Goal: Task Accomplishment & Management: Manage account settings

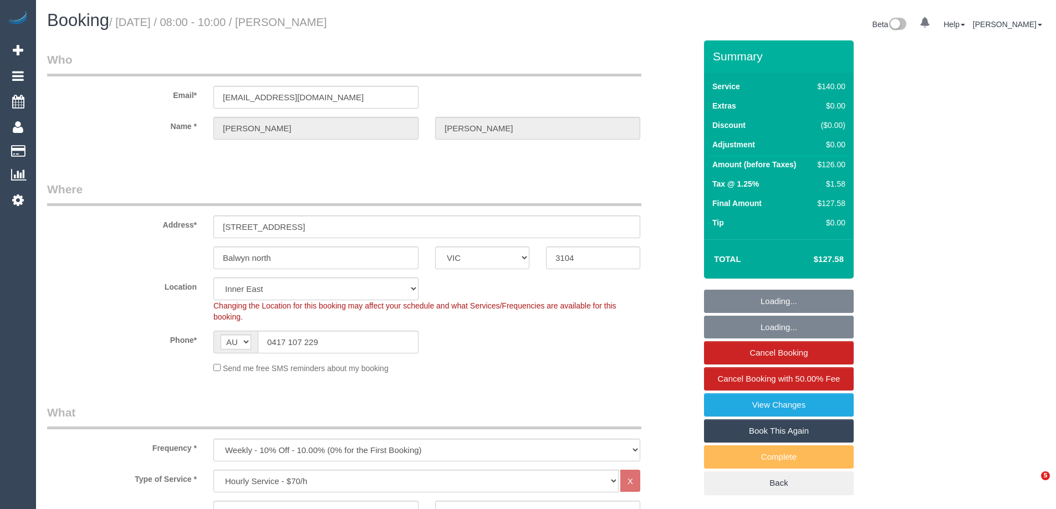
select select "VIC"
select select "number:27"
select select "number:14"
select select "number:18"
select select "number:36"
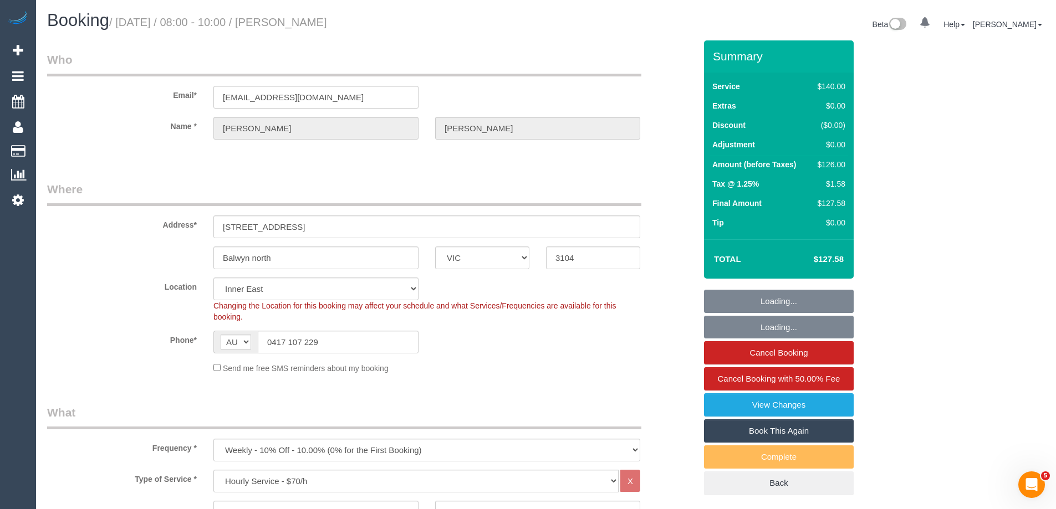
select select "number:34"
select select "number:11"
select select "object:879"
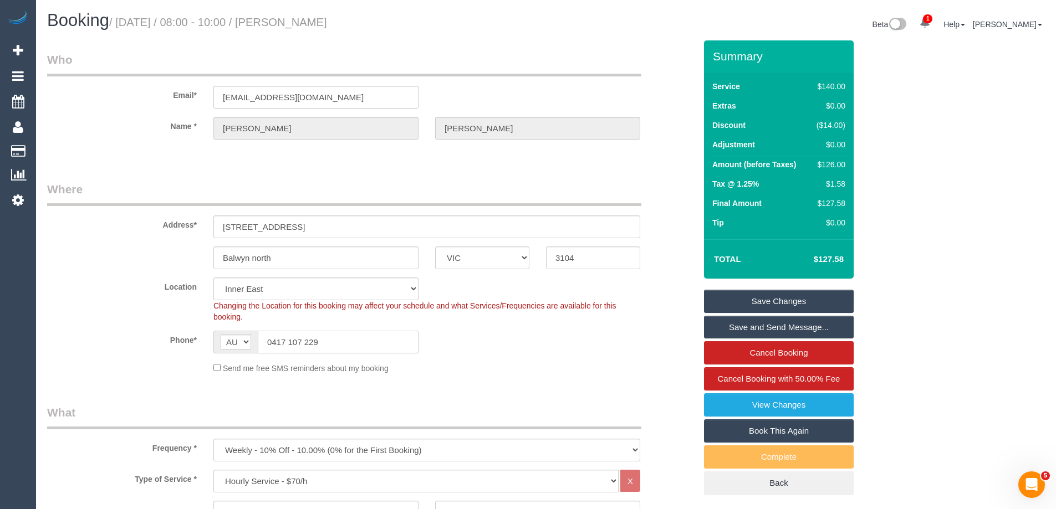
click at [385, 338] on input "0417 107 229" at bounding box center [338, 342] width 161 height 23
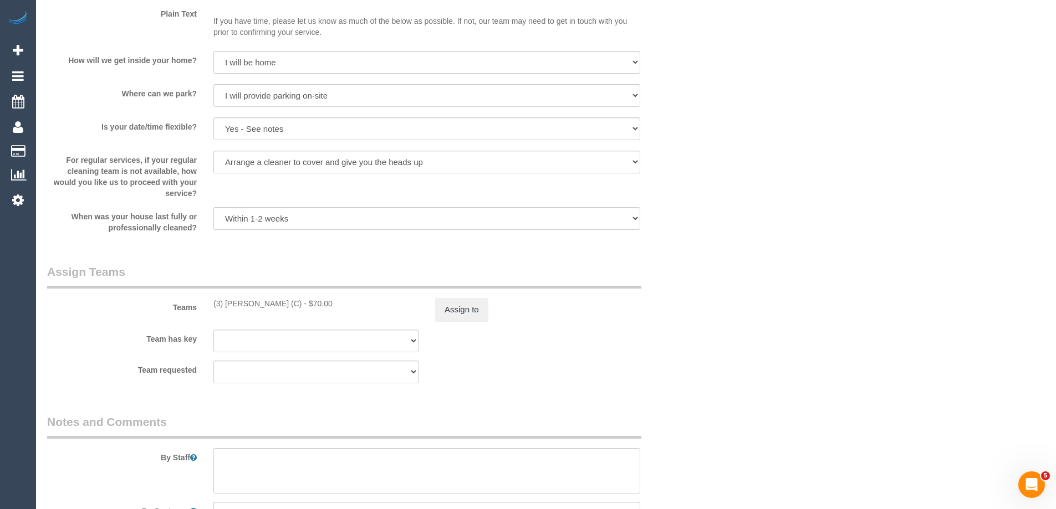
scroll to position [1497, 0]
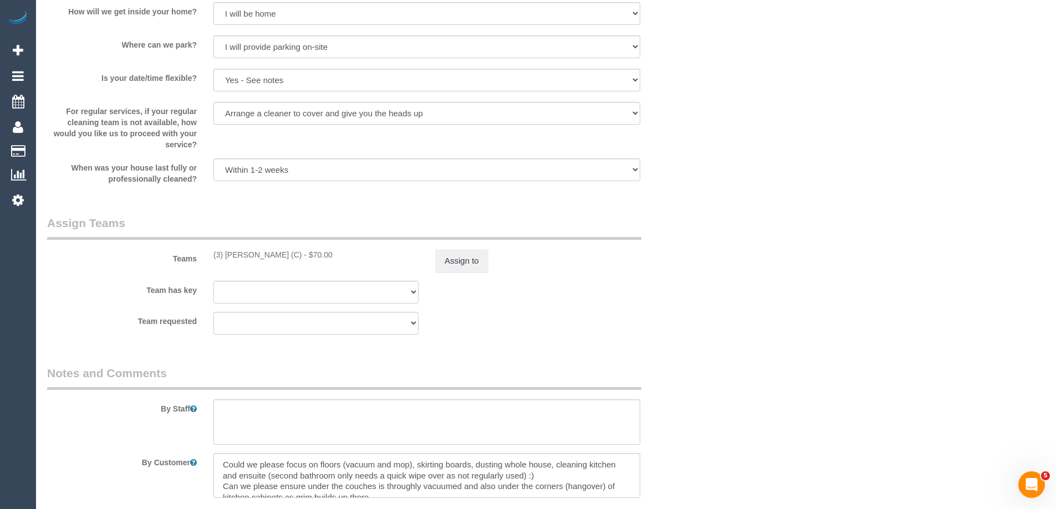
drag, startPoint x: 265, startPoint y: 258, endPoint x: 198, endPoint y: 253, distance: 67.3
click at [198, 253] on div "Teams (3) Luke HJ (C) - $70.00 Assign to" at bounding box center [371, 244] width 665 height 58
copy div "(3) [PERSON_NAME] (C)"
click at [456, 255] on button "Assign to" at bounding box center [461, 260] width 53 height 23
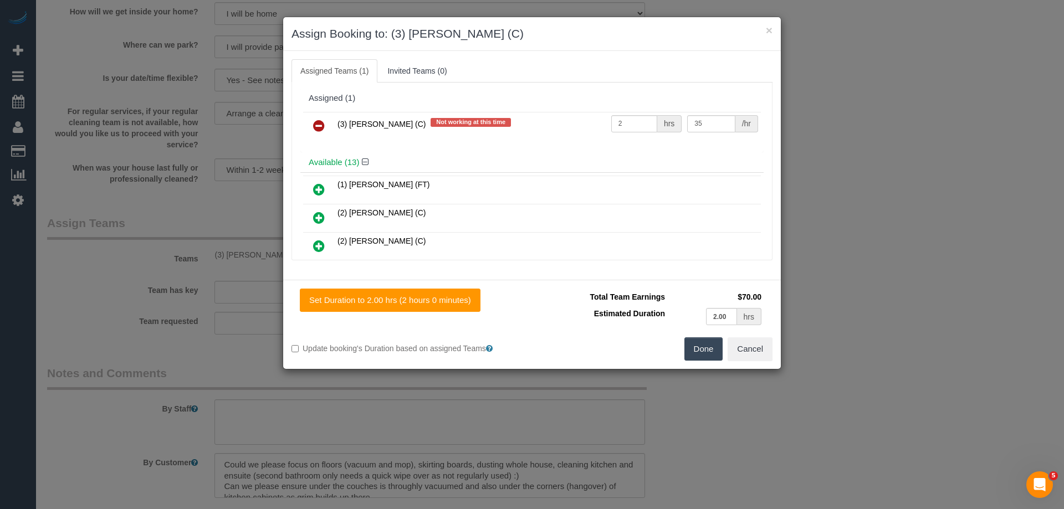
click at [322, 123] on icon at bounding box center [319, 125] width 12 height 13
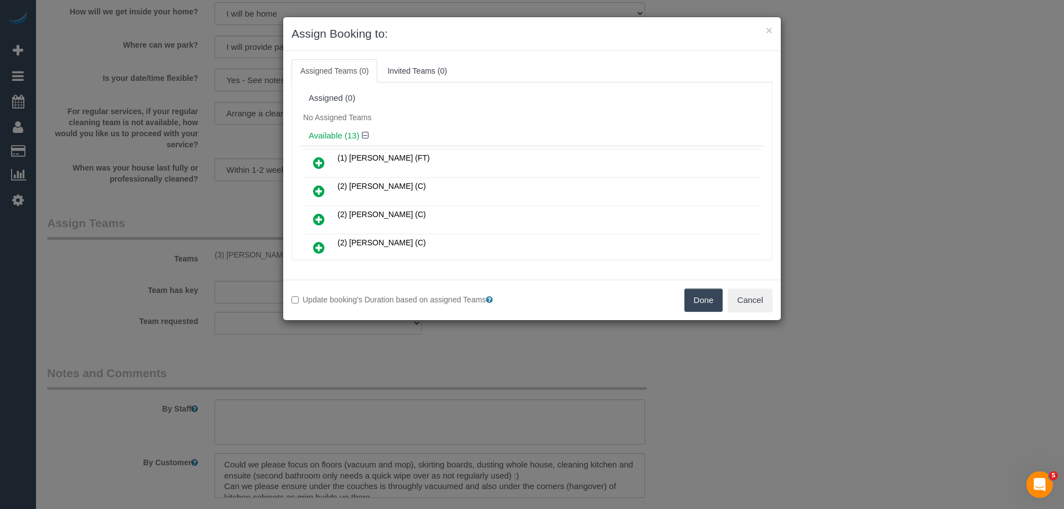
drag, startPoint x: 689, startPoint y: 292, endPoint x: 590, endPoint y: 311, distance: 99.9
click at [689, 292] on button "Done" at bounding box center [704, 300] width 39 height 23
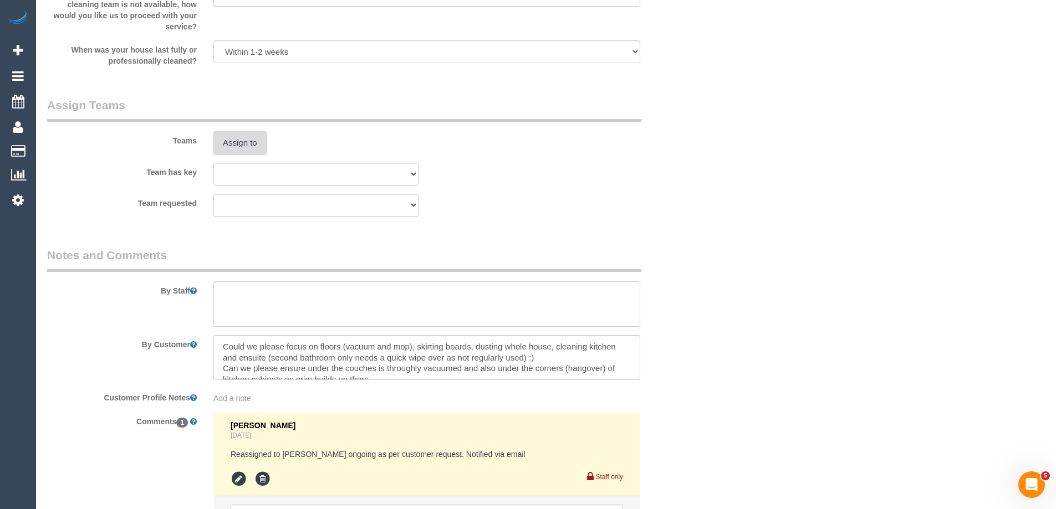
scroll to position [1734, 0]
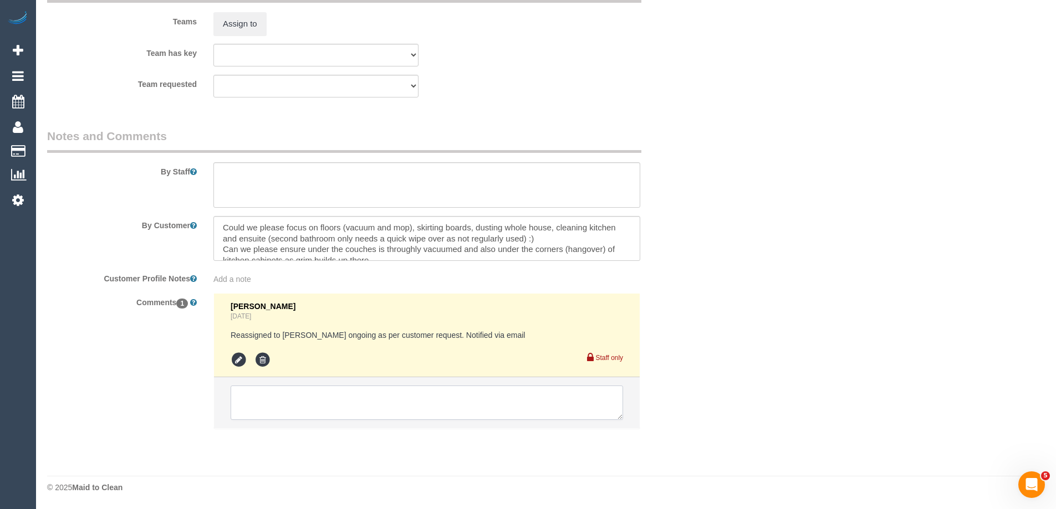
click at [372, 394] on textarea at bounding box center [427, 403] width 392 height 34
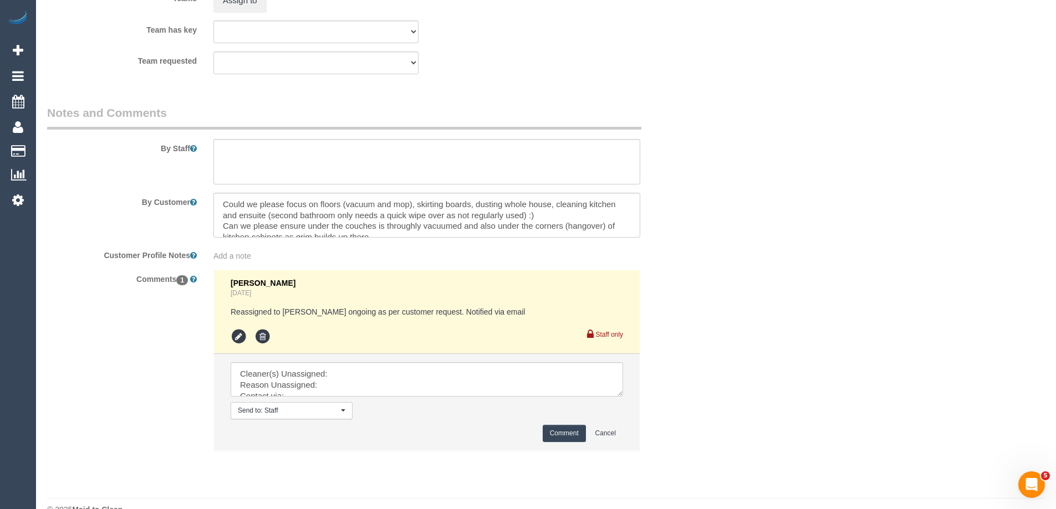
scroll to position [1780, 0]
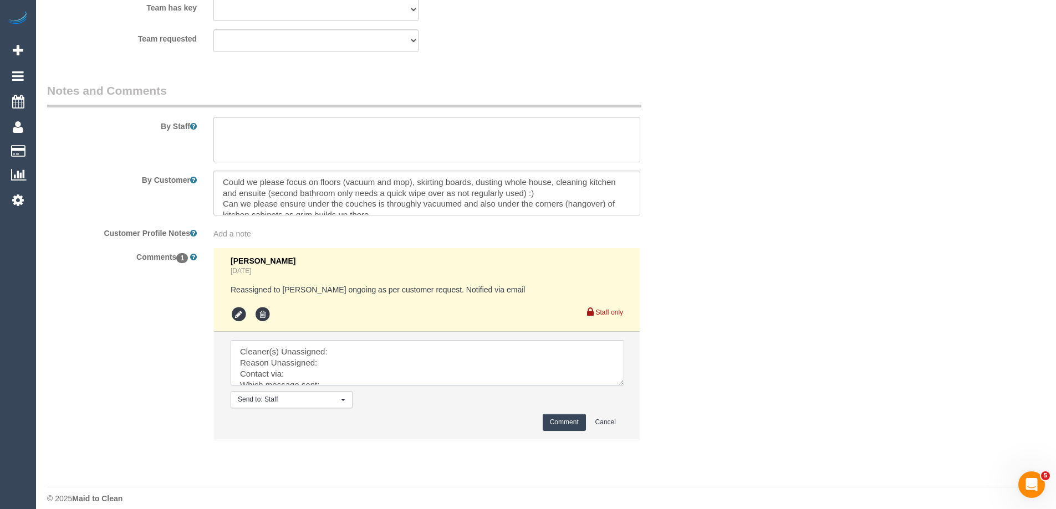
drag, startPoint x: 620, startPoint y: 373, endPoint x: 659, endPoint y: 508, distance: 140.2
click at [624, 386] on textarea at bounding box center [428, 362] width 394 height 45
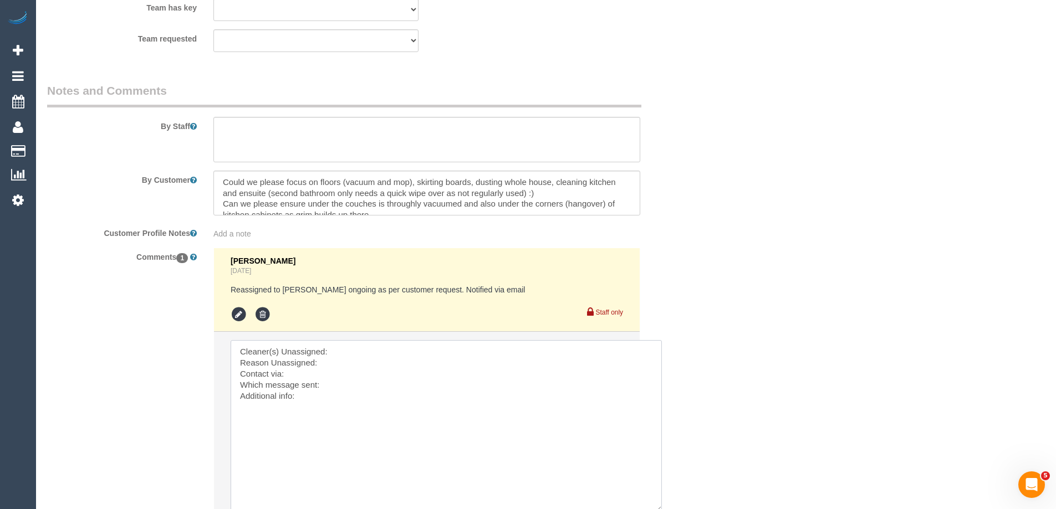
click at [420, 347] on textarea at bounding box center [446, 426] width 431 height 172
paste textarea "(3) Luke HJ (C)"
click at [420, 347] on textarea at bounding box center [446, 426] width 431 height 172
click at [330, 361] on textarea at bounding box center [446, 426] width 431 height 172
click at [360, 363] on textarea at bounding box center [446, 426] width 431 height 172
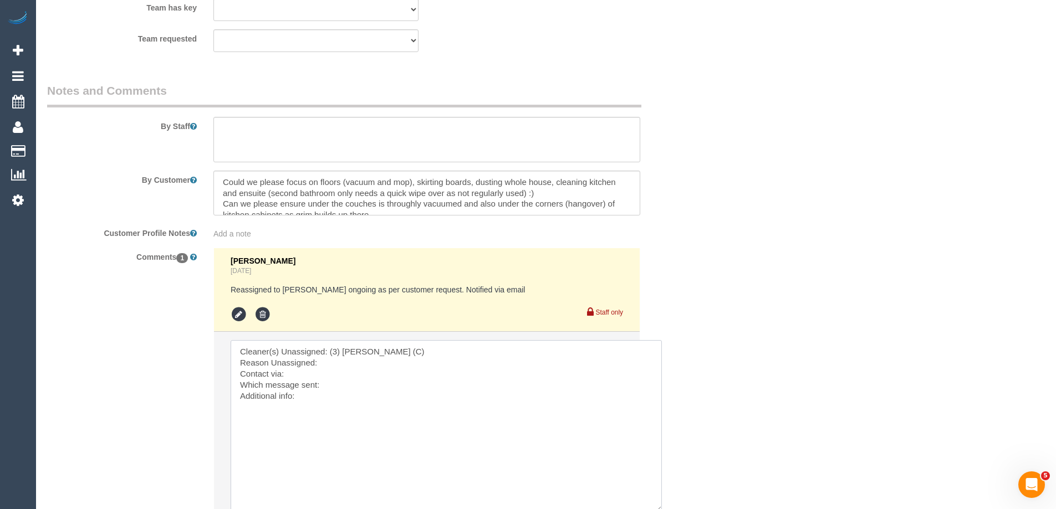
click at [342, 364] on textarea at bounding box center [446, 426] width 431 height 172
paste textarea "Physical and mental health not great right now"
click at [313, 375] on textarea at bounding box center [446, 426] width 431 height 172
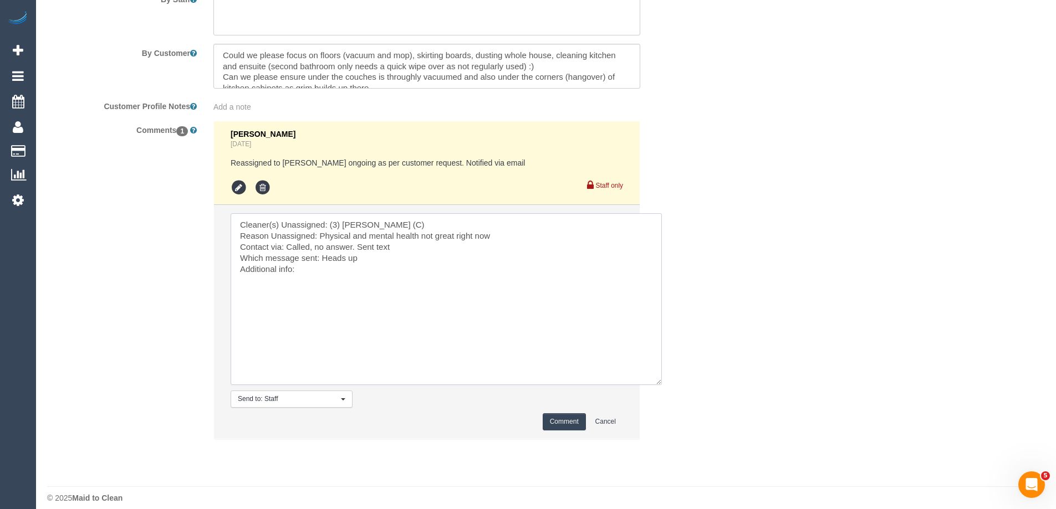
scroll to position [1917, 0]
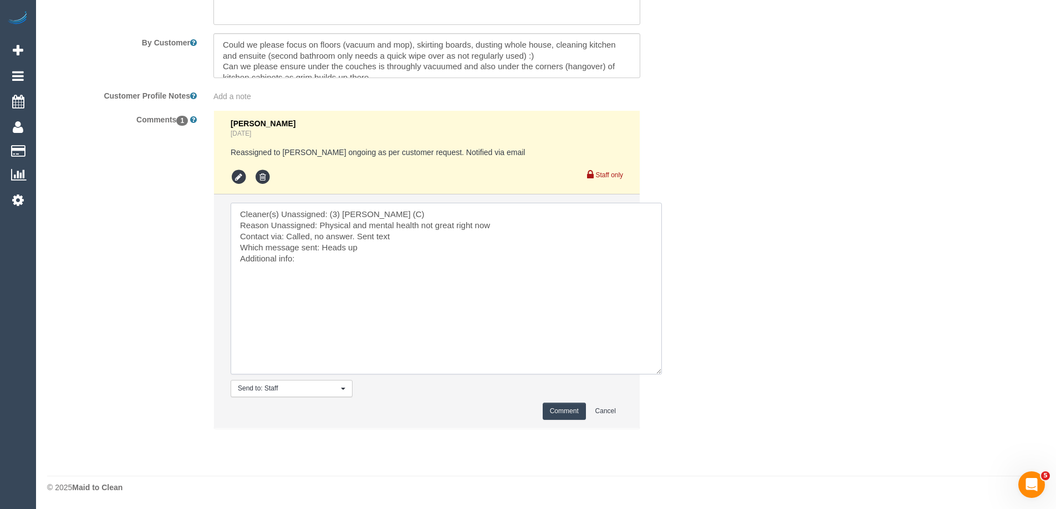
type textarea "Cleaner(s) Unassigned: (3) Luke HJ (C) Reason Unassigned: Physical and mental h…"
drag, startPoint x: 571, startPoint y: 411, endPoint x: 404, endPoint y: 290, distance: 206.0
click at [404, 290] on li "Send to: Staff Nothing selected Send to: Staff Send to: Customer Send to: Team …" at bounding box center [427, 312] width 426 height 234
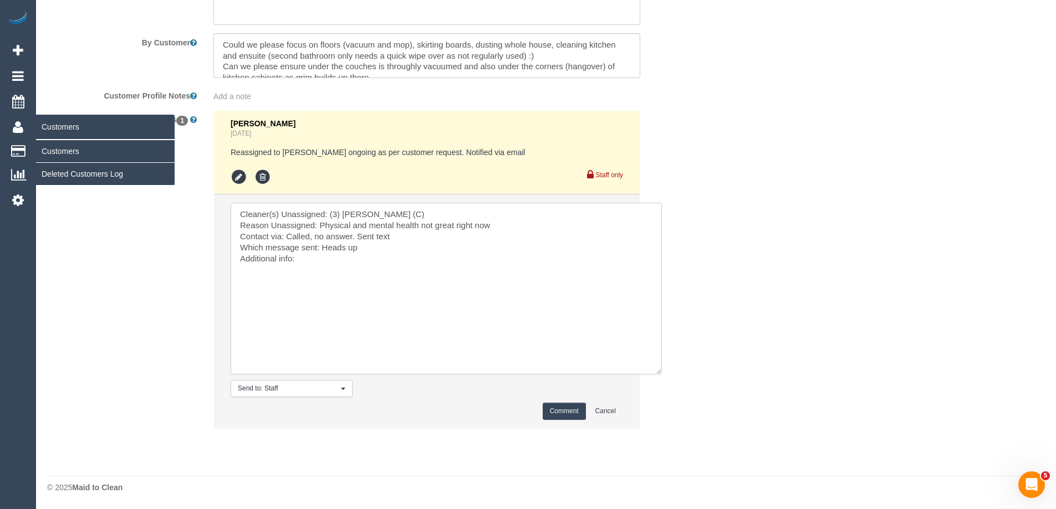
drag, startPoint x: 403, startPoint y: 290, endPoint x: 13, endPoint y: 123, distance: 424.5
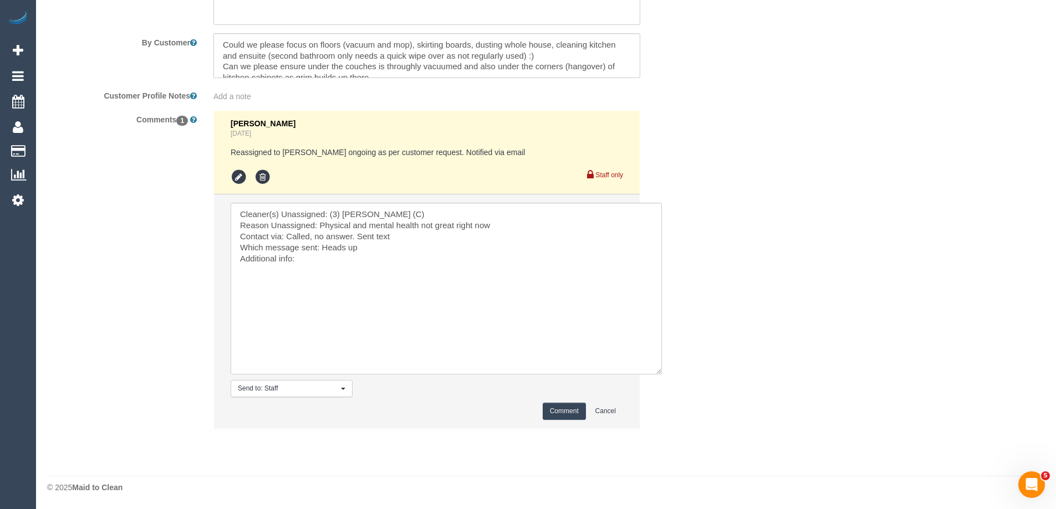
click at [568, 409] on button "Comment" at bounding box center [564, 411] width 43 height 17
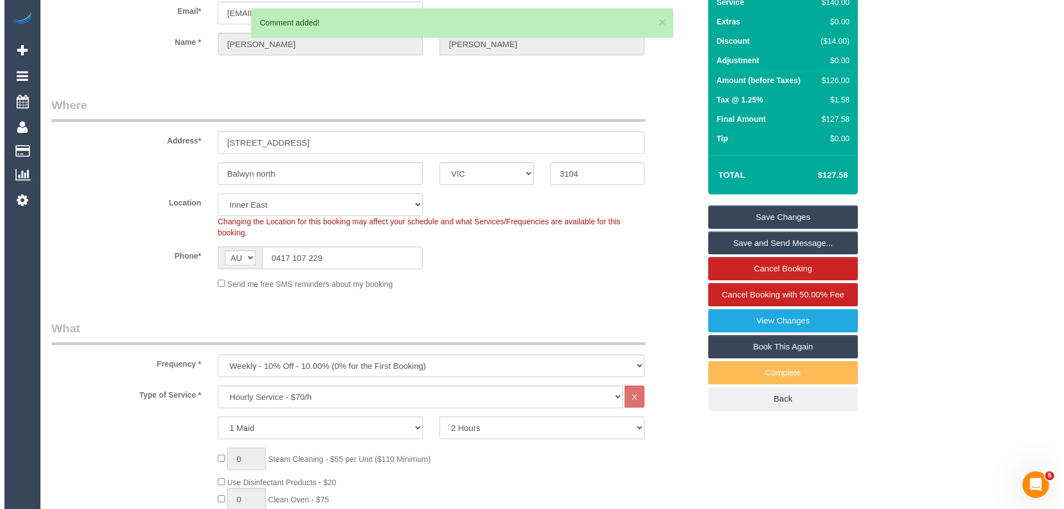
scroll to position [0, 0]
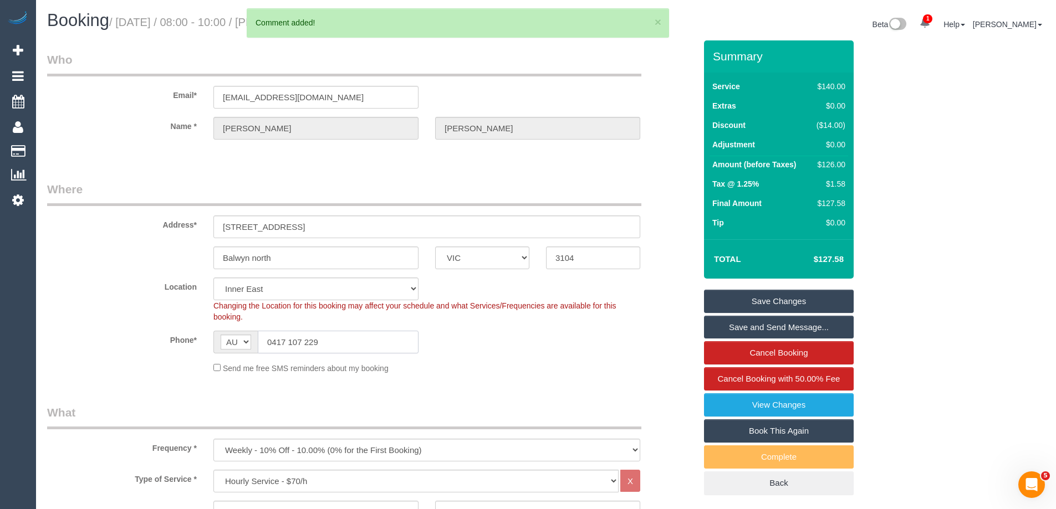
drag, startPoint x: 356, startPoint y: 348, endPoint x: 99, endPoint y: 312, distance: 259.7
click at [86, 319] on sui-booking-location "Location Office City East (North) East (South) Inner East Inner North (East) In…" at bounding box center [371, 326] width 649 height 96
click at [771, 300] on link "Save Changes" at bounding box center [779, 301] width 150 height 23
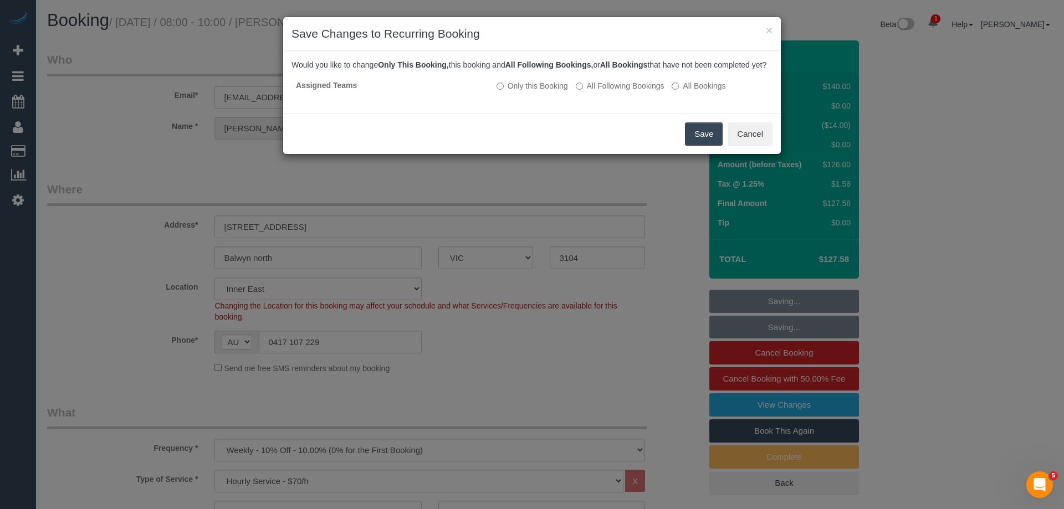
click at [700, 142] on button "Save" at bounding box center [704, 134] width 38 height 23
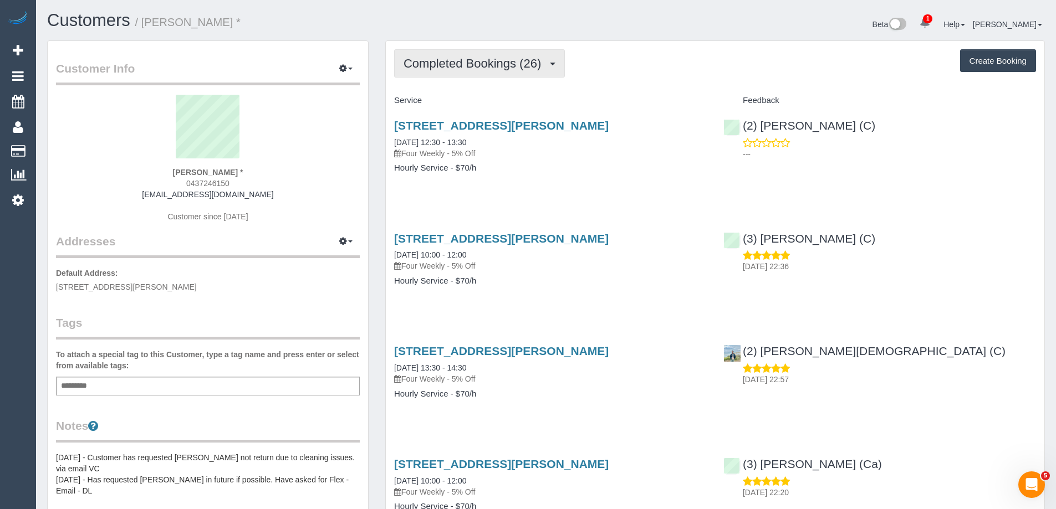
click at [474, 73] on button "Completed Bookings (26)" at bounding box center [479, 63] width 171 height 28
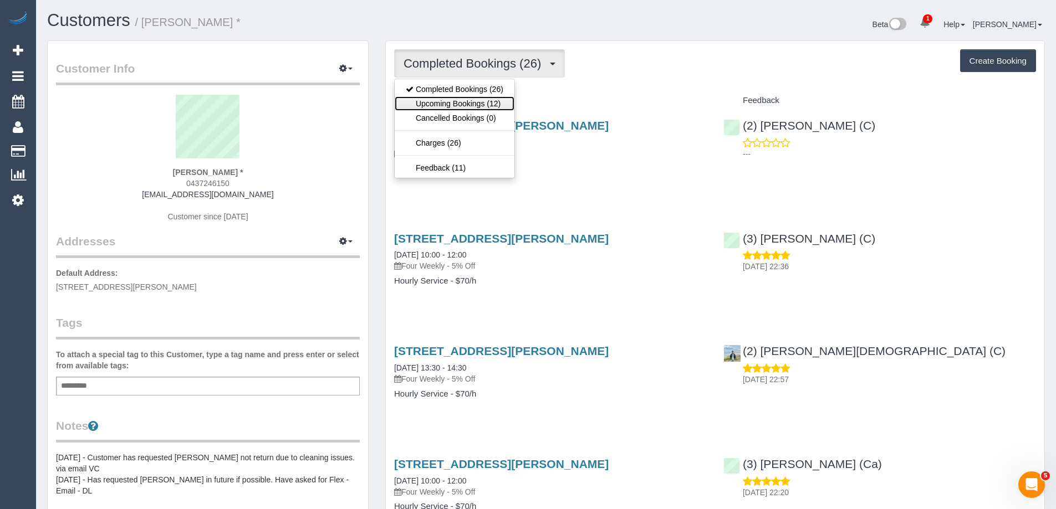
click at [487, 103] on link "Upcoming Bookings (12)" at bounding box center [455, 103] width 120 height 14
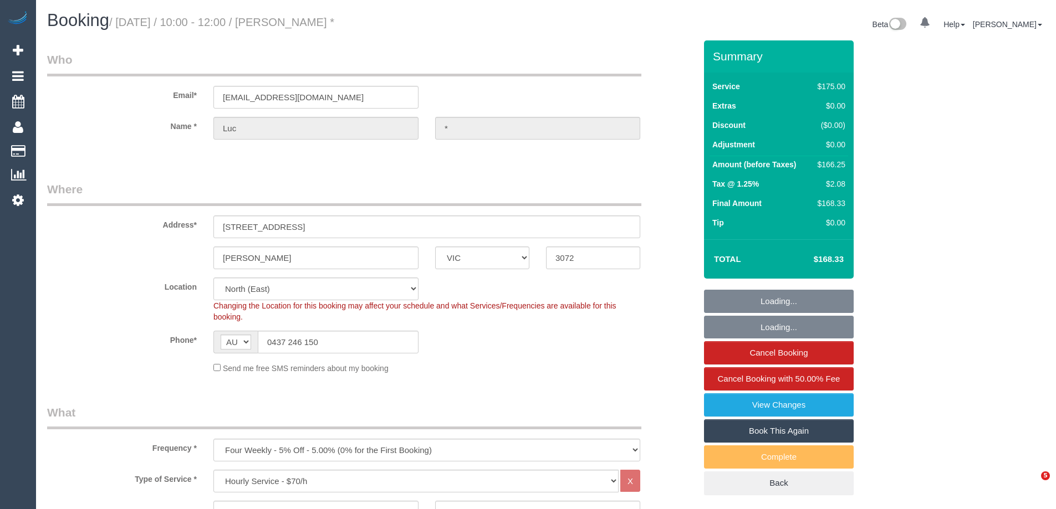
select select "VIC"
select select "150"
select select "number:29"
select select "number:14"
select select "number:19"
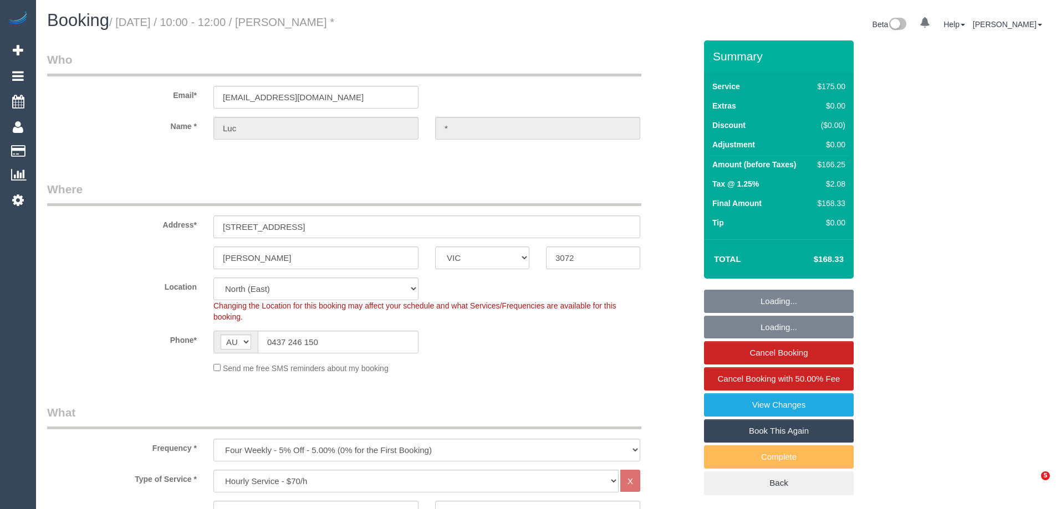
select select "number:24"
select select "number:33"
select select "number:26"
select select "object:1503"
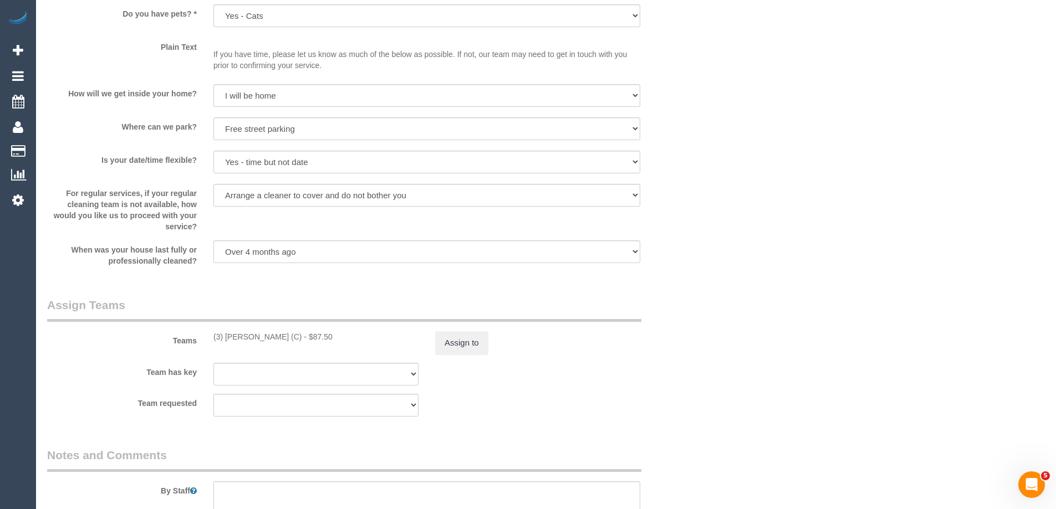
scroll to position [1631, 0]
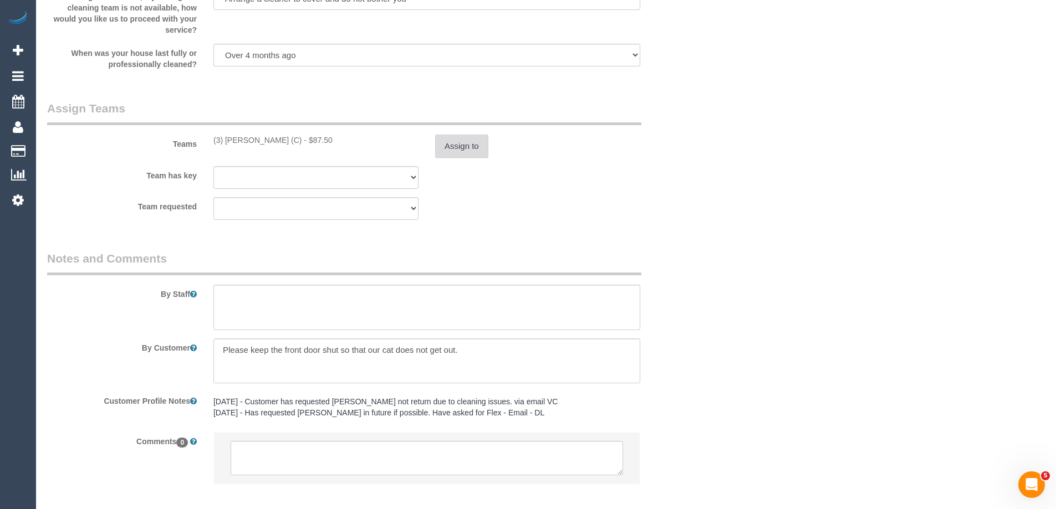
click at [442, 146] on button "Assign to" at bounding box center [461, 146] width 53 height 23
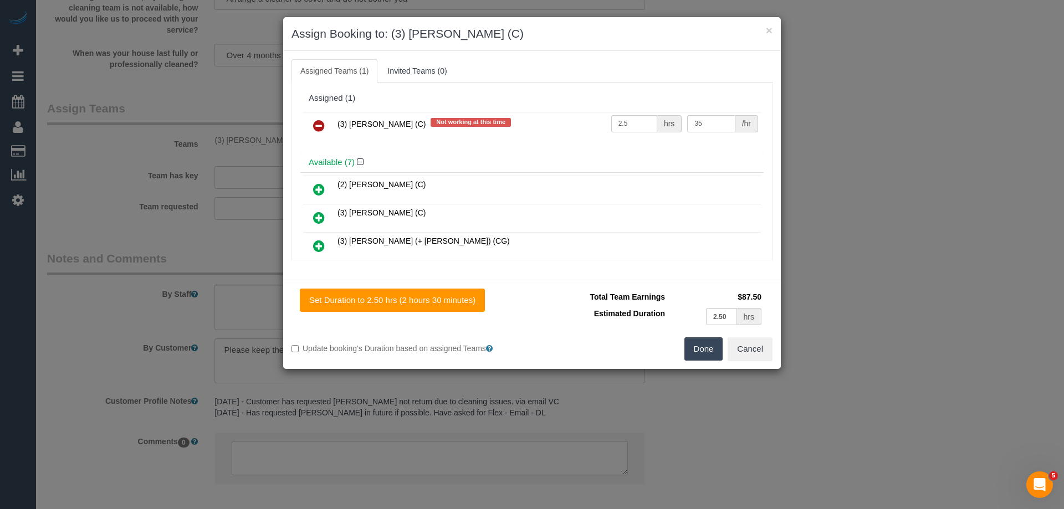
click at [320, 124] on icon at bounding box center [319, 125] width 12 height 13
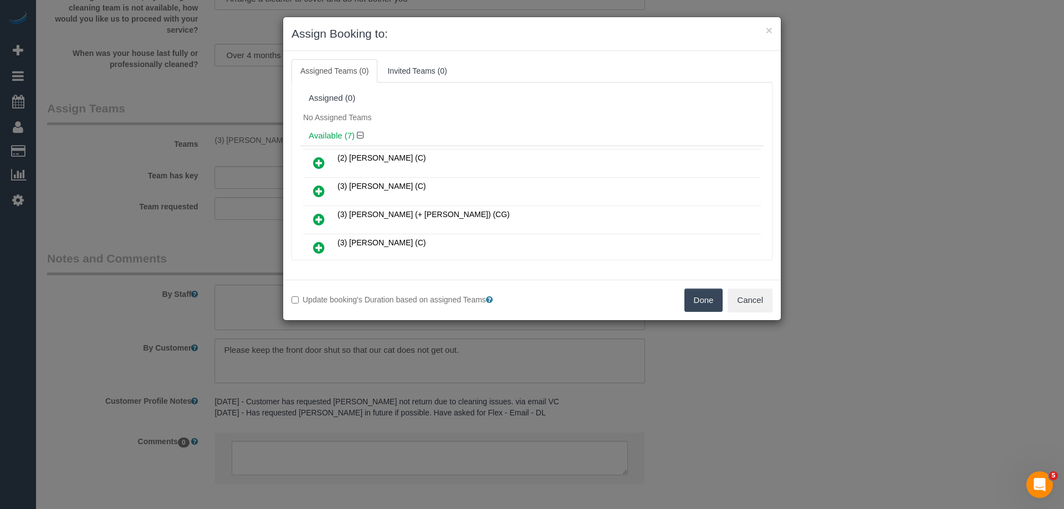
click at [706, 303] on button "Done" at bounding box center [704, 300] width 39 height 23
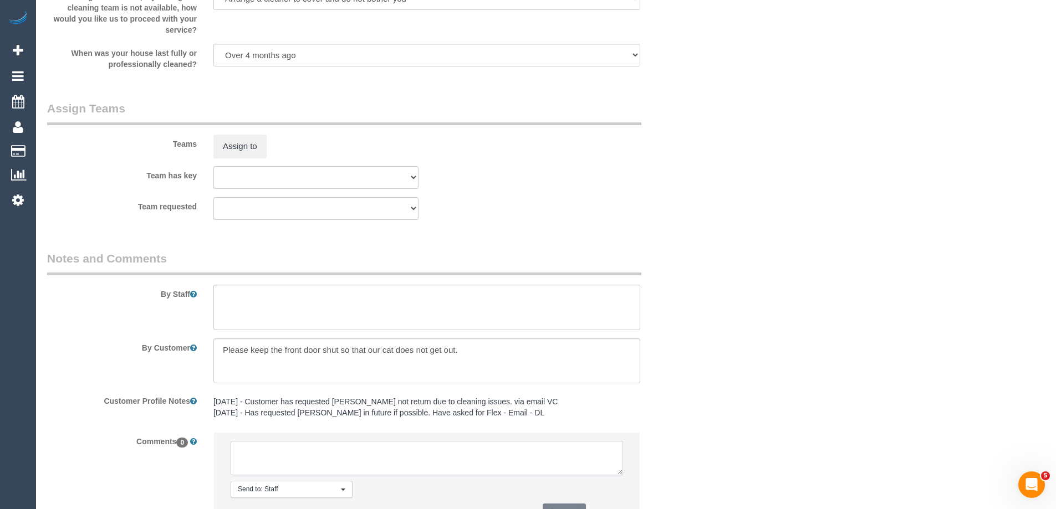
click at [399, 447] on textarea at bounding box center [427, 458] width 392 height 34
paste textarea "Cleaner(s) Unassigned: (3) [PERSON_NAME] (C) Reason Unassigned: Physical and me…"
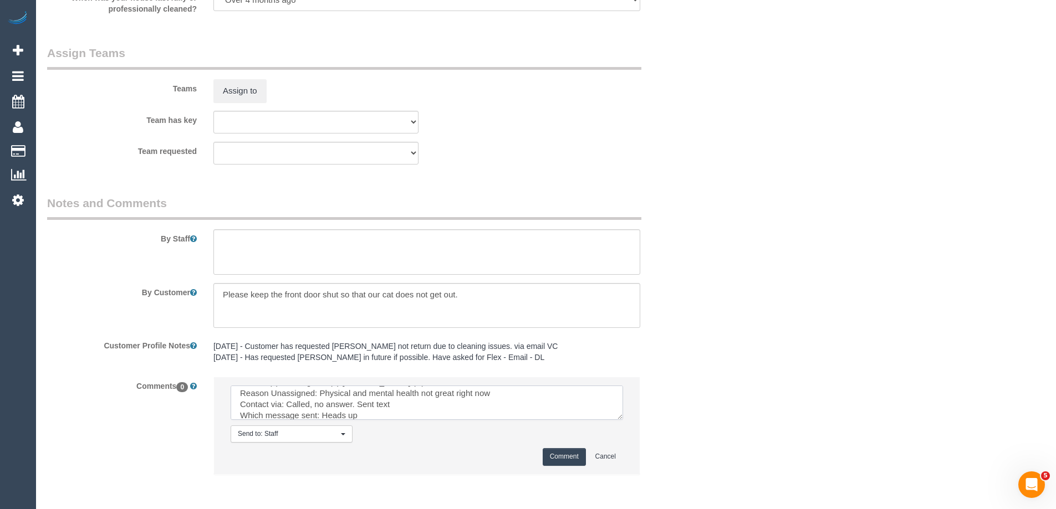
scroll to position [0, 0]
drag, startPoint x: 357, startPoint y: 391, endPoint x: 349, endPoint y: 396, distance: 8.9
click at [349, 396] on textarea at bounding box center [427, 403] width 392 height 34
click at [356, 391] on textarea at bounding box center [427, 403] width 392 height 34
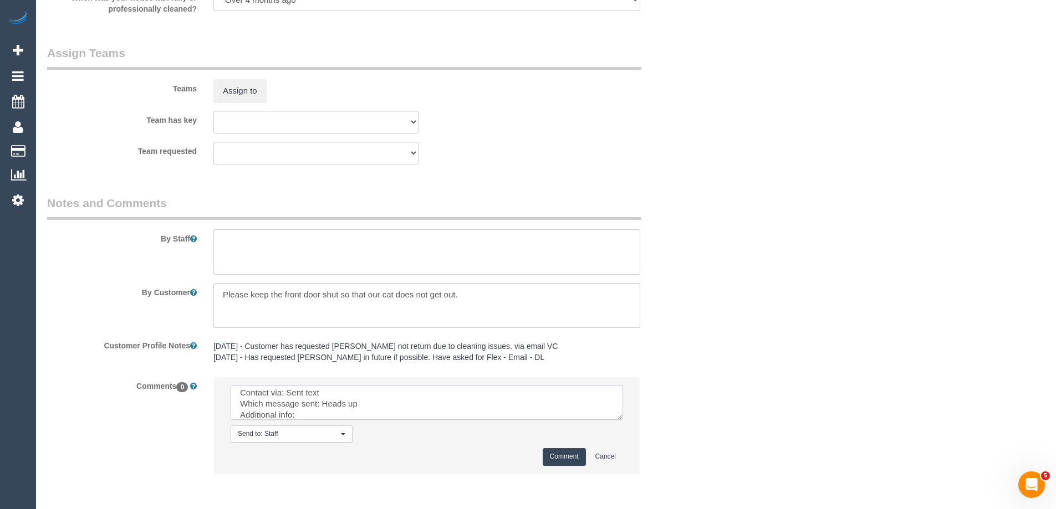
type textarea "Cleaner(s) Unassigned: (3) [PERSON_NAME] (C) Reason Unassigned: Physical and me…"
click at [562, 455] on button "Comment" at bounding box center [564, 456] width 43 height 17
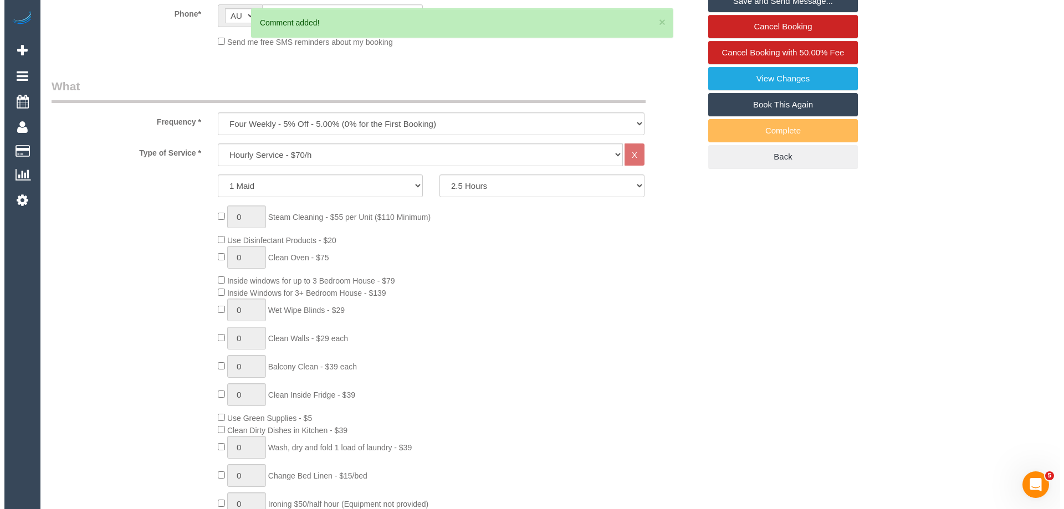
scroll to position [0, 0]
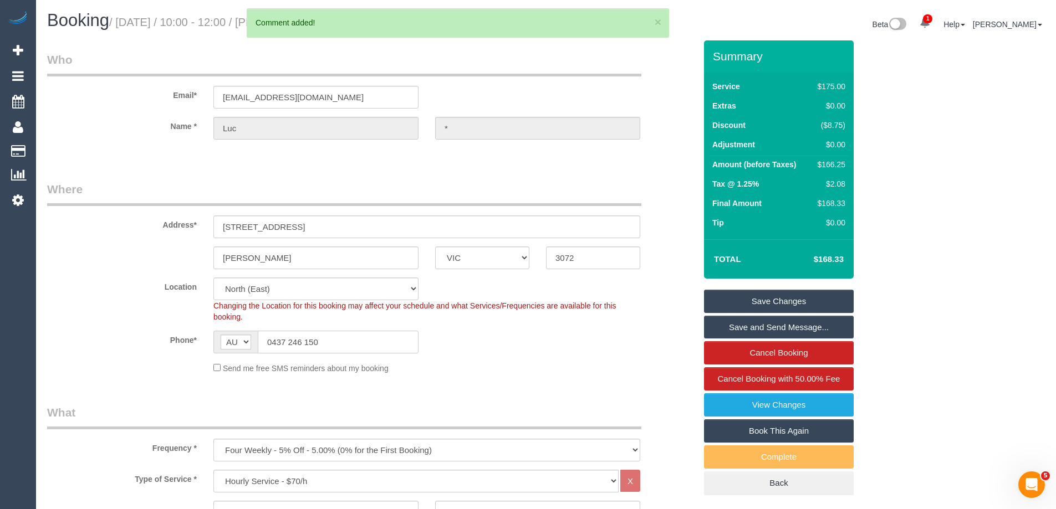
click at [340, 343] on input "0437 246 150" at bounding box center [338, 342] width 161 height 23
click at [351, 350] on input "0437 246 150" at bounding box center [338, 342] width 161 height 23
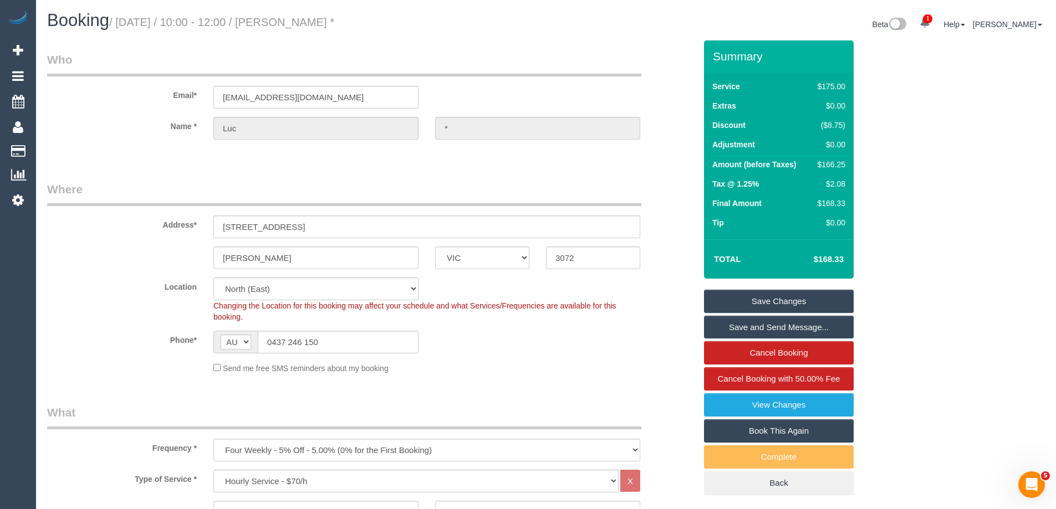
click at [769, 297] on link "Save Changes" at bounding box center [779, 301] width 150 height 23
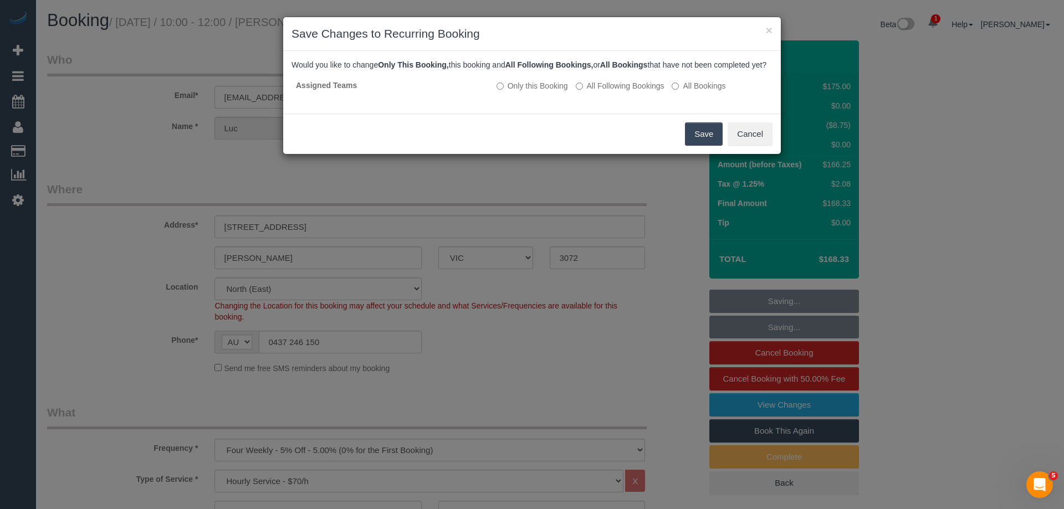
click at [702, 146] on button "Save" at bounding box center [704, 134] width 38 height 23
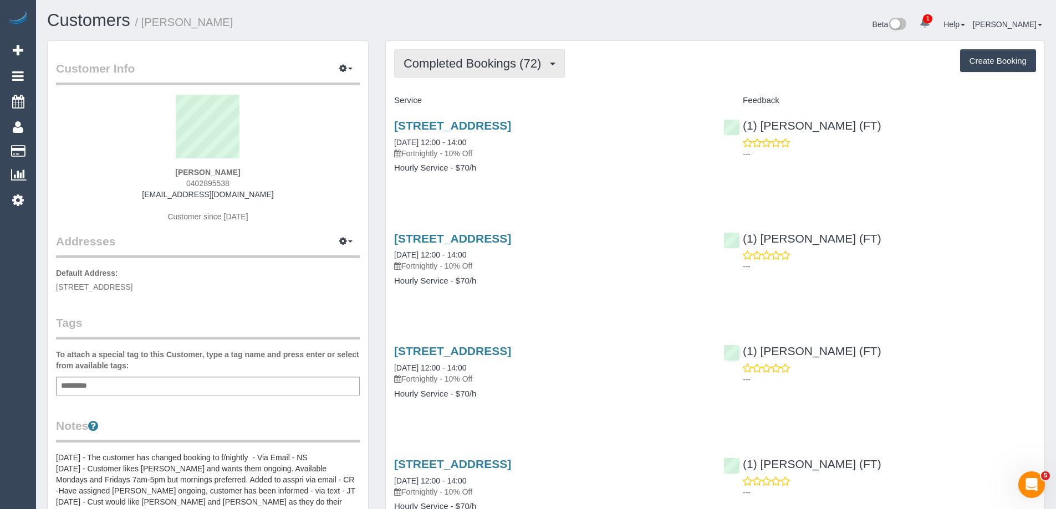
click at [447, 56] on button "Completed Bookings (72)" at bounding box center [479, 63] width 171 height 28
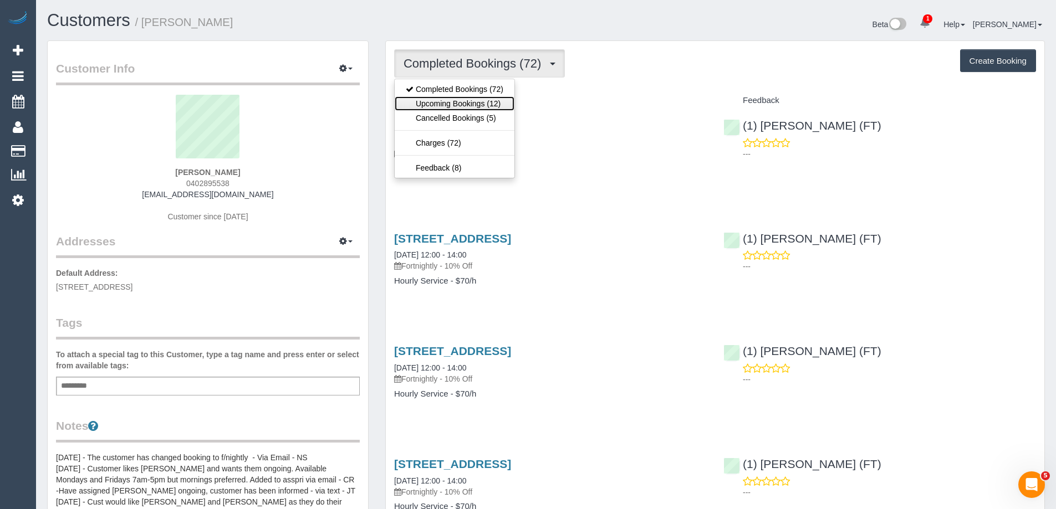
click at [459, 100] on link "Upcoming Bookings (12)" at bounding box center [455, 103] width 120 height 14
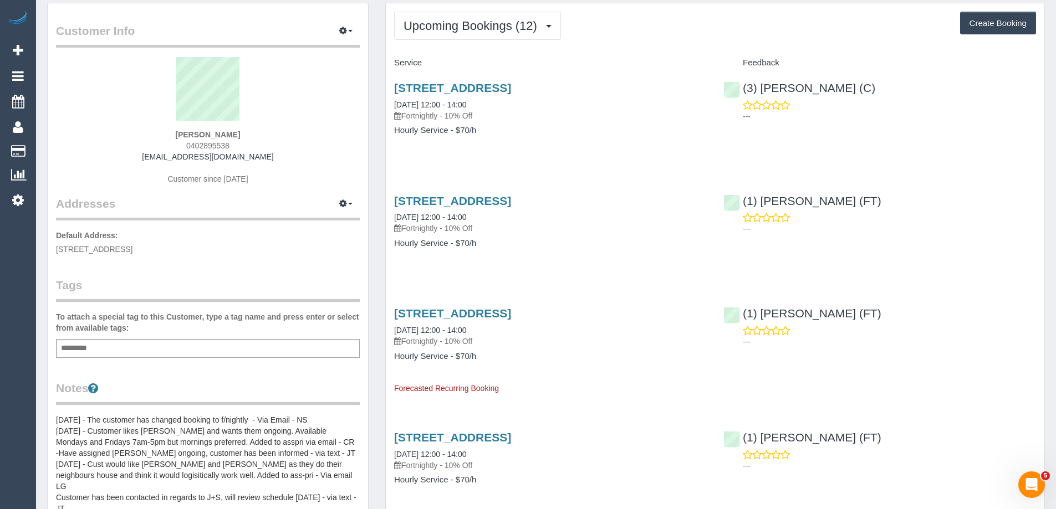
scroll to position [55, 0]
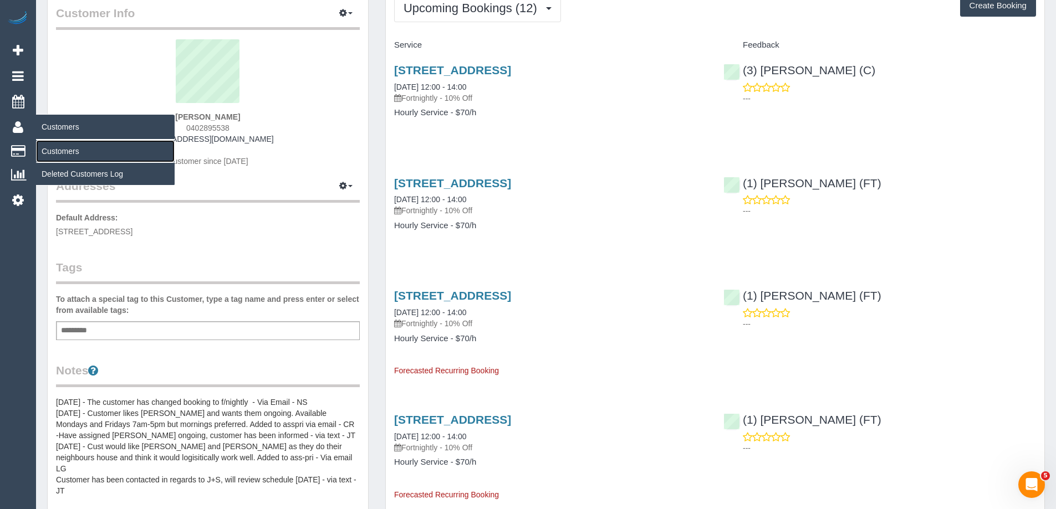
click at [71, 151] on link "Customers" at bounding box center [105, 151] width 139 height 22
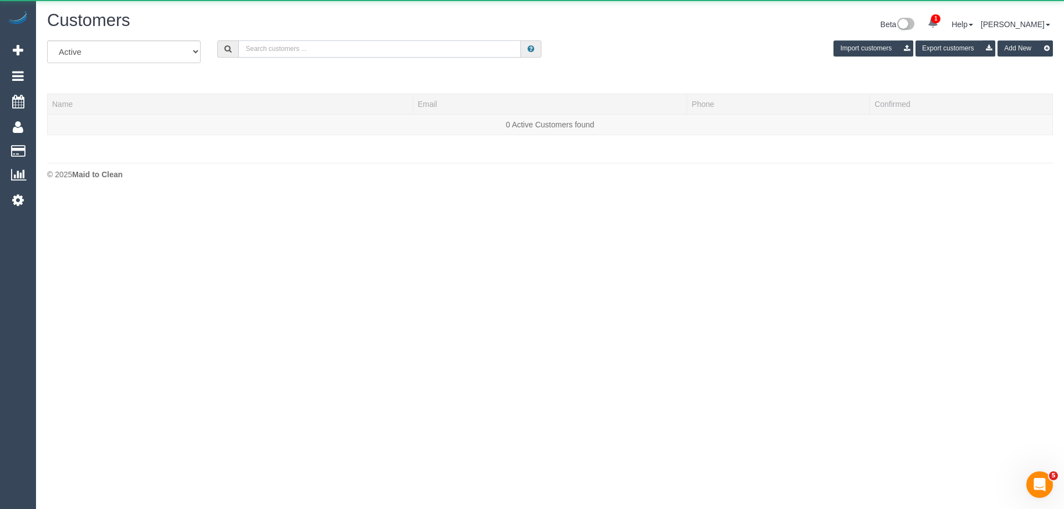
click at [417, 52] on input "text" at bounding box center [379, 48] width 283 height 17
paste input "+61425782516"
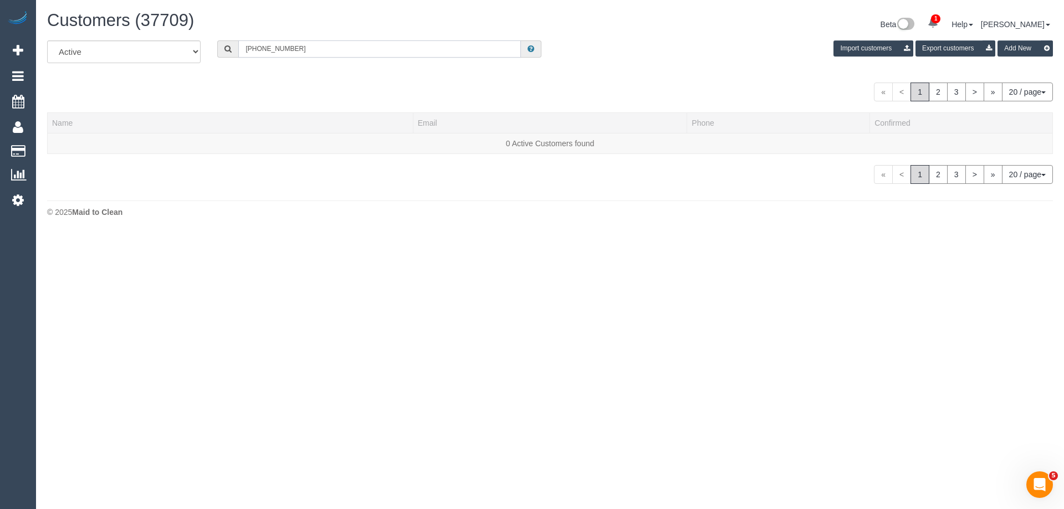
drag, startPoint x: 256, startPoint y: 49, endPoint x: 212, endPoint y: 40, distance: 45.2
click at [235, 43] on div "[PHONE_NUMBER]" at bounding box center [379, 48] width 324 height 17
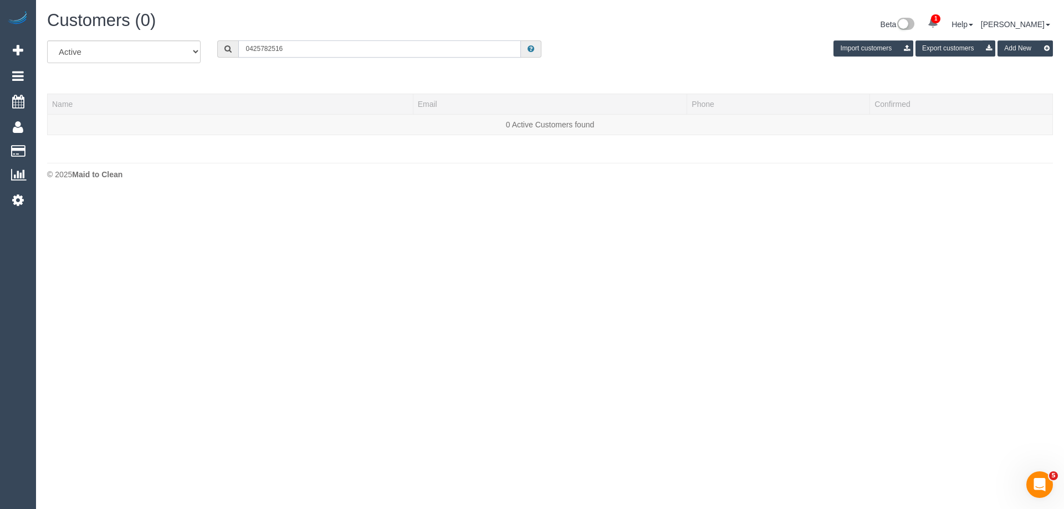
click at [260, 48] on input "0425782516" at bounding box center [379, 48] width 283 height 17
click at [274, 48] on input "0425 782516" at bounding box center [379, 48] width 283 height 17
click at [291, 49] on input "0425 782 516" at bounding box center [379, 48] width 283 height 17
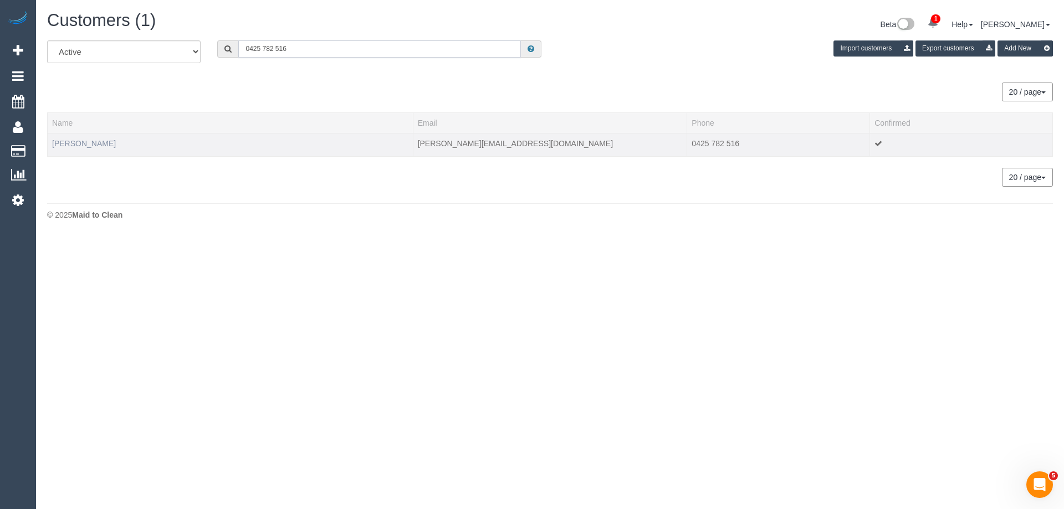
type input "0425 782 516"
click at [90, 145] on link "[PERSON_NAME]" at bounding box center [84, 143] width 64 height 9
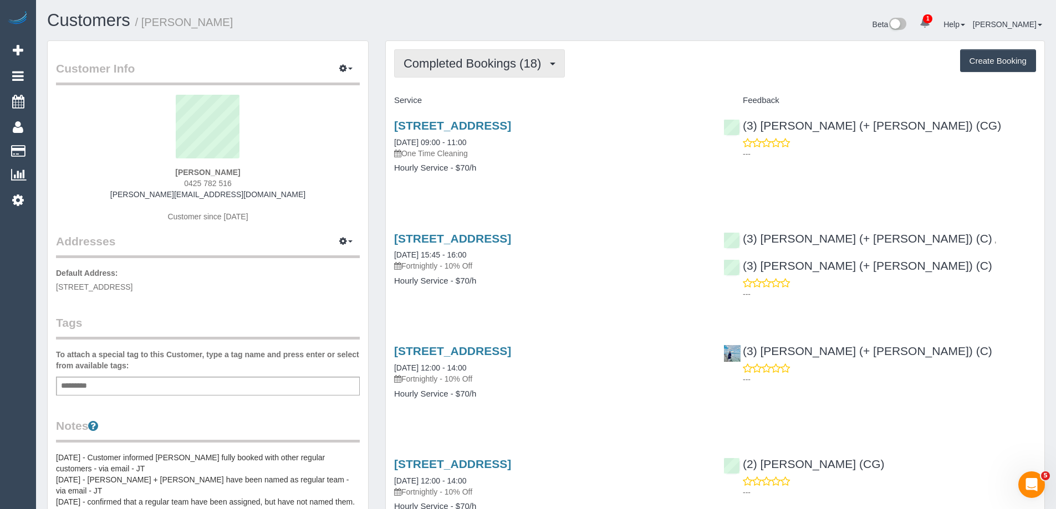
drag, startPoint x: 451, startPoint y: 67, endPoint x: 451, endPoint y: 73, distance: 5.6
click at [451, 67] on span "Completed Bookings (18)" at bounding box center [475, 64] width 143 height 14
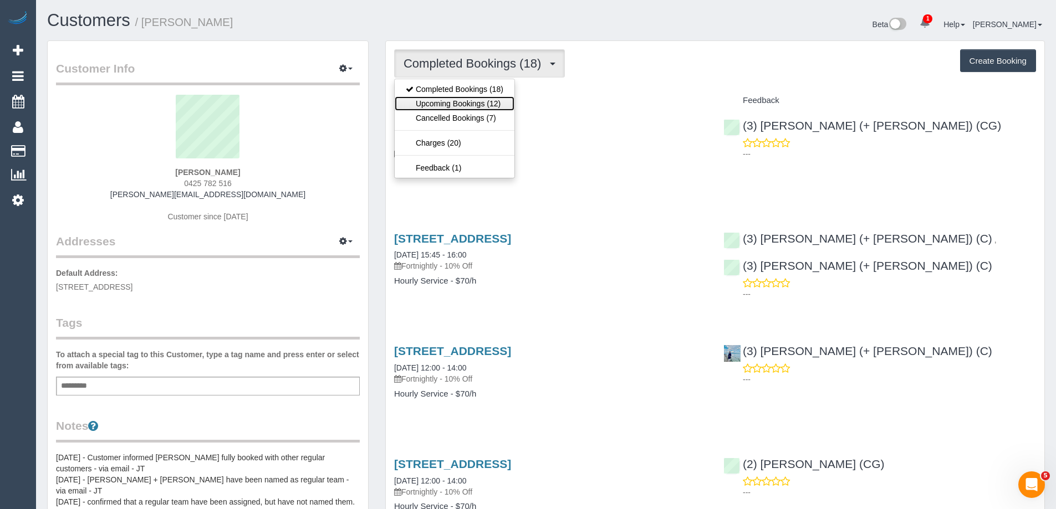
click at [441, 105] on link "Upcoming Bookings (12)" at bounding box center [455, 103] width 120 height 14
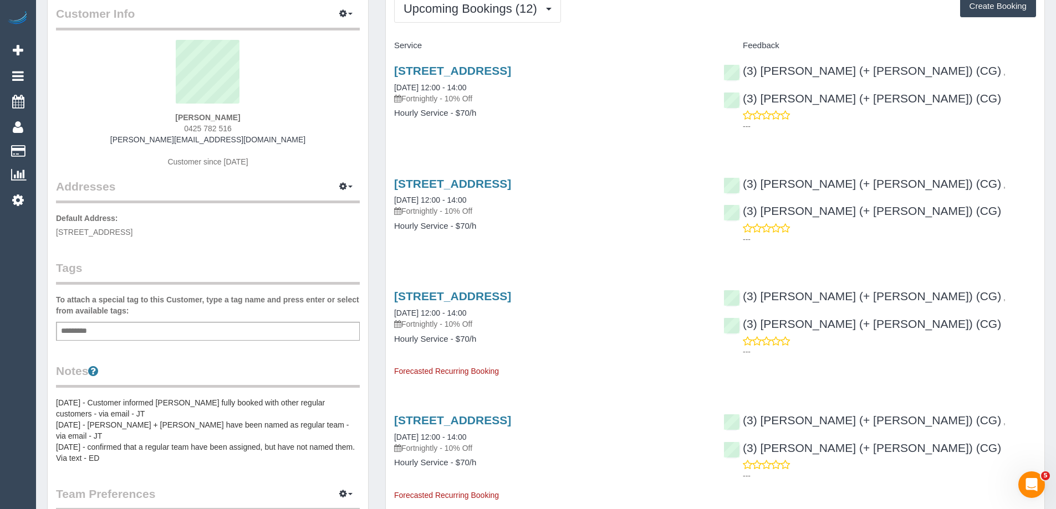
scroll to position [55, 0]
click at [421, 196] on link "[DATE] 12:00 - 14:00" at bounding box center [430, 199] width 72 height 9
click at [432, 13] on span "Upcoming Bookings (12)" at bounding box center [473, 8] width 139 height 14
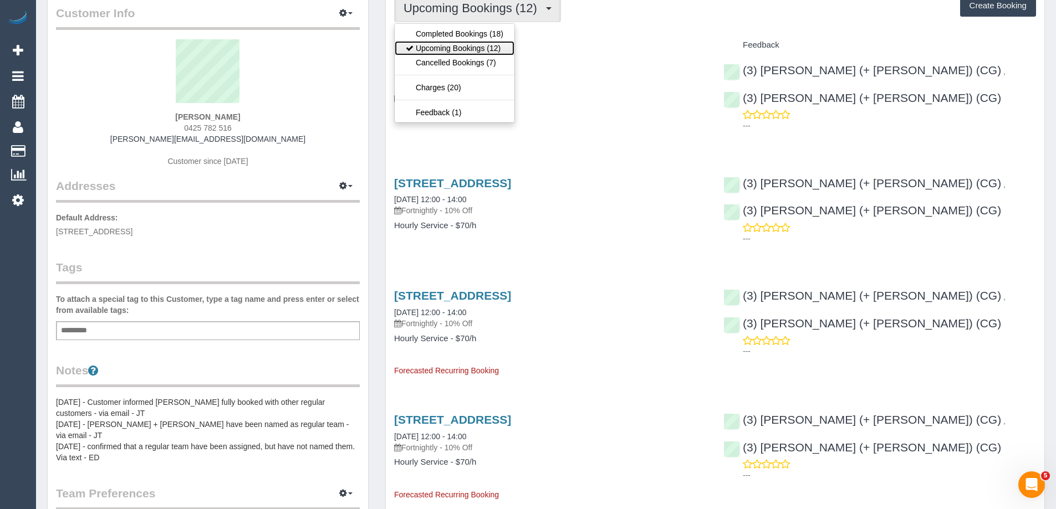
click at [439, 50] on link "Upcoming Bookings (12)" at bounding box center [455, 48] width 120 height 14
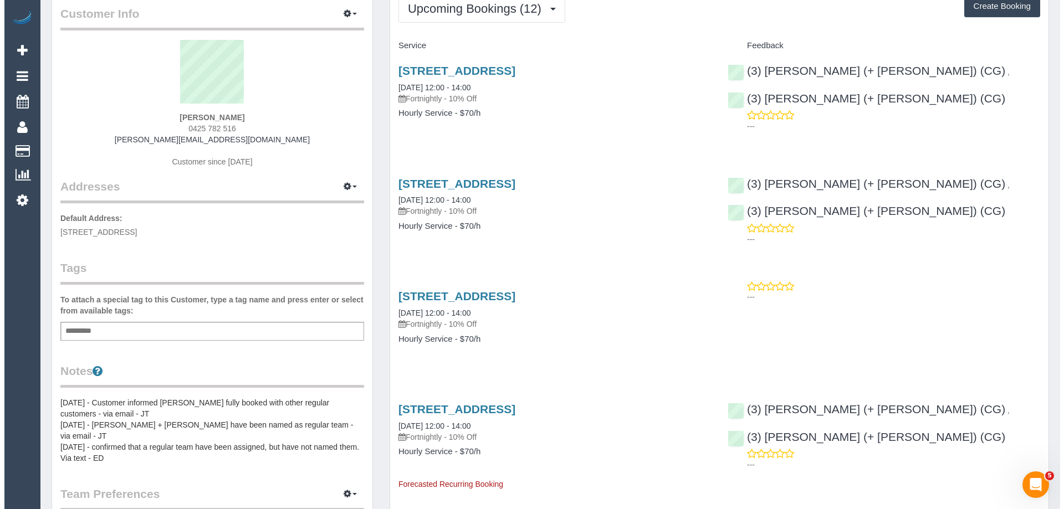
scroll to position [0, 0]
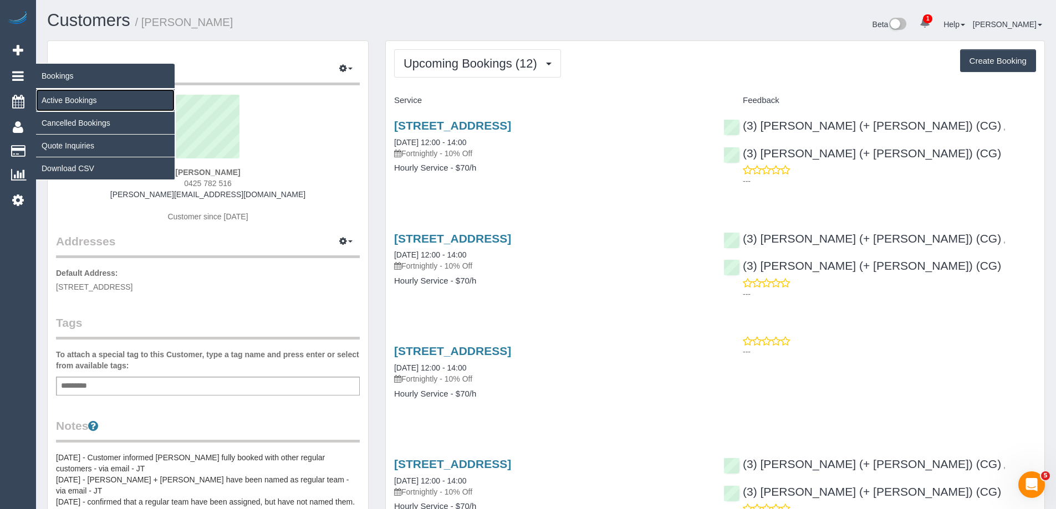
click at [70, 101] on link "Active Bookings" at bounding box center [105, 100] width 139 height 22
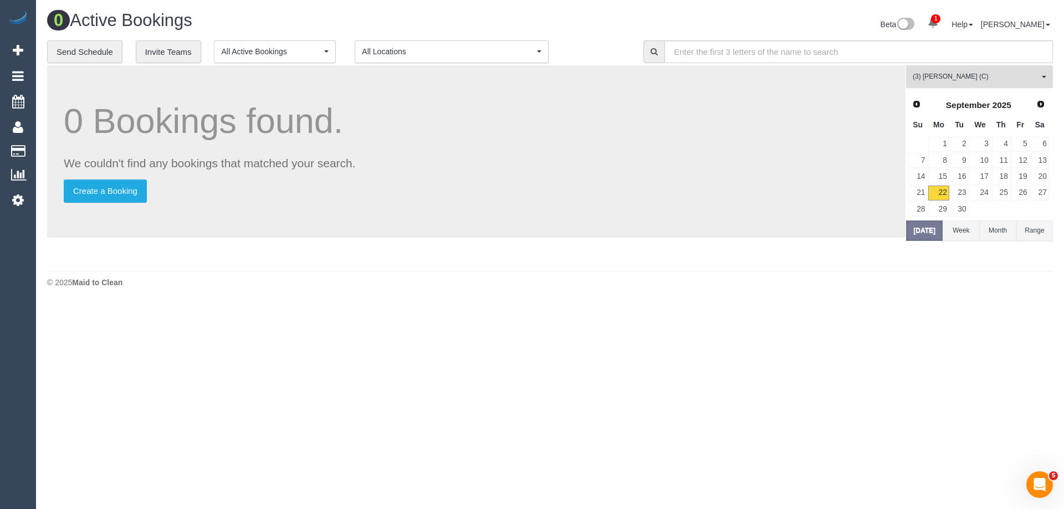
click at [944, 81] on span "(3) [PERSON_NAME] (C)" at bounding box center [976, 76] width 126 height 9
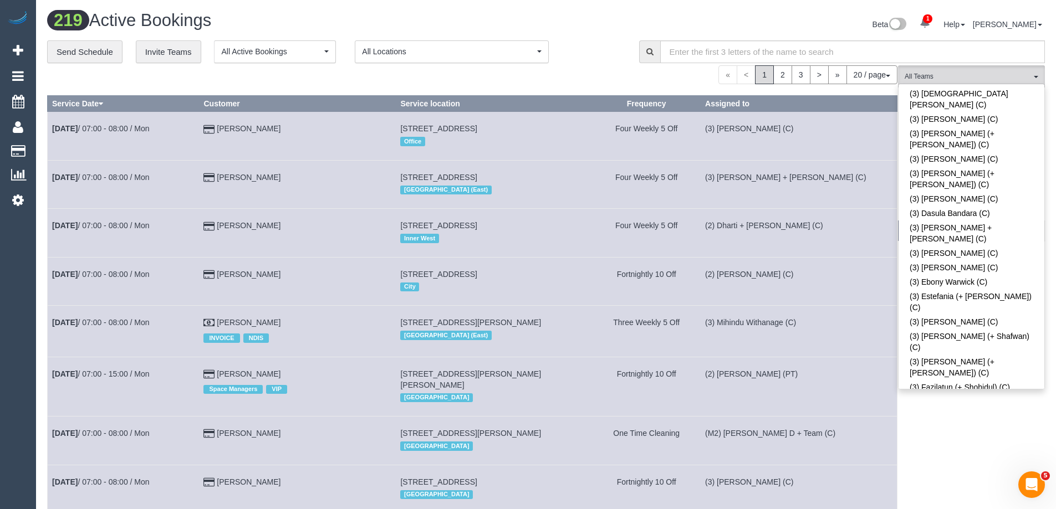
scroll to position [1764, 0]
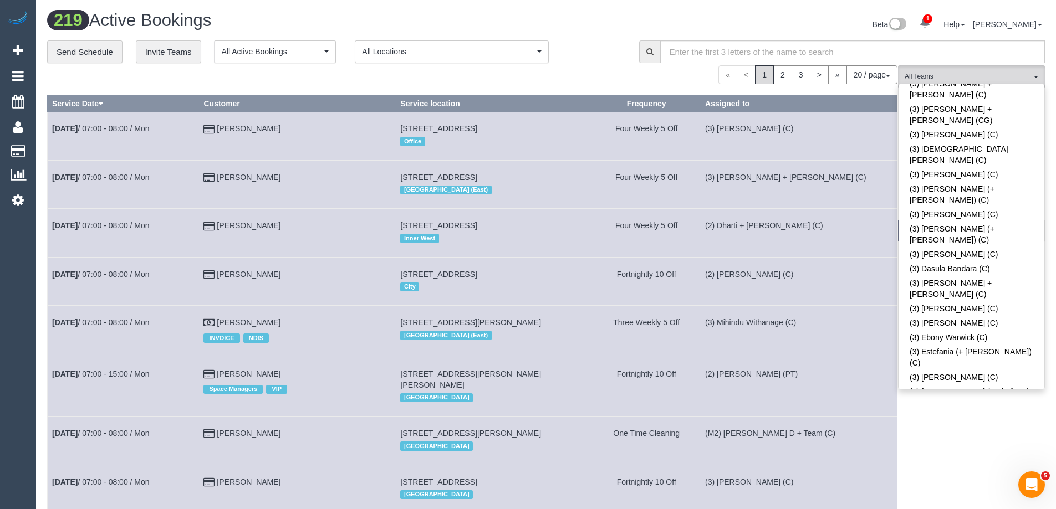
click at [977, 490] on link "(3) [PERSON_NAME] (+ [PERSON_NAME]) (C)" at bounding box center [972, 503] width 146 height 26
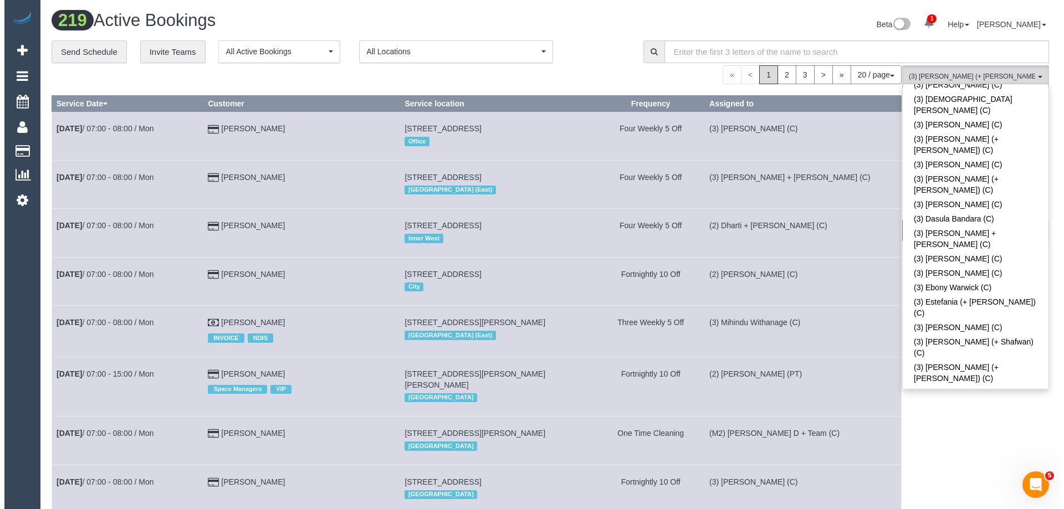
scroll to position [1875, 0]
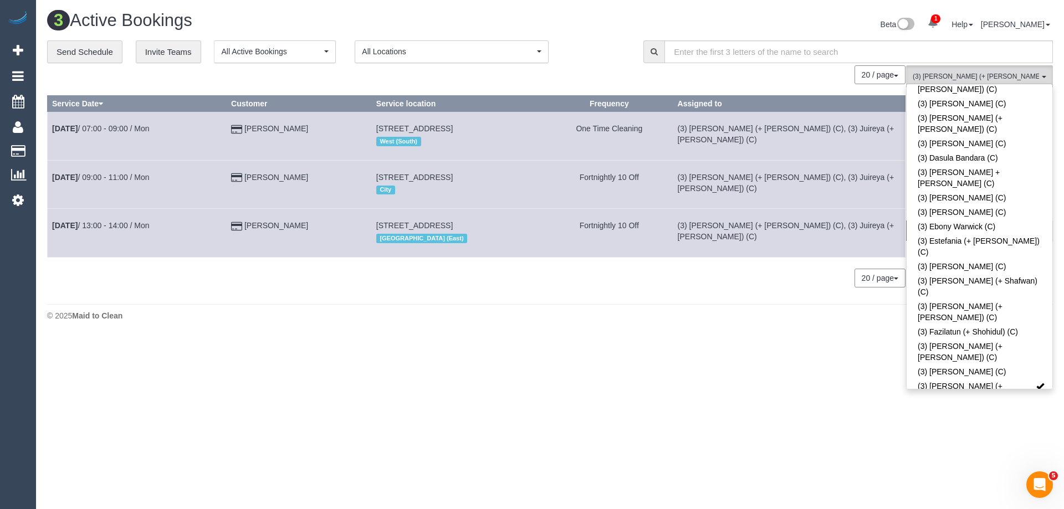
click at [969, 74] on span "(3) Gazi (+ Juireya) (C) , (3) Juireya (+ Gazi) (C)" at bounding box center [976, 76] width 126 height 9
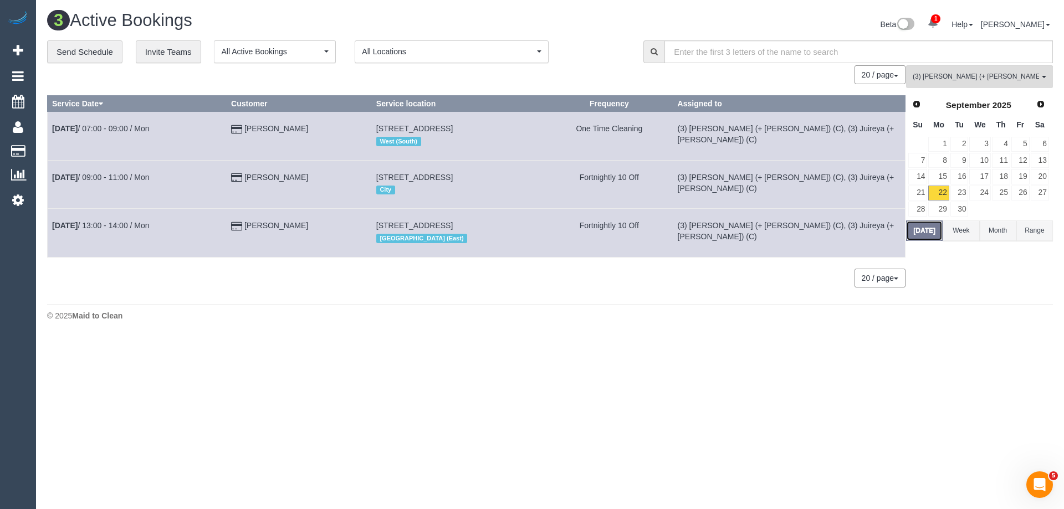
click at [925, 232] on button "[DATE]" at bounding box center [924, 231] width 37 height 21
drag, startPoint x: 304, startPoint y: 129, endPoint x: 52, endPoint y: 128, distance: 251.7
click at [52, 128] on tr "Sep 22nd / 07:00 - 09:00 / Mon Megan Isles 59 Agg Street, Newport, VIC 3015 Wes…" at bounding box center [477, 136] width 858 height 48
copy tr "Sep 22nd / 07:00 - 09:00 / Mon Megan Isles"
drag, startPoint x: 313, startPoint y: 178, endPoint x: 53, endPoint y: 171, distance: 260.7
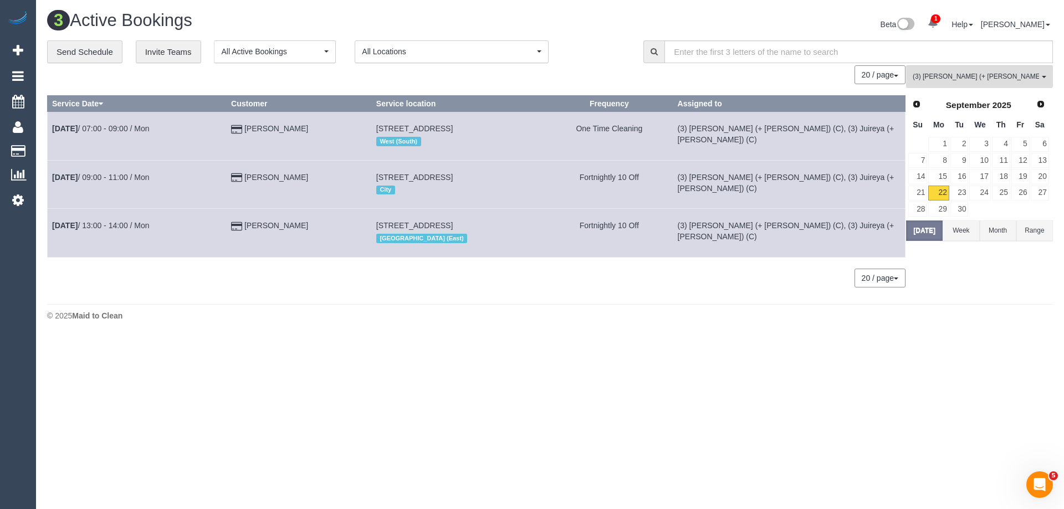
click at [53, 171] on tr "Sep 22nd / 09:00 - 11:00 / Mon Stephanie Soper 88 Southbank Boulevard, 189, Sou…" at bounding box center [477, 184] width 858 height 48
copy tr "Sep 22nd / 09:00 - 11:00 / Mon Stephanie Soper"
drag, startPoint x: 239, startPoint y: 228, endPoint x: 54, endPoint y: 225, distance: 185.2
click at [54, 225] on tr "Sep 22nd / 13:00 - 14:00 / Mon Kate Paterson 20 Napoleon Street, Collingwood, V…" at bounding box center [477, 233] width 858 height 48
copy tr "Sep 22nd / 13:00 - 14:00 / Mon Kate Paterson"
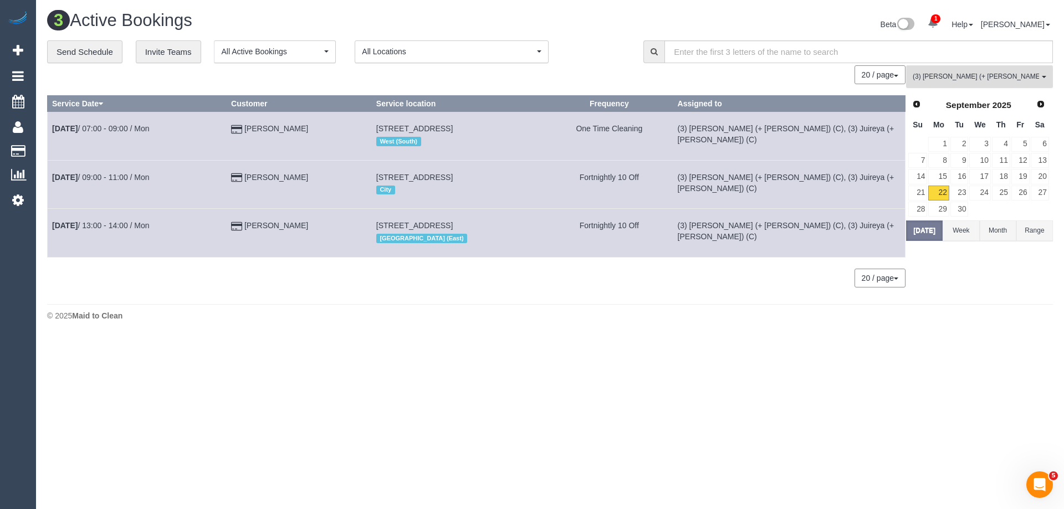
click at [993, 74] on span "(3) Gazi (+ Juireya) (C) , (3) Juireya (+ Gazi) (C)" at bounding box center [976, 76] width 126 height 9
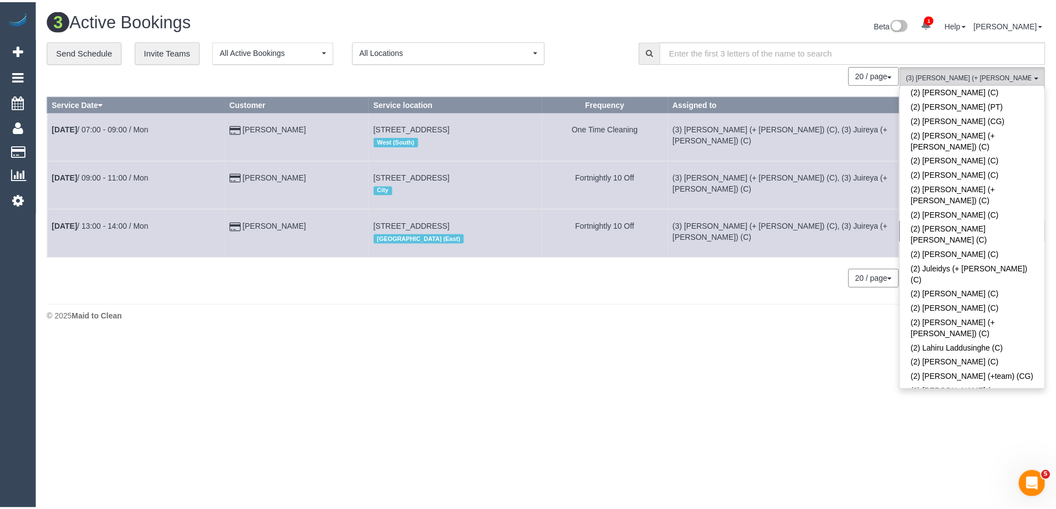
scroll to position [0, 0]
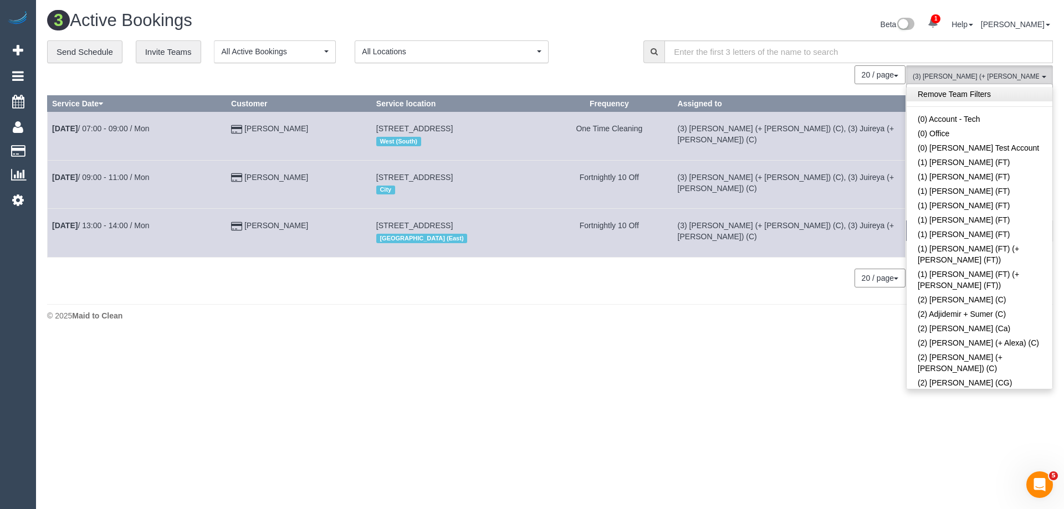
click at [967, 89] on link "Remove Team Filters" at bounding box center [980, 94] width 146 height 14
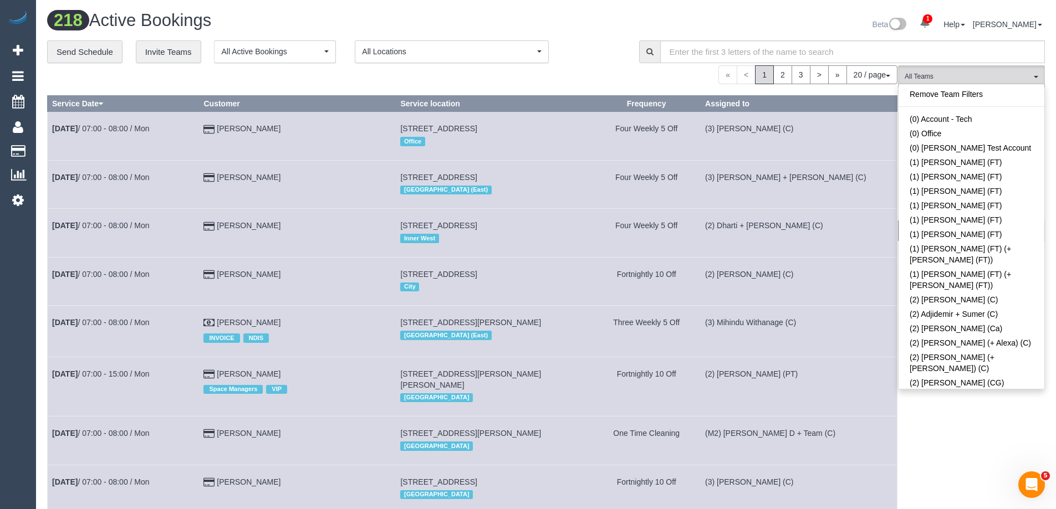
scroll to position [704, 0]
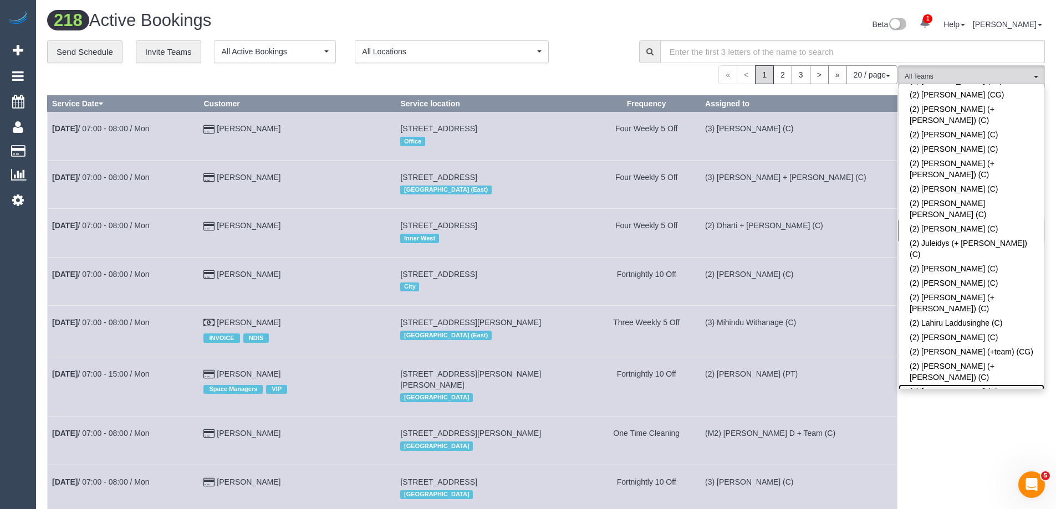
click at [981, 385] on link "(2) [PERSON_NAME] (C)" at bounding box center [972, 392] width 146 height 14
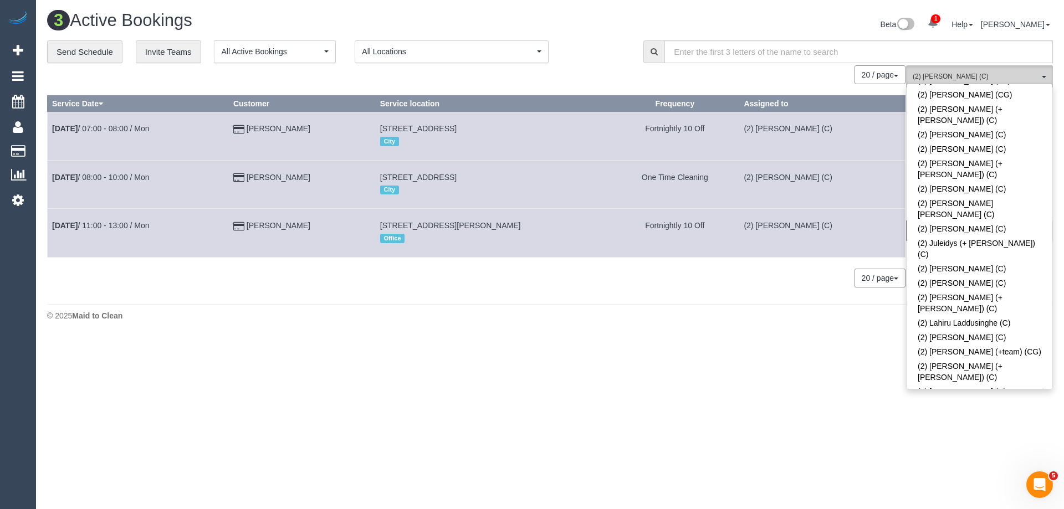
click at [977, 77] on span "(2) [PERSON_NAME] (C)" at bounding box center [976, 76] width 126 height 9
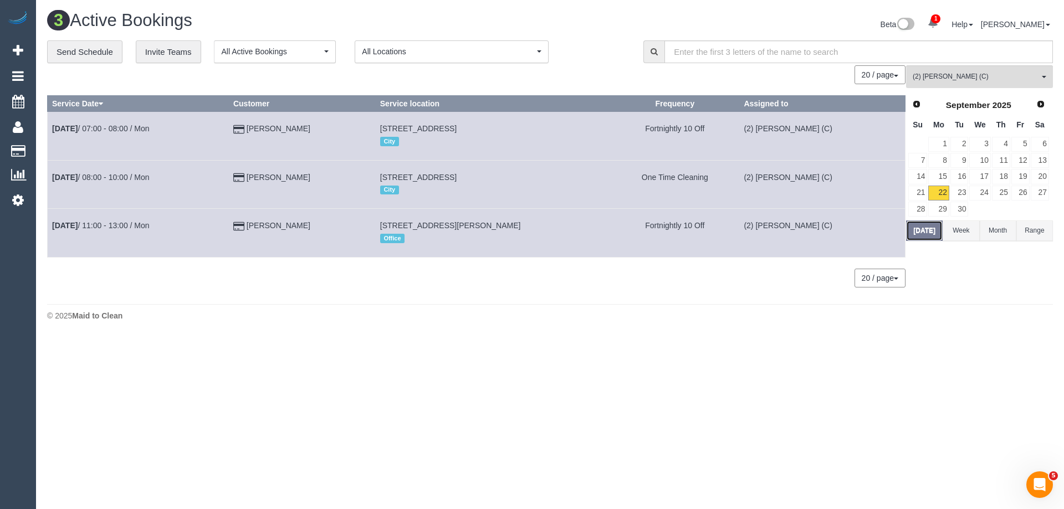
click at [922, 232] on button "[DATE]" at bounding box center [924, 231] width 37 height 21
click at [940, 67] on button "(2) Megan Kaewpinich (C) All Teams" at bounding box center [979, 76] width 147 height 23
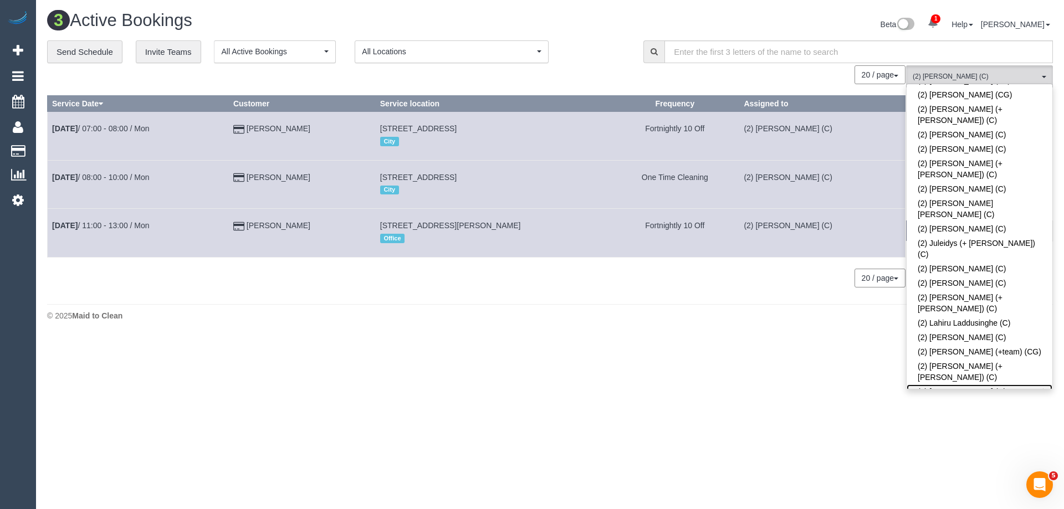
click at [963, 385] on link "(2) [PERSON_NAME] (C)" at bounding box center [980, 392] width 146 height 14
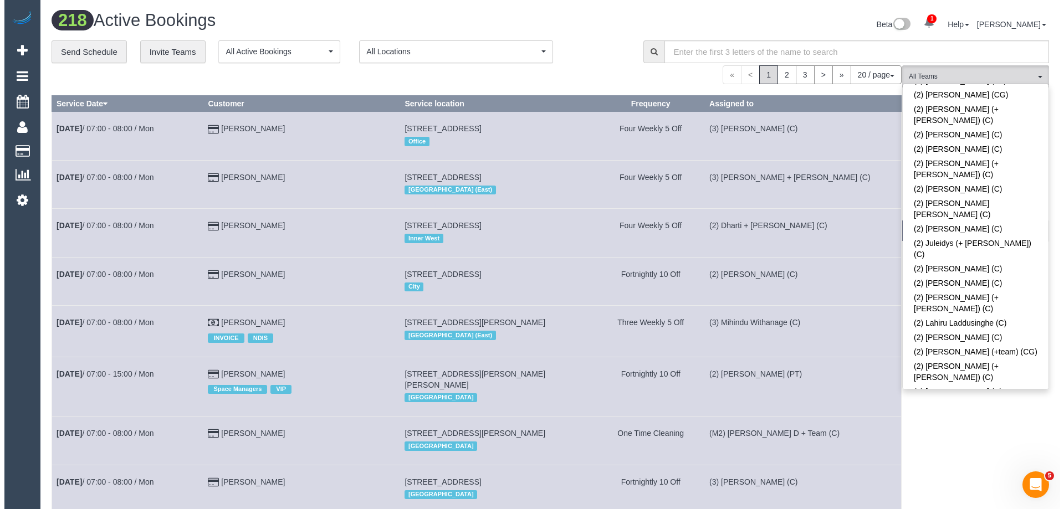
scroll to position [2203, 0]
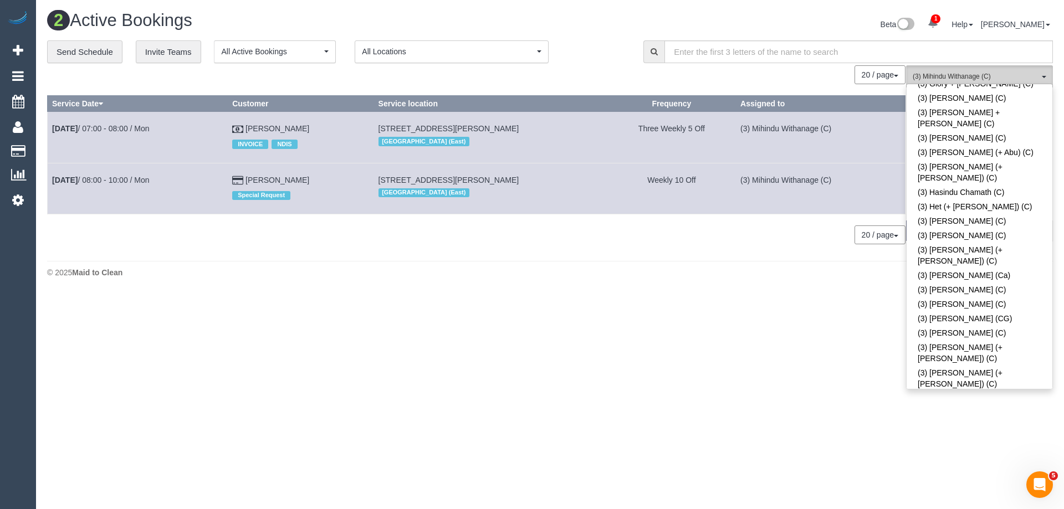
drag, startPoint x: 994, startPoint y: 68, endPoint x: 860, endPoint y: 88, distance: 135.6
click at [994, 68] on button "(3) Mihindu Withanage (C) All Teams" at bounding box center [979, 76] width 147 height 23
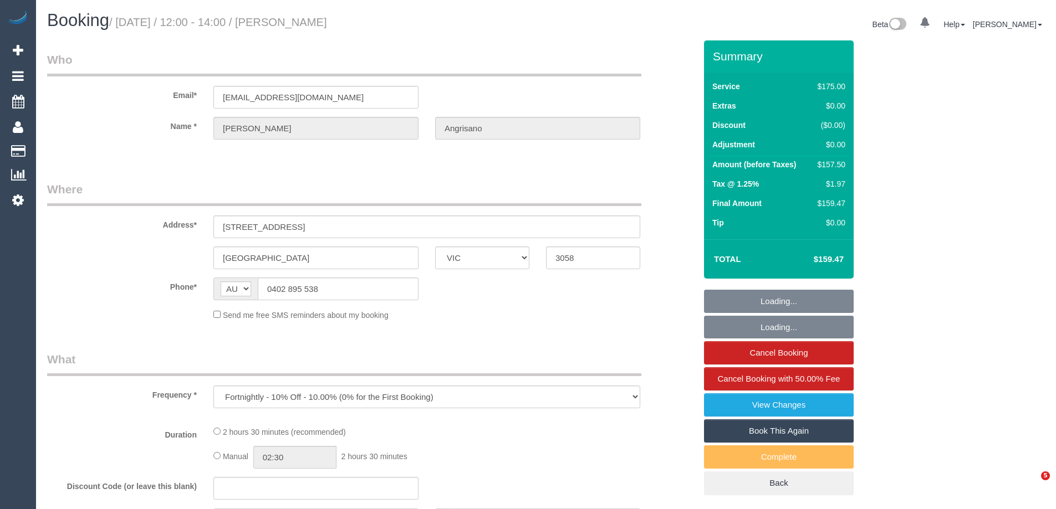
select select "VIC"
select select "object:1633"
select select "150"
select select "number:29"
select select "number:14"
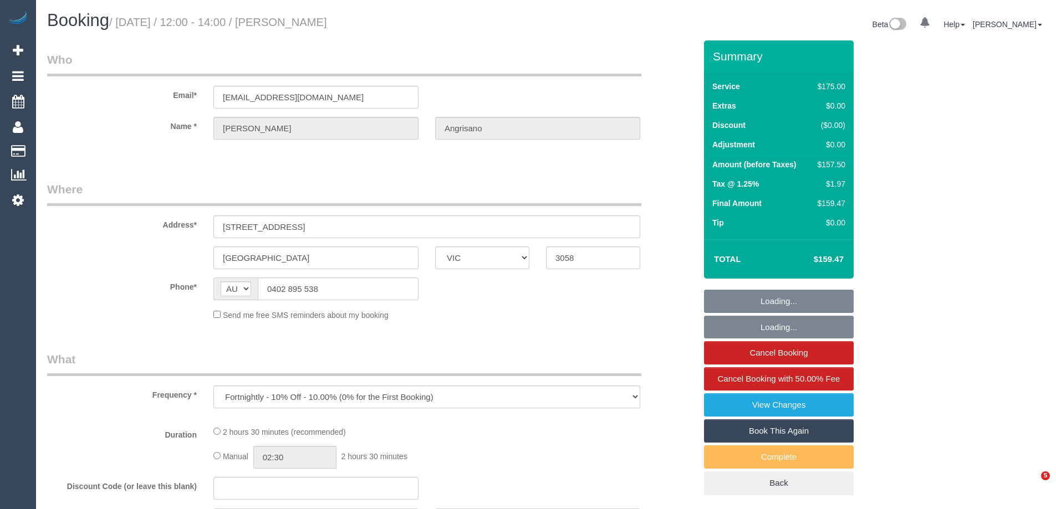
select select "number:19"
select select "number:22"
select select "number:34"
select select "number:12"
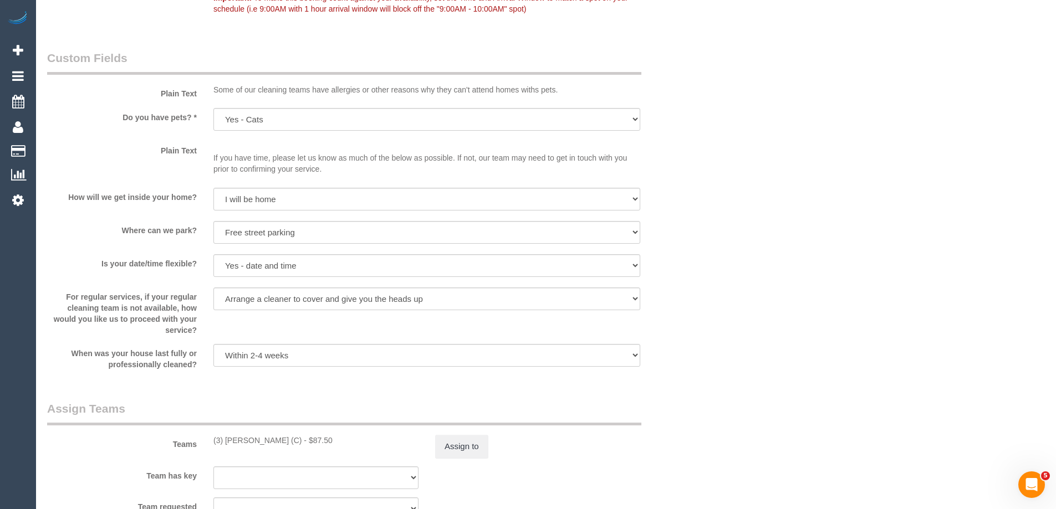
scroll to position [1663, 0]
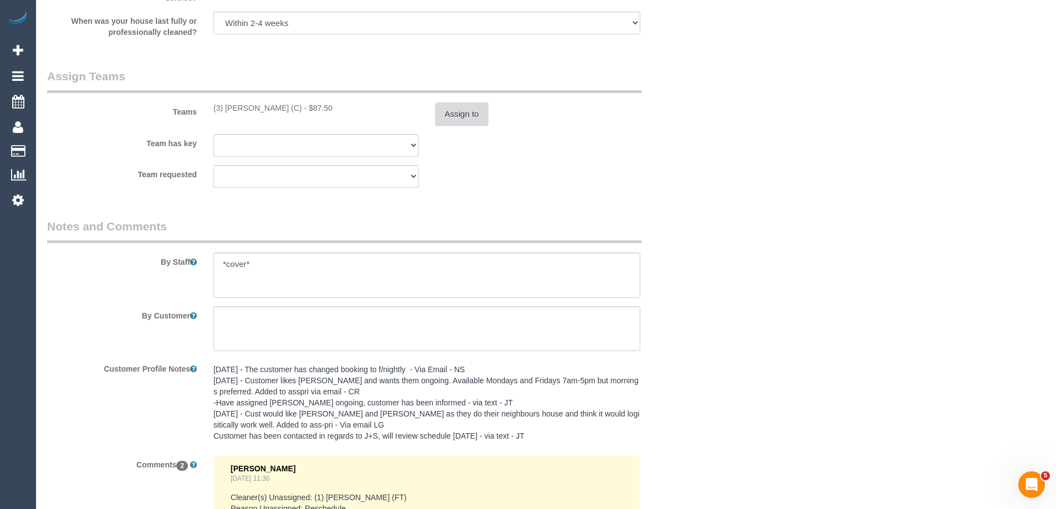
click at [467, 119] on button "Assign to" at bounding box center [461, 114] width 53 height 23
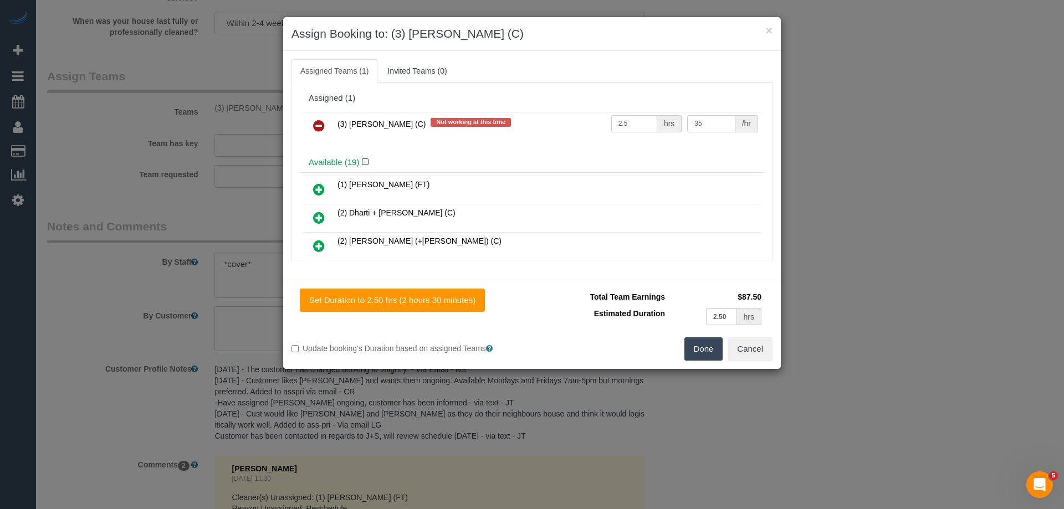
click at [319, 129] on icon at bounding box center [319, 125] width 12 height 13
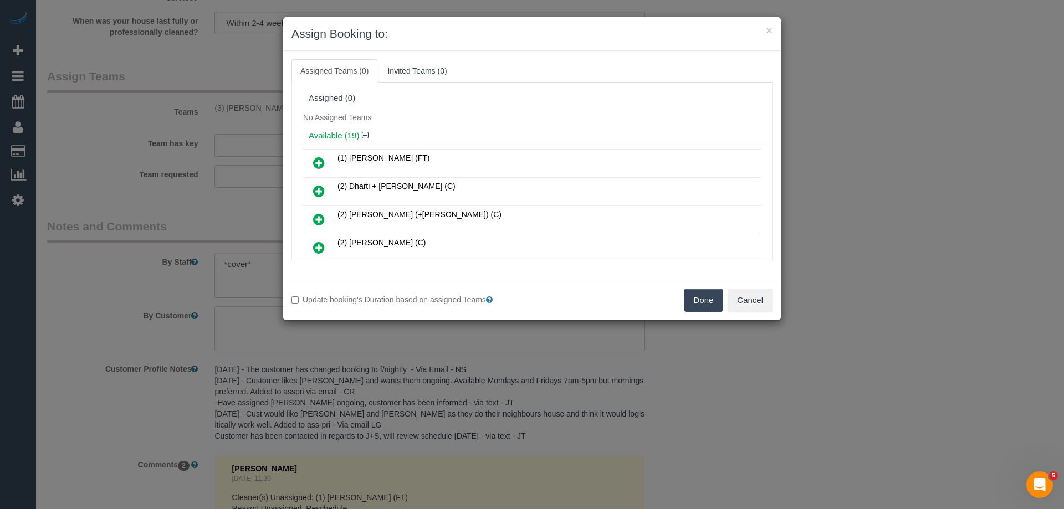
click at [692, 292] on button "Done" at bounding box center [704, 300] width 39 height 23
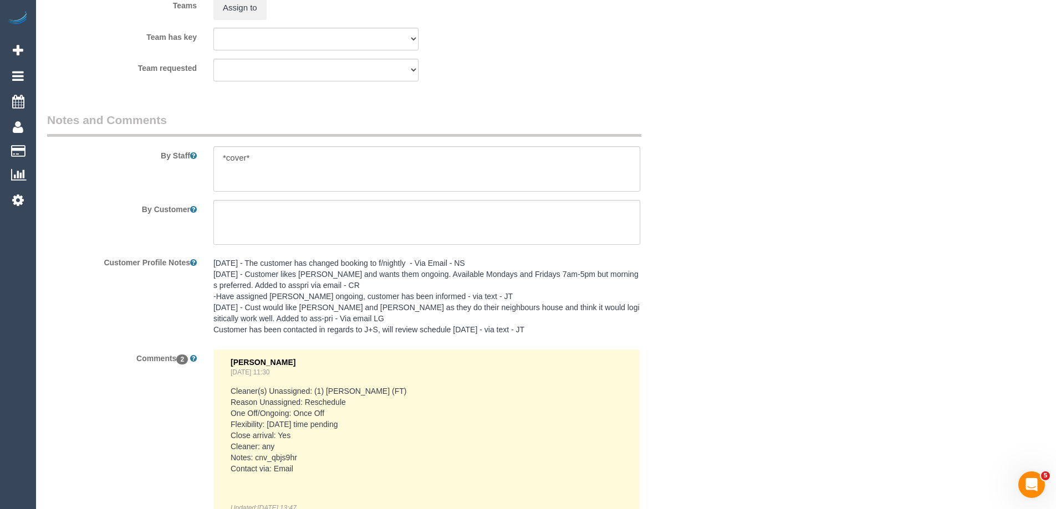
scroll to position [2025, 0]
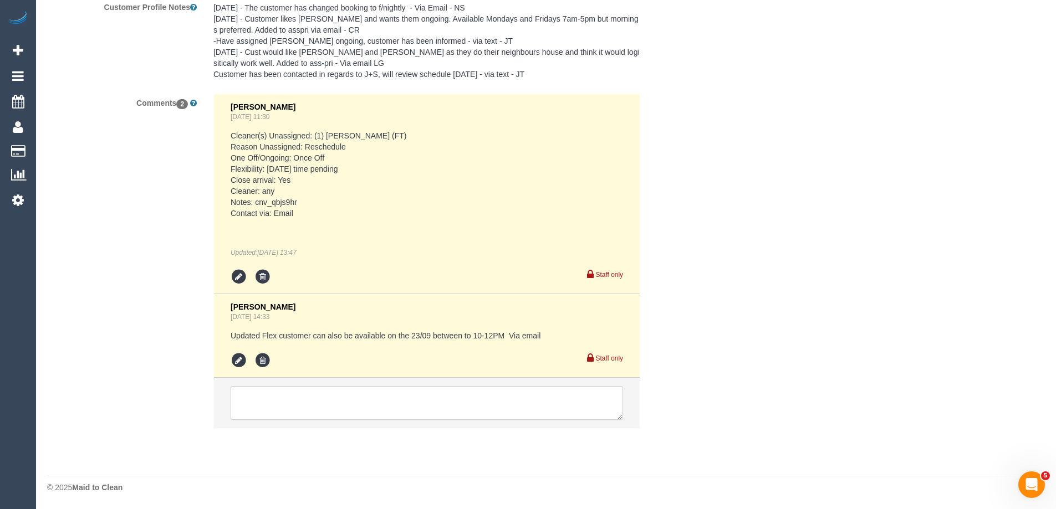
click at [356, 404] on textarea at bounding box center [427, 403] width 392 height 34
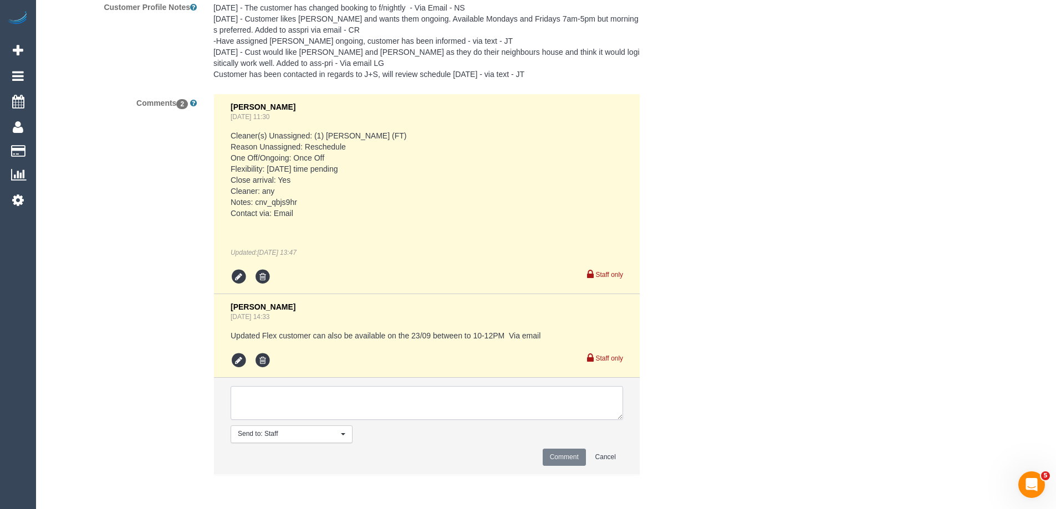
paste textarea "Cleaner(s) Unassigned: (3) [PERSON_NAME] (C) Reason Unassigned: Physical and me…"
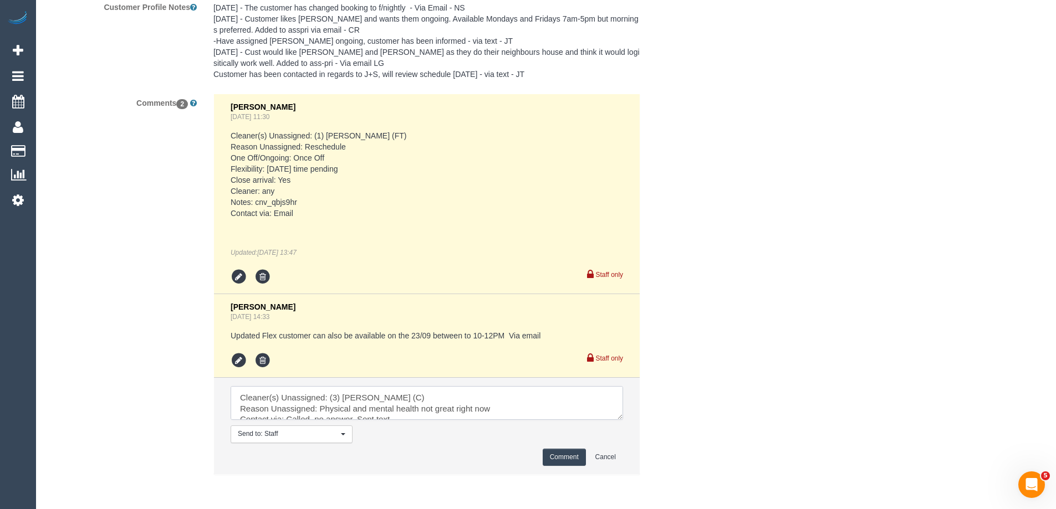
scroll to position [27, 0]
click at [355, 390] on textarea at bounding box center [427, 403] width 392 height 34
type textarea "Cleaner(s) Unassigned: (3) [PERSON_NAME] (C) Reason Unassigned: Physical and me…"
click at [548, 458] on button "Comment" at bounding box center [564, 457] width 43 height 17
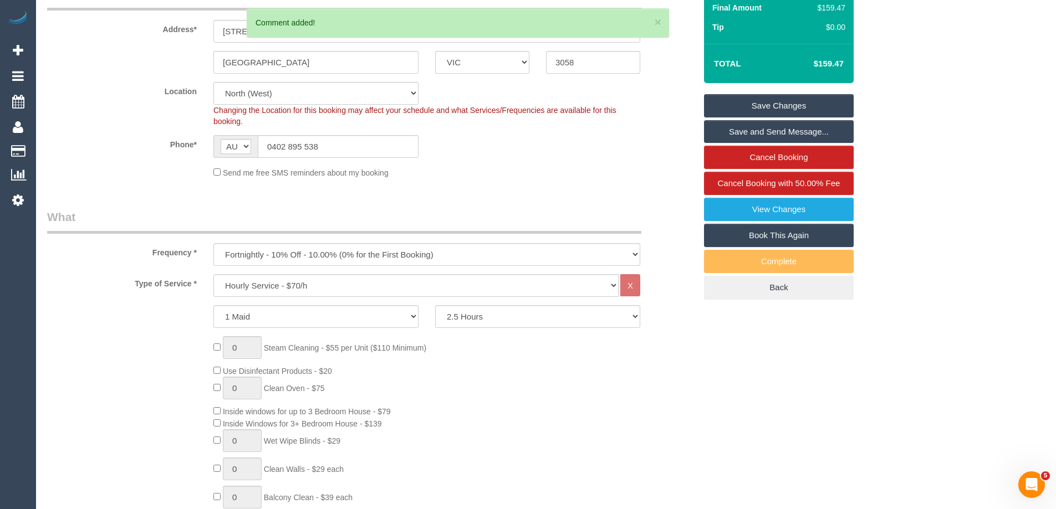
scroll to position [0, 0]
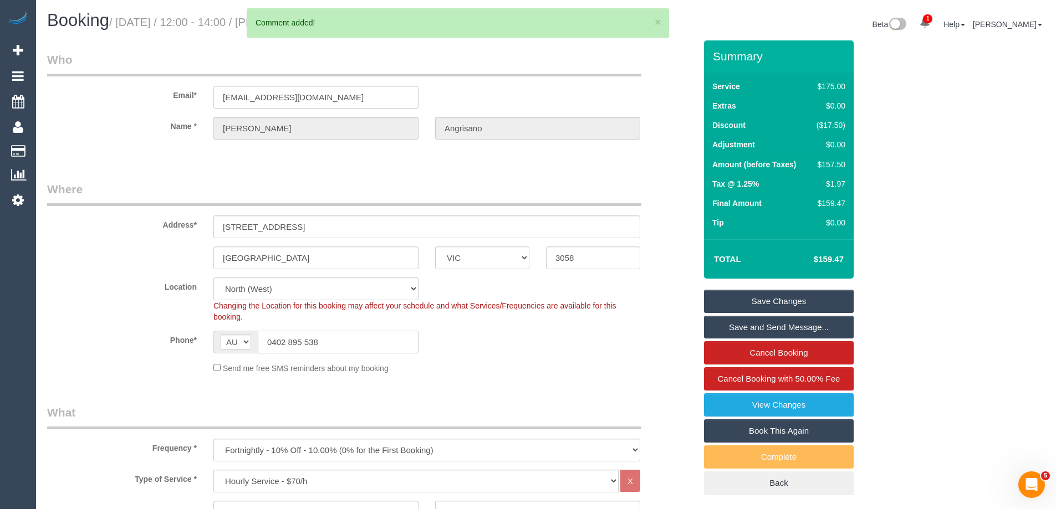
drag, startPoint x: 333, startPoint y: 344, endPoint x: 83, endPoint y: 313, distance: 251.9
click at [86, 315] on sui-booking-location "Location [GEOGRAPHIC_DATA] (North) East (South) [GEOGRAPHIC_DATA] (East) [GEOGR…" at bounding box center [371, 326] width 649 height 96
click at [810, 303] on link "Save Changes" at bounding box center [779, 301] width 150 height 23
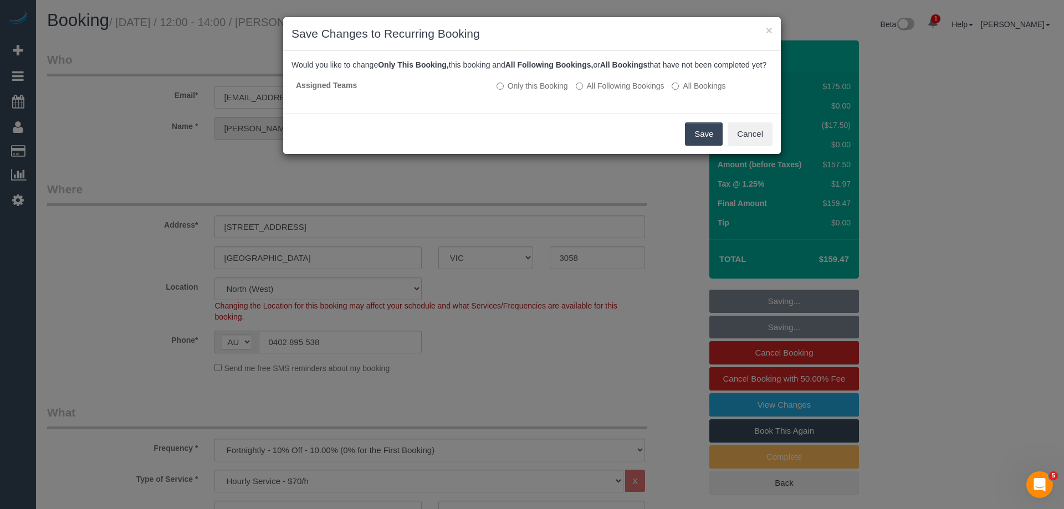
click at [707, 146] on button "Save" at bounding box center [704, 134] width 38 height 23
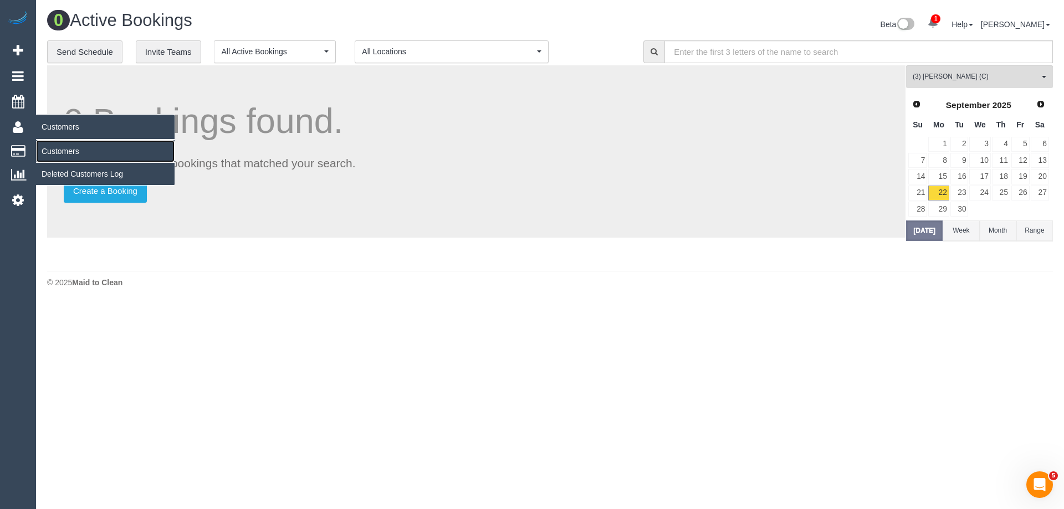
drag, startPoint x: 70, startPoint y: 156, endPoint x: 75, endPoint y: 149, distance: 8.0
click at [70, 156] on link "Customers" at bounding box center [105, 151] width 139 height 22
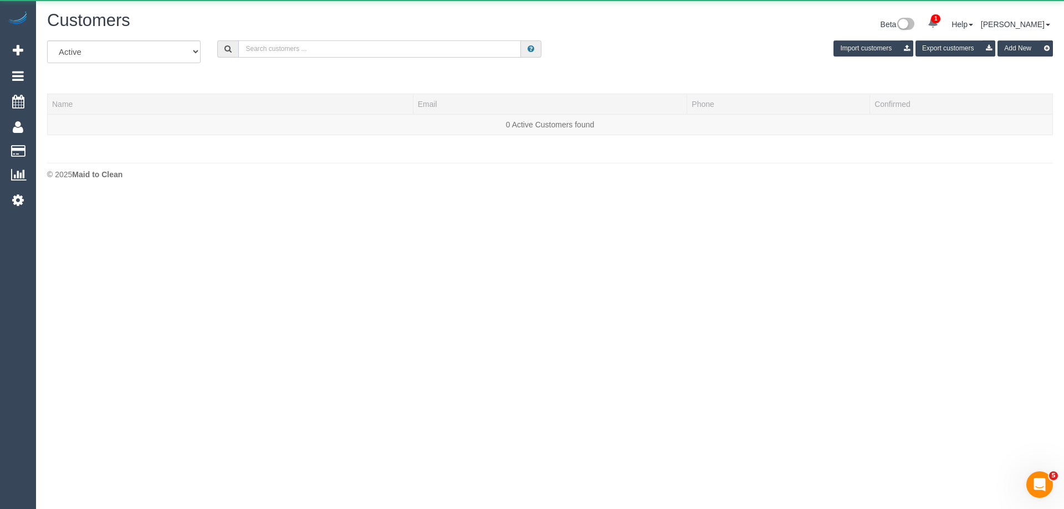
click at [324, 52] on input "text" at bounding box center [379, 48] width 283 height 17
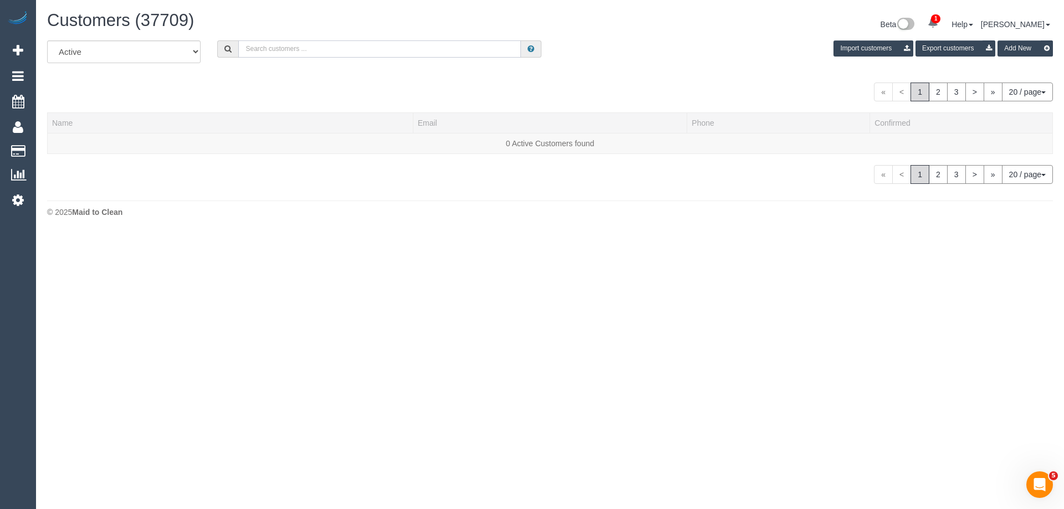
paste input "[PHONE_NUMBER]"
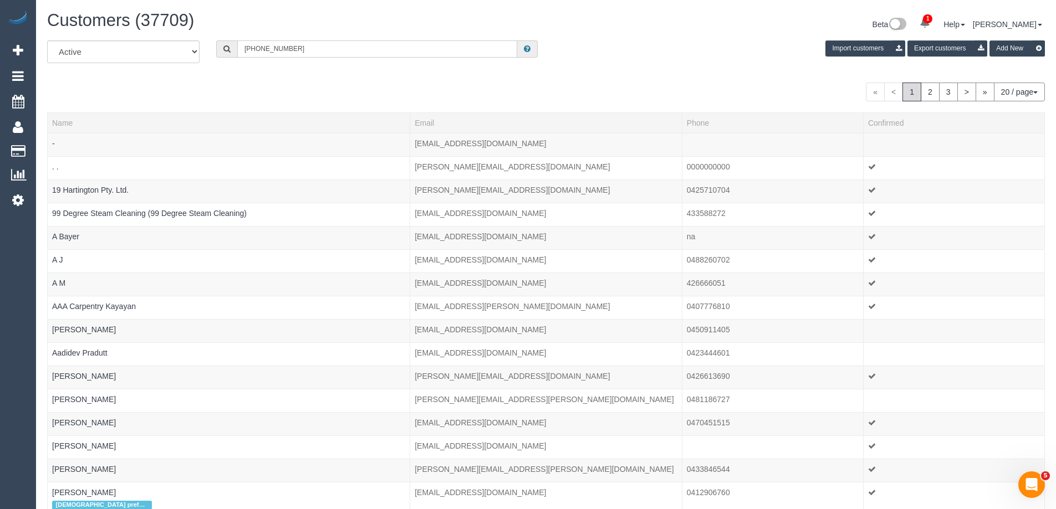
drag, startPoint x: 256, startPoint y: 45, endPoint x: 196, endPoint y: 41, distance: 59.4
click at [196, 41] on div "All Active Archived +61425782516 Import customers Export customers Add New" at bounding box center [546, 55] width 1015 height 31
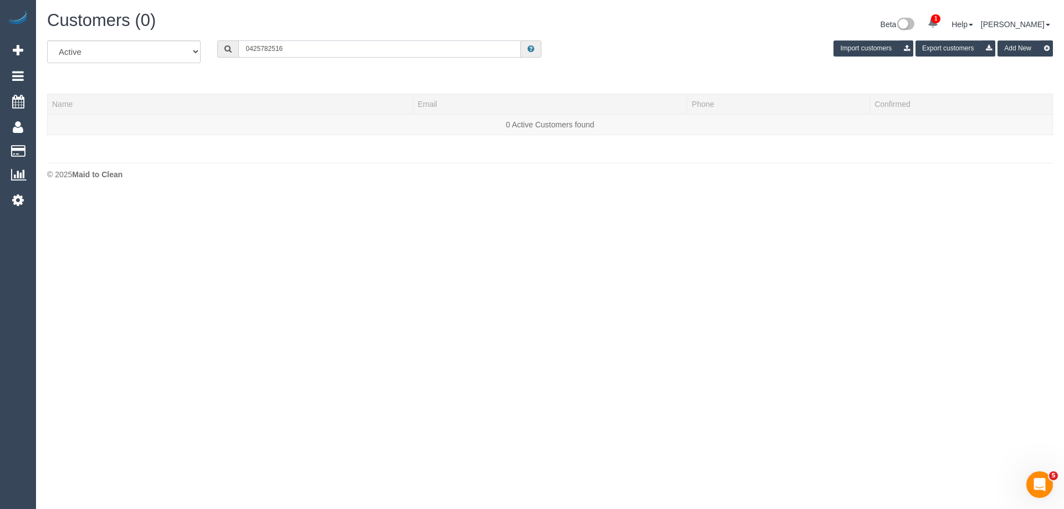
click at [260, 50] on input "0425782516" at bounding box center [379, 48] width 283 height 17
click at [274, 49] on input "0425 782516" at bounding box center [379, 48] width 283 height 17
click at [293, 49] on input "0425 782 516" at bounding box center [379, 48] width 283 height 17
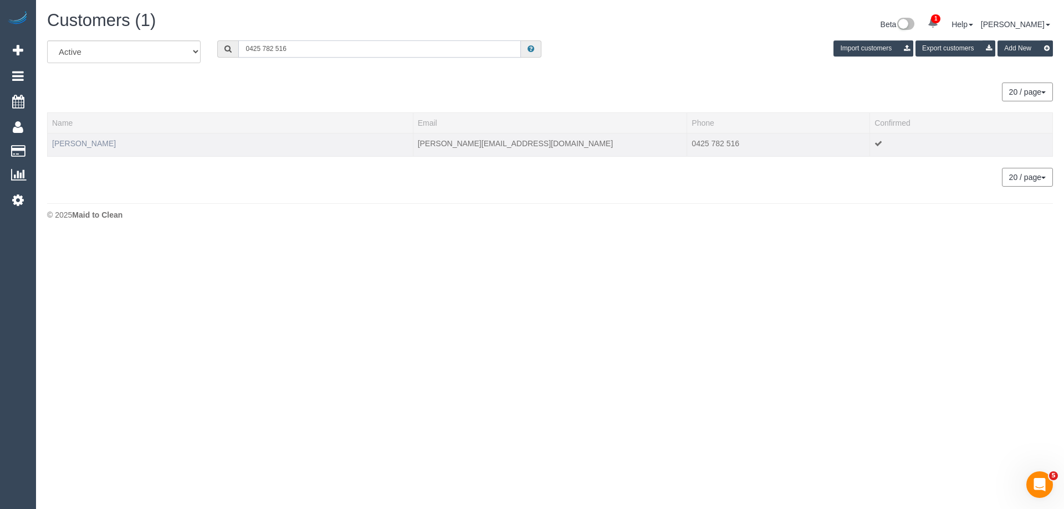
type input "0425 782 516"
click at [90, 141] on link "Silvia Young" at bounding box center [84, 143] width 64 height 9
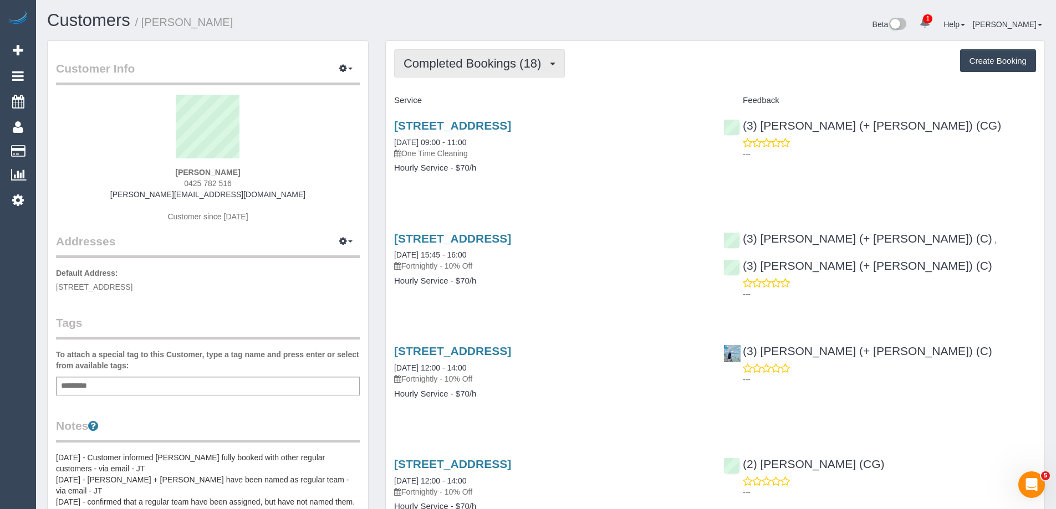
click at [482, 59] on span "Completed Bookings (18)" at bounding box center [475, 64] width 143 height 14
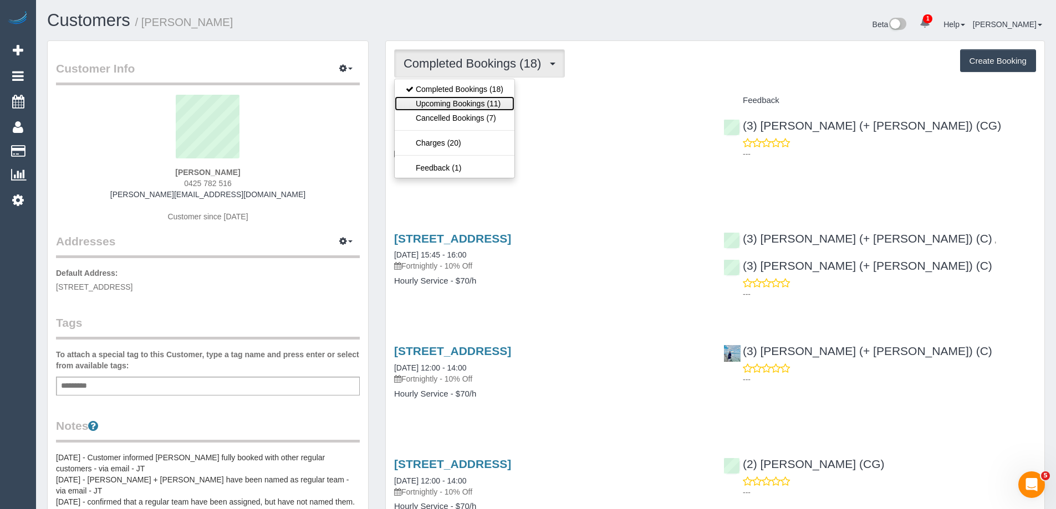
click at [485, 105] on link "Upcoming Bookings (11)" at bounding box center [455, 103] width 120 height 14
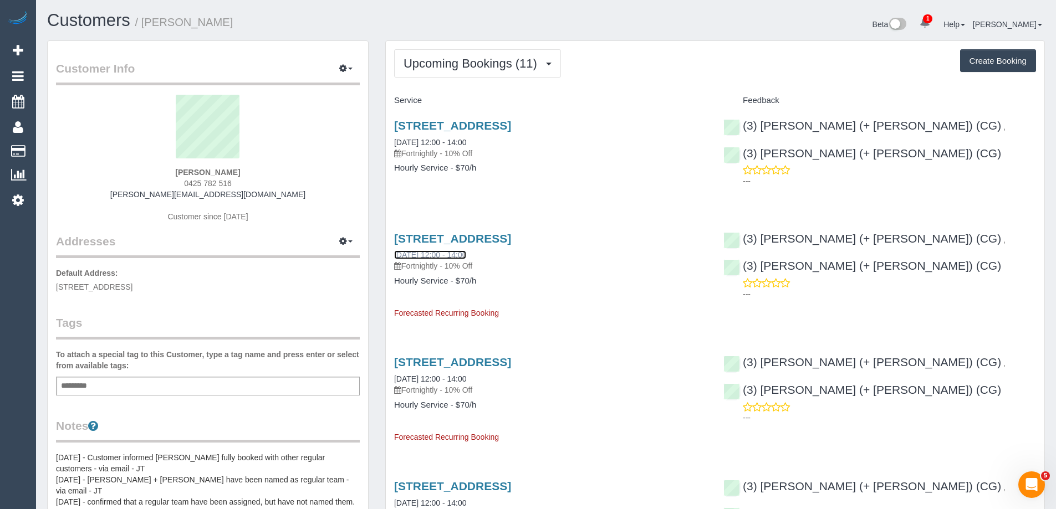
click at [417, 257] on link "06/10/2025 12:00 - 14:00" at bounding box center [430, 255] width 72 height 9
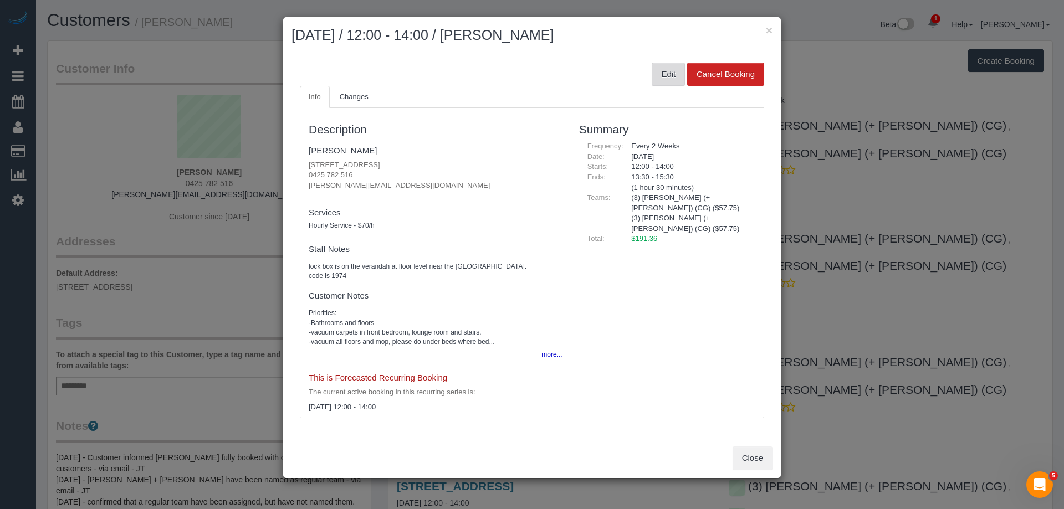
click at [672, 80] on button "Edit" at bounding box center [668, 74] width 33 height 23
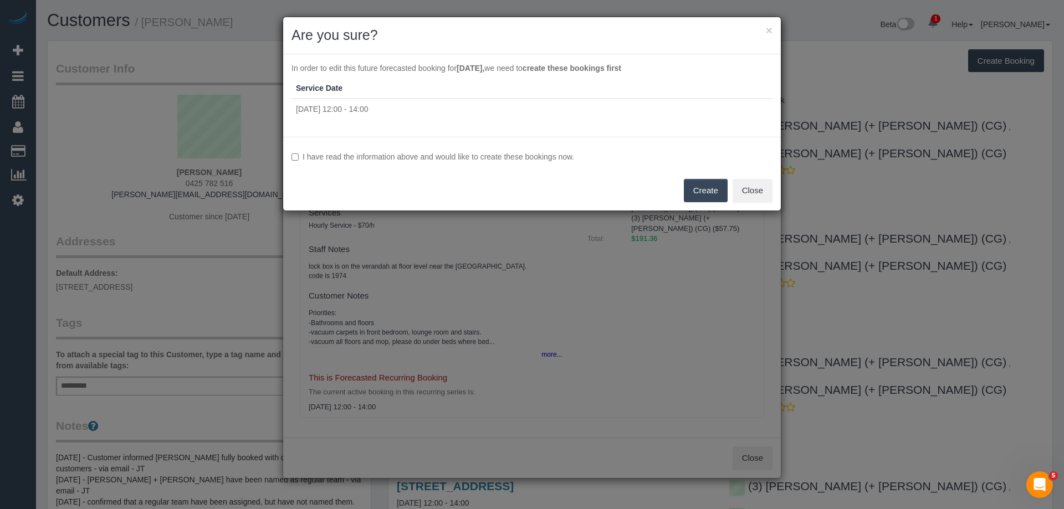
click at [414, 148] on div "I have read the information above and would like to create these bookings now. …" at bounding box center [532, 174] width 498 height 74
click at [415, 158] on label "I have read the information above and would like to create these bookings now." at bounding box center [532, 156] width 481 height 11
click at [710, 188] on button "Create" at bounding box center [706, 190] width 44 height 23
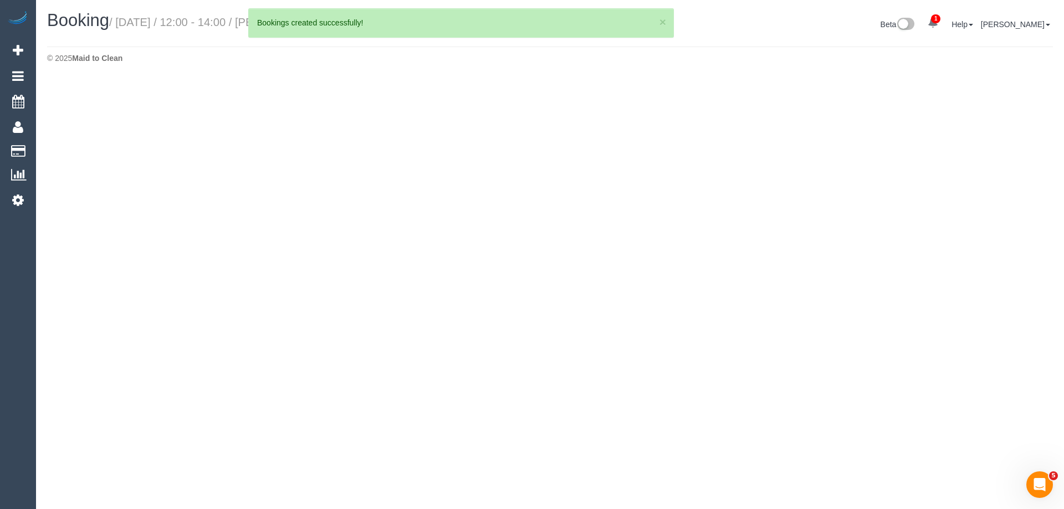
select select "VIC"
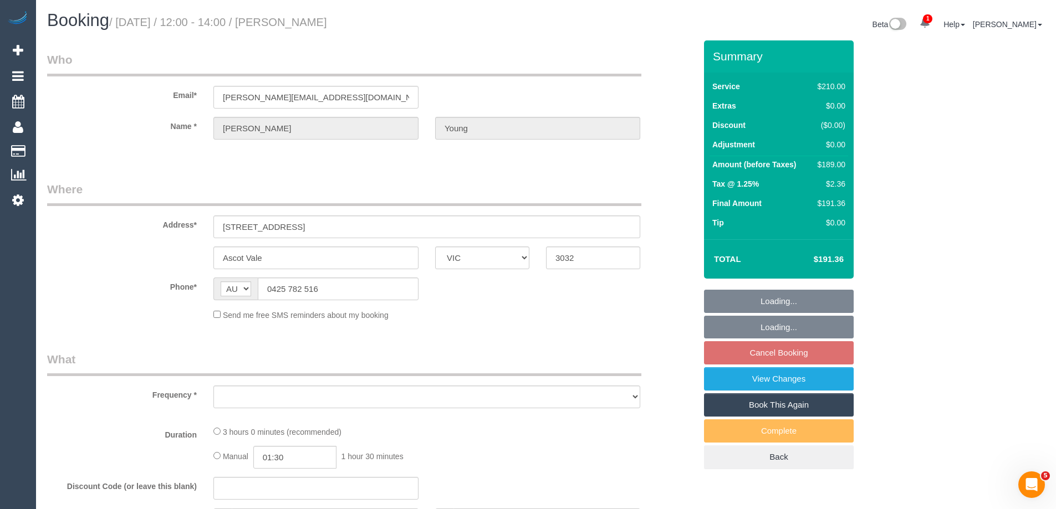
select select "object:6690"
select select "180"
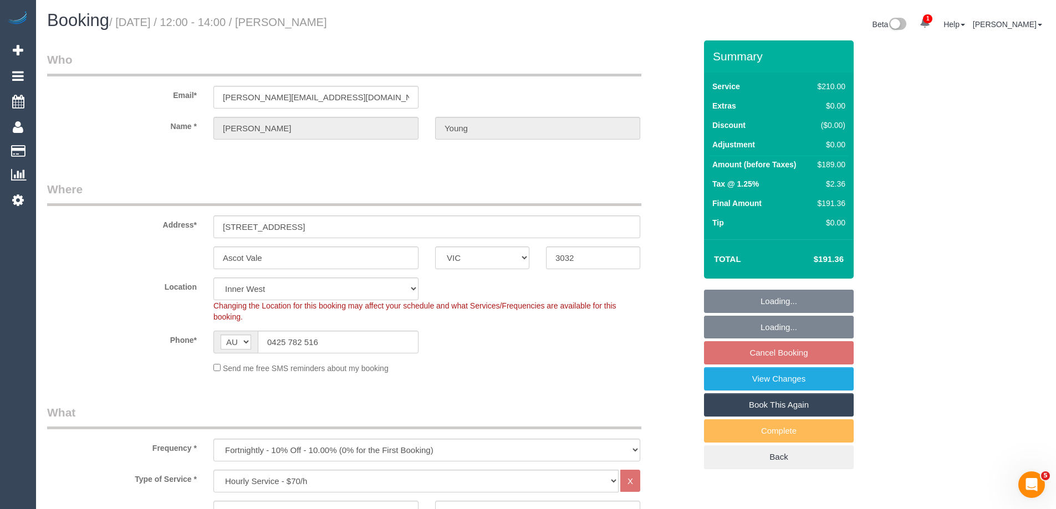
select select "string:stripe-pm_1RHKdX2GScqysDRVbLs84dZJ"
select select "number:30"
select select "number:16"
select select "number:19"
select select "number:22"
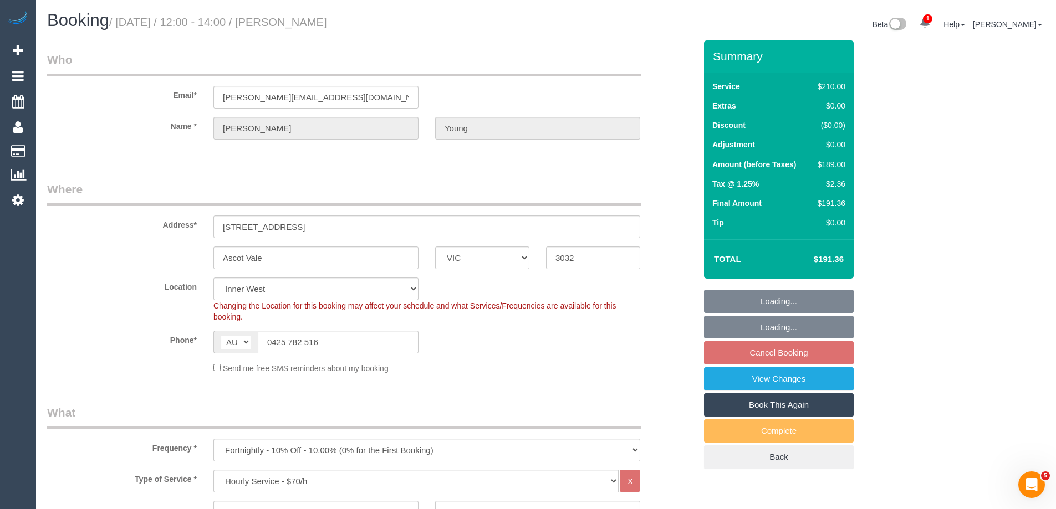
select select "number:34"
select select "number:11"
select select "object:7697"
select select "spot9"
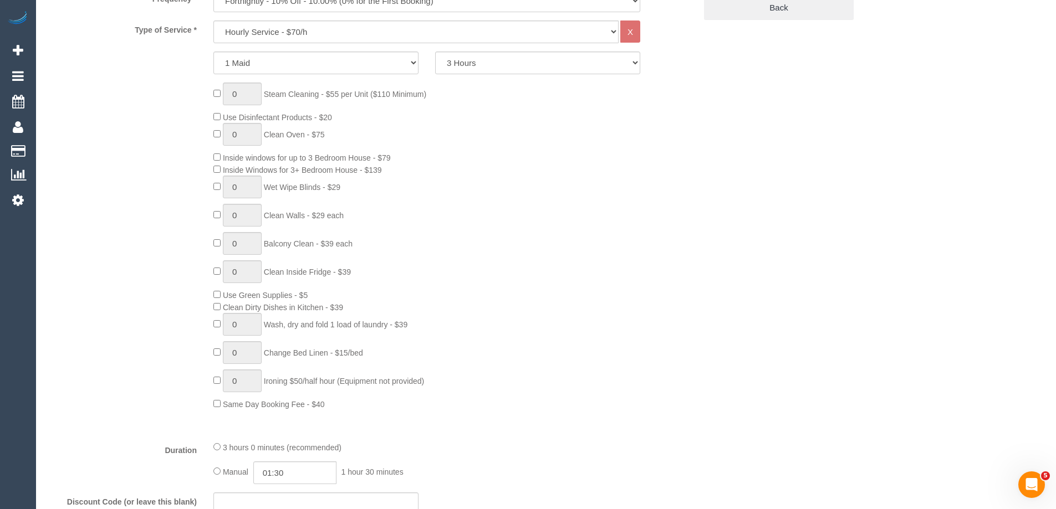
scroll to position [998, 0]
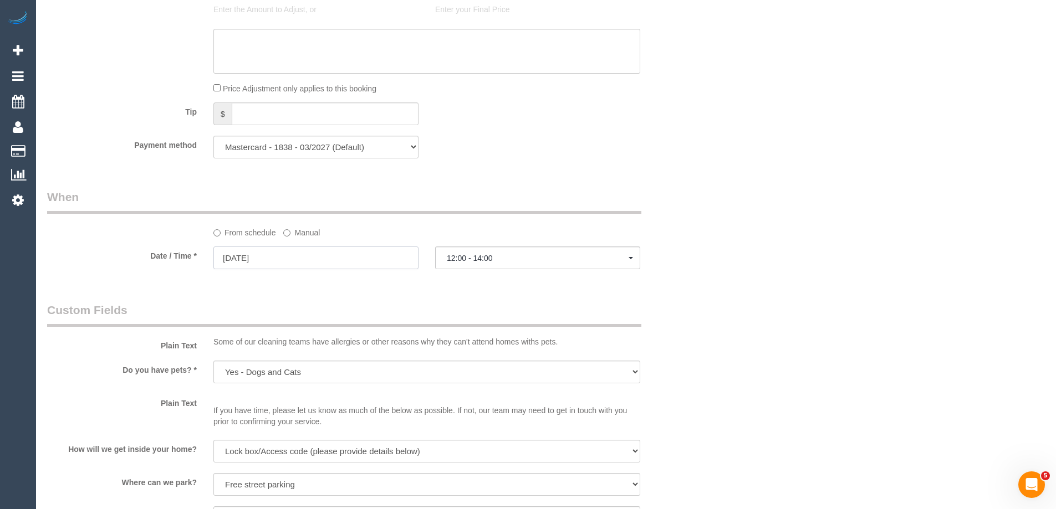
click at [274, 258] on input "[DATE]" at bounding box center [315, 258] width 205 height 23
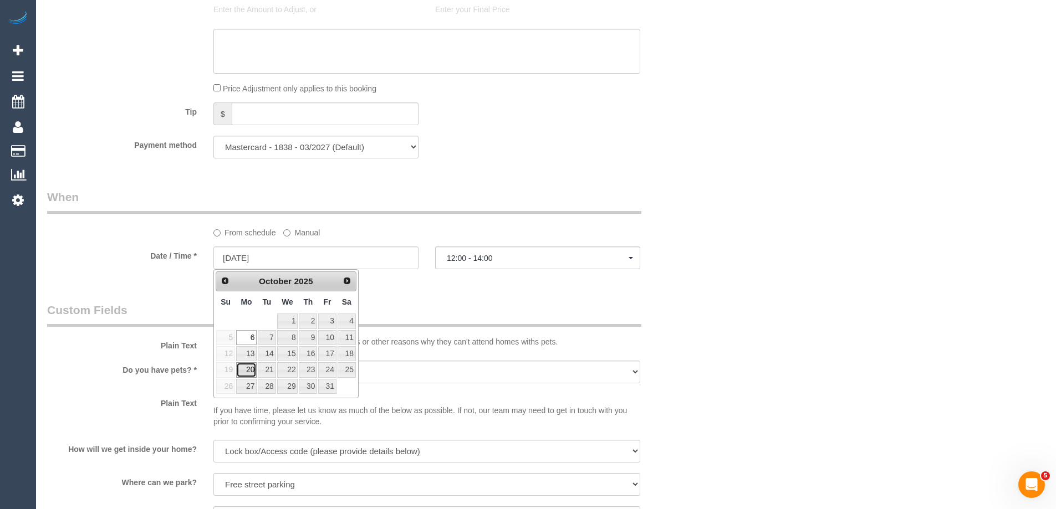
click at [248, 374] on link "20" at bounding box center [246, 370] width 21 height 15
type input "20/10/2025"
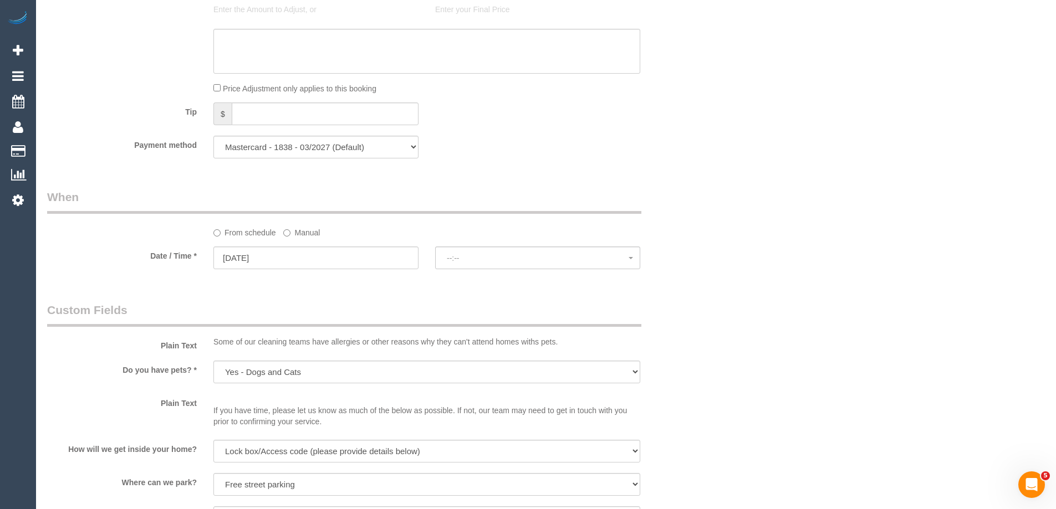
select select "spot31"
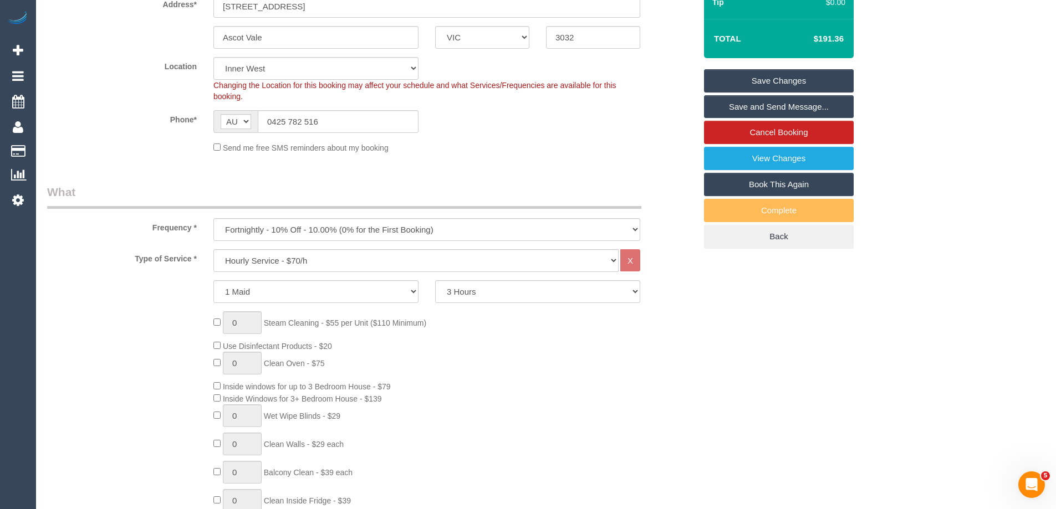
scroll to position [55, 0]
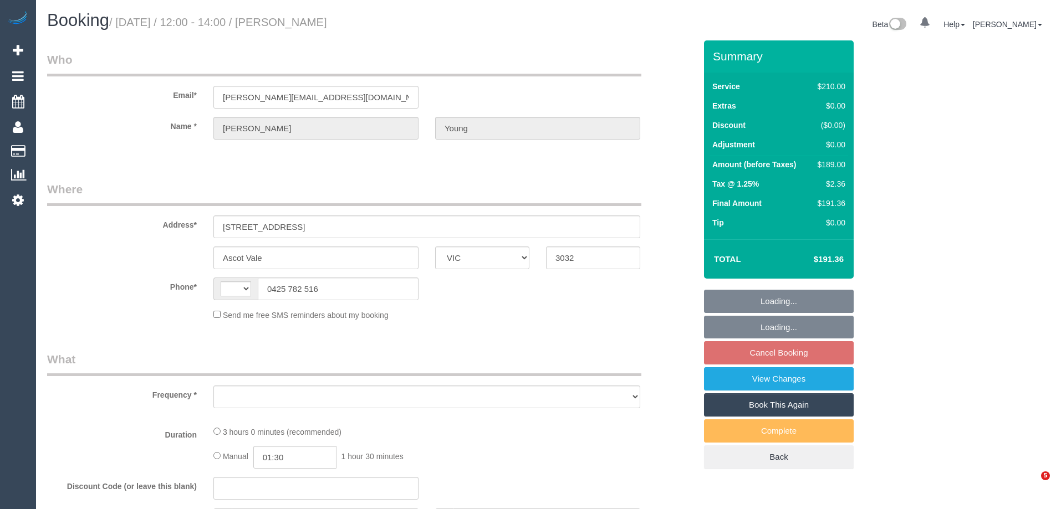
select select "VIC"
select select "string:AU"
select select "string:stripe-pm_1RHKdX2GScqysDRVbLs84dZJ"
select select "180"
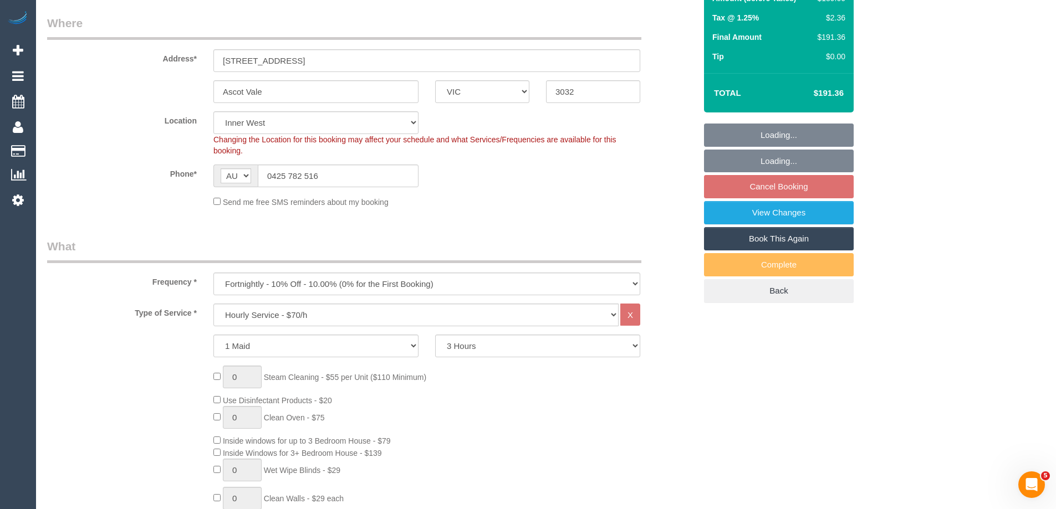
select select "object:1402"
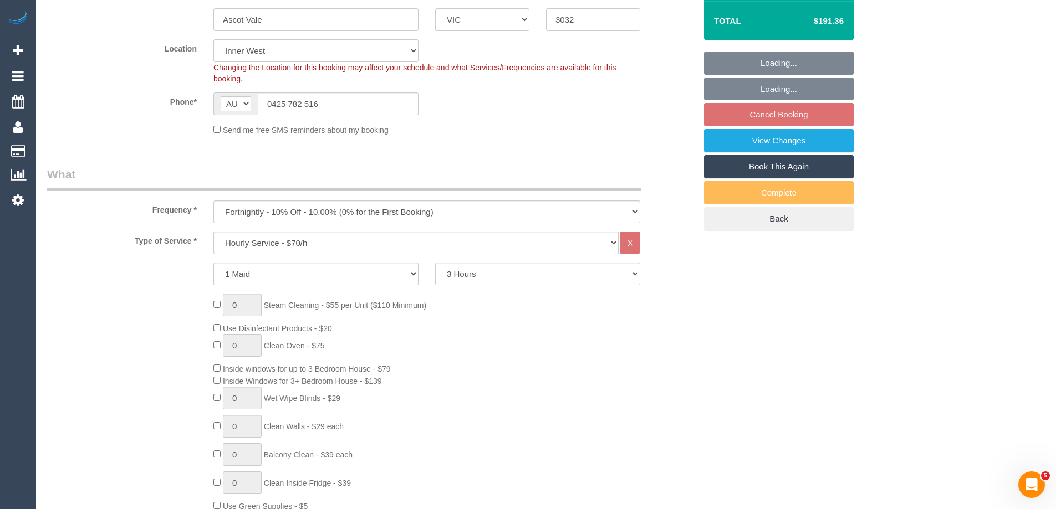
select select "spot4"
select select "number:30"
select select "number:16"
select select "number:19"
select select "number:22"
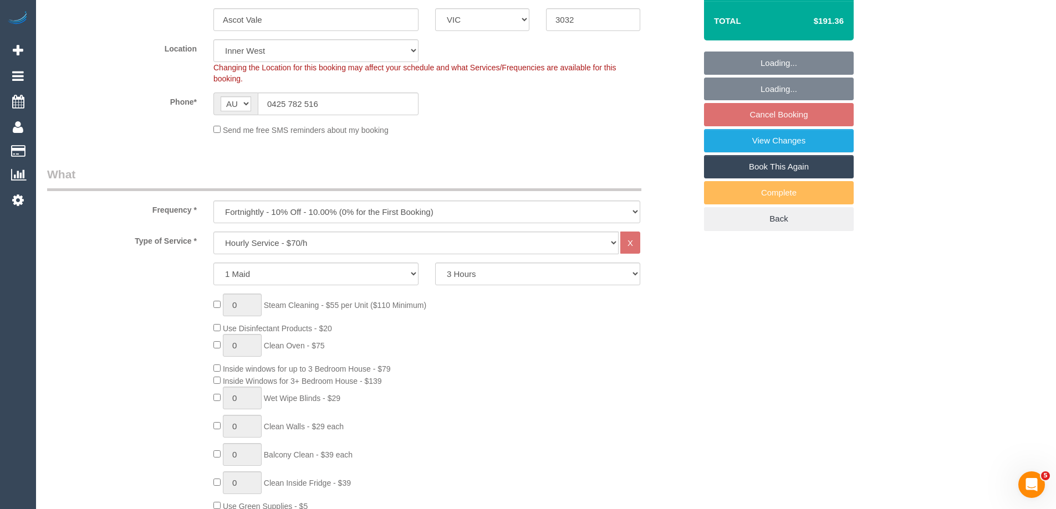
select select "number:34"
select select "number:11"
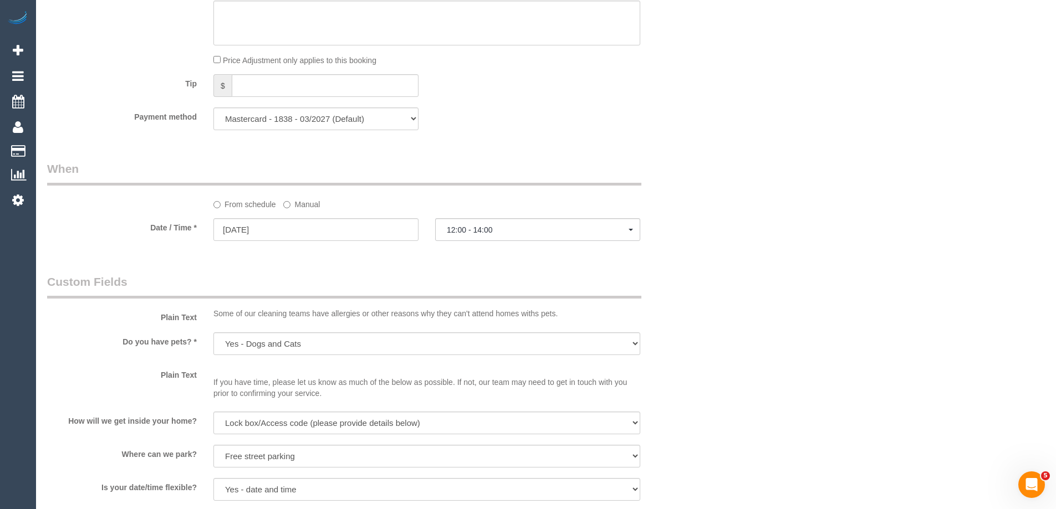
scroll to position [1053, 0]
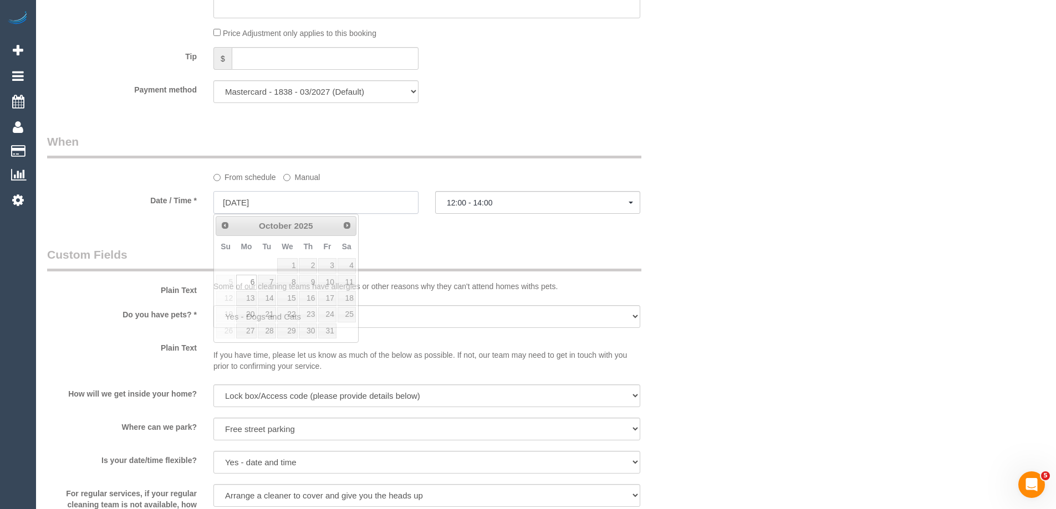
click at [261, 205] on input "[DATE]" at bounding box center [315, 202] width 205 height 23
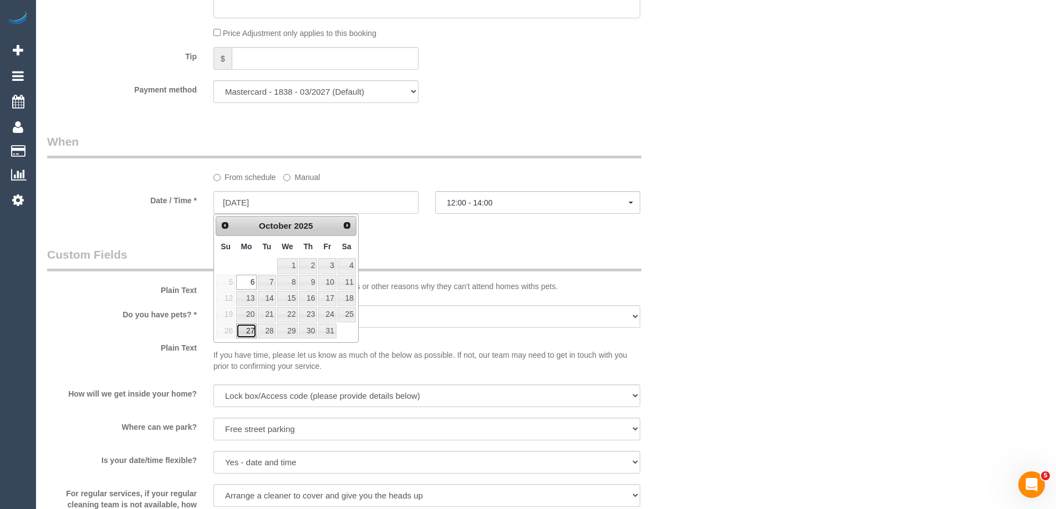
click at [244, 333] on link "27" at bounding box center [246, 331] width 21 height 15
type input "[DATE]"
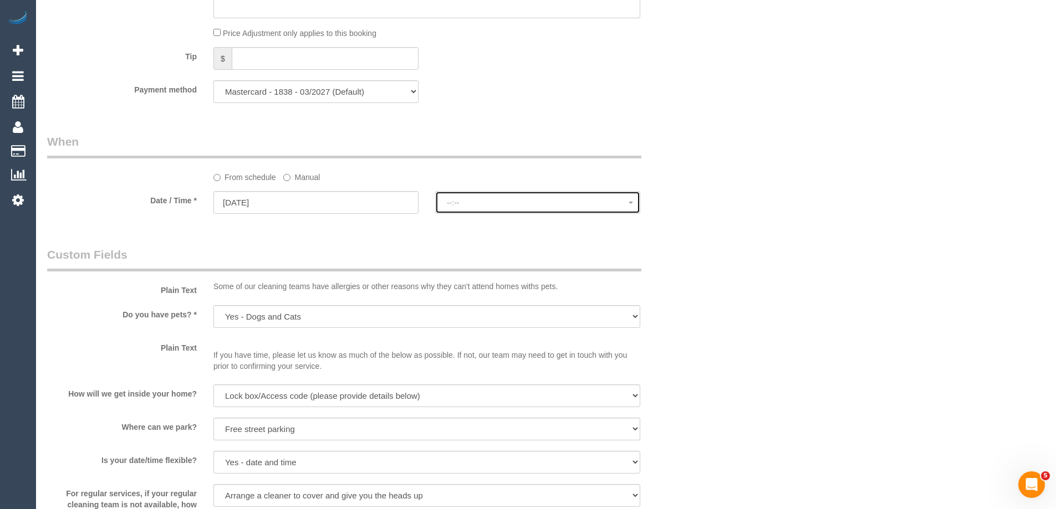
click at [463, 203] on span "--:--" at bounding box center [538, 202] width 182 height 9
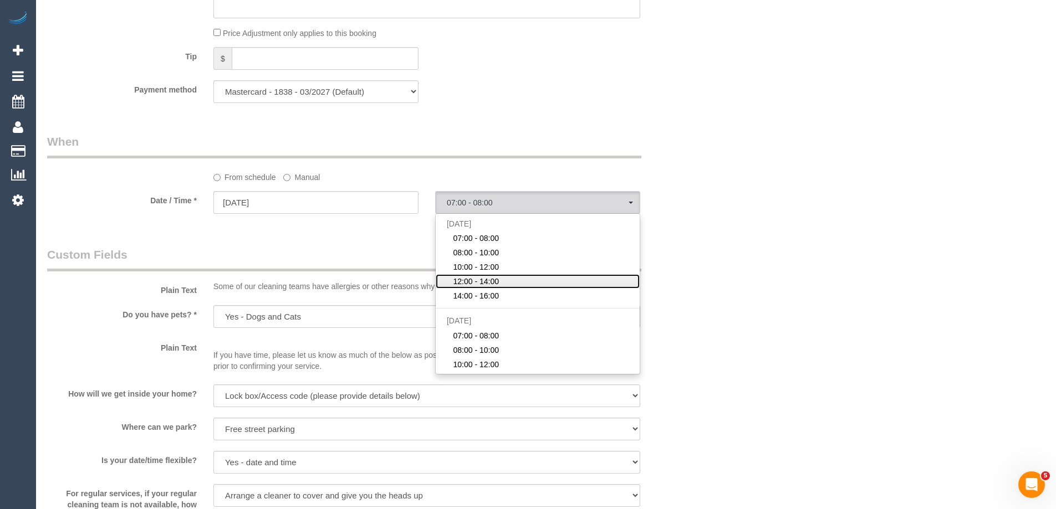
click at [477, 279] on span "12:00 - 14:00" at bounding box center [476, 281] width 46 height 11
select select "spot29"
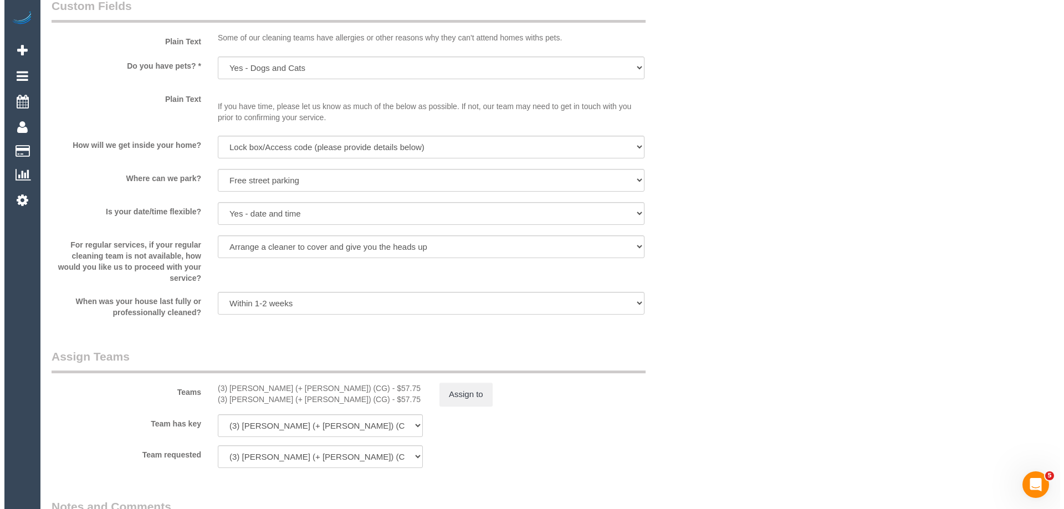
scroll to position [1441, 0]
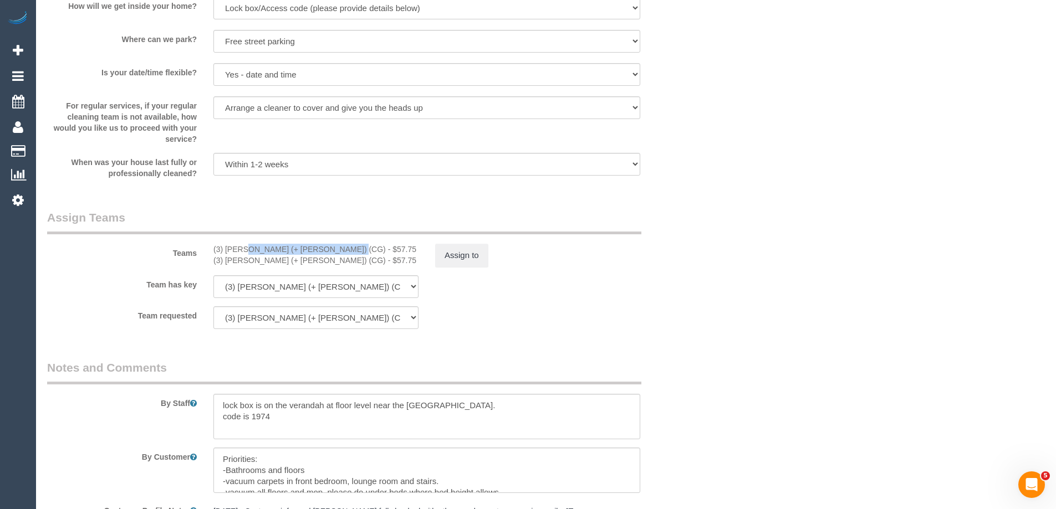
drag, startPoint x: 311, startPoint y: 248, endPoint x: 212, endPoint y: 249, distance: 99.2
click at [212, 249] on div "(3) [PERSON_NAME] (+ [PERSON_NAME]) (CG) - $57.75 (3) [PERSON_NAME] (+ [PERSON_…" at bounding box center [316, 255] width 222 height 22
copy div "(3) [PERSON_NAME] (+ [PERSON_NAME]) (CG"
click at [460, 255] on button "Assign to" at bounding box center [461, 255] width 53 height 23
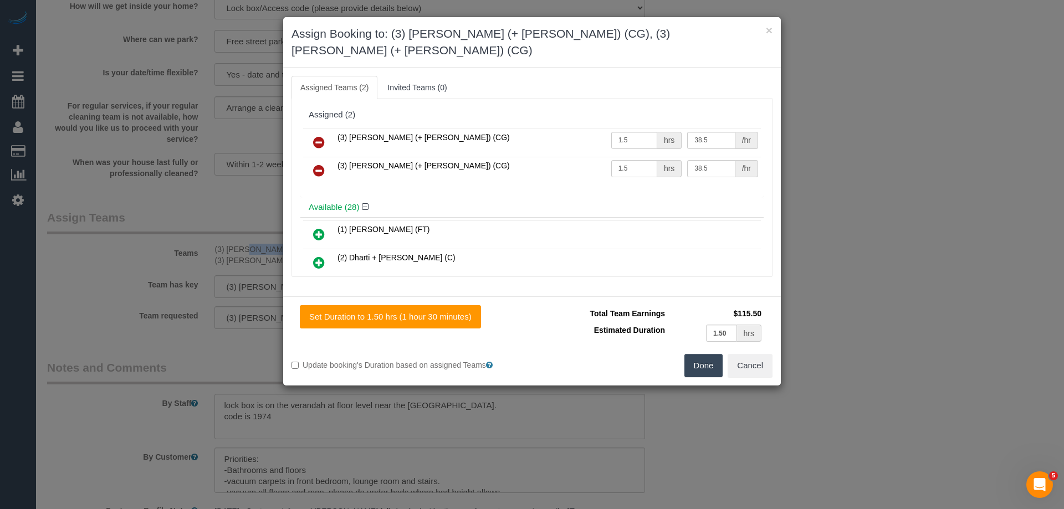
click at [322, 136] on icon at bounding box center [319, 142] width 12 height 13
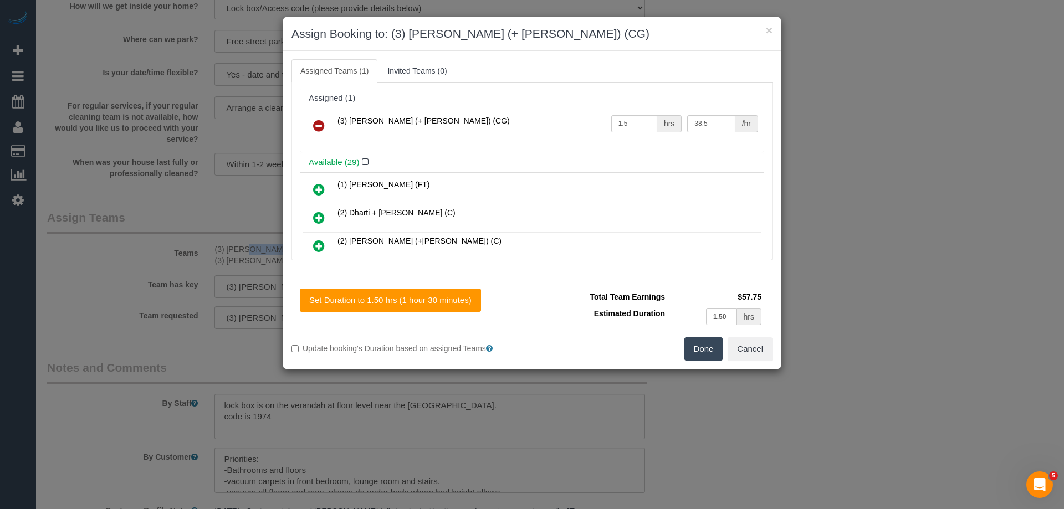
click at [322, 128] on icon at bounding box center [319, 125] width 12 height 13
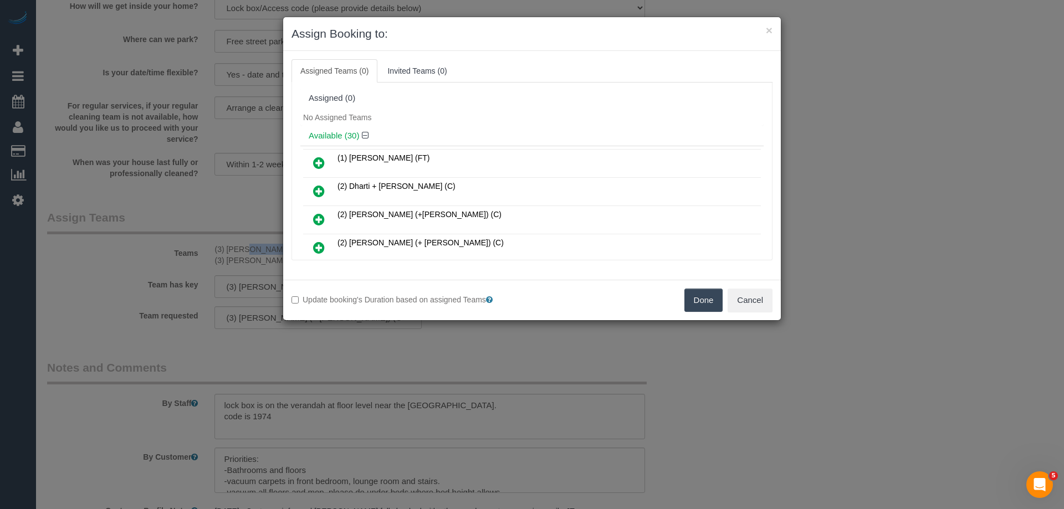
click at [703, 298] on button "Done" at bounding box center [704, 300] width 39 height 23
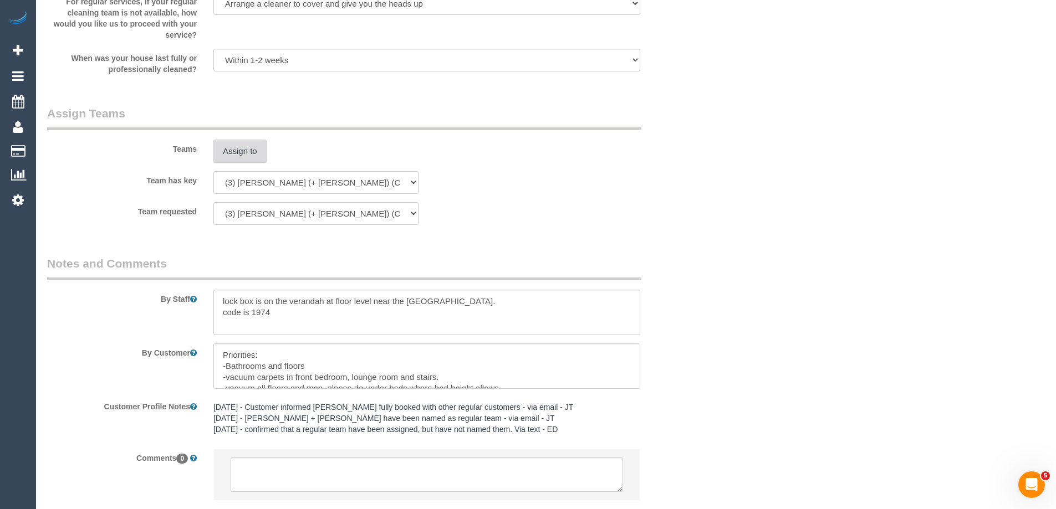
scroll to position [1618, 0]
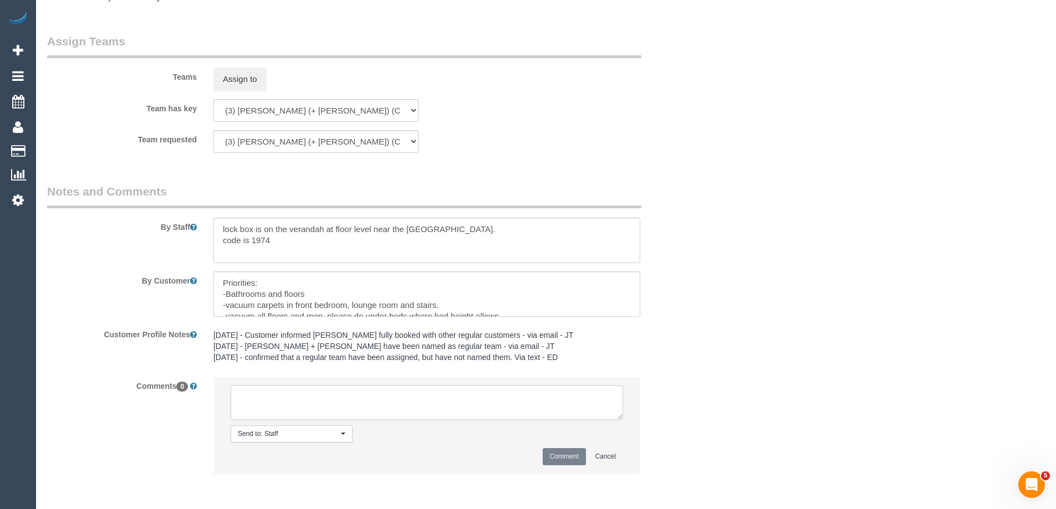
click at [373, 405] on textarea at bounding box center [427, 403] width 392 height 34
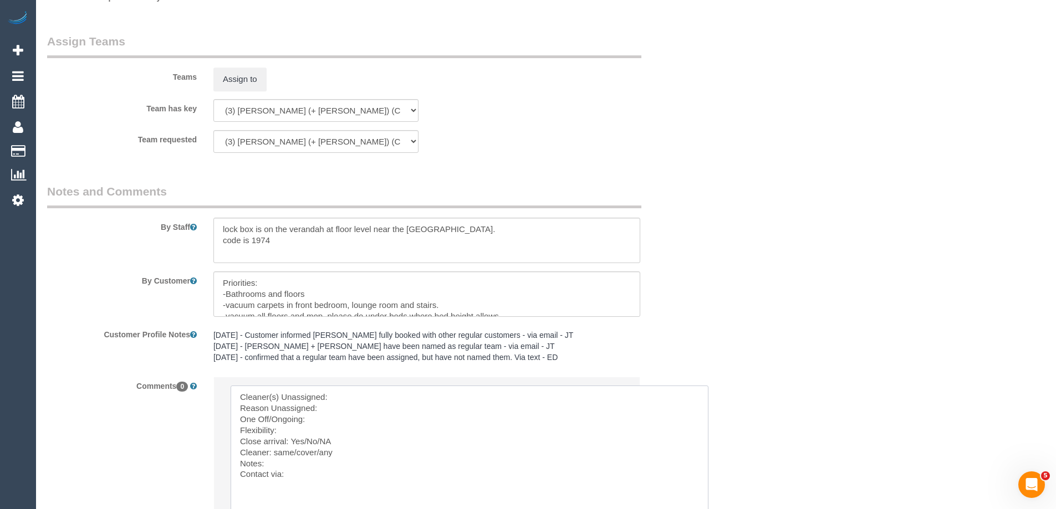
drag, startPoint x: 619, startPoint y: 415, endPoint x: 440, endPoint y: 431, distance: 179.7
click at [405, 400] on textarea at bounding box center [468, 461] width 475 height 150
paste textarea "(3) [PERSON_NAME] (+ [PERSON_NAME]) (CG"
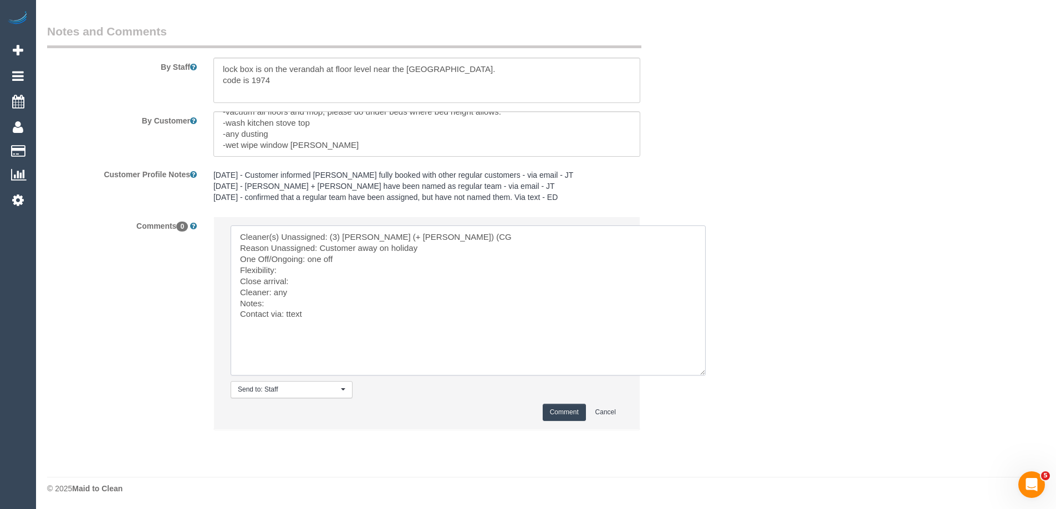
scroll to position [1779, 0]
type textarea "Cleaner(s) Unassigned: (3) [PERSON_NAME] (+ [PERSON_NAME]) (CG Reason Unassigne…"
click at [560, 411] on button "Comment" at bounding box center [564, 411] width 43 height 17
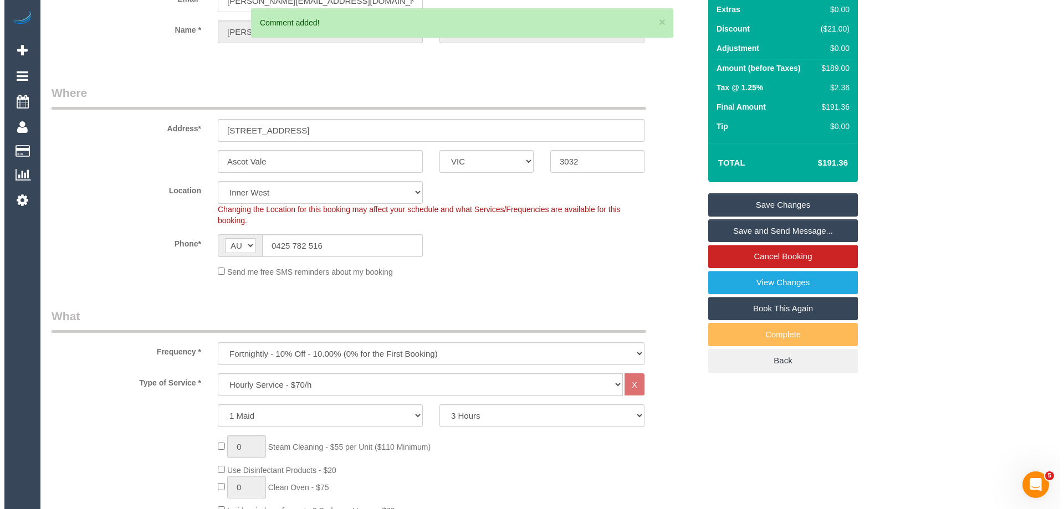
scroll to position [0, 0]
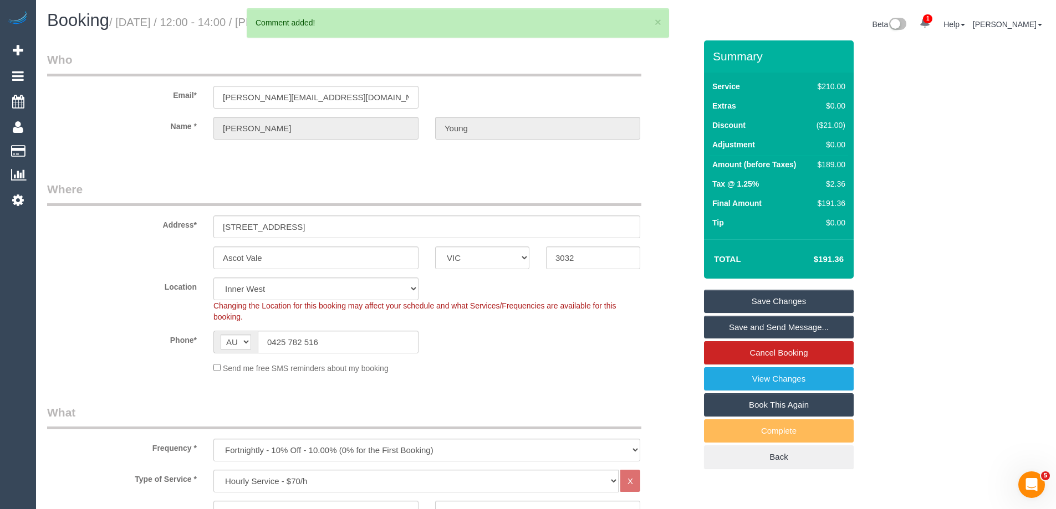
click at [733, 295] on link "Save Changes" at bounding box center [779, 301] width 150 height 23
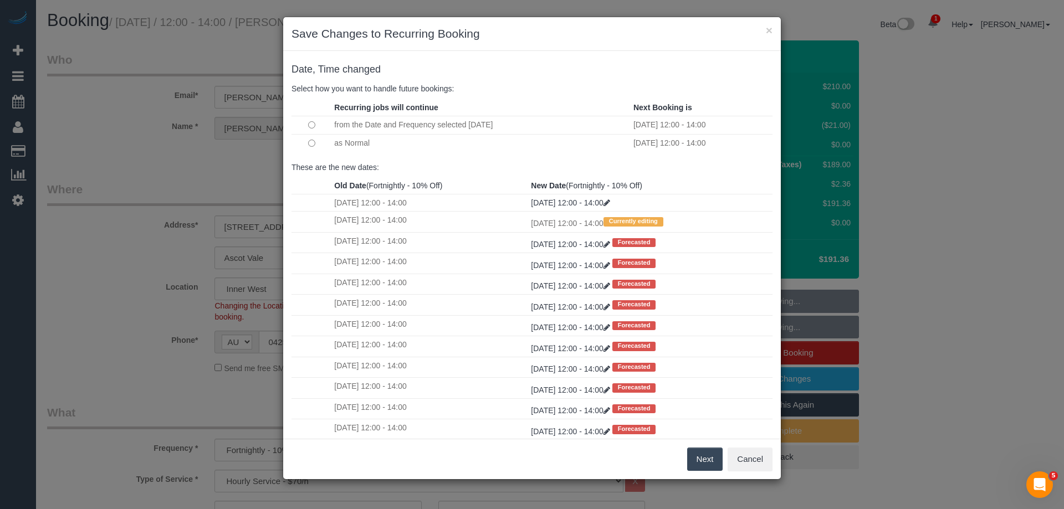
click at [701, 458] on button "Next" at bounding box center [705, 459] width 36 height 23
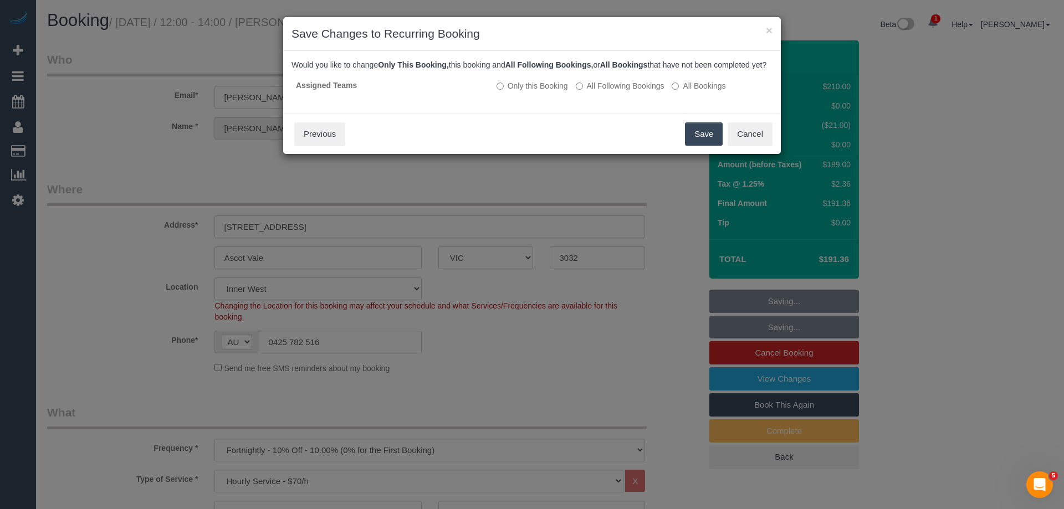
click at [712, 146] on button "Save" at bounding box center [704, 134] width 38 height 23
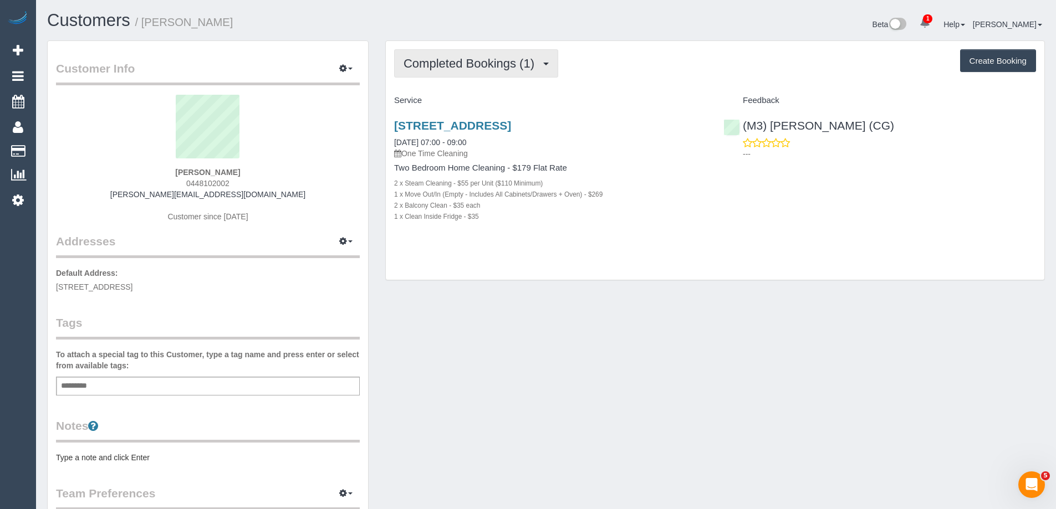
click at [461, 62] on span "Completed Bookings (1)" at bounding box center [472, 64] width 136 height 14
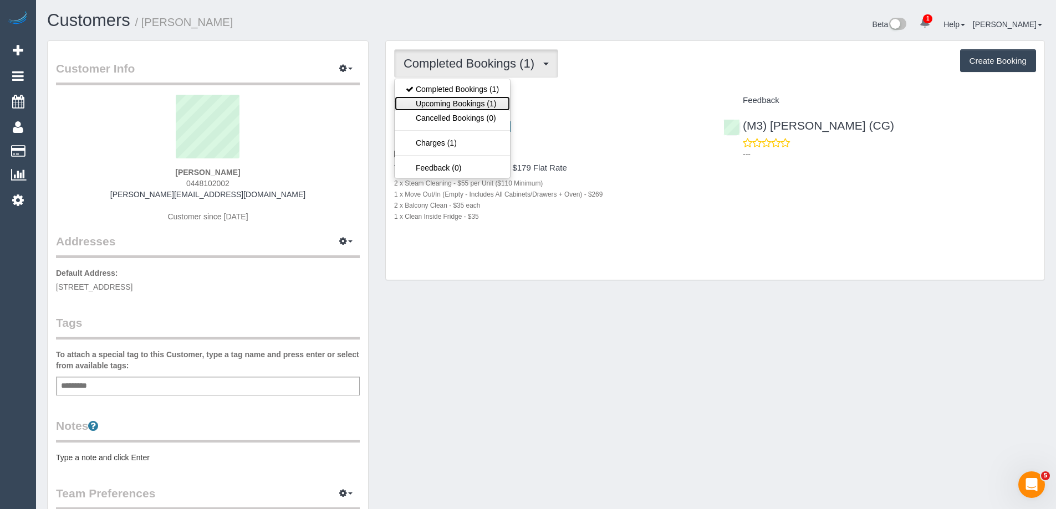
click at [468, 98] on link "Upcoming Bookings (1)" at bounding box center [452, 103] width 115 height 14
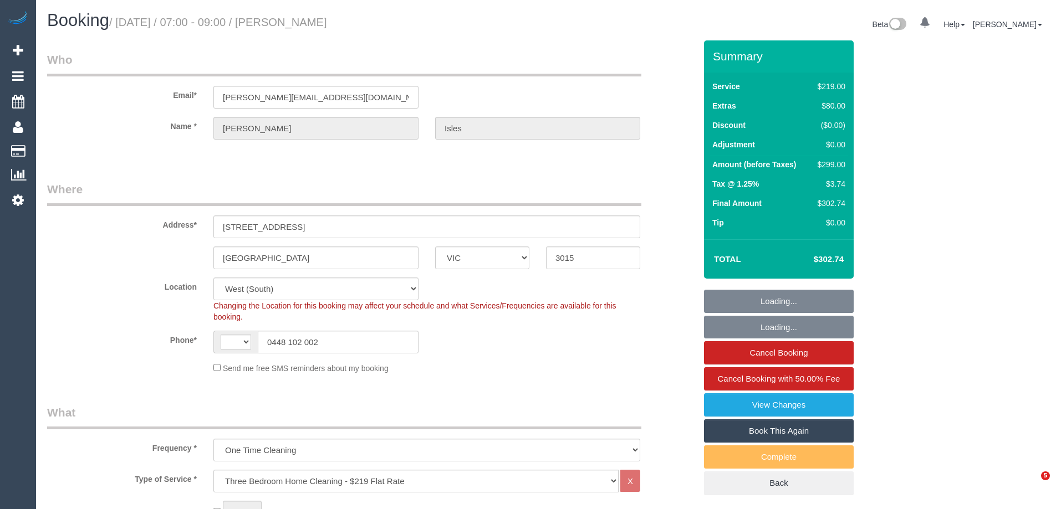
select select "VIC"
select select "string:stripe-pm_1S77O62GScqysDRV7sheHnrK"
select select "number:27"
select select "number:14"
select select "number:19"
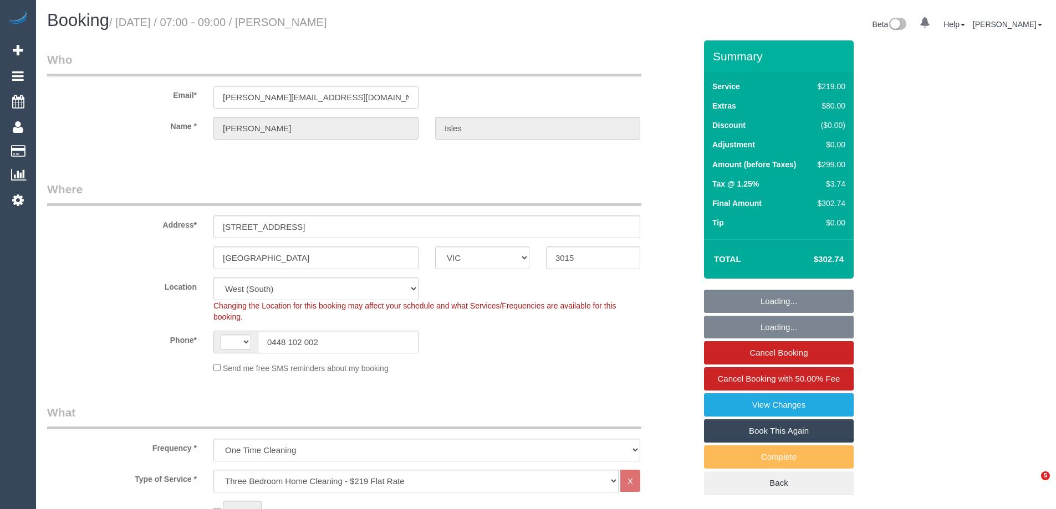
select select "number:22"
select select "number:13"
select select "object:571"
select select "string:AU"
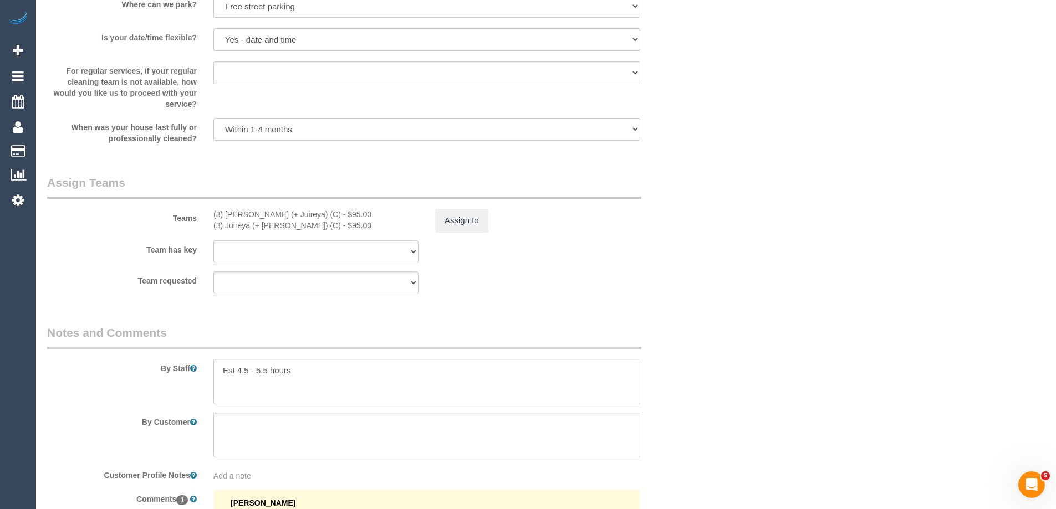
scroll to position [1663, 0]
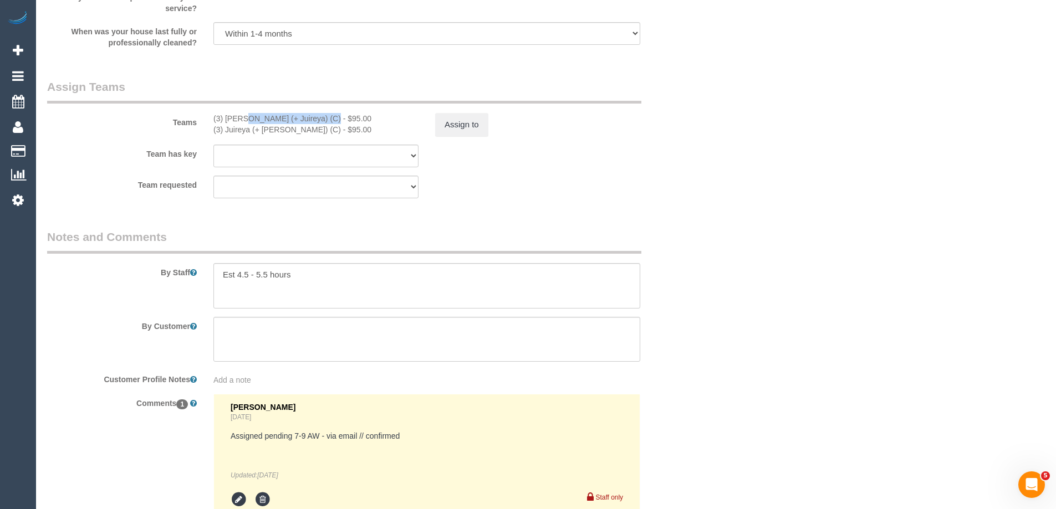
drag, startPoint x: 293, startPoint y: 122, endPoint x: 209, endPoint y: 112, distance: 84.3
click at [208, 116] on div "(3) Gazi (+ Juireya) (C) - $95.00 (3) Juireya (+ Gazi) (C) - $95.00" at bounding box center [316, 124] width 222 height 22
copy div "(3) [PERSON_NAME] (+ [PERSON_NAME]) (C)"
click at [470, 124] on button "Assign to" at bounding box center [461, 124] width 53 height 23
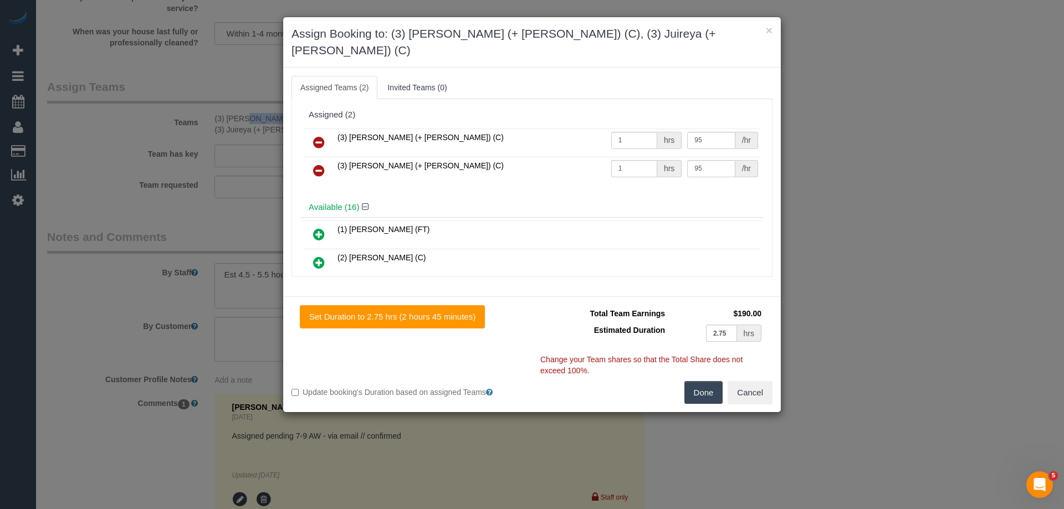
click at [322, 136] on icon at bounding box center [319, 142] width 12 height 13
click at [322, 164] on icon at bounding box center [319, 170] width 12 height 13
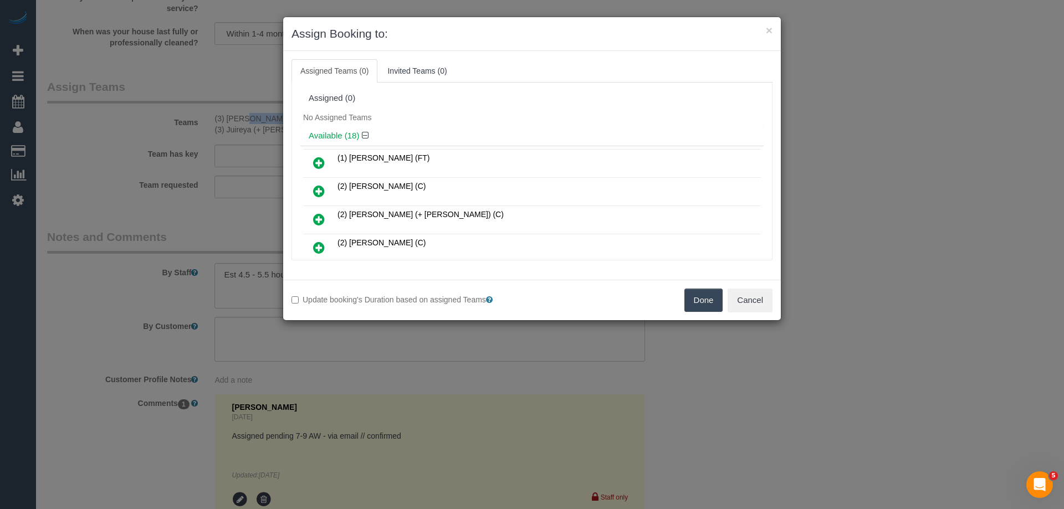
click at [710, 294] on button "Done" at bounding box center [704, 300] width 39 height 23
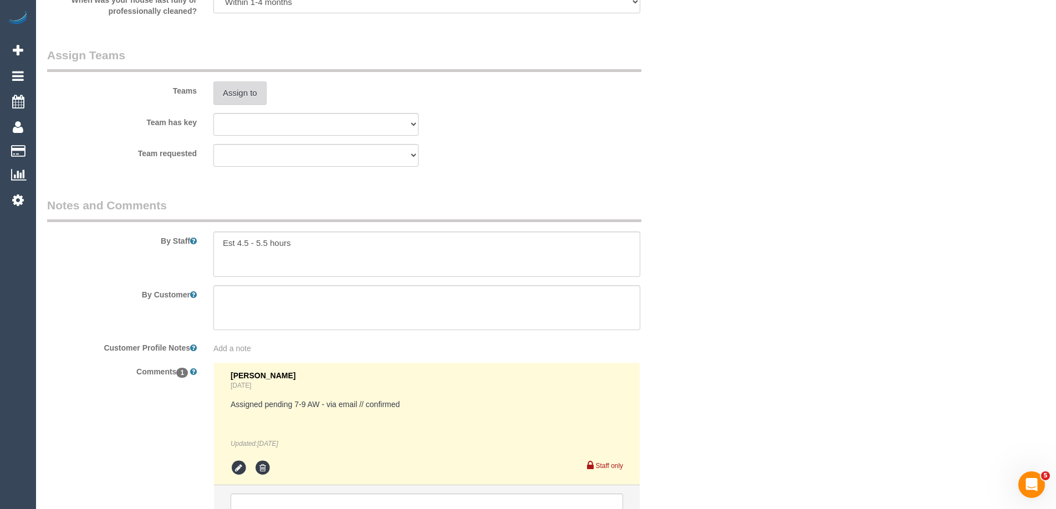
scroll to position [1803, 0]
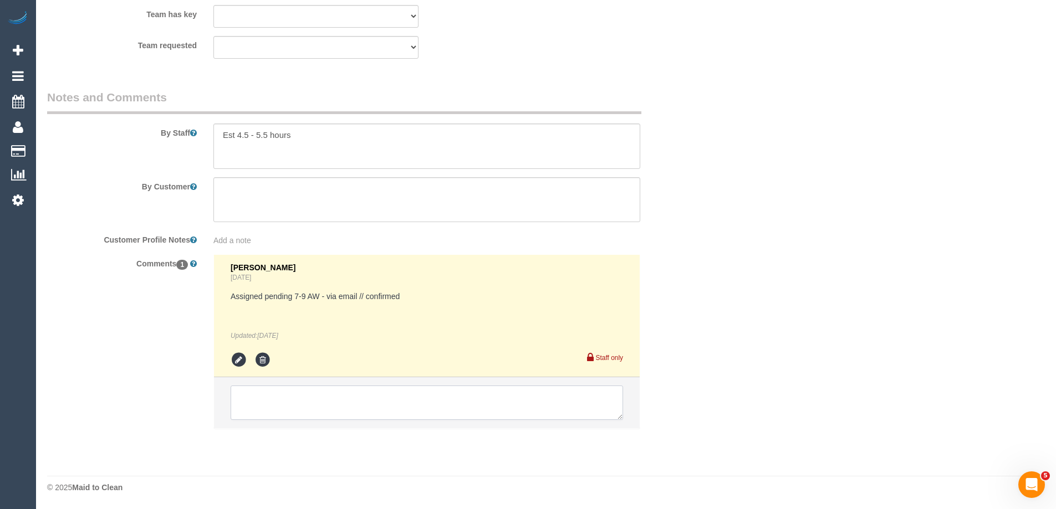
click at [363, 398] on textarea at bounding box center [427, 403] width 392 height 34
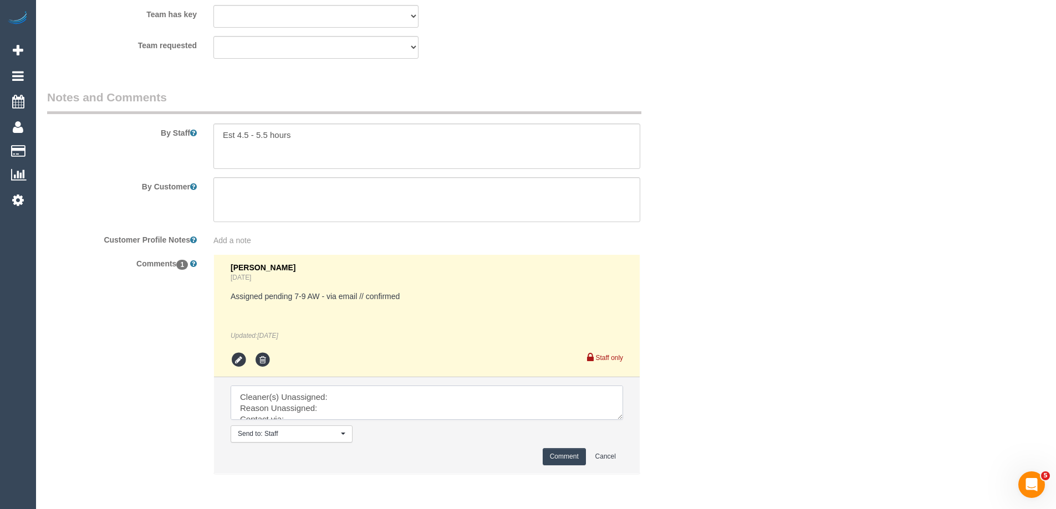
drag, startPoint x: 619, startPoint y: 416, endPoint x: 711, endPoint y: 531, distance: 146.8
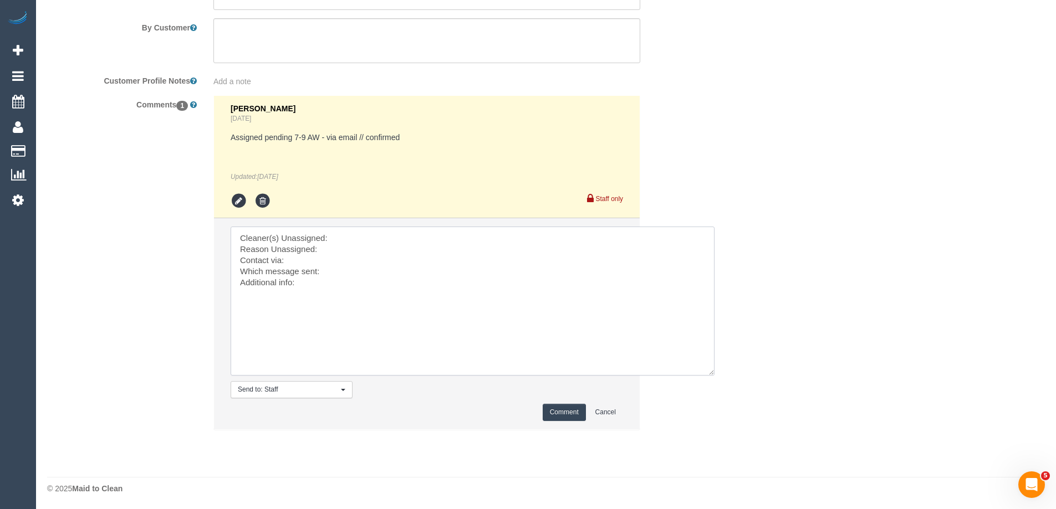
scroll to position [1963, 0]
click at [374, 238] on textarea at bounding box center [473, 300] width 484 height 149
paste textarea "(3) Gazi (+ Juireya) (C)"
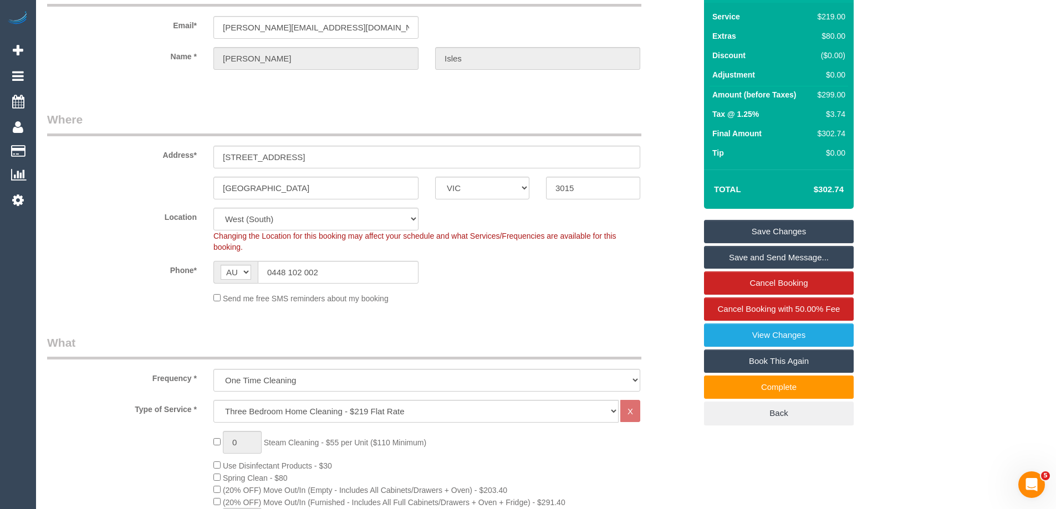
scroll to position [111, 0]
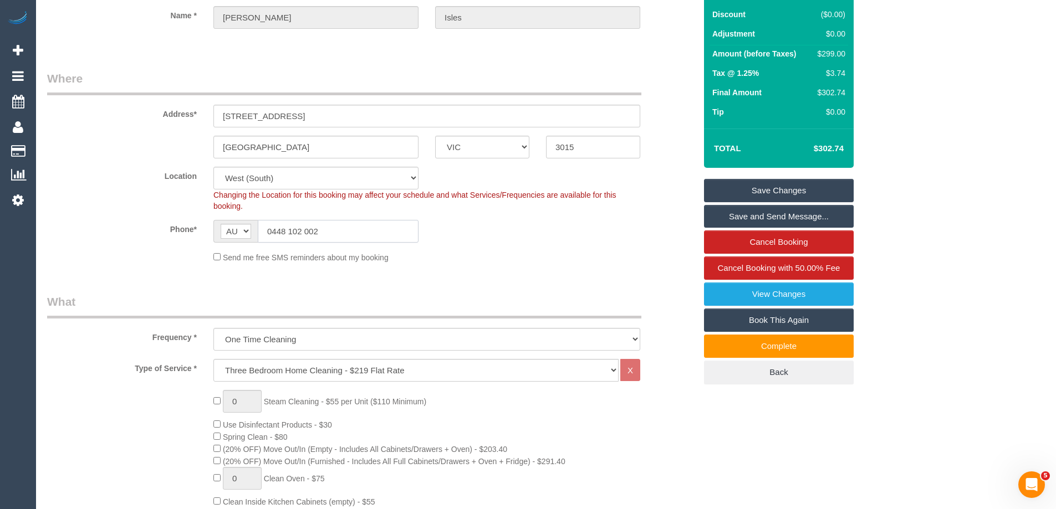
drag, startPoint x: 333, startPoint y: 231, endPoint x: 66, endPoint y: 220, distance: 266.9
click at [70, 221] on div "Phone* AF AL DZ AD AO AI AQ AG AR AM AW AU AT AZ BS BH BD BB BY BE BZ BJ BM BT …" at bounding box center [371, 231] width 665 height 23
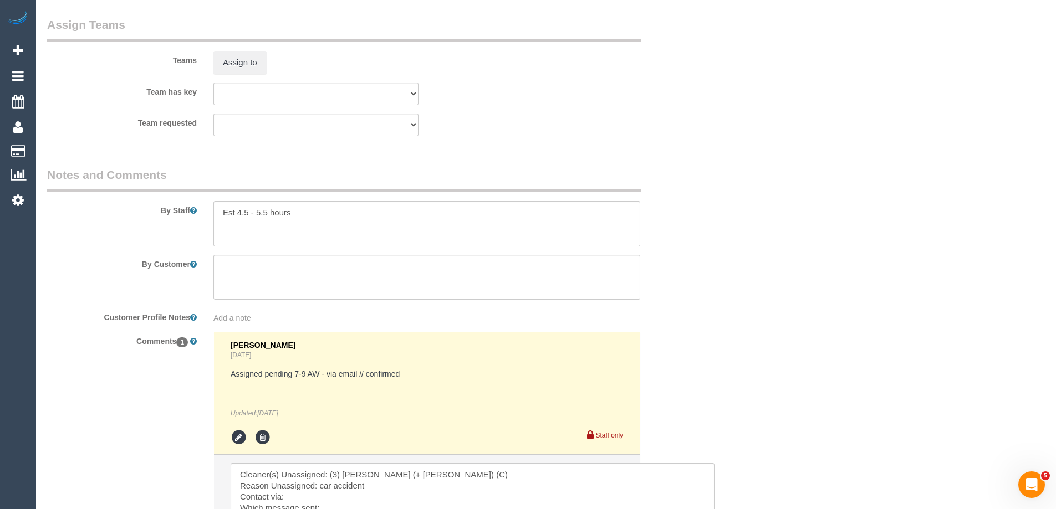
scroll to position [1940, 0]
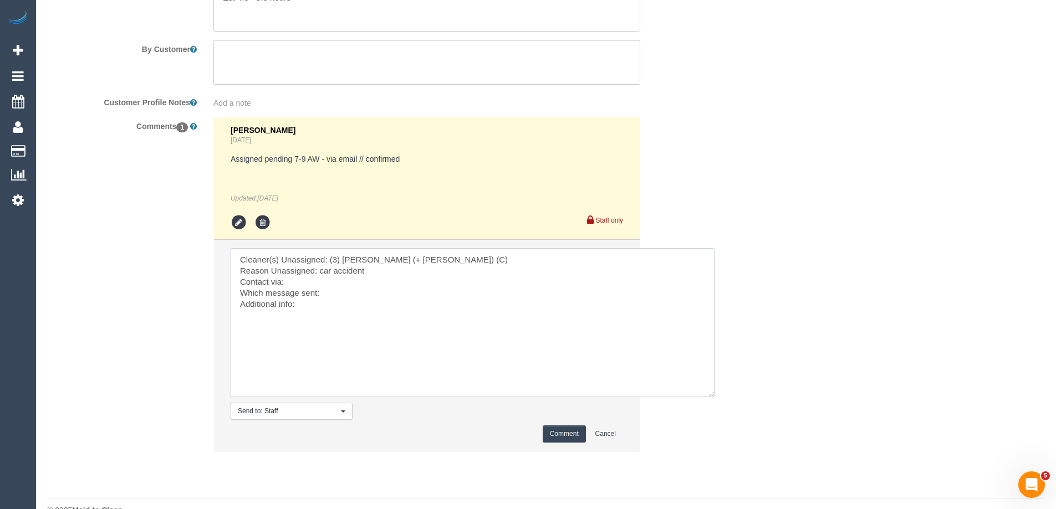
drag, startPoint x: 330, startPoint y: 260, endPoint x: 463, endPoint y: 261, distance: 132.5
click at [463, 261] on textarea at bounding box center [473, 322] width 484 height 149
drag, startPoint x: 319, startPoint y: 273, endPoint x: 379, endPoint y: 273, distance: 59.9
click at [379, 273] on textarea at bounding box center [473, 322] width 484 height 149
drag, startPoint x: 288, startPoint y: 284, endPoint x: 303, endPoint y: 284, distance: 15.0
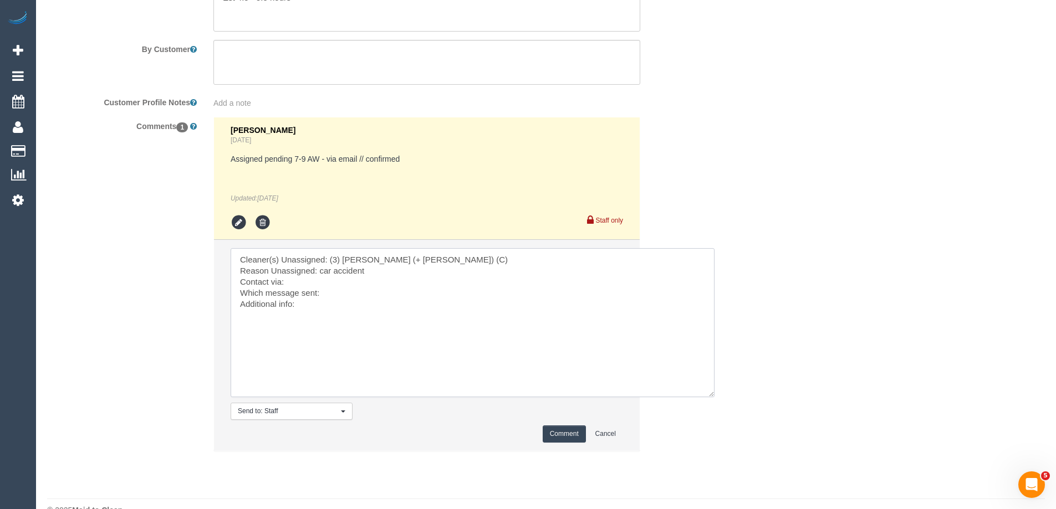
click at [303, 284] on textarea at bounding box center [473, 322] width 484 height 149
drag, startPoint x: 299, startPoint y: 283, endPoint x: 246, endPoint y: 268, distance: 55.7
click at [246, 268] on textarea at bounding box center [473, 322] width 484 height 149
click at [241, 260] on textarea at bounding box center [473, 322] width 484 height 149
drag, startPoint x: 240, startPoint y: 259, endPoint x: 309, endPoint y: 281, distance: 72.2
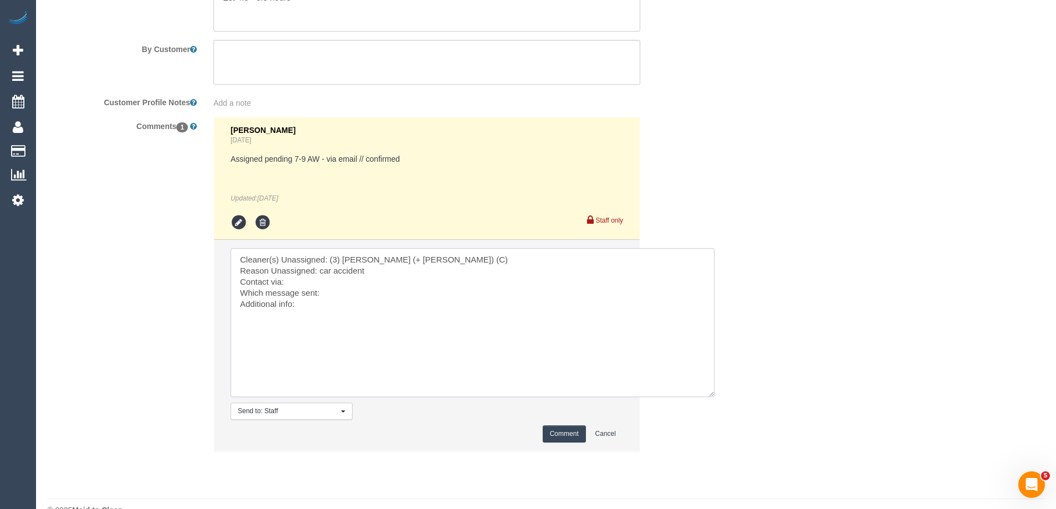
click at [309, 281] on textarea at bounding box center [473, 322] width 484 height 149
click at [305, 285] on textarea at bounding box center [473, 322] width 484 height 149
click at [304, 281] on textarea at bounding box center [473, 322] width 484 height 149
click at [334, 296] on textarea at bounding box center [473, 322] width 484 height 149
click at [320, 306] on textarea at bounding box center [473, 322] width 484 height 149
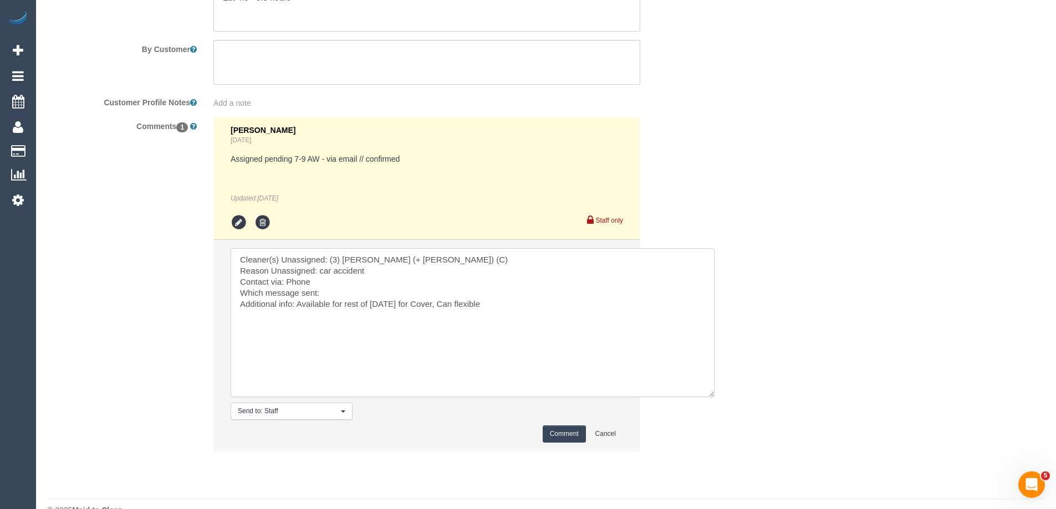
click at [482, 303] on textarea at bounding box center [473, 322] width 484 height 149
drag, startPoint x: 476, startPoint y: 304, endPoint x: 431, endPoint y: 303, distance: 44.4
click at [431, 303] on textarea at bounding box center [473, 322] width 484 height 149
click at [508, 309] on textarea at bounding box center [473, 322] width 484 height 149
type textarea "Cleaner(s) Unassigned: (3) Gazi (+ Juireya) (C) Reason Unassigned: car accident…"
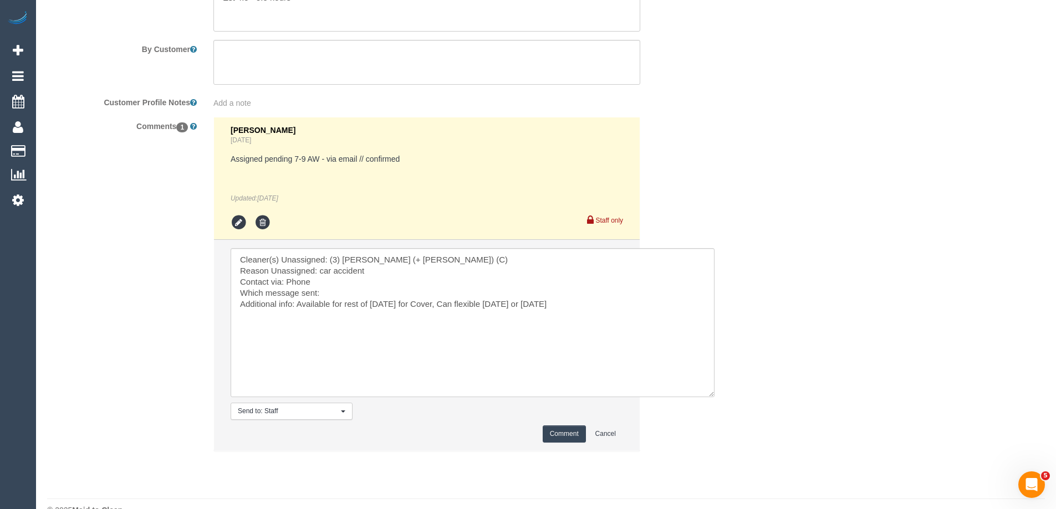
click at [567, 435] on button "Comment" at bounding box center [564, 434] width 43 height 17
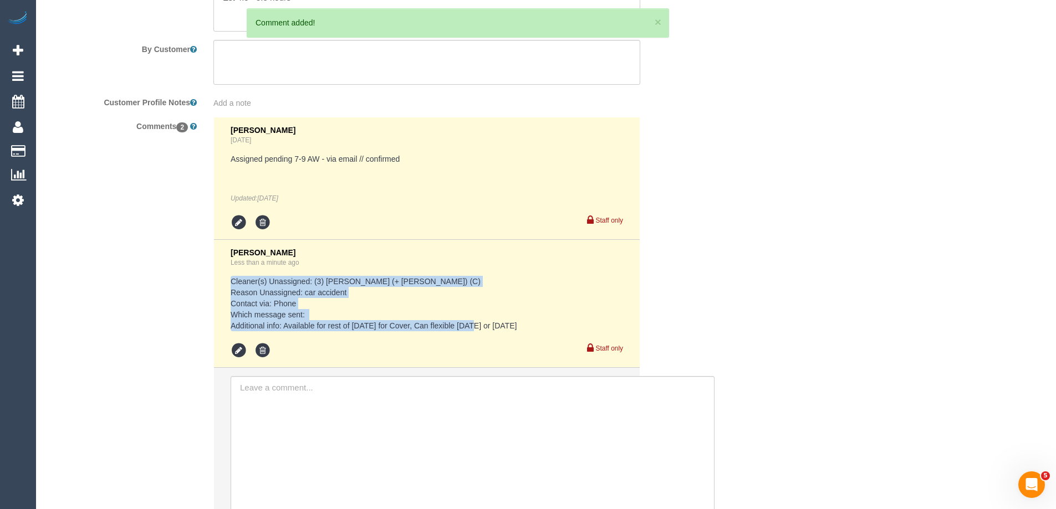
drag, startPoint x: 537, startPoint y: 328, endPoint x: 198, endPoint y: 276, distance: 342.7
click at [198, 276] on div "Comments 2 Bronie Bryant 4 days ago Assigned pending 7-9 AW - via email // conf…" at bounding box center [371, 331] width 665 height 428
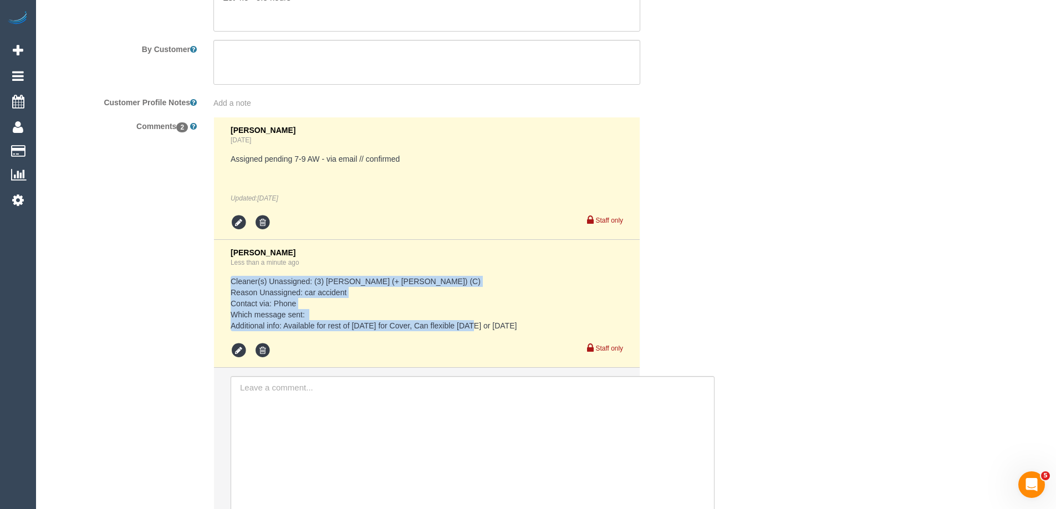
click at [267, 304] on pre "Cleaner(s) Unassigned: (3) Gazi (+ Juireya) (C) Reason Unassigned: car accident…" at bounding box center [427, 303] width 392 height 55
drag, startPoint x: 229, startPoint y: 283, endPoint x: 567, endPoint y: 328, distance: 340.6
click at [567, 328] on li "Chellsea Espinosa Less than a minute ago Cleaner(s) Unassigned: (3) Gazi (+ Jui…" at bounding box center [427, 304] width 426 height 128
copy pre "Cleaner(s) Unassigned: (3) Gazi (+ Juireya) (C) Reason Unassigned: car accident…"
drag, startPoint x: 682, startPoint y: 289, endPoint x: 670, endPoint y: 289, distance: 12.2
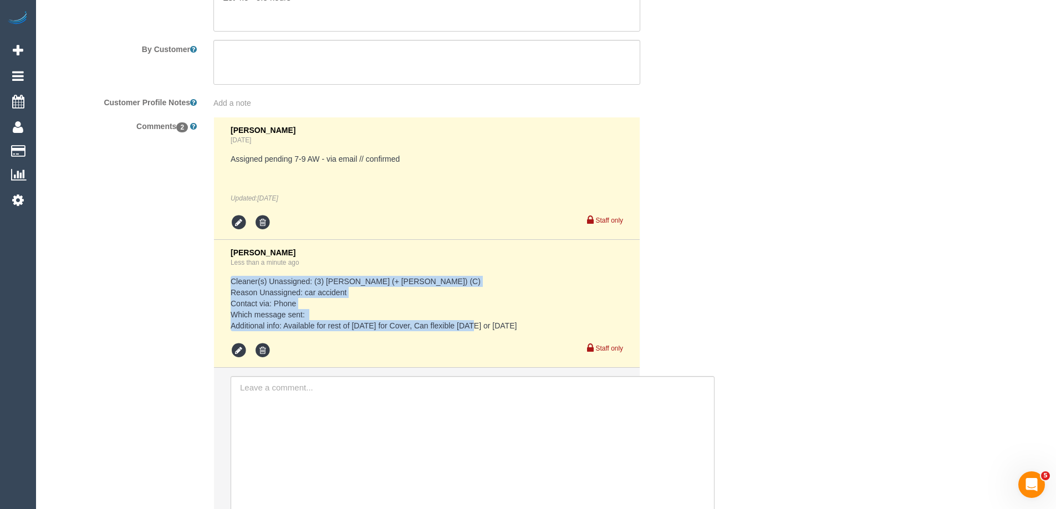
click at [682, 289] on div "Comments 2 Bronie Bryant 4 days ago Assigned pending 7-9 AW - via email // conf…" at bounding box center [371, 331] width 665 height 428
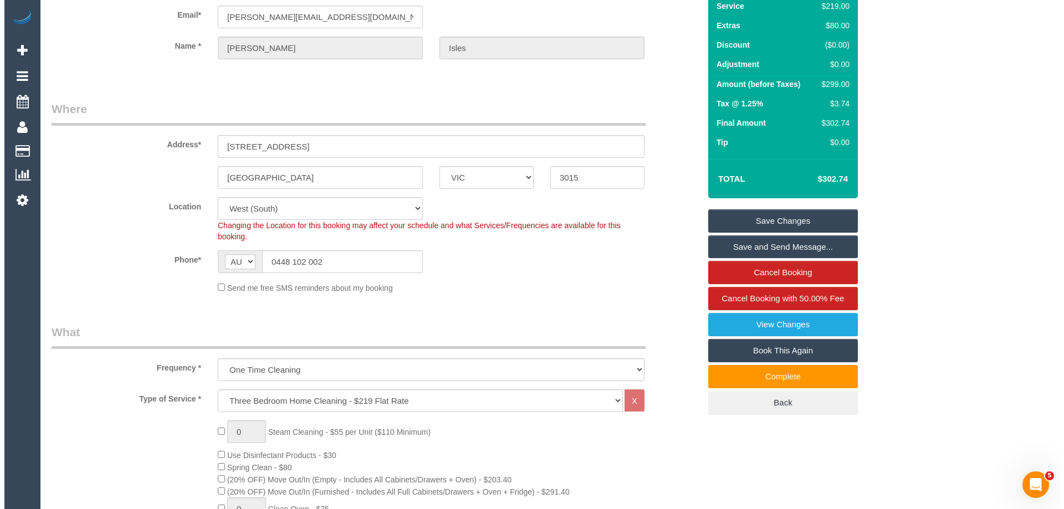
scroll to position [0, 0]
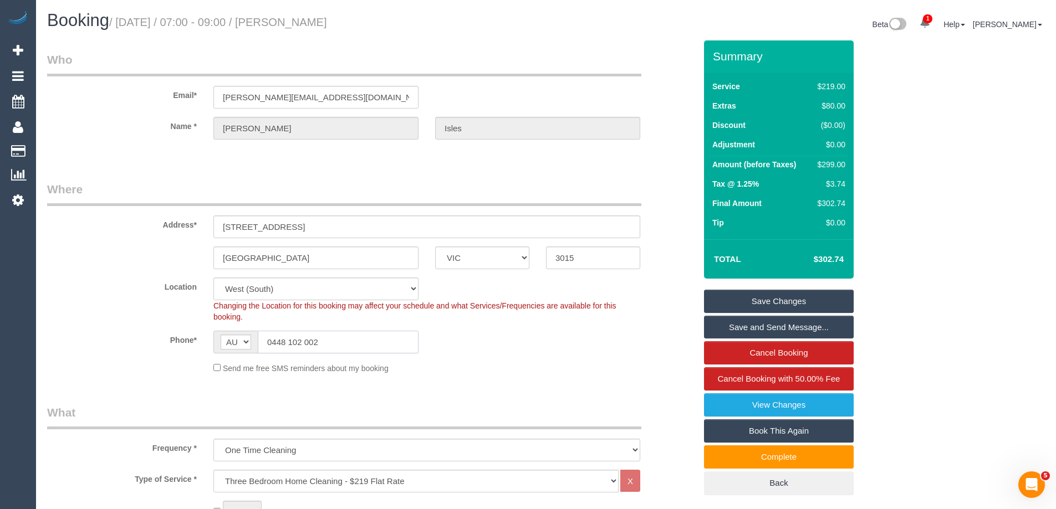
drag, startPoint x: 343, startPoint y: 349, endPoint x: 0, endPoint y: 293, distance: 347.1
click at [748, 295] on link "Save Changes" at bounding box center [779, 301] width 150 height 23
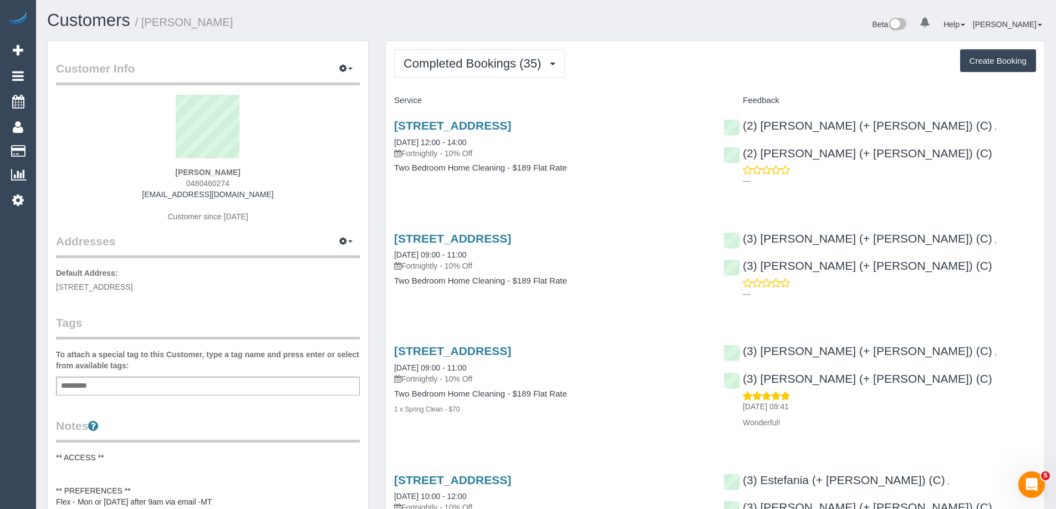
drag, startPoint x: 237, startPoint y: 183, endPoint x: 120, endPoint y: 176, distance: 117.8
click at [115, 175] on div "[PERSON_NAME] 0480460274 [EMAIL_ADDRESS][DOMAIN_NAME] Customer since [DATE]" at bounding box center [208, 164] width 304 height 139
click at [233, 183] on div "[PERSON_NAME] 0480460274 [EMAIL_ADDRESS][DOMAIN_NAME] Customer since [DATE]" at bounding box center [208, 164] width 304 height 139
drag, startPoint x: 231, startPoint y: 185, endPoint x: 134, endPoint y: 180, distance: 97.7
click at [135, 181] on div "[PERSON_NAME] 0480460274 [EMAIL_ADDRESS][DOMAIN_NAME] Customer since [DATE]" at bounding box center [208, 164] width 304 height 139
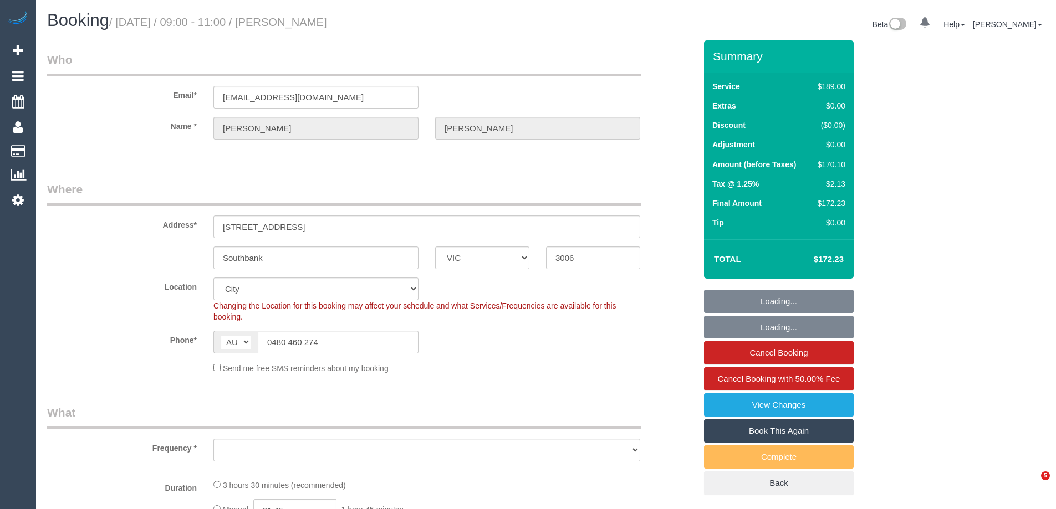
select select "VIC"
select select "object:794"
select select "string:stripe-pm_1OJ9GA2GScqysDRVCtBNDTpl"
select select "number:29"
select select "number:14"
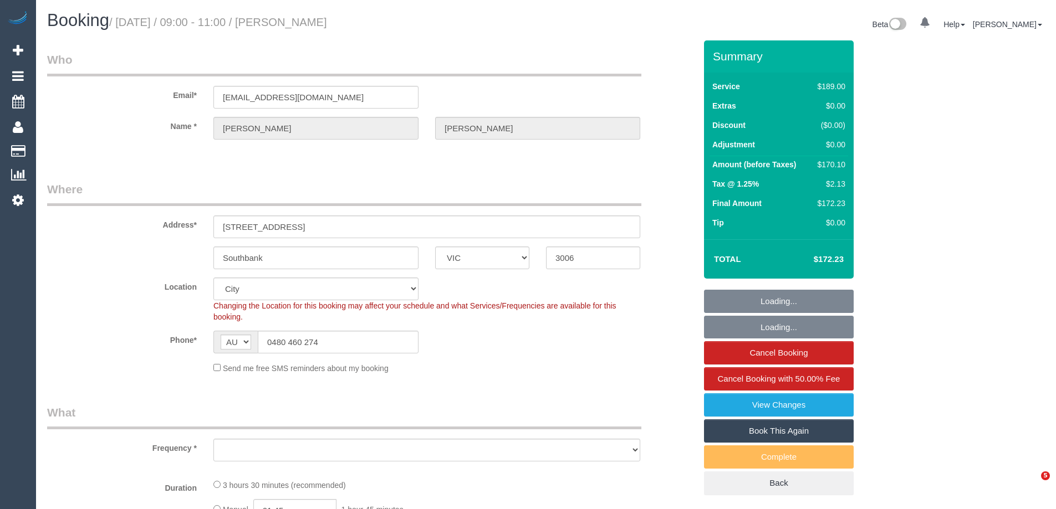
select select "number:20"
select select "number:36"
select select "number:34"
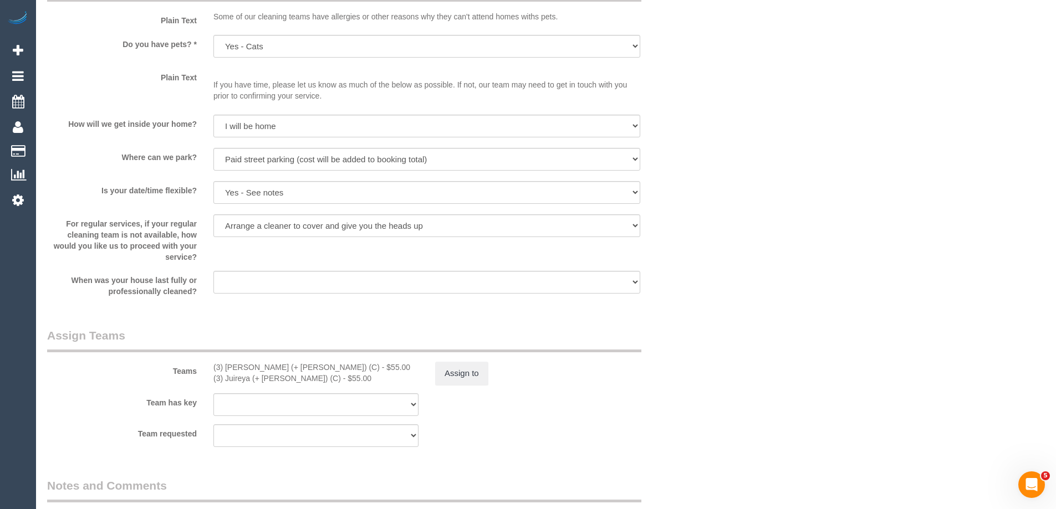
scroll to position [1441, 0]
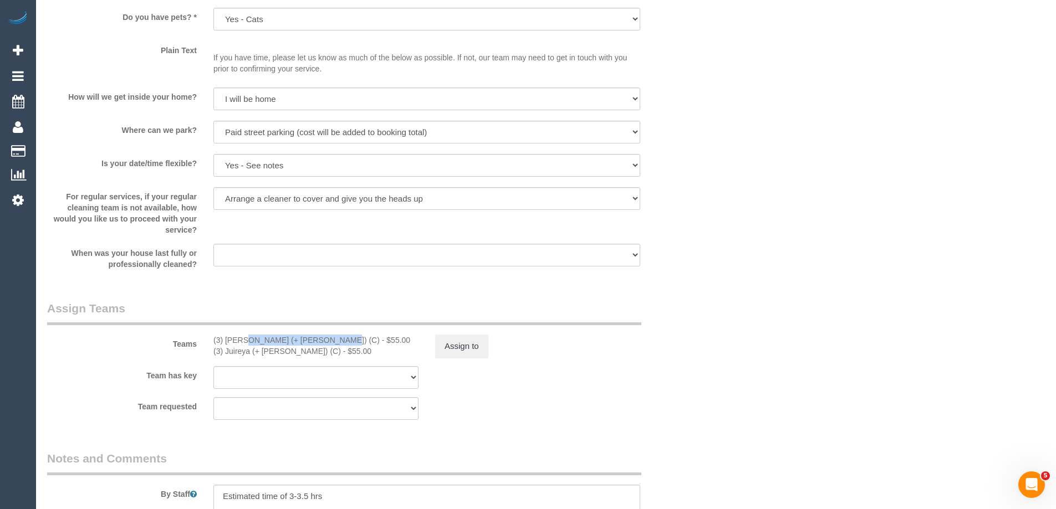
drag, startPoint x: 294, startPoint y: 338, endPoint x: 211, endPoint y: 338, distance: 83.2
click at [211, 338] on div "(3) Gazi (+ Juireya) (C) - $55.00 (3) Juireya (+ Gazi) (C) - $55.00" at bounding box center [316, 346] width 222 height 22
click at [462, 347] on button "Assign to" at bounding box center [461, 346] width 53 height 23
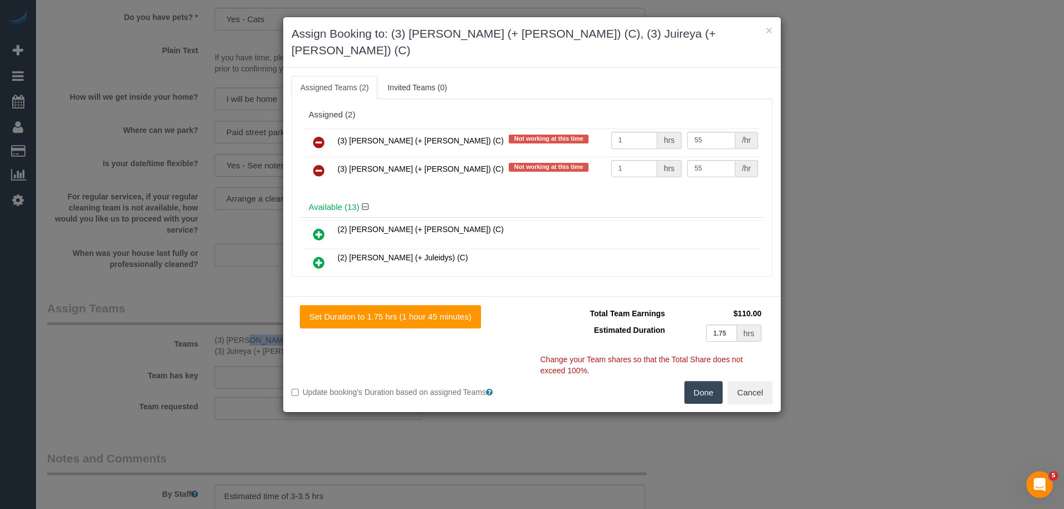
click at [321, 136] on icon at bounding box center [319, 142] width 12 height 13
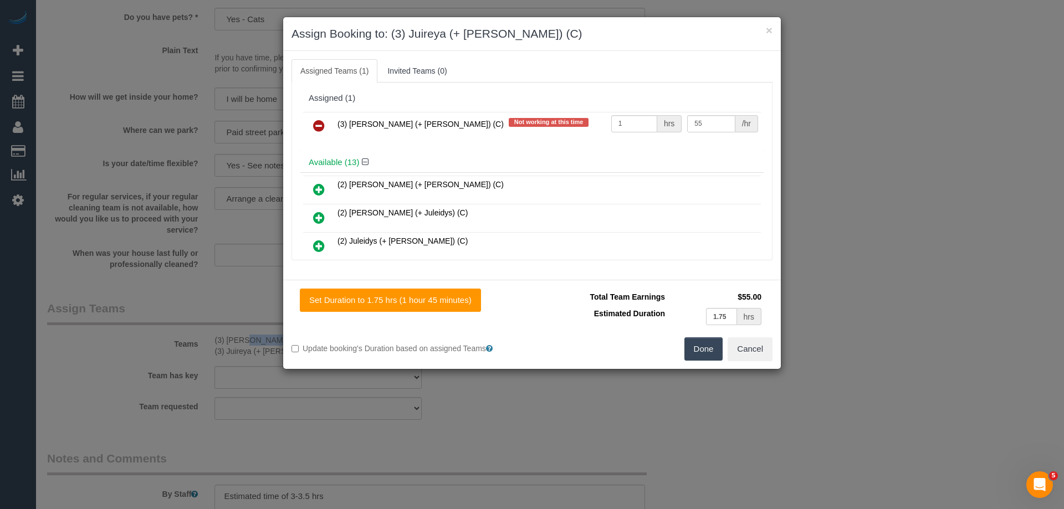
click at [320, 129] on icon at bounding box center [319, 125] width 12 height 13
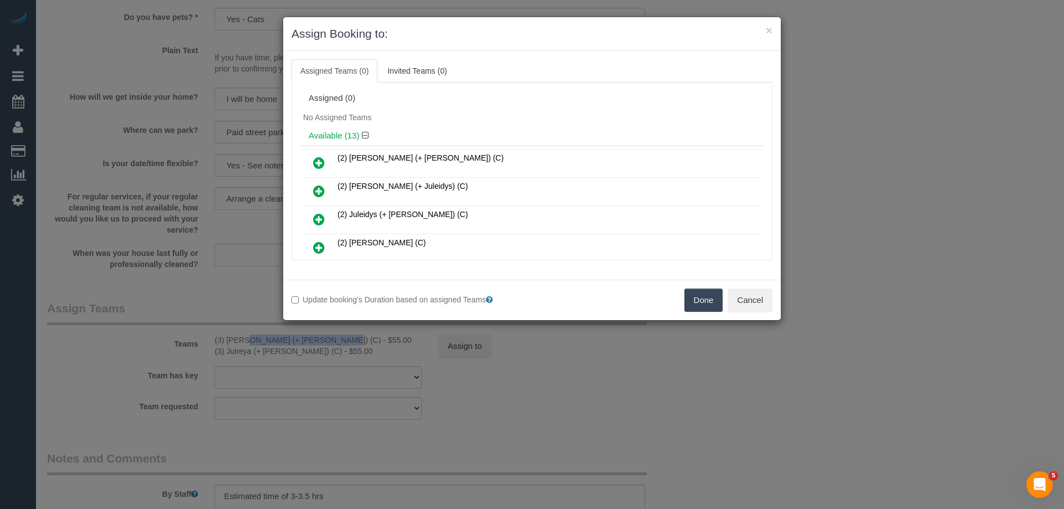
click at [702, 293] on button "Done" at bounding box center [704, 300] width 39 height 23
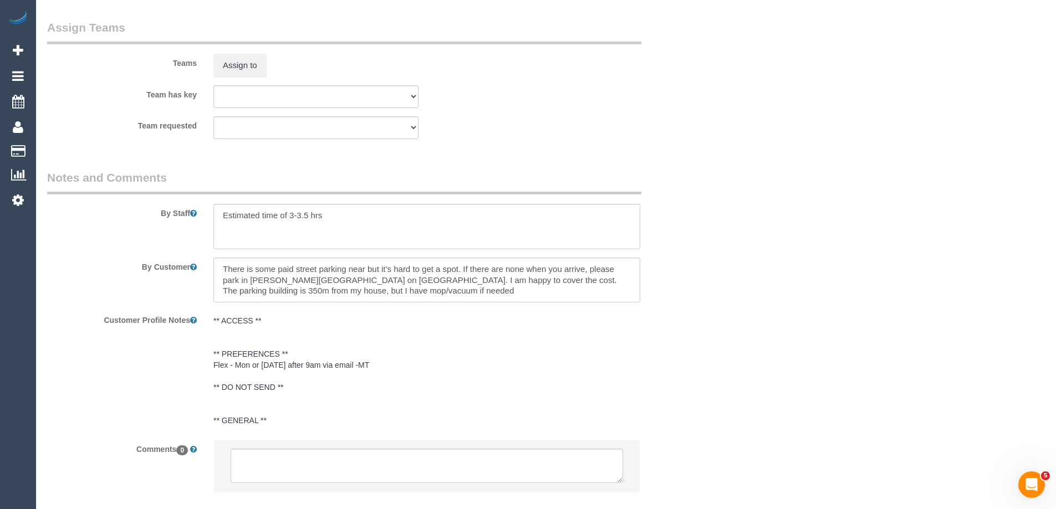
scroll to position [1786, 0]
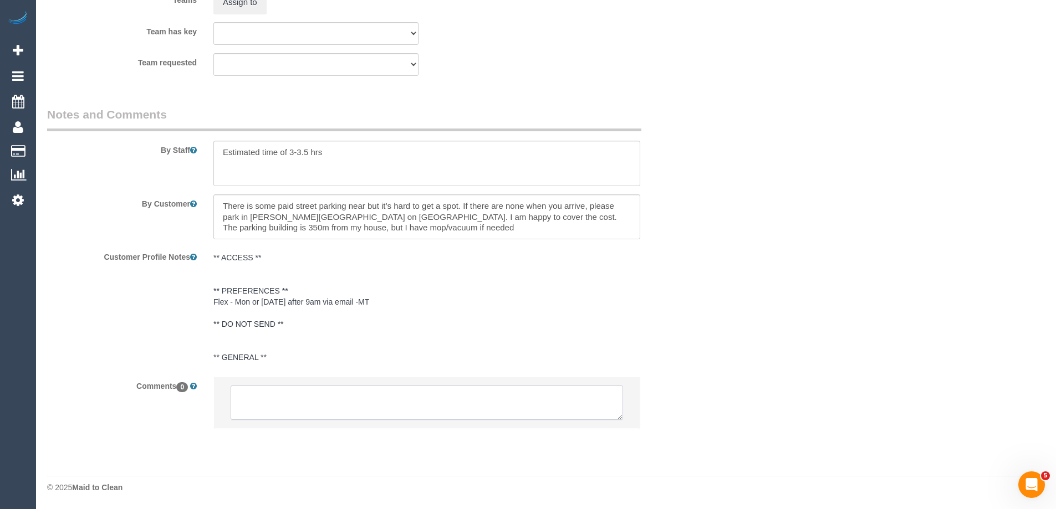
click at [366, 393] on textarea at bounding box center [427, 403] width 392 height 34
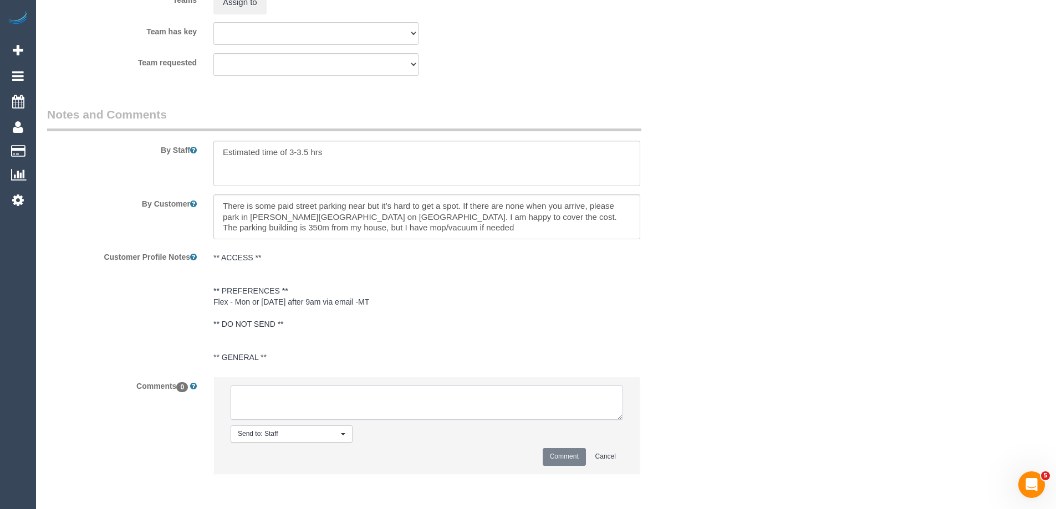
paste textarea "Cleaner(s) Unassigned: (3) Gazi (+ Juireya) (C) Reason Unassigned: car accident…"
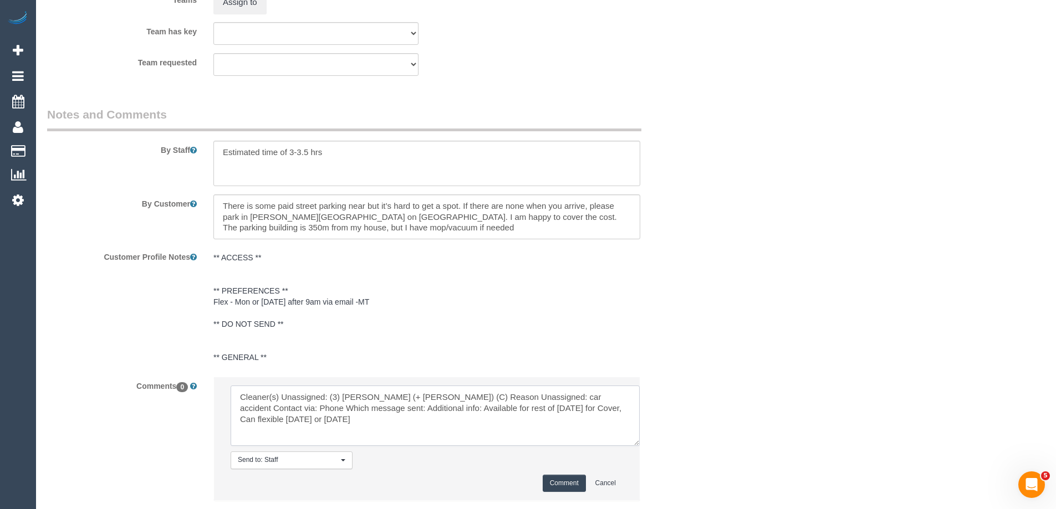
scroll to position [0, 0]
drag, startPoint x: 621, startPoint y: 422, endPoint x: 693, endPoint y: 512, distance: 114.8
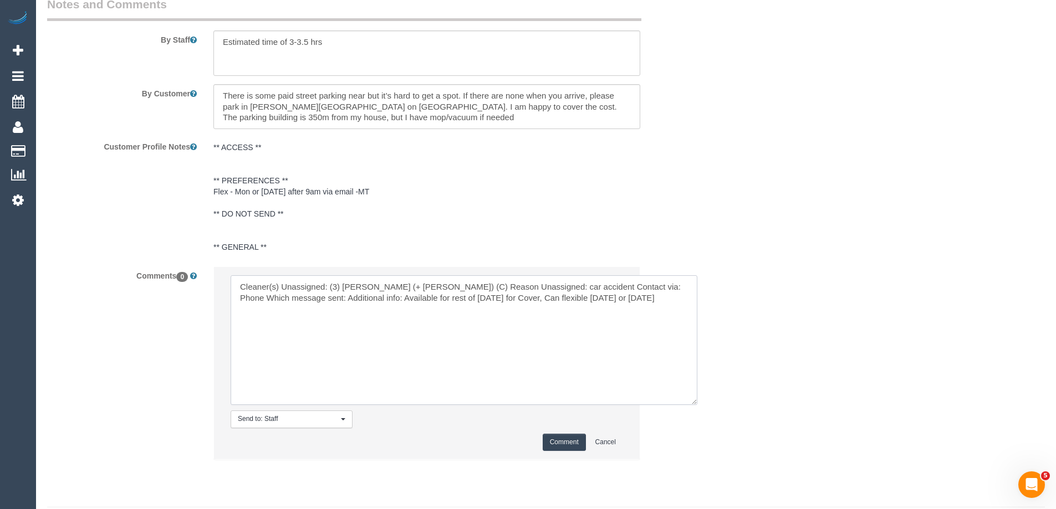
scroll to position [1897, 0]
click at [419, 286] on textarea at bounding box center [464, 340] width 467 height 130
click at [366, 294] on textarea at bounding box center [464, 340] width 467 height 130
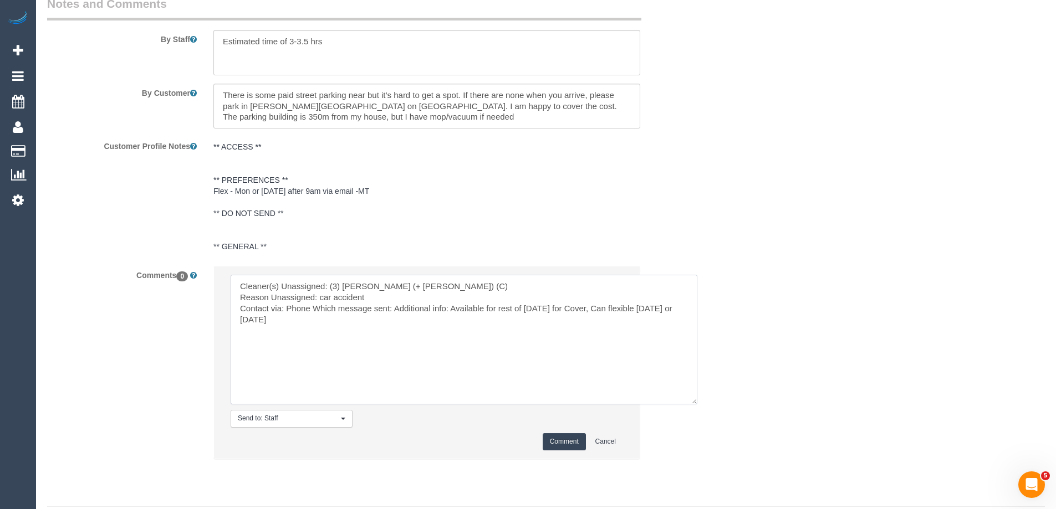
drag, startPoint x: 288, startPoint y: 310, endPoint x: 321, endPoint y: 312, distance: 33.3
click at [321, 312] on textarea at bounding box center [464, 340] width 467 height 130
click at [324, 307] on textarea at bounding box center [464, 340] width 467 height 130
drag, startPoint x: 286, startPoint y: 308, endPoint x: 372, endPoint y: 311, distance: 86.0
click at [371, 311] on textarea at bounding box center [464, 340] width 467 height 130
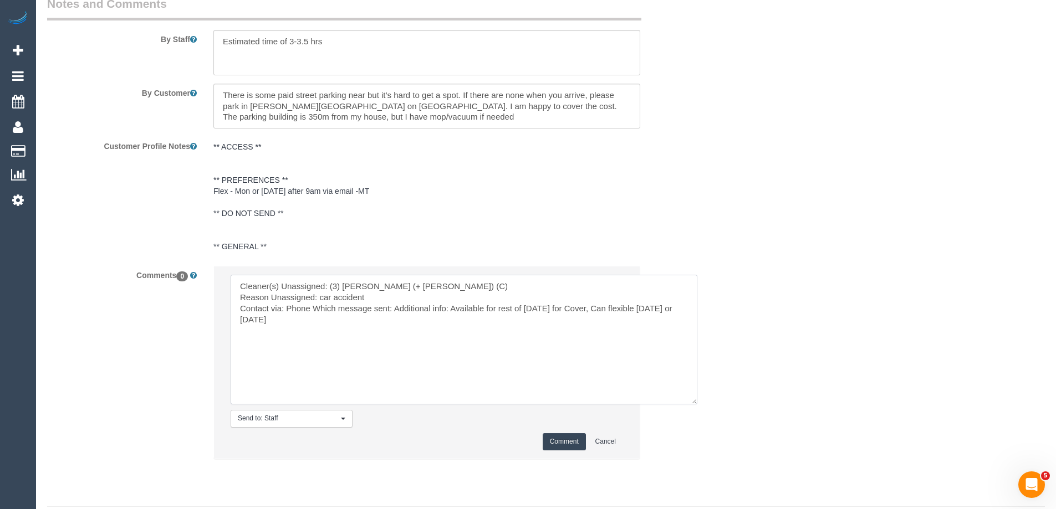
click at [391, 308] on textarea at bounding box center [464, 340] width 467 height 130
click at [313, 308] on textarea at bounding box center [464, 340] width 467 height 130
click at [304, 308] on textarea at bounding box center [464, 340] width 467 height 130
click at [320, 319] on textarea at bounding box center [464, 340] width 467 height 130
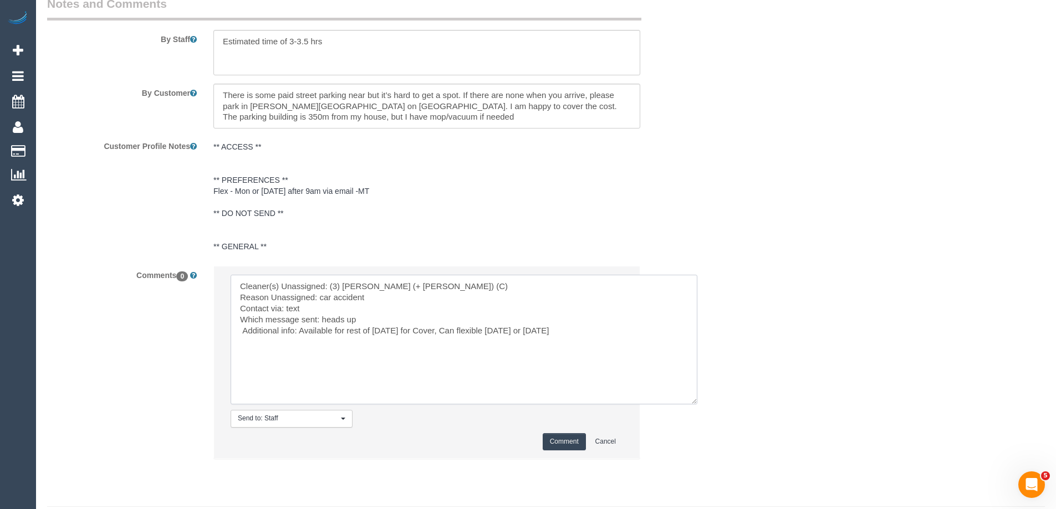
drag, startPoint x: 299, startPoint y: 329, endPoint x: 588, endPoint y: 329, distance: 288.8
click at [588, 329] on textarea at bounding box center [464, 340] width 467 height 130
drag, startPoint x: 349, startPoint y: 338, endPoint x: 0, endPoint y: 235, distance: 364.3
type textarea "Cleaner(s) Unassigned: (3) Gazi (+ Juireya) (C) Reason Unassigned: car accident…"
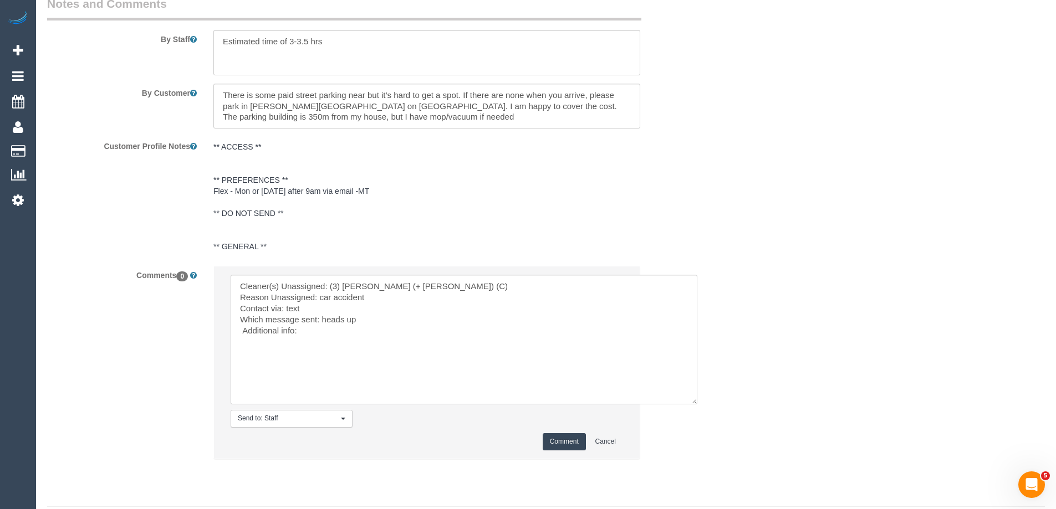
click at [573, 443] on button "Comment" at bounding box center [564, 442] width 43 height 17
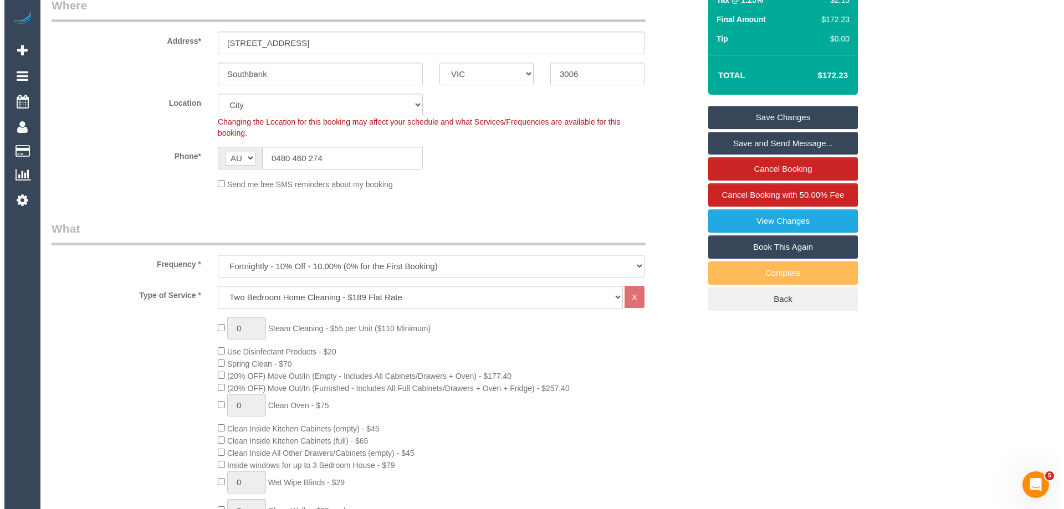
scroll to position [0, 0]
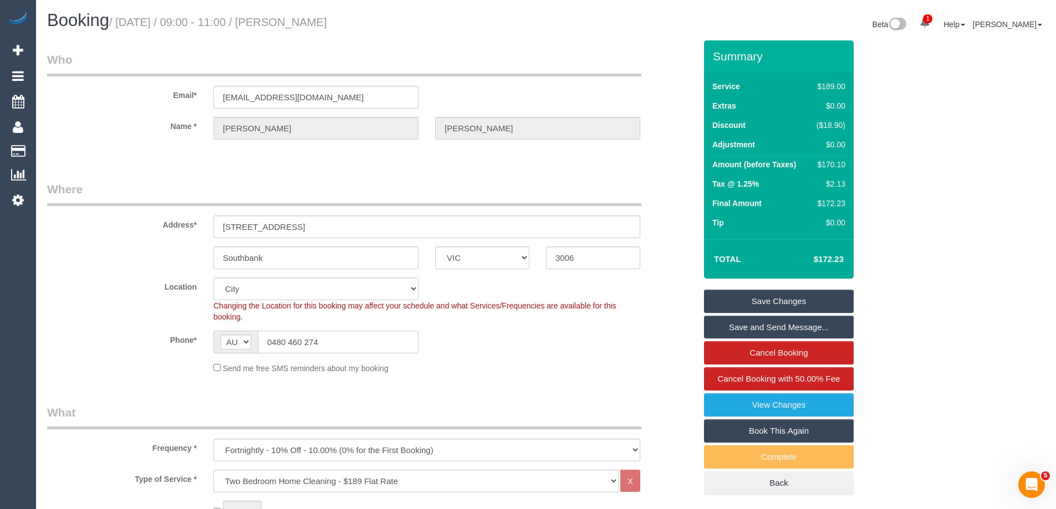
drag, startPoint x: 351, startPoint y: 350, endPoint x: 121, endPoint y: 340, distance: 230.3
click at [137, 340] on div "Phone* AF AL DZ AD AO AI AQ AG AR AM AW AU AT AZ BS BH BD BB BY BE BZ BJ BM BT …" at bounding box center [371, 342] width 665 height 23
click at [772, 299] on link "Save Changes" at bounding box center [779, 301] width 150 height 23
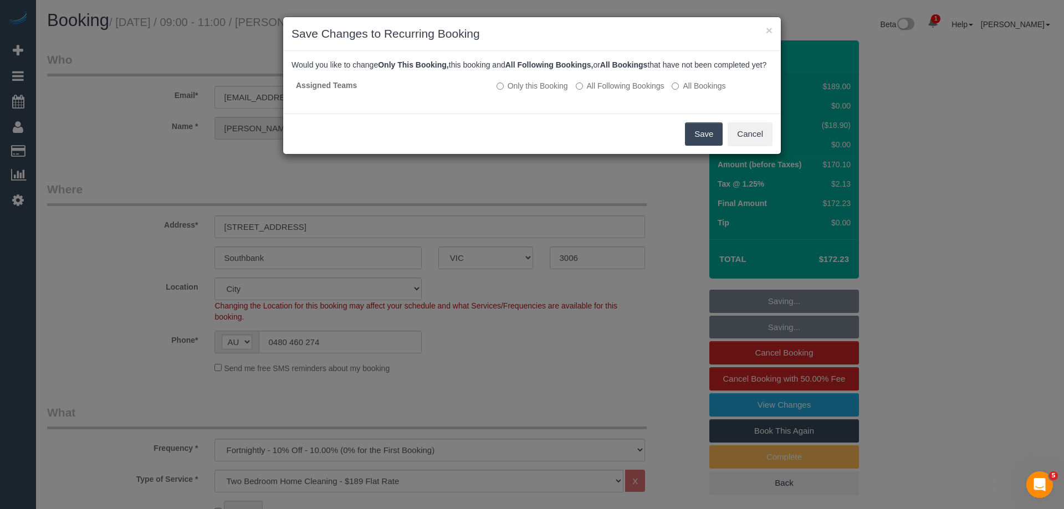
click at [695, 146] on button "Save" at bounding box center [704, 134] width 38 height 23
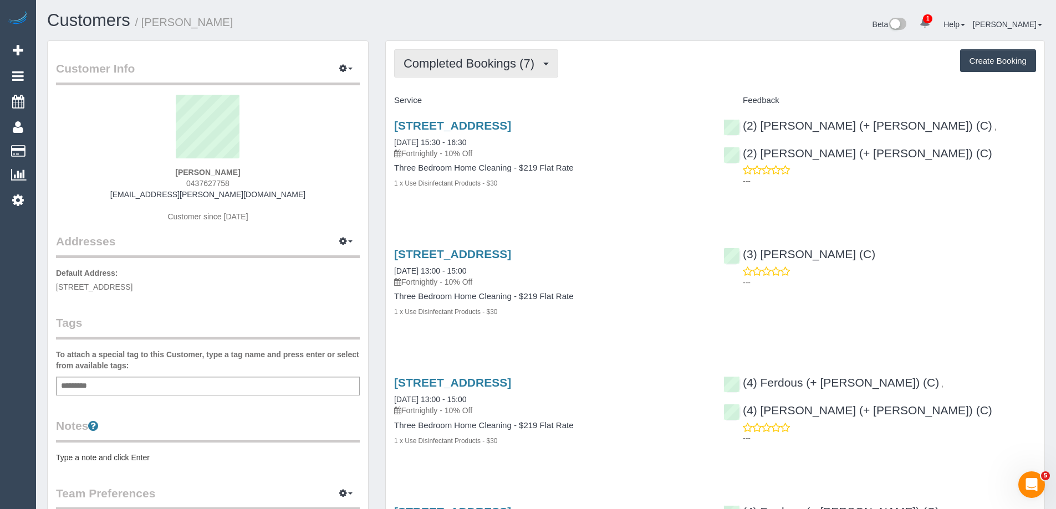
click at [493, 56] on button "Completed Bookings (7)" at bounding box center [476, 63] width 164 height 28
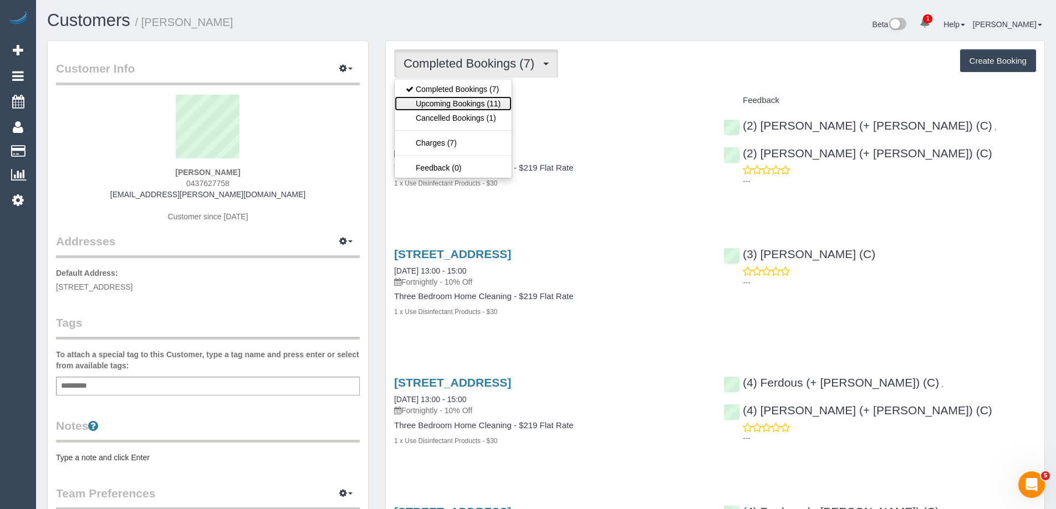
click at [460, 101] on link "Upcoming Bookings (11)" at bounding box center [453, 103] width 117 height 14
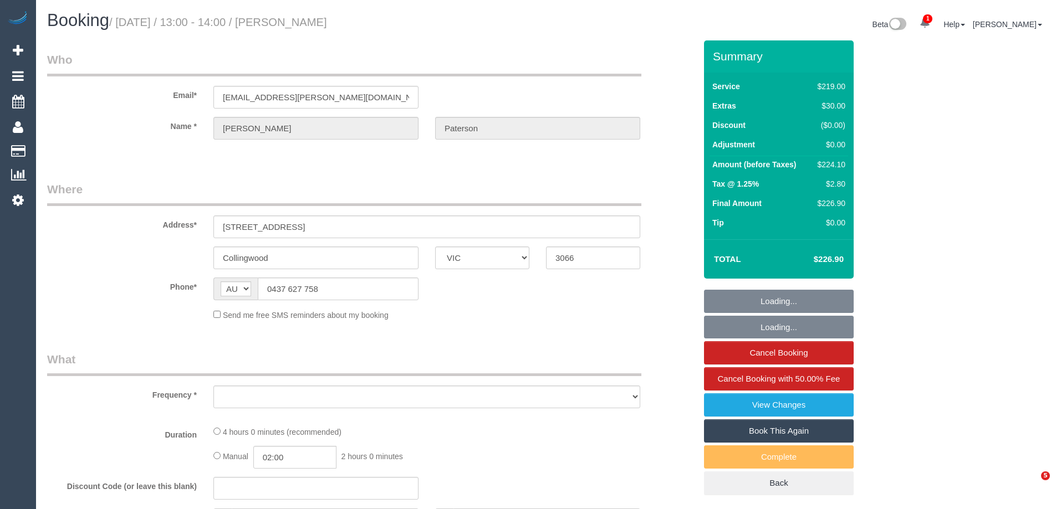
select select "VIC"
select select "object:817"
select select "string:stripe-pm_1RQ0jA2GScqysDRV7Fc9YdjG"
select select "number:30"
select select "number:14"
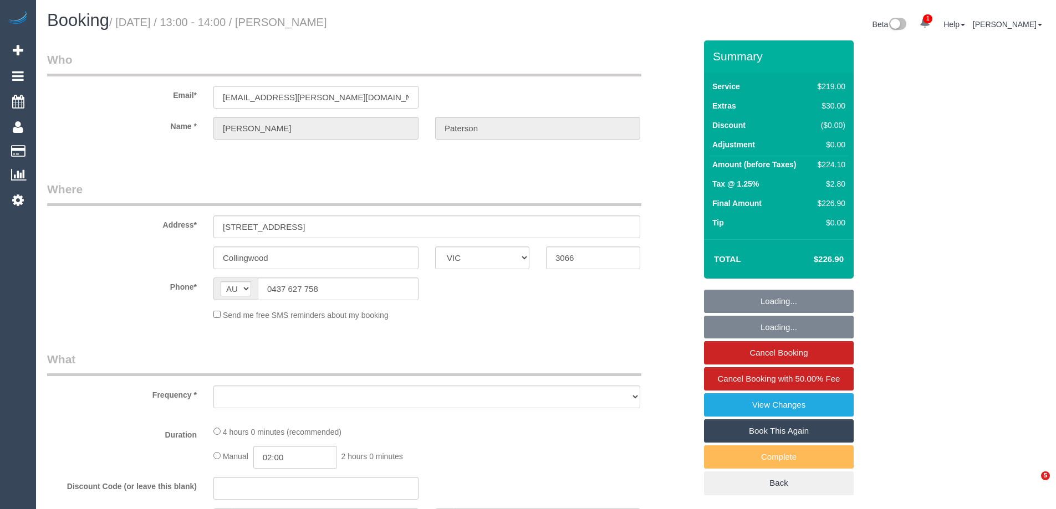
select select "number:18"
select select "number:36"
select select "number:34"
select select "number:13"
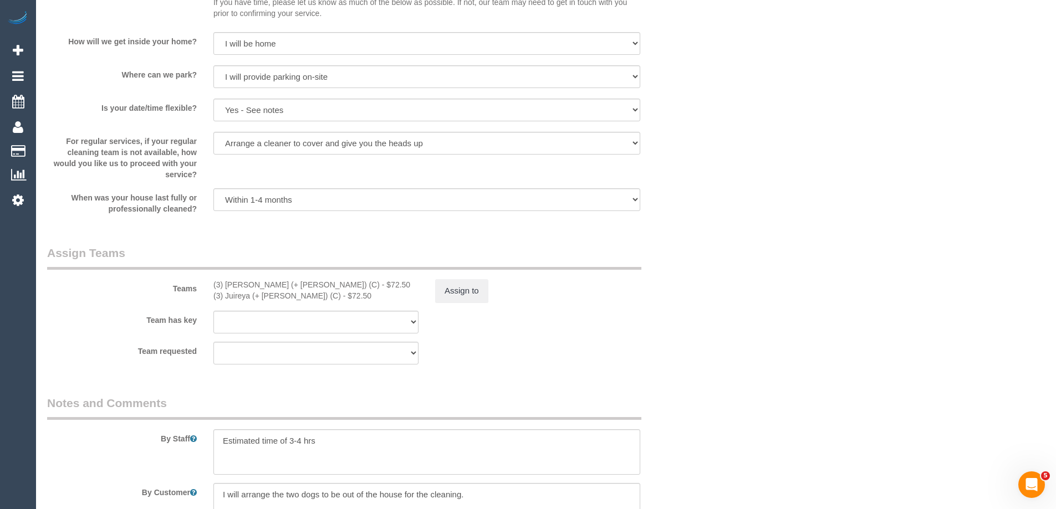
scroll to position [1552, 0]
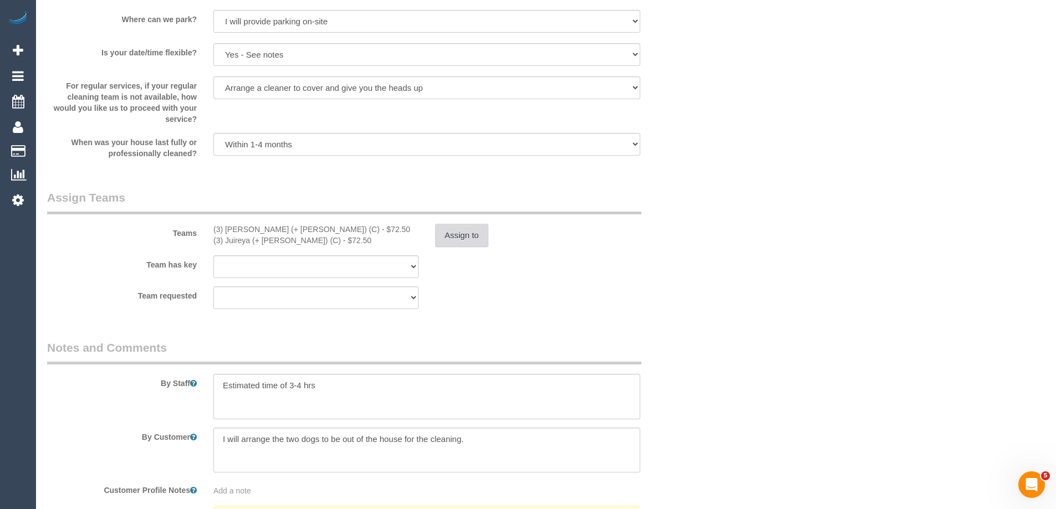
click at [453, 237] on button "Assign to" at bounding box center [461, 235] width 53 height 23
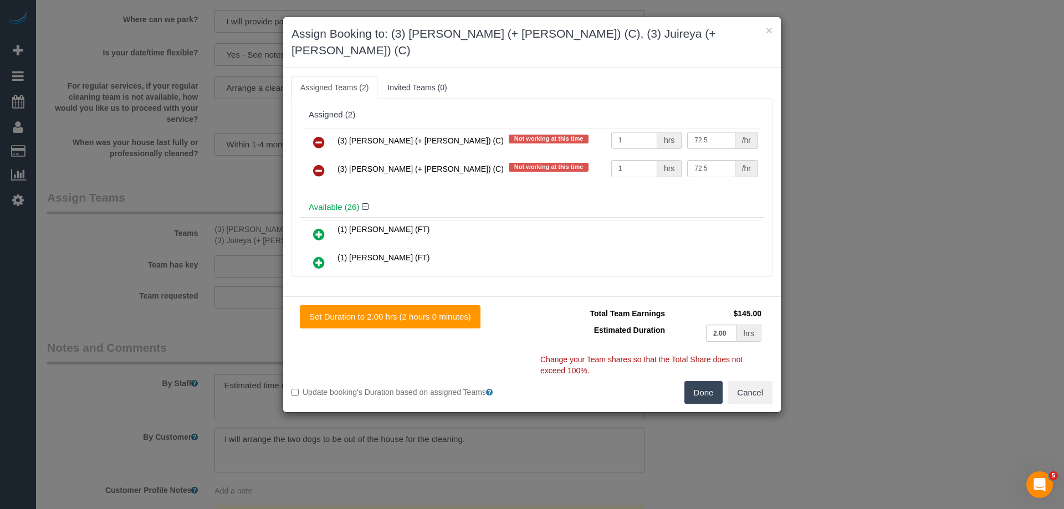
click at [319, 136] on icon at bounding box center [319, 142] width 12 height 13
click at [319, 164] on icon at bounding box center [319, 170] width 12 height 13
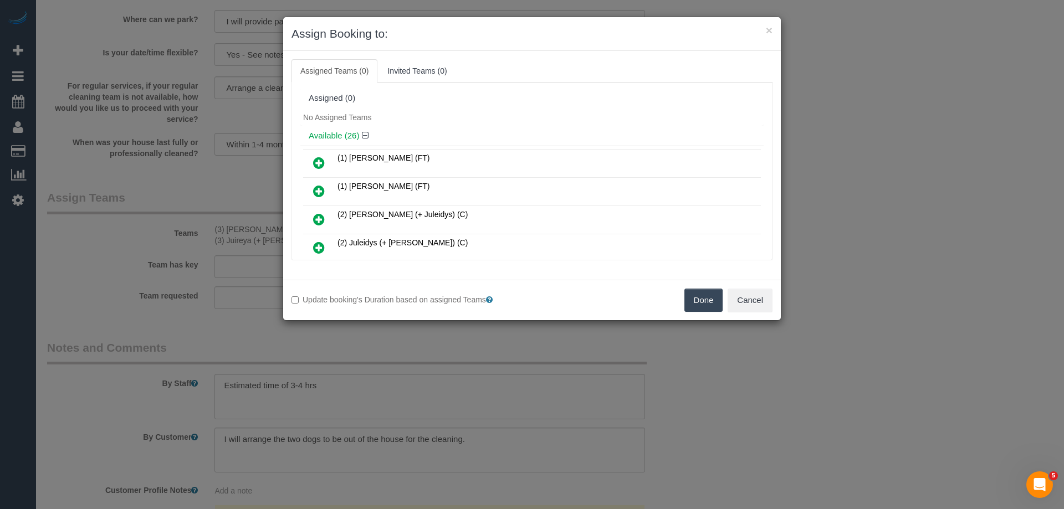
click at [698, 297] on button "Done" at bounding box center [704, 300] width 39 height 23
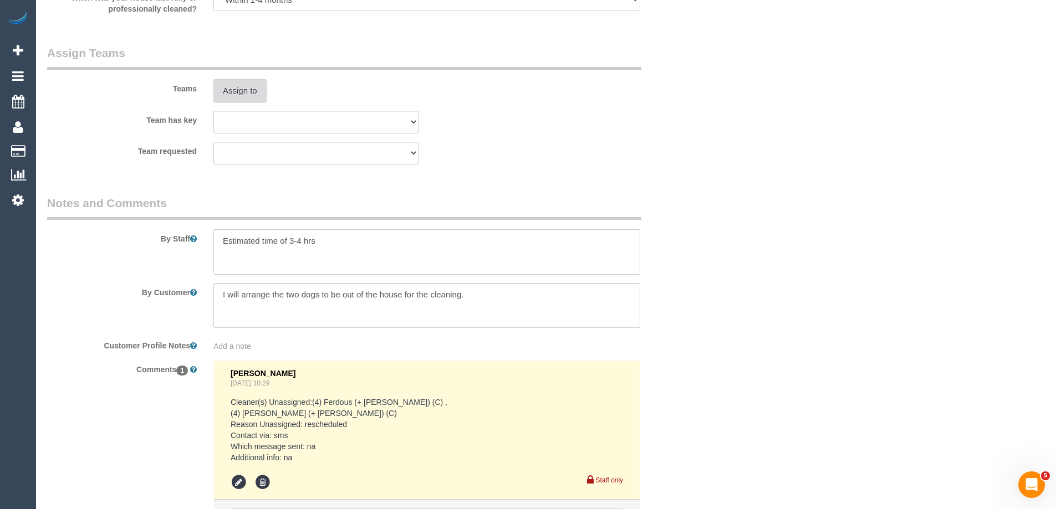
scroll to position [1819, 0]
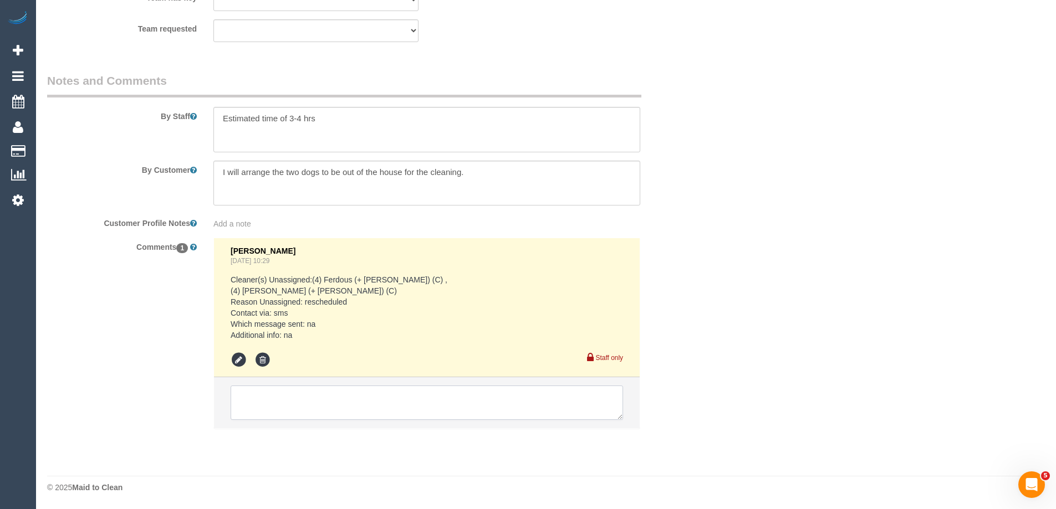
click at [294, 393] on textarea at bounding box center [427, 403] width 392 height 34
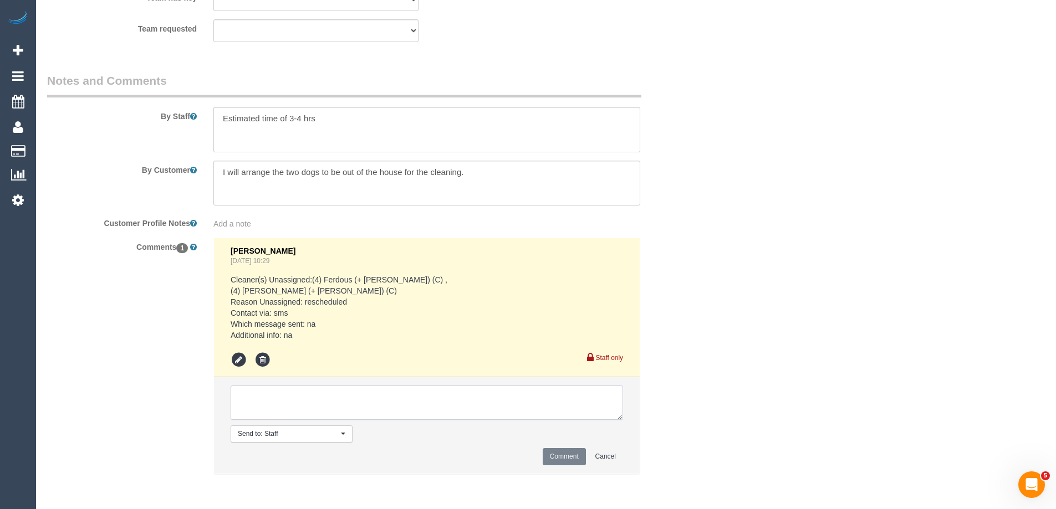
paste textarea "Cleaner(s) Unassigned: (3) Gazi (+ Juireya) (C) Reason Unassigned: car accident…"
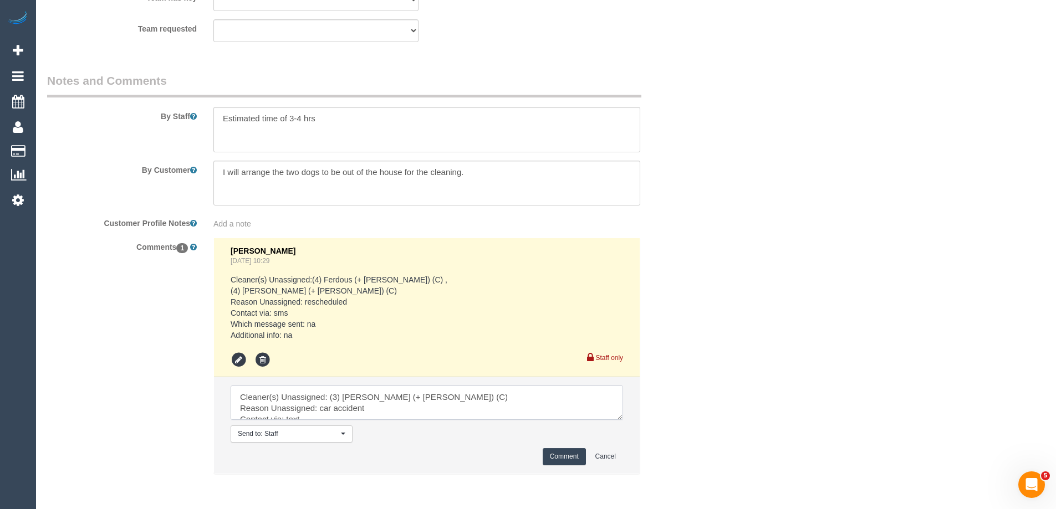
scroll to position [27, 0]
type textarea "Cleaner(s) Unassigned: (3) Gazi (+ Juireya) (C) Reason Unassigned: car accident…"
click at [556, 454] on button "Comment" at bounding box center [564, 456] width 43 height 17
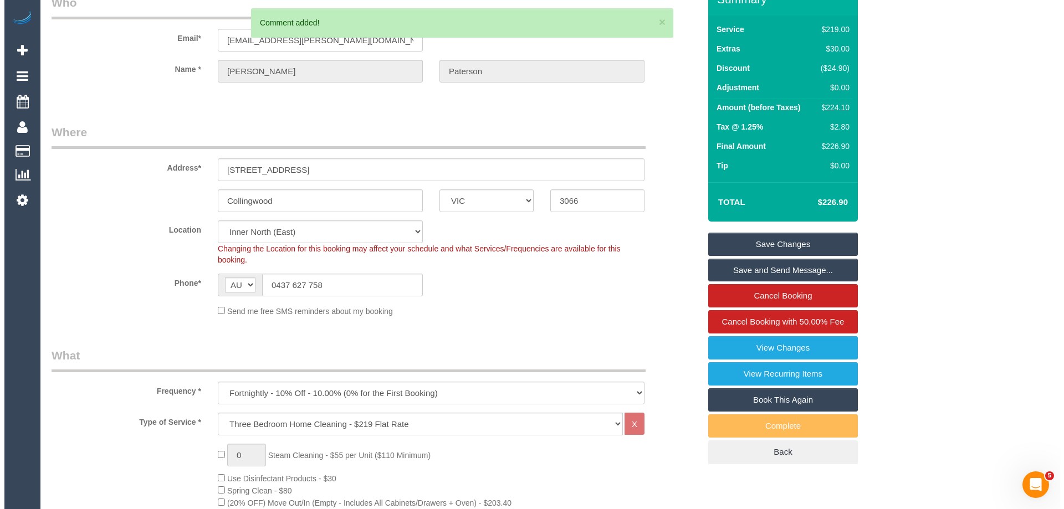
scroll to position [0, 0]
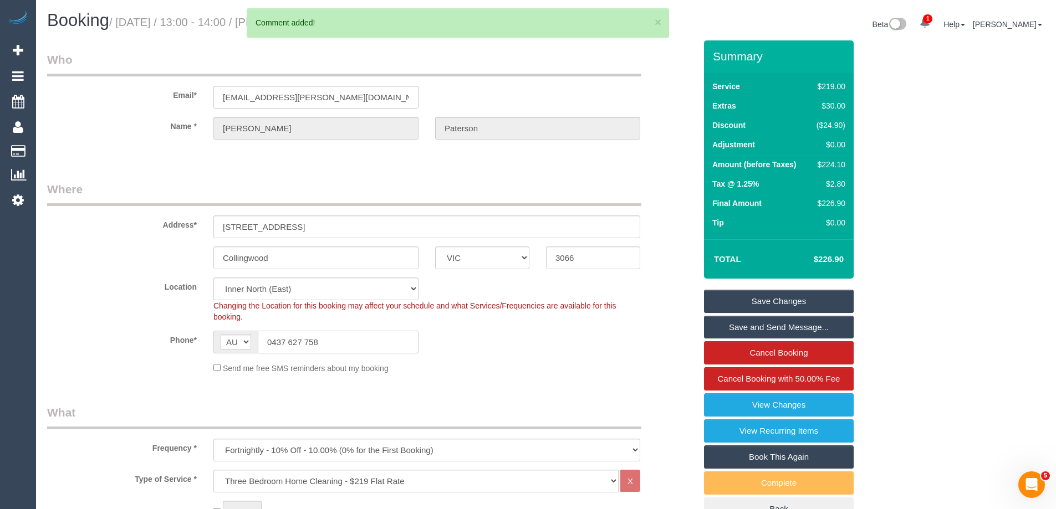
drag, startPoint x: 366, startPoint y: 335, endPoint x: 70, endPoint y: 336, distance: 296.6
click at [88, 336] on div "Phone* AF AL DZ AD AO AI AQ AG AR AM AW AU AT AZ BS BH BD BB BY BE BZ BJ BM BT …" at bounding box center [371, 342] width 665 height 23
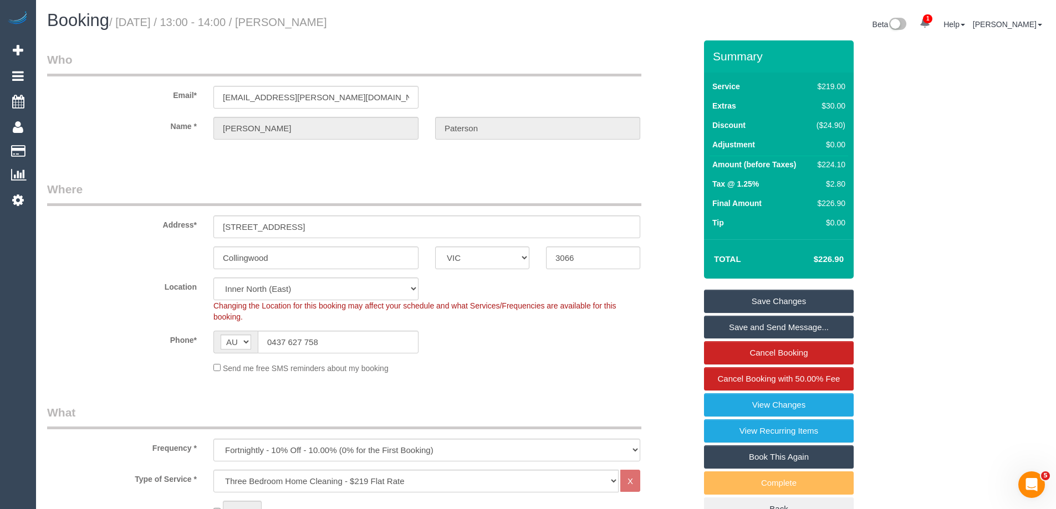
click at [732, 303] on link "Save Changes" at bounding box center [779, 301] width 150 height 23
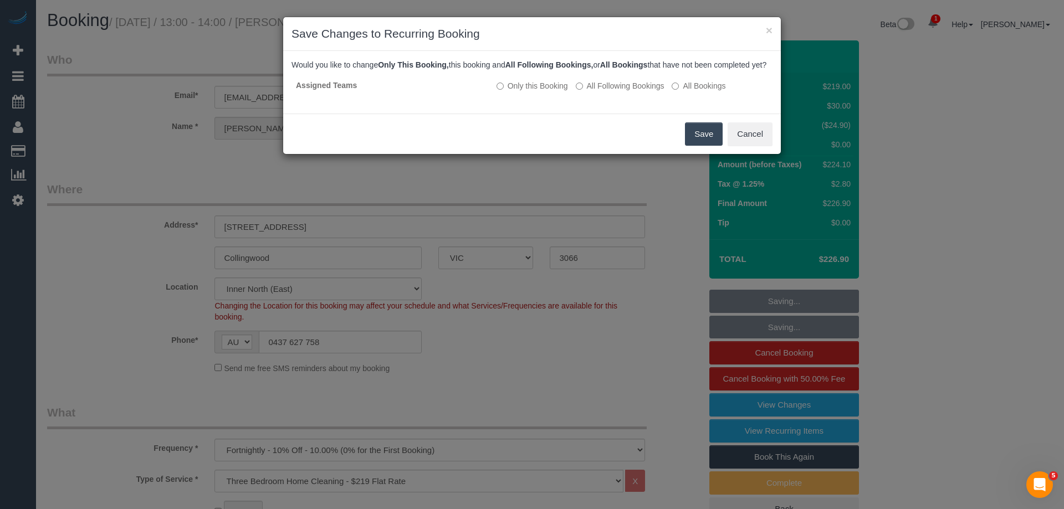
click at [703, 146] on button "Save" at bounding box center [704, 134] width 38 height 23
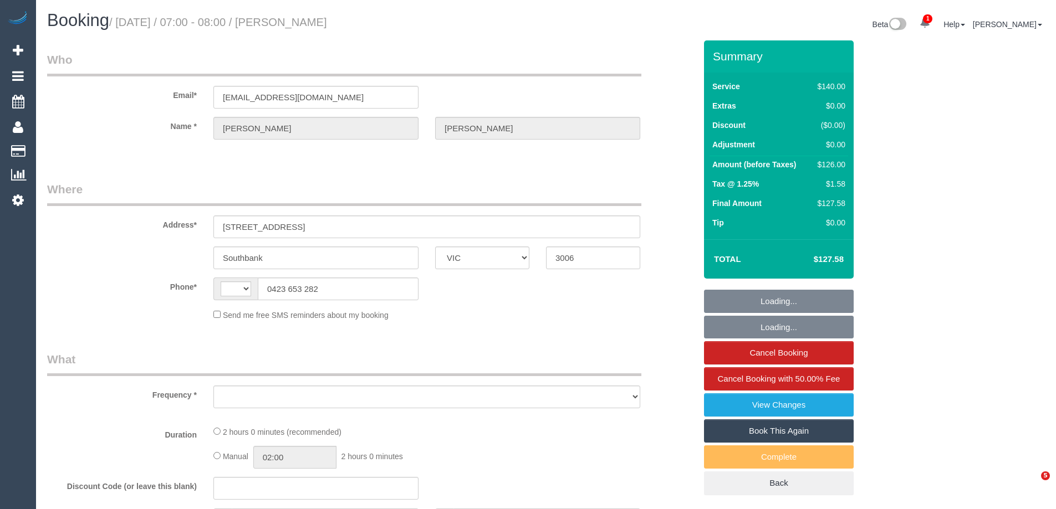
select select "VIC"
select select "object:294"
select select "string:AU"
select select "string:stripe-pm_1Qp5EP2GScqysDRVHVoxoEZ0"
select select "number:28"
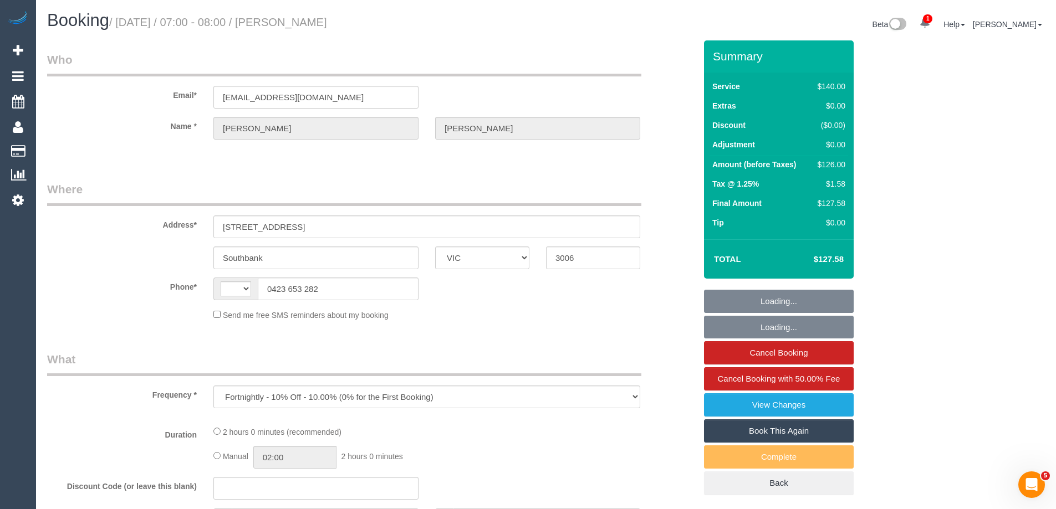
select select "number:14"
select select "number:20"
select select "number:24"
select select "number:34"
select select "number:11"
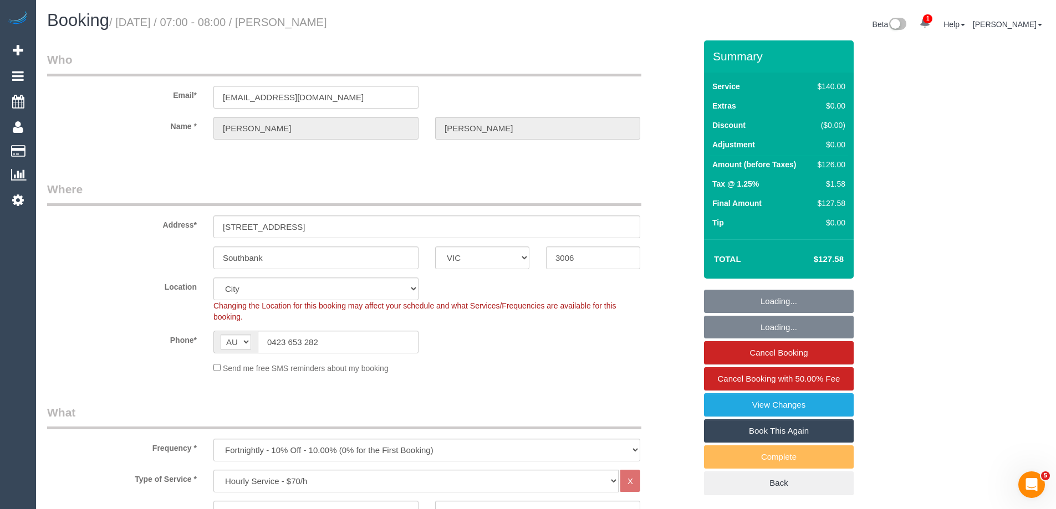
select select "object:1261"
drag, startPoint x: 347, startPoint y: 339, endPoint x: 189, endPoint y: 331, distance: 158.2
click at [191, 332] on div "Phone* AF AL DZ AD AO AI AQ AG AR AM AW AU AT AZ BS BH BD BB BY BE BZ BJ BM BT …" at bounding box center [371, 342] width 665 height 23
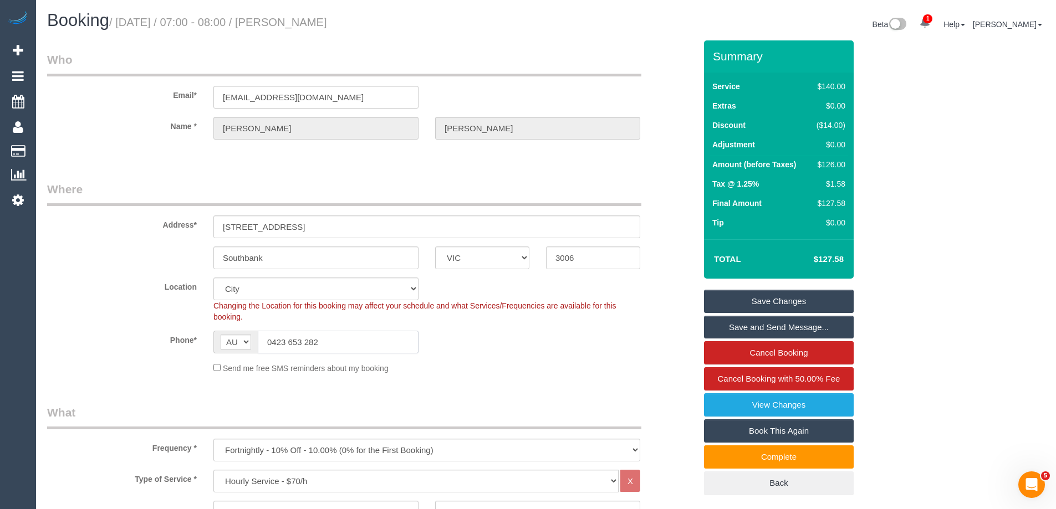
click at [356, 337] on input "0423 653 282" at bounding box center [338, 342] width 161 height 23
click at [357, 337] on input "0423 653 282" at bounding box center [338, 342] width 161 height 23
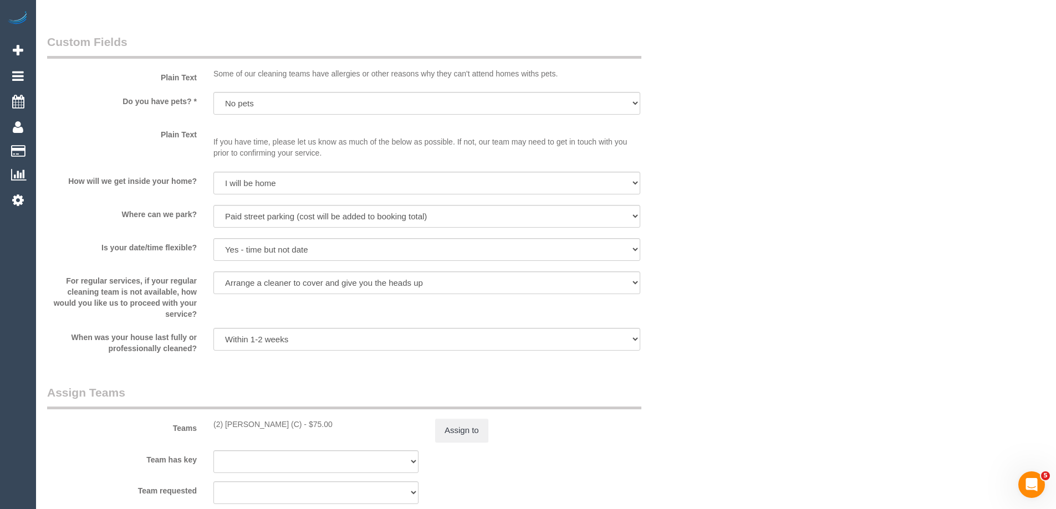
scroll to position [1330, 0]
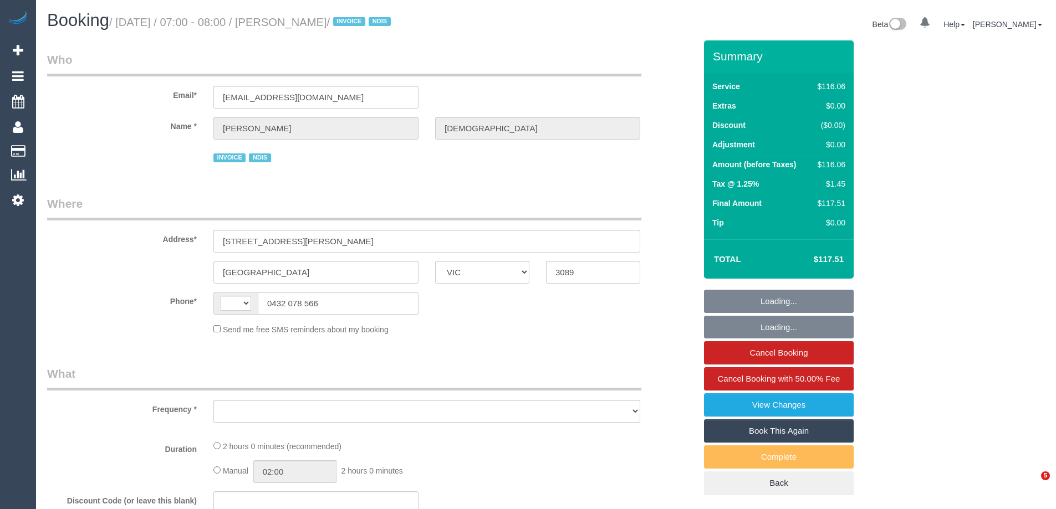
select select "VIC"
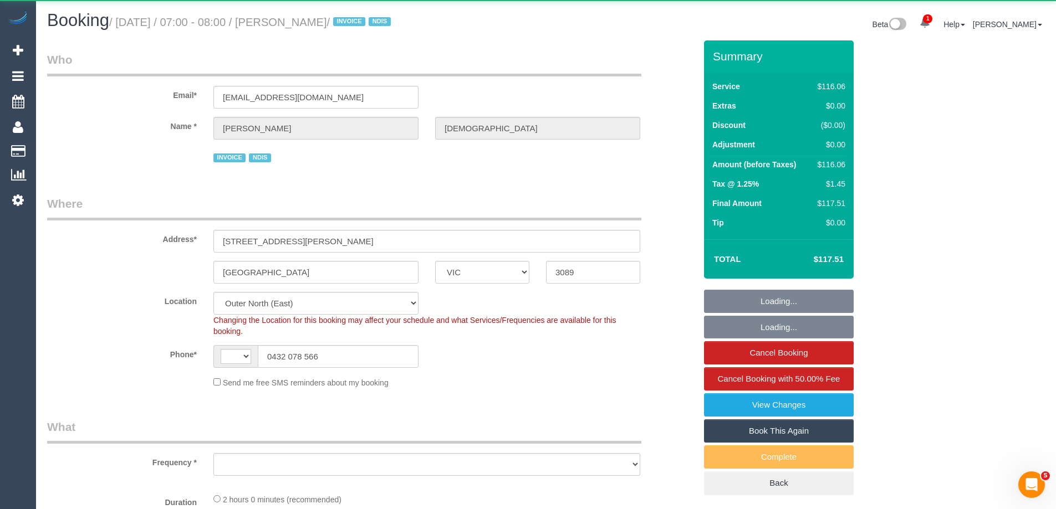
select select "string:AU"
select select "object:540"
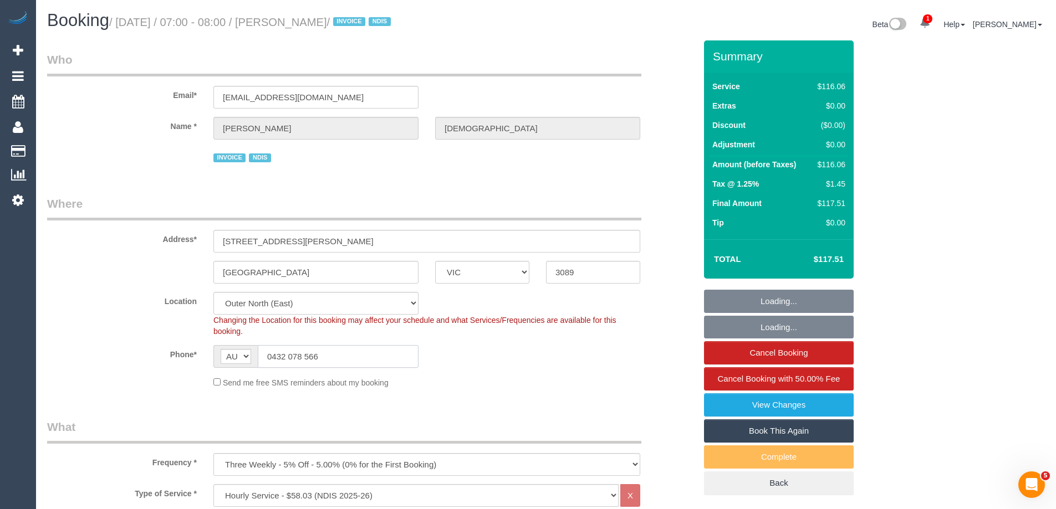
select select "number:29"
select select "number:14"
select select "number:18"
select select "number:36"
select select "number:13"
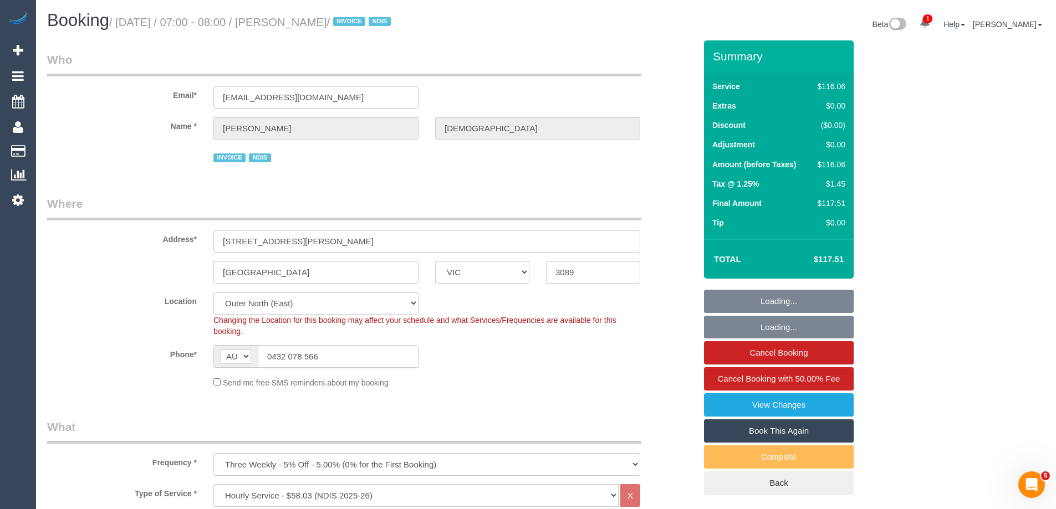
click at [339, 358] on input "0432 078 566" at bounding box center [338, 356] width 161 height 23
select select "object:1167"
click at [339, 358] on input "0432 078 566" at bounding box center [338, 356] width 161 height 23
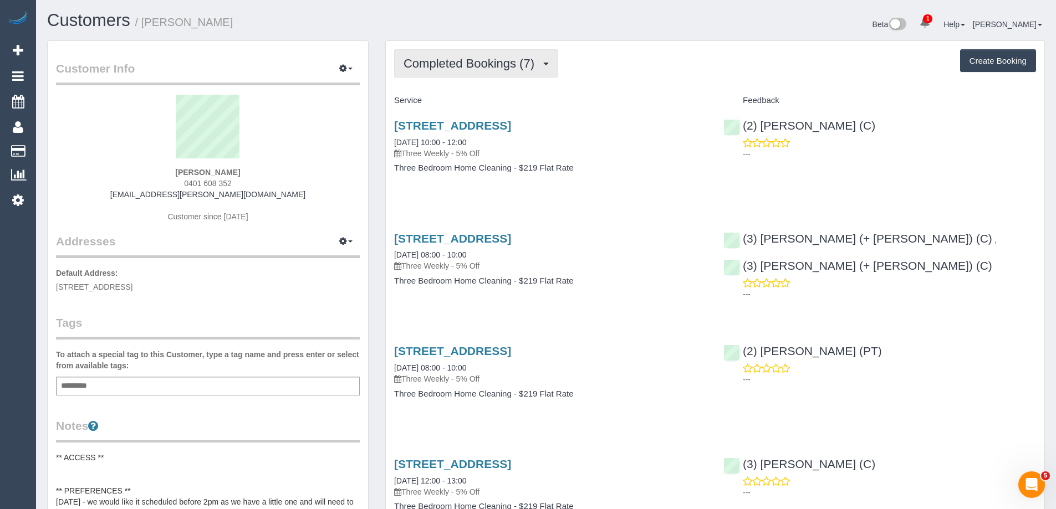
click at [472, 73] on button "Completed Bookings (7)" at bounding box center [476, 63] width 164 height 28
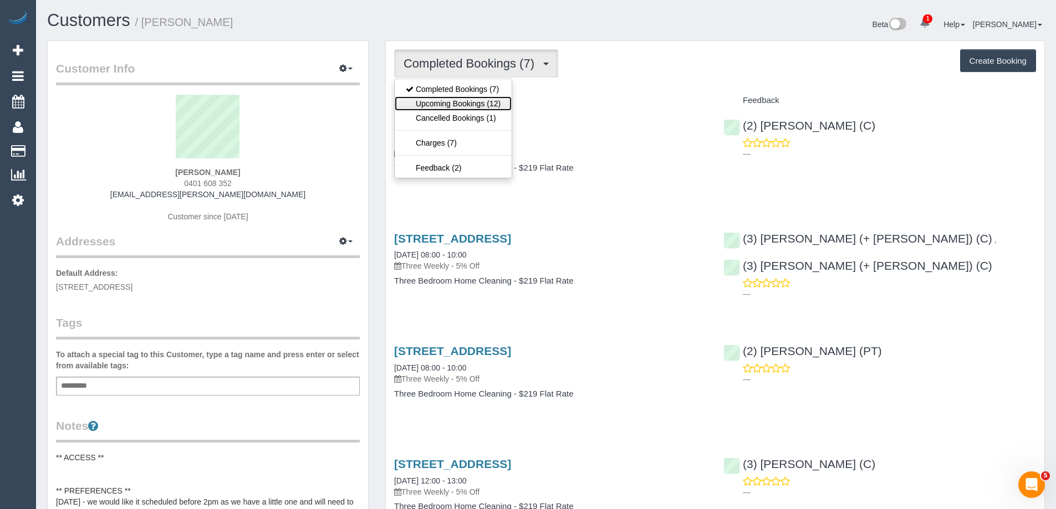
click at [472, 107] on link "Upcoming Bookings (12)" at bounding box center [453, 103] width 117 height 14
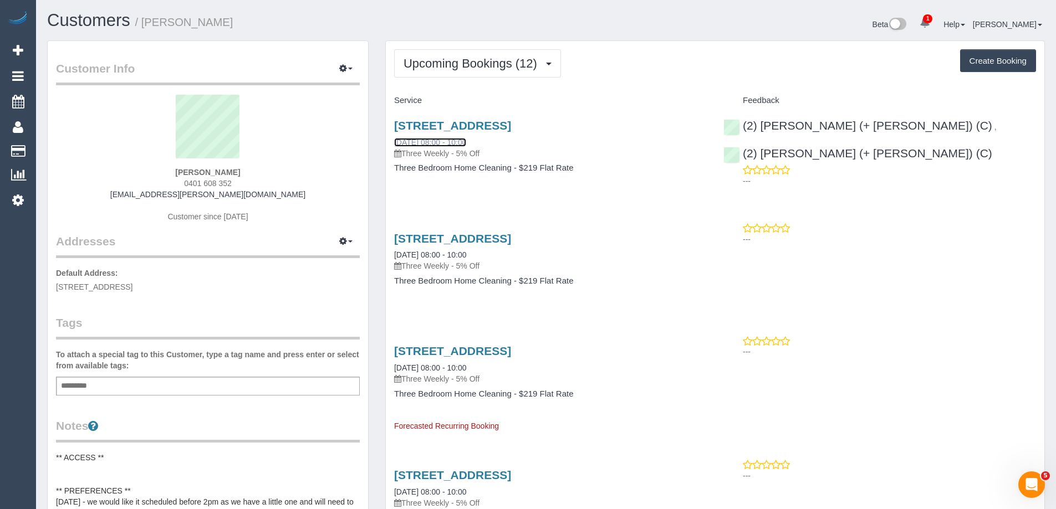
click at [425, 144] on link "24/09/2025 08:00 - 10:00" at bounding box center [430, 142] width 72 height 9
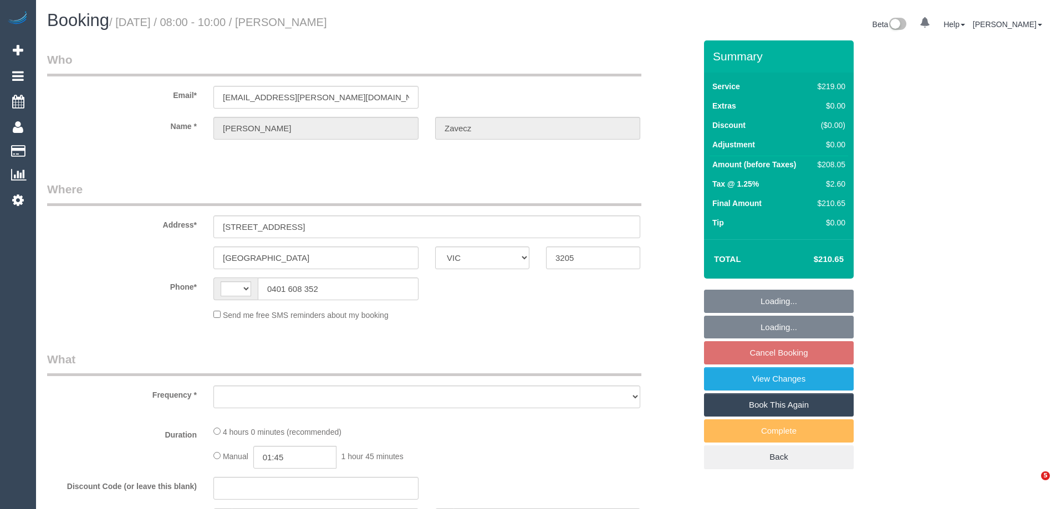
select select "VIC"
select select "string:AU"
select select "object:541"
select select "string:stripe-pm_1QyofW2GScqysDRVzPCRPJEe"
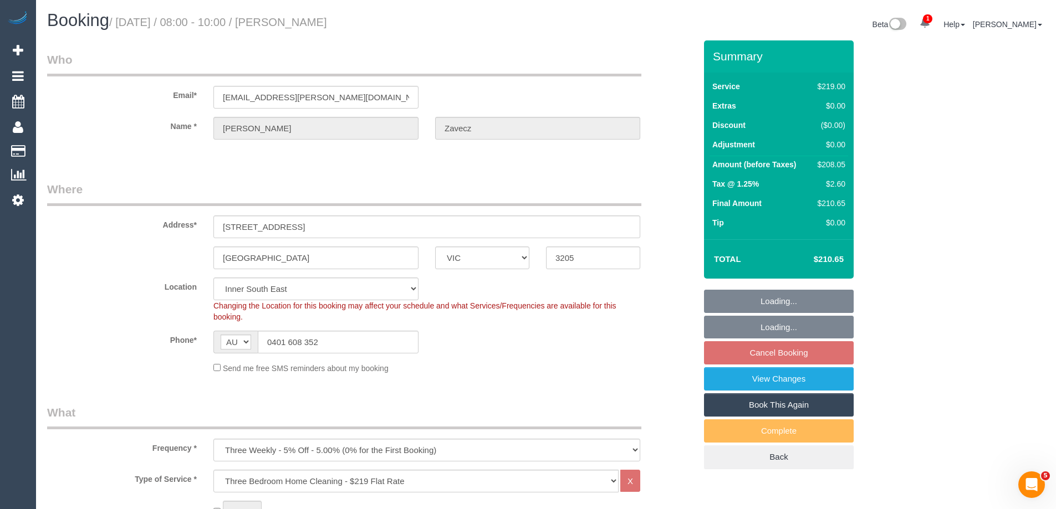
select select "object:1407"
select select "number:28"
select select "number:17"
select select "number:19"
select select "number:25"
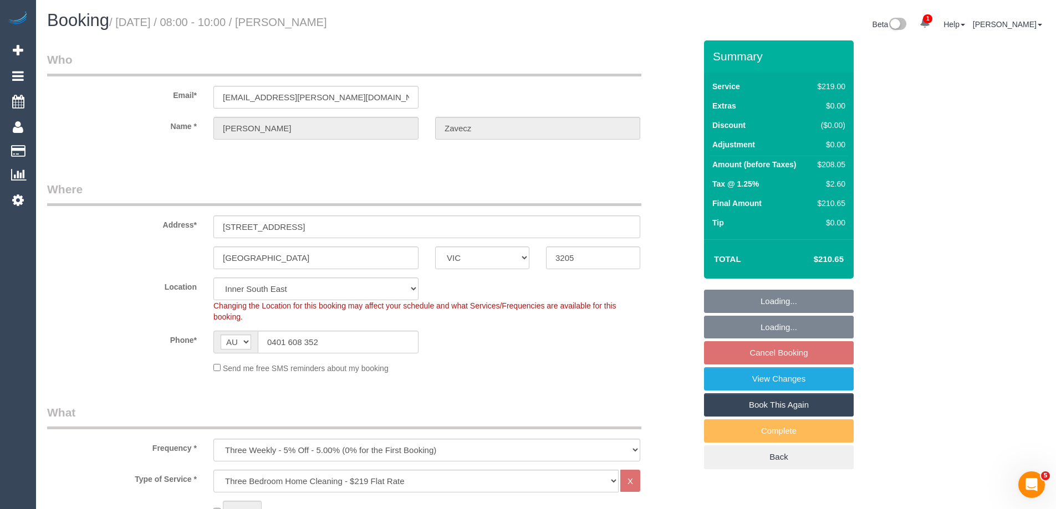
select select "number:35"
select select "number:12"
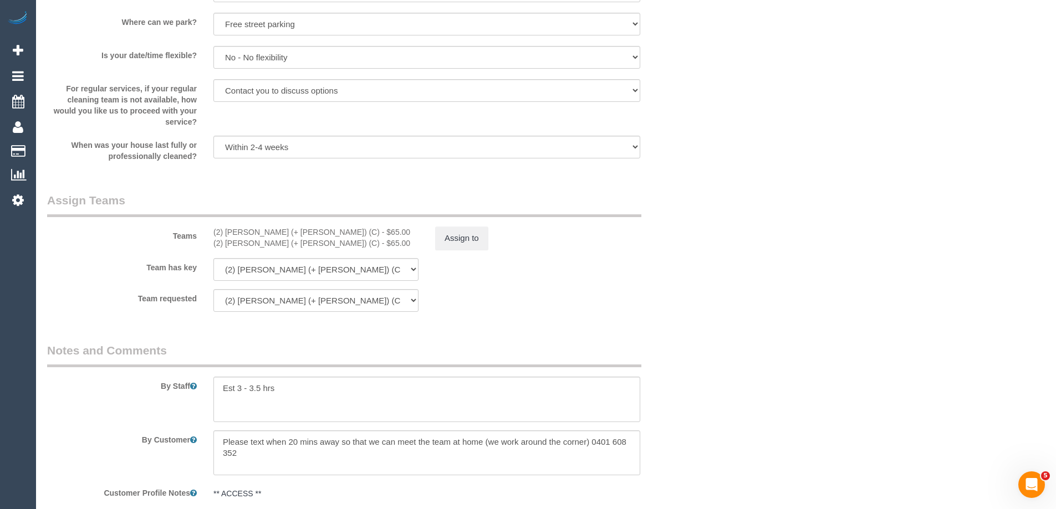
scroll to position [1719, 0]
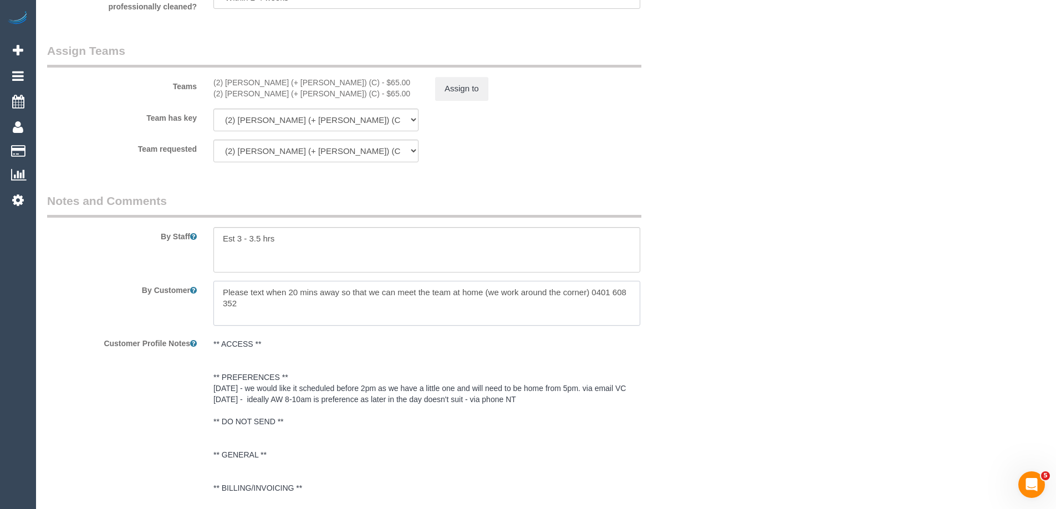
drag, startPoint x: 246, startPoint y: 297, endPoint x: 498, endPoint y: 309, distance: 253.1
click at [495, 308] on textarea at bounding box center [426, 303] width 427 height 45
click at [532, 314] on textarea at bounding box center [426, 303] width 427 height 45
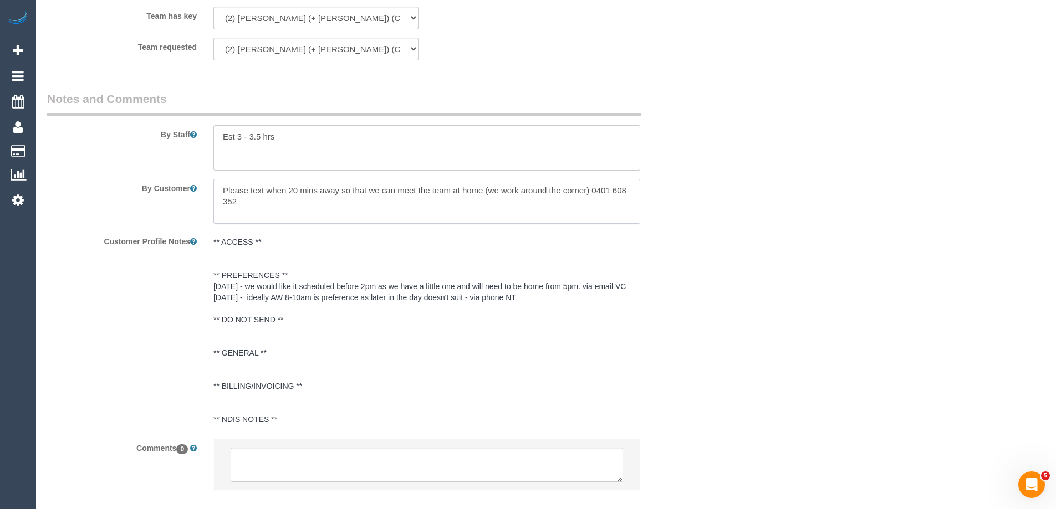
scroll to position [1883, 0]
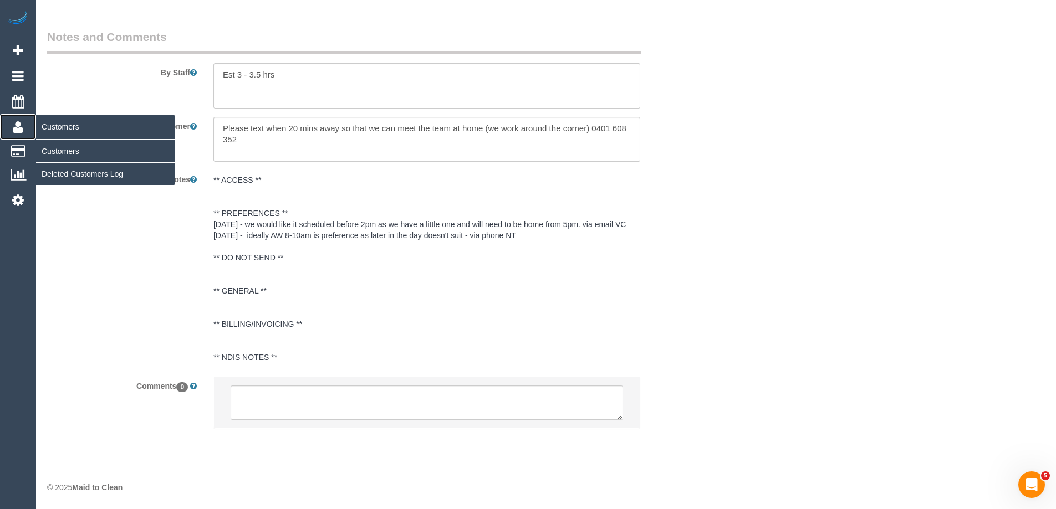
click at [18, 129] on icon at bounding box center [18, 126] width 11 height 13
click at [59, 149] on link "Customers" at bounding box center [105, 151] width 139 height 22
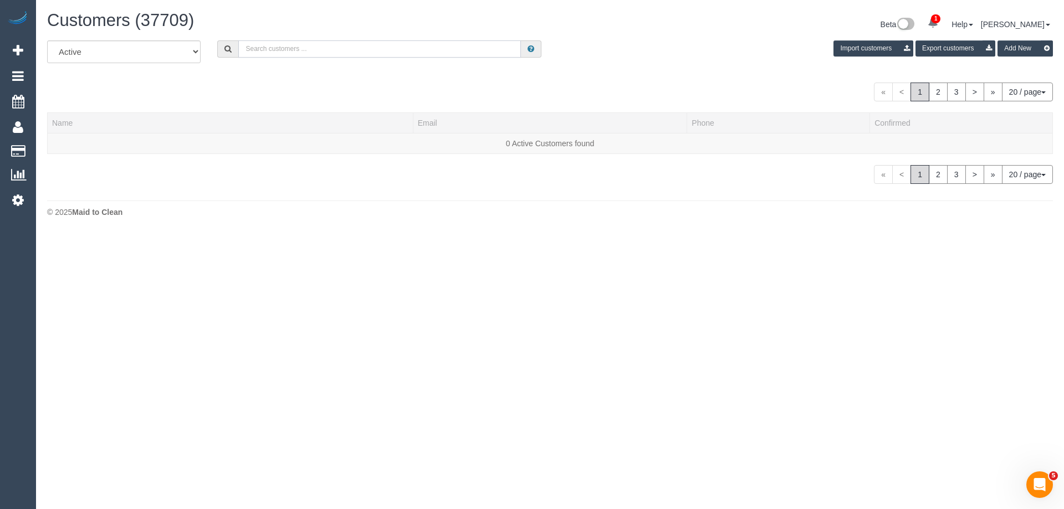
click at [412, 54] on input "text" at bounding box center [379, 48] width 283 height 17
paste input "paulblock82@gmail.com"
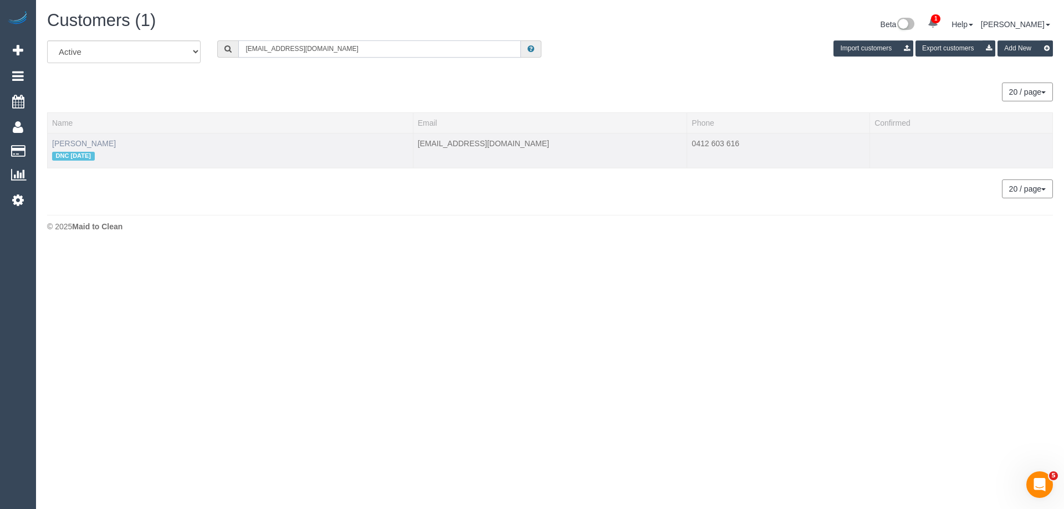
type input "paulblock82@gmail.com"
click at [79, 144] on link "Paul Block" at bounding box center [84, 143] width 64 height 9
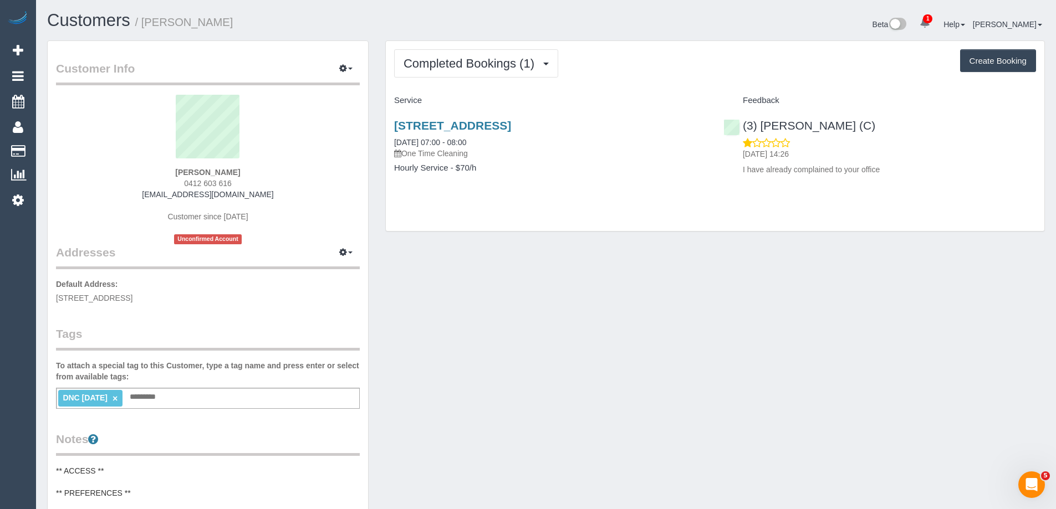
click at [675, 81] on div "Completed Bookings (1) Completed Bookings (1) Upcoming Bookings (0) Cancelled B…" at bounding box center [715, 136] width 659 height 190
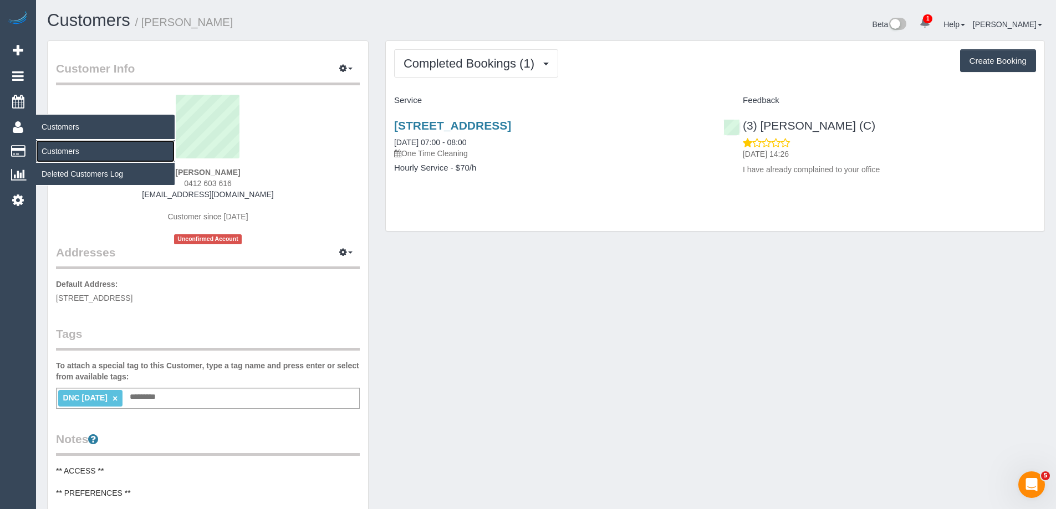
click at [61, 150] on link "Customers" at bounding box center [105, 151] width 139 height 22
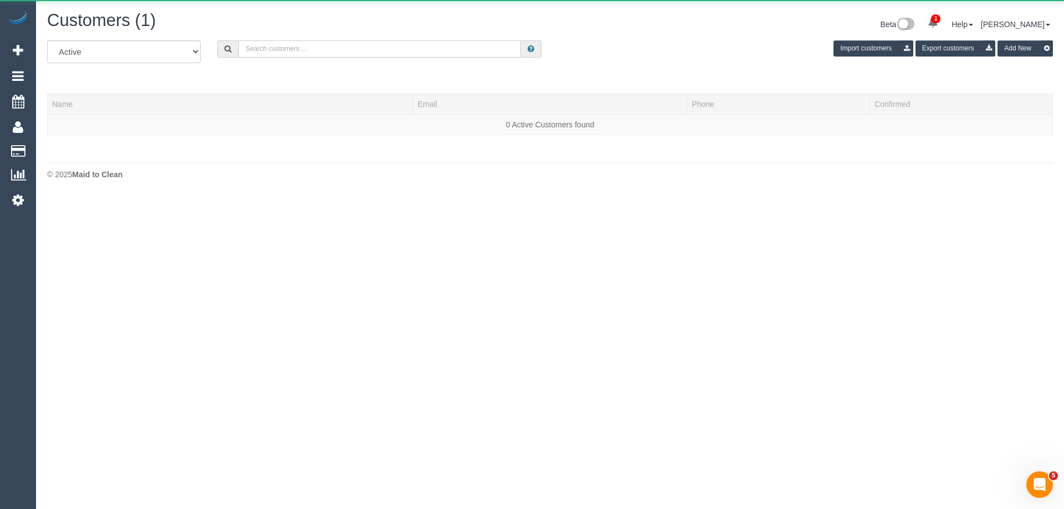
click at [435, 45] on input "text" at bounding box center [379, 48] width 283 height 17
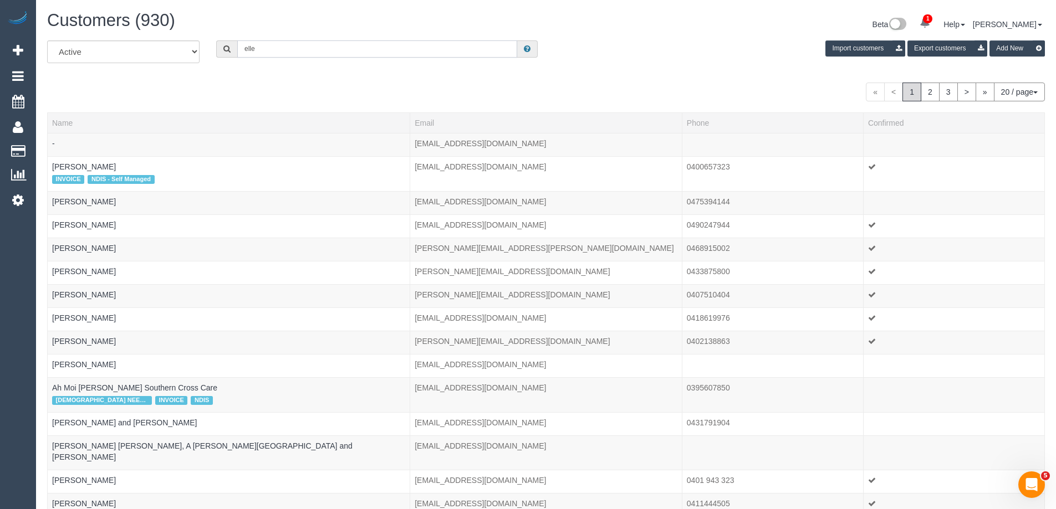
click at [296, 49] on input "elle" at bounding box center [377, 48] width 280 height 17
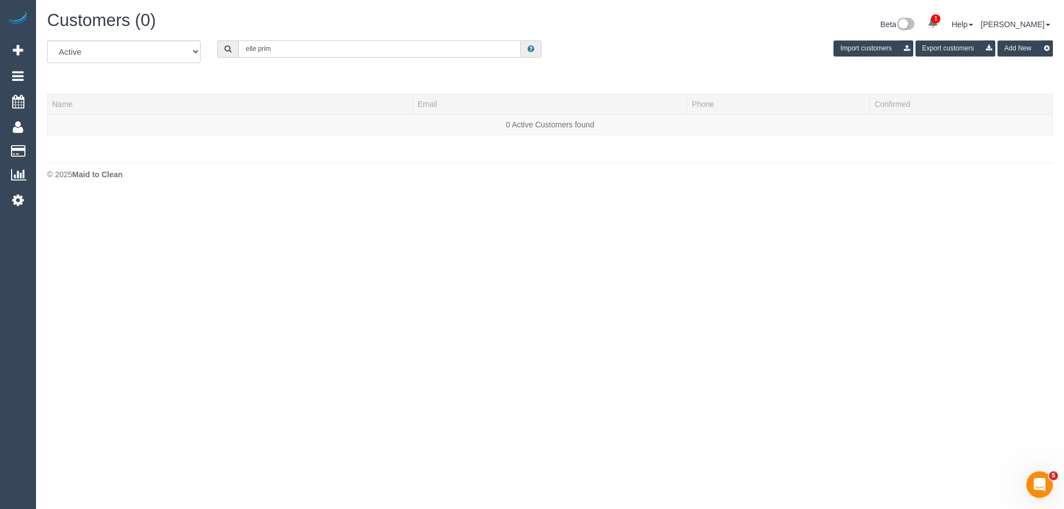
click at [265, 52] on input "elle prim" at bounding box center [379, 48] width 283 height 17
type input "ELLE ROCKMAN"
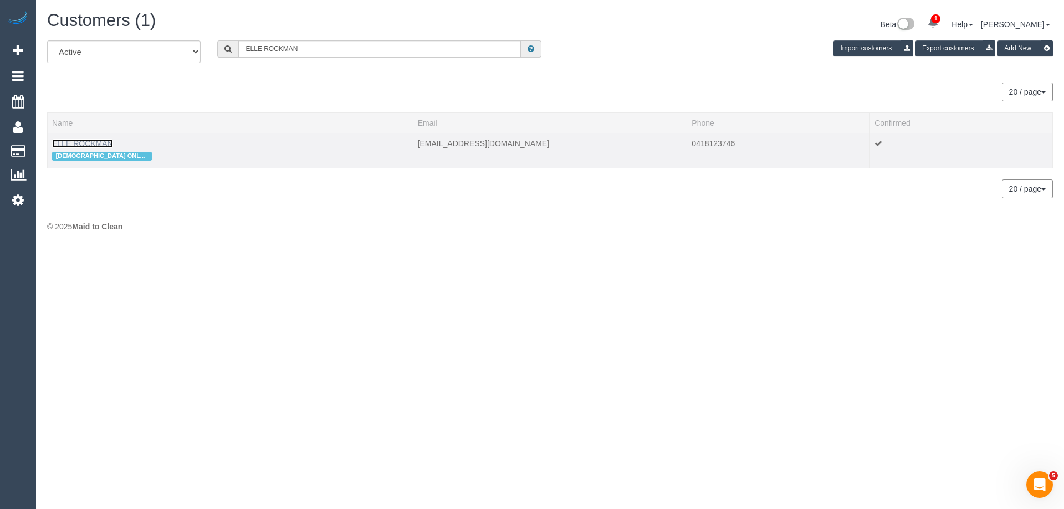
click at [90, 142] on link "ELLE ROCKMAN" at bounding box center [82, 143] width 61 height 9
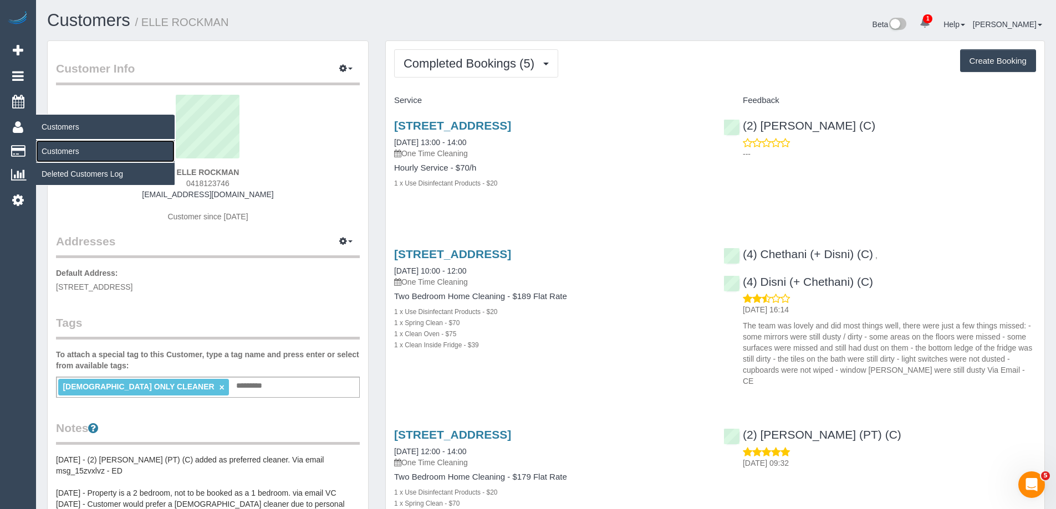
click at [58, 154] on link "Customers" at bounding box center [105, 151] width 139 height 22
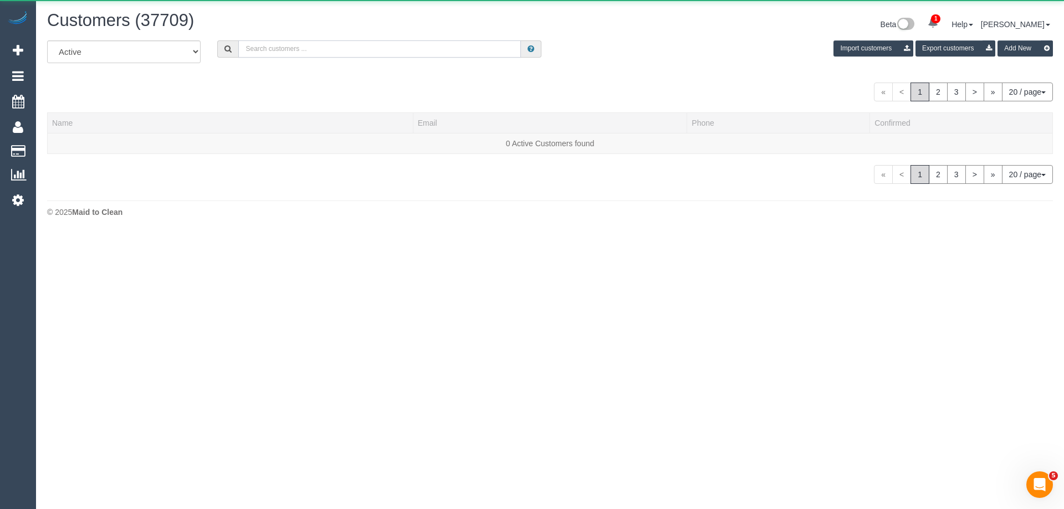
click at [403, 50] on input "text" at bounding box center [379, 48] width 283 height 17
paste input "Mroczkowski"
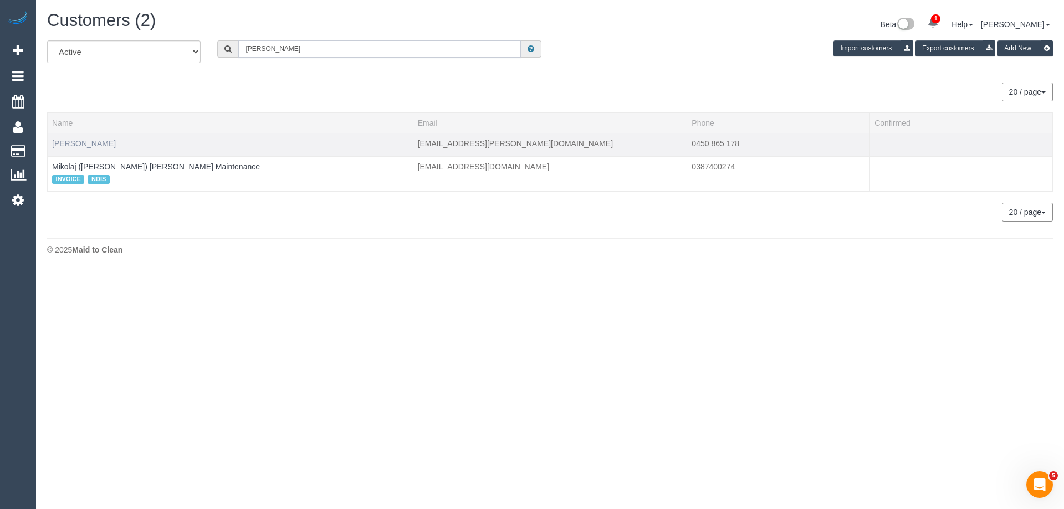
type input "Mroczkowski"
click at [76, 142] on link "Elle Mroczkowski" at bounding box center [84, 143] width 64 height 9
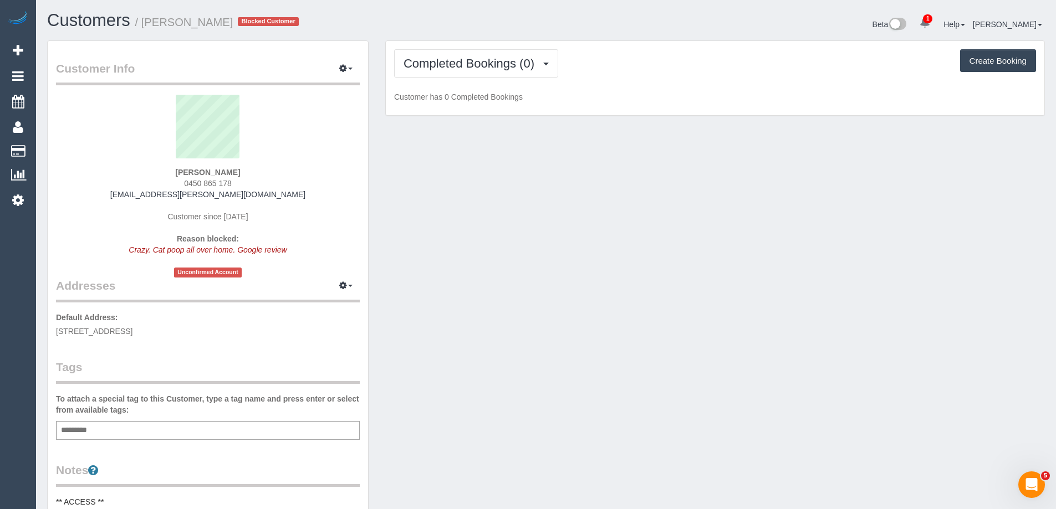
drag, startPoint x: 236, startPoint y: 186, endPoint x: 159, endPoint y: 185, distance: 77.1
click at [159, 185] on div "Elle Mroczkowski 0450 865 178 elle.mroczkowski@outlook.com Customer since 2025 …" at bounding box center [208, 186] width 304 height 183
copy span "0450 865 178"
click at [764, 193] on div "Customer Info Edit Contact Info Send Message Email Preferences Special Sales Ta…" at bounding box center [546, 500] width 1015 height 920
drag, startPoint x: 271, startPoint y: 196, endPoint x: 128, endPoint y: 195, distance: 143.6
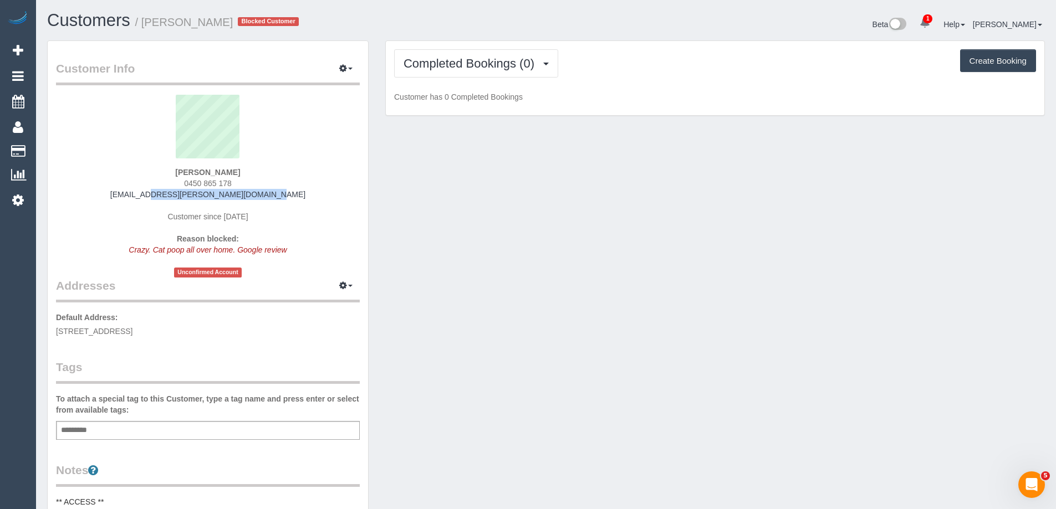
click at [128, 195] on div "Elle Mroczkowski 0450 865 178 elle.mroczkowski@outlook.com Customer since 2025 …" at bounding box center [208, 186] width 304 height 183
copy link "elle.mroczkowski@outlook.com"
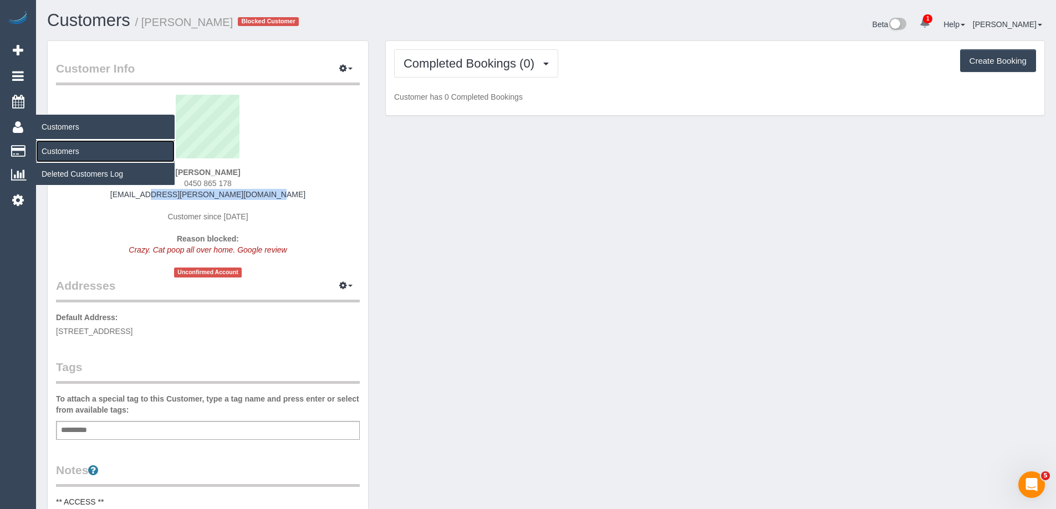
drag, startPoint x: 73, startPoint y: 150, endPoint x: 154, endPoint y: 115, distance: 88.2
click at [73, 150] on link "Customers" at bounding box center [105, 151] width 139 height 22
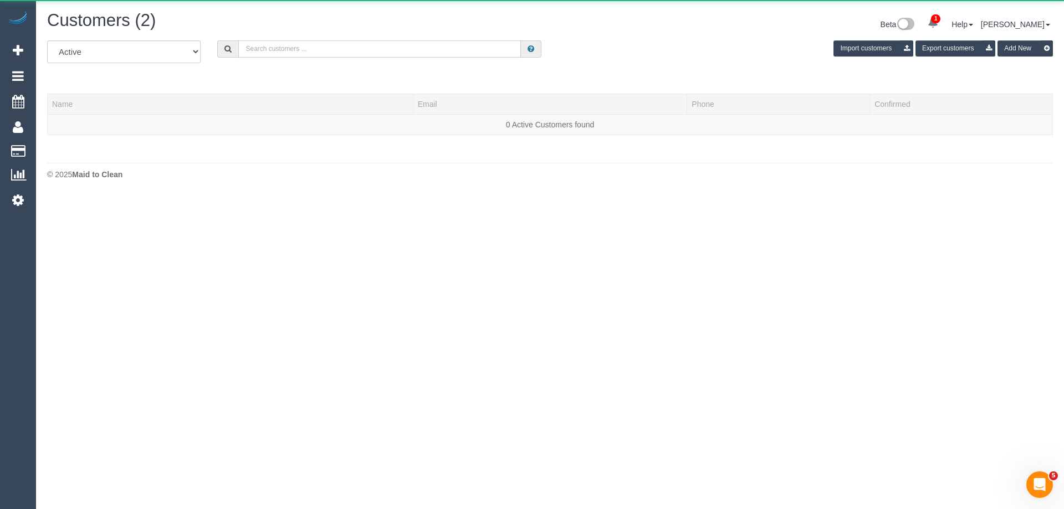
click at [356, 52] on input "text" at bounding box center [379, 48] width 283 height 17
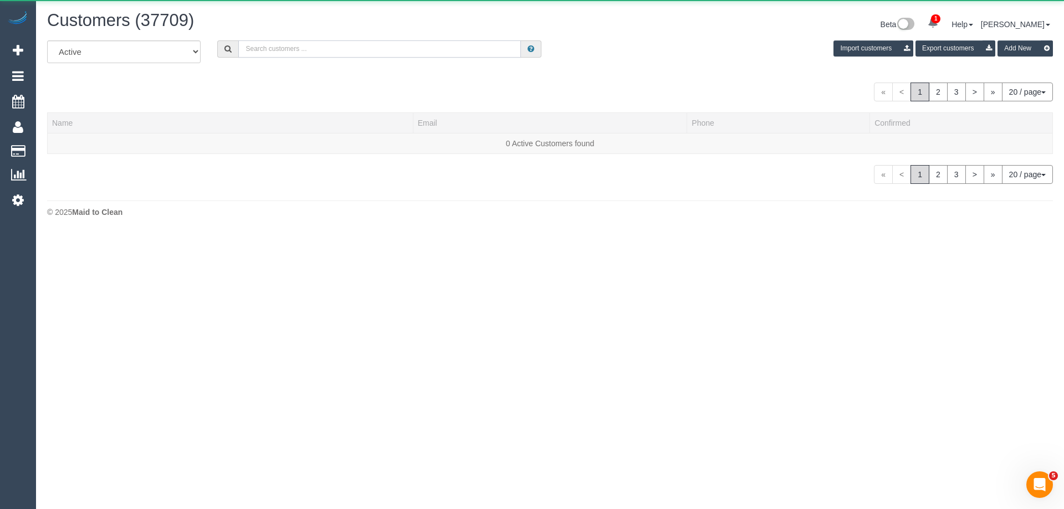
paste input "61422051326"
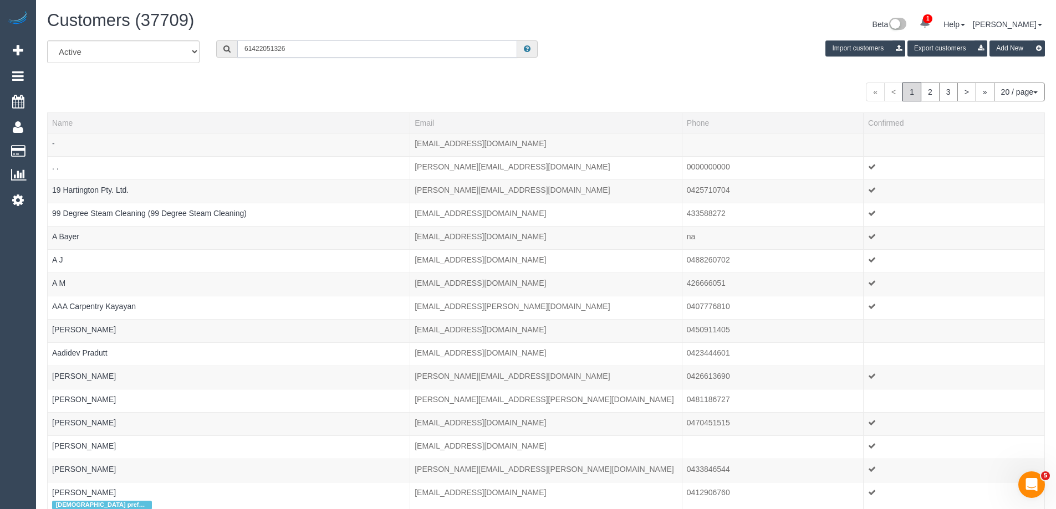
drag, startPoint x: 251, startPoint y: 48, endPoint x: 190, endPoint y: 5, distance: 75.2
click at [173, 20] on div "Customers (37709) Beta 1 Your Notifications You have 0 alerts × You have 86 to …" at bounding box center [546, 345] width 1020 height 691
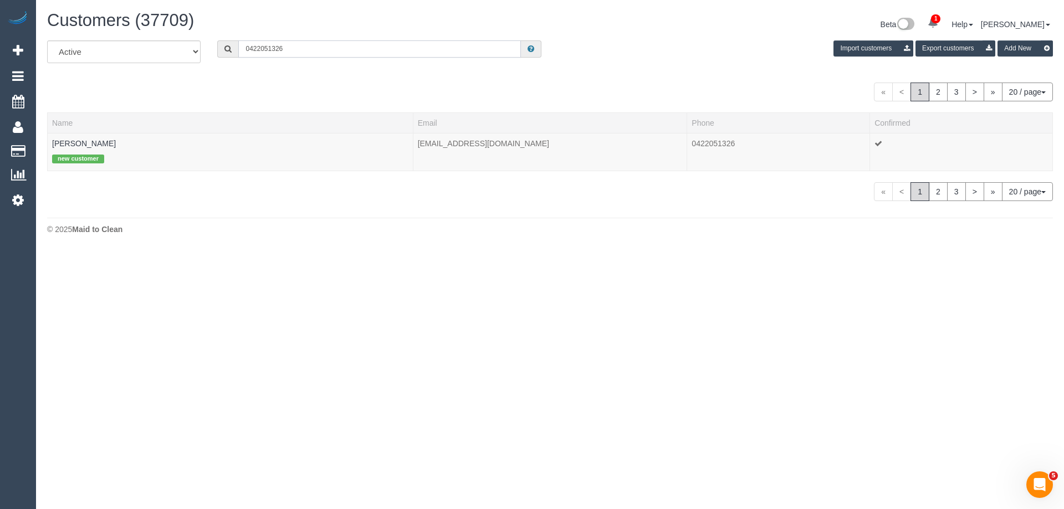
type input "0422051326"
click at [75, 141] on link "Chloe Ballantyne" at bounding box center [84, 143] width 64 height 9
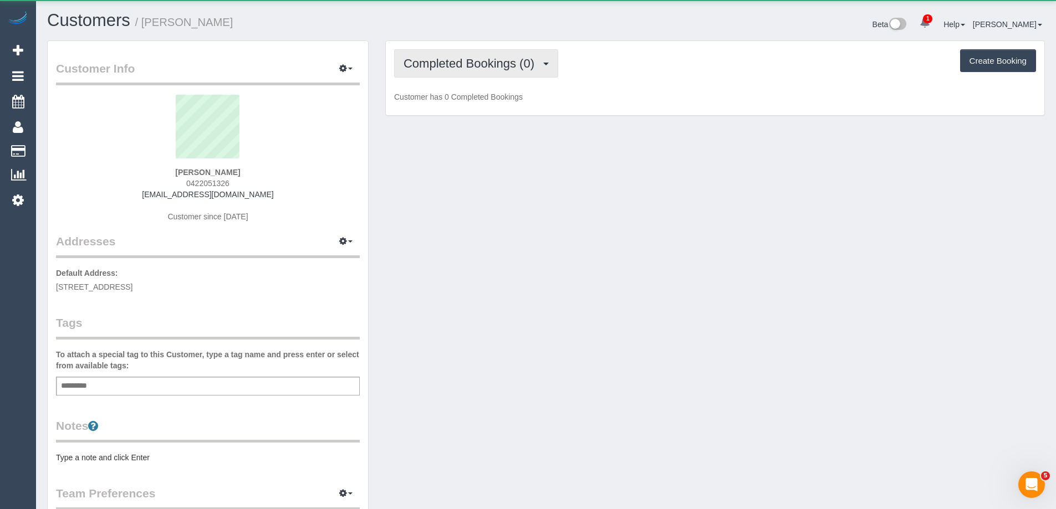
click at [472, 63] on span "Completed Bookings (0)" at bounding box center [472, 64] width 136 height 14
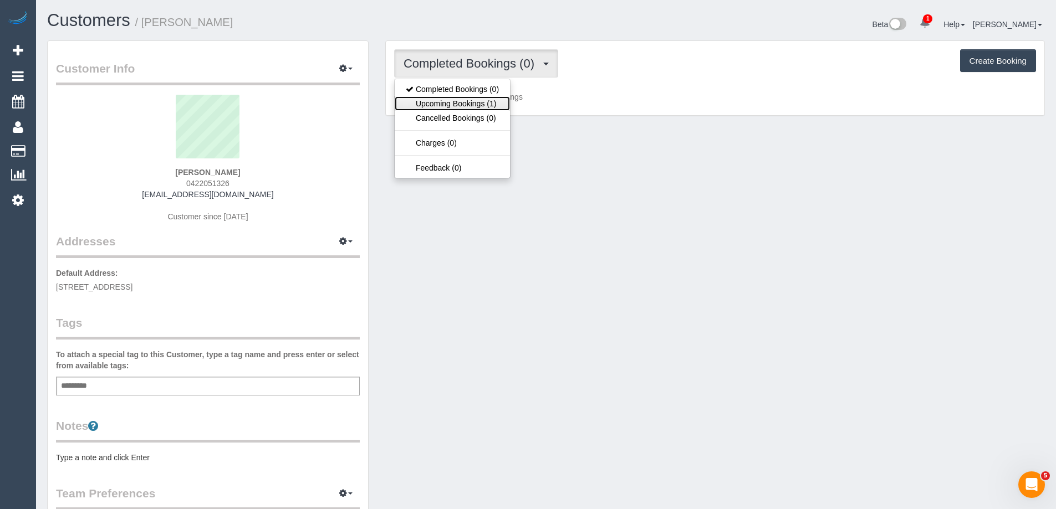
click at [467, 105] on link "Upcoming Bookings (1)" at bounding box center [452, 103] width 115 height 14
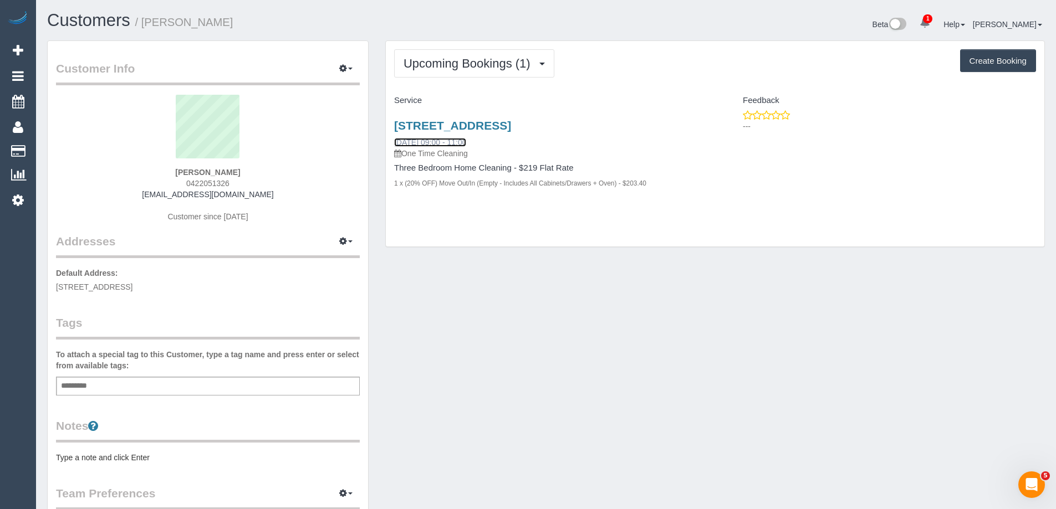
click at [466, 141] on link "23/09/2025 09:00 - 11:00" at bounding box center [430, 142] width 72 height 9
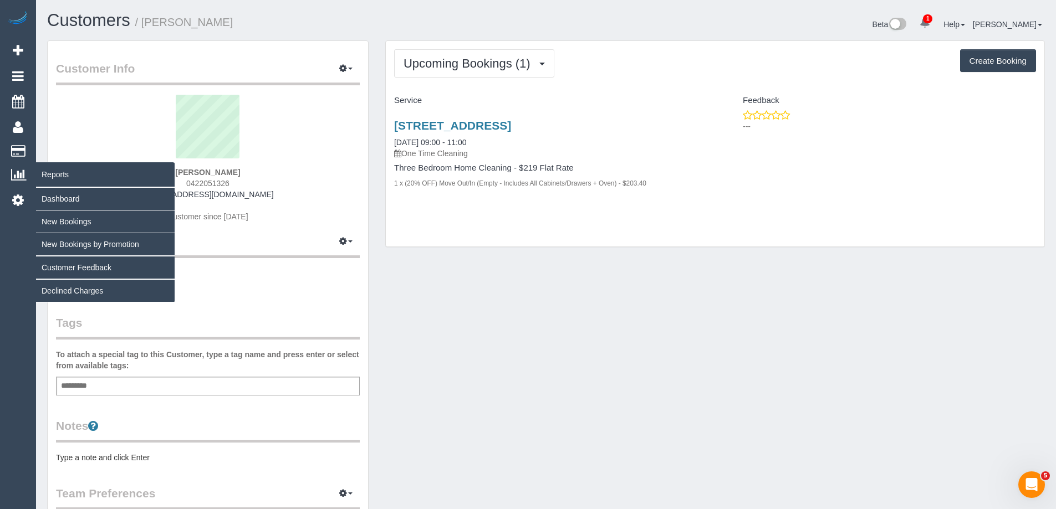
drag, startPoint x: 289, startPoint y: 170, endPoint x: 35, endPoint y: 165, distance: 253.9
click at [42, 167] on div "Customer Info Edit Contact Info Send Message Email Preferences Special Sales Ta…" at bounding box center [208, 406] width 338 height 732
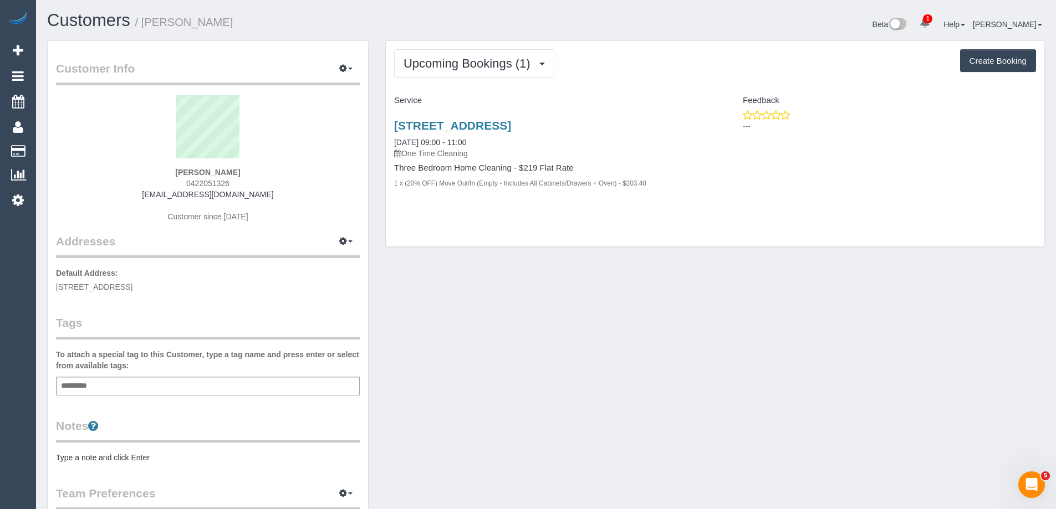
drag, startPoint x: 152, startPoint y: 176, endPoint x: 159, endPoint y: 169, distance: 9.8
click at [152, 176] on div "Chloe Ballantyne 0422051326 chloeballantyne202@gmail.com Customer since 2025" at bounding box center [208, 164] width 304 height 139
drag, startPoint x: 200, startPoint y: 167, endPoint x: 302, endPoint y: 166, distance: 102.0
click at [302, 166] on div "Chloe Ballantyne 0422051326 chloeballantyne202@gmail.com Customer since 2025" at bounding box center [208, 164] width 304 height 139
click at [291, 170] on div "Chloe Ballantyne 0422051326 chloeballantyne202@gmail.com Customer since 2025" at bounding box center [208, 164] width 304 height 139
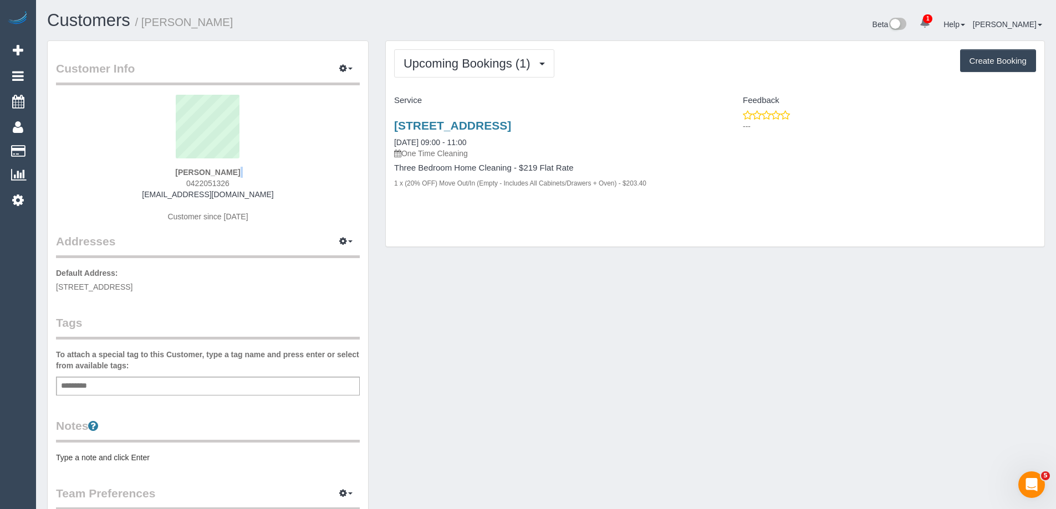
click at [291, 170] on div "Chloe Ballantyne 0422051326 chloeballantyne202@gmail.com Customer since 2025" at bounding box center [208, 164] width 304 height 139
copy div "Chloe Ballantyne"
drag, startPoint x: 283, startPoint y: 194, endPoint x: 150, endPoint y: 193, distance: 133.1
click at [150, 193] on div "Chloe Ballantyne 0422051326 chloeballantyne202@gmail.com Customer since 2025" at bounding box center [208, 164] width 304 height 139
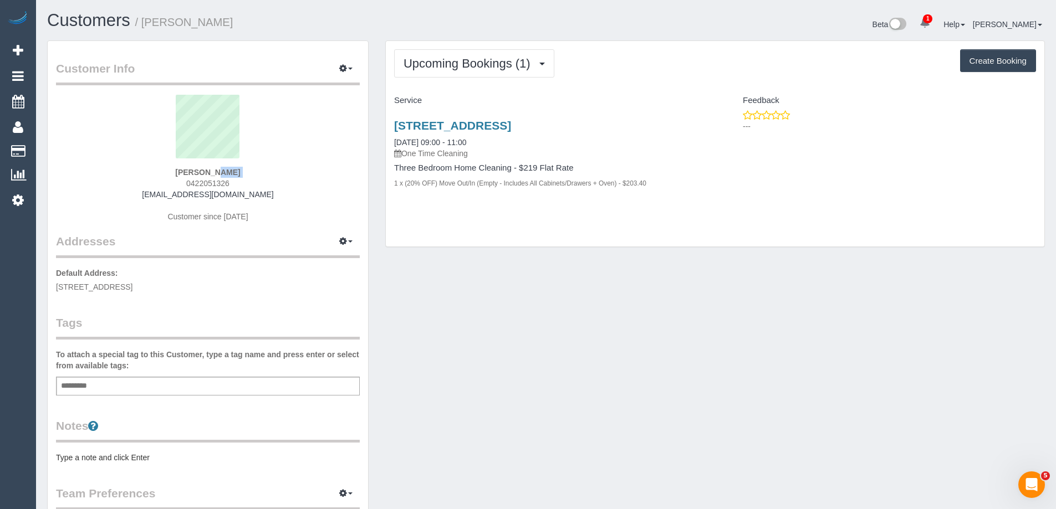
copy link "chloeballantyne202@gmail.com"
drag, startPoint x: 388, startPoint y: 141, endPoint x: 683, endPoint y: 197, distance: 300.2
click at [683, 197] on div "3/139-141 Weston St, 3, Brunswick, VIC 3056 23/09/2025 09:00 - 11:00 One Time C…" at bounding box center [550, 160] width 329 height 101
copy div "23/09/2025 09:00 - 11:00 One Time Cleaning Three Bedroom Home Cleaning - $219 F…"
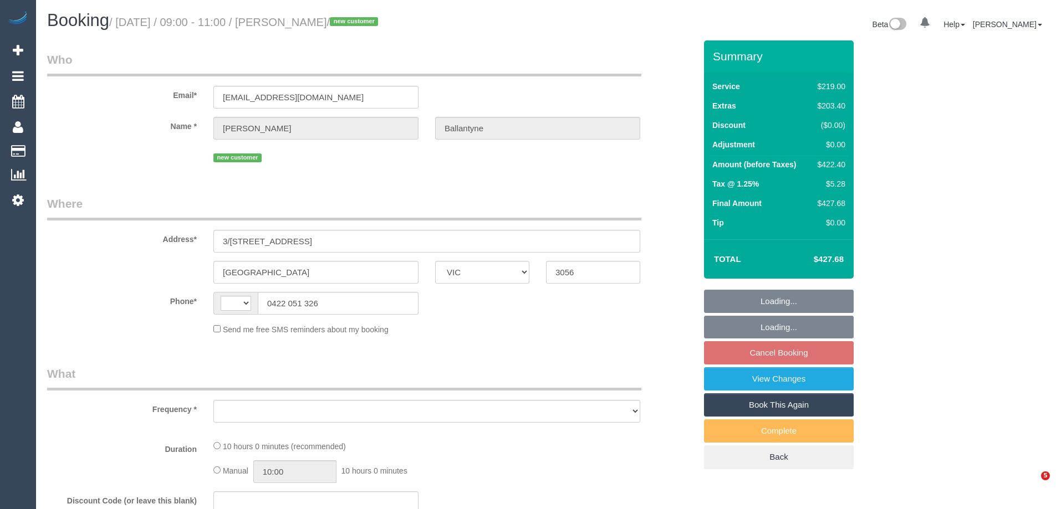
select select "VIC"
select select "string:stripe-pm_1S9f2K2GScqysDRV2oTU9uGG"
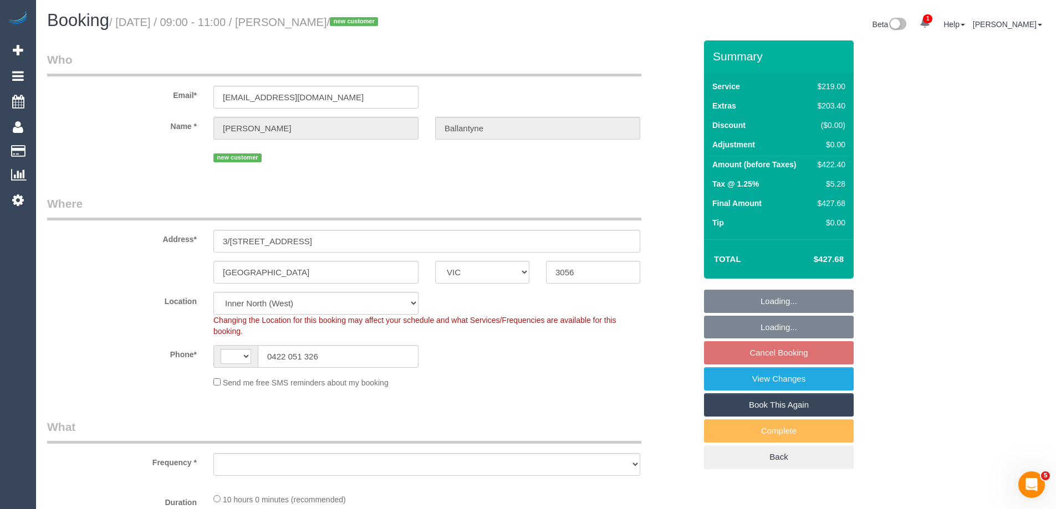
select select "string:AU"
select select "number:30"
select select "number:15"
select select "number:18"
select select "number:24"
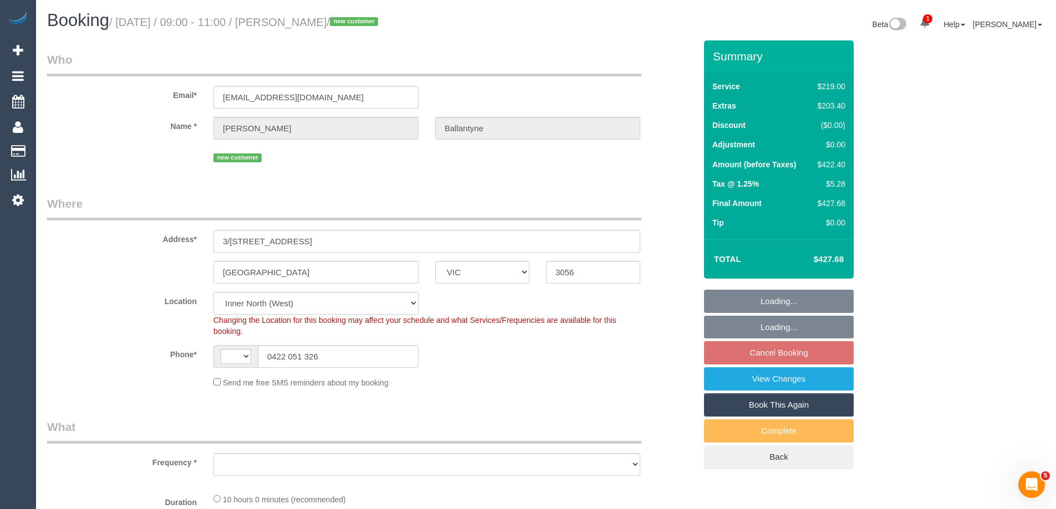
select select "number:34"
select select "number:26"
select select "object:1680"
select select "spot1"
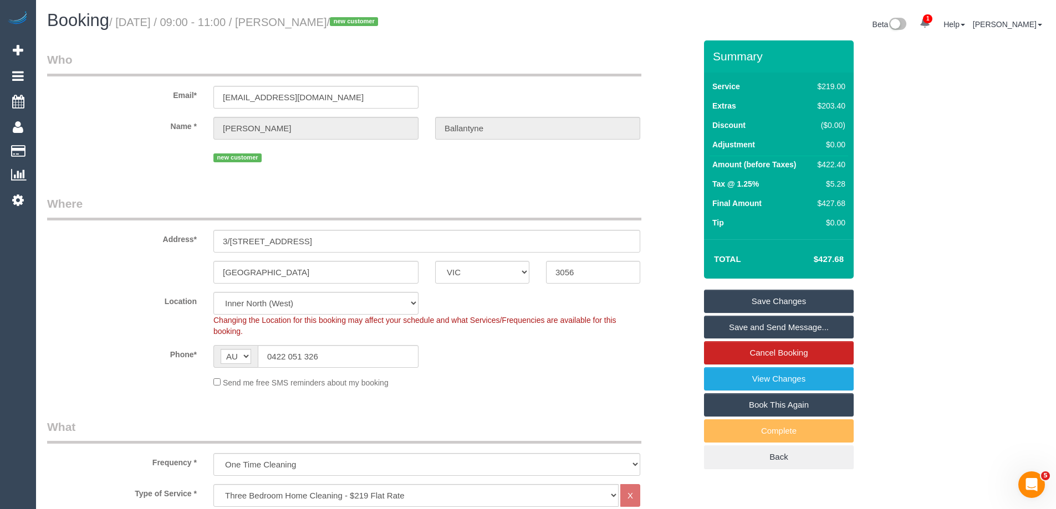
drag, startPoint x: 305, startPoint y: 24, endPoint x: 389, endPoint y: 24, distance: 84.3
click at [381, 24] on small "/ [DATE] / 09:00 - 11:00 / [PERSON_NAME] / new customer" at bounding box center [245, 22] width 272 height 12
copy small "Chloe Ballantyne"
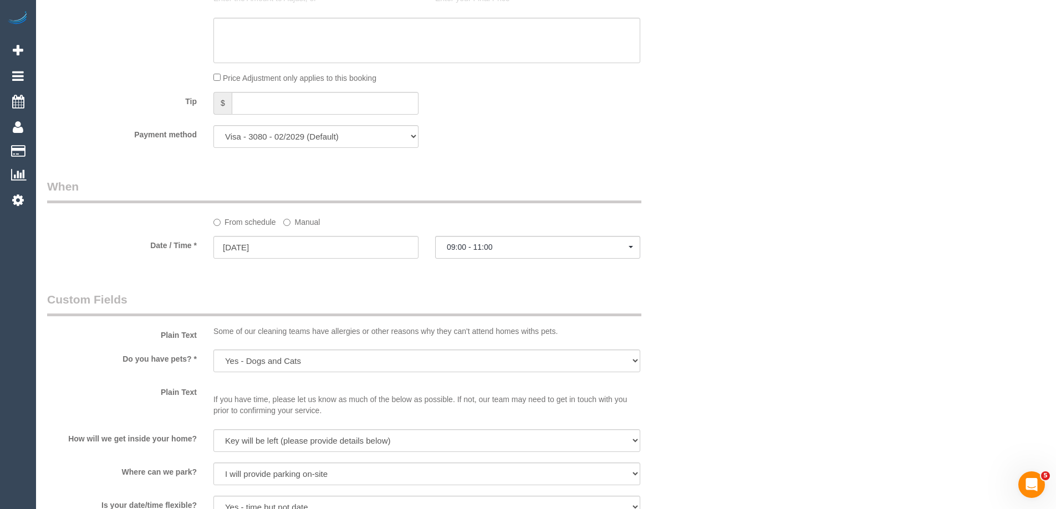
scroll to position [998, 0]
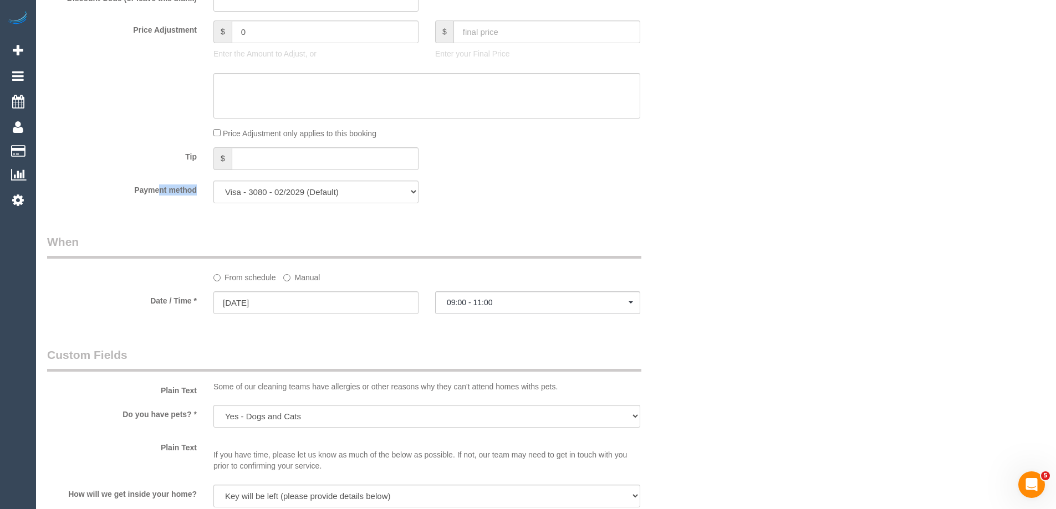
drag, startPoint x: 129, startPoint y: 187, endPoint x: 320, endPoint y: 195, distance: 191.4
click at [320, 195] on div "Payment method Visa - 3080 - 02/2029 (Default) Add Credit Card ─────────────── …" at bounding box center [371, 192] width 665 height 23
click at [174, 195] on label "Payment method" at bounding box center [122, 188] width 166 height 15
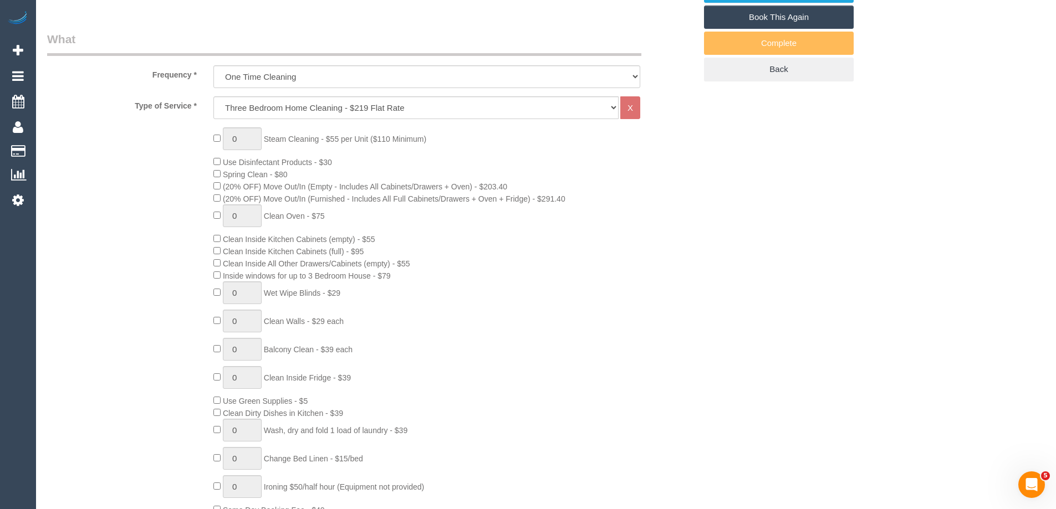
scroll to position [0, 0]
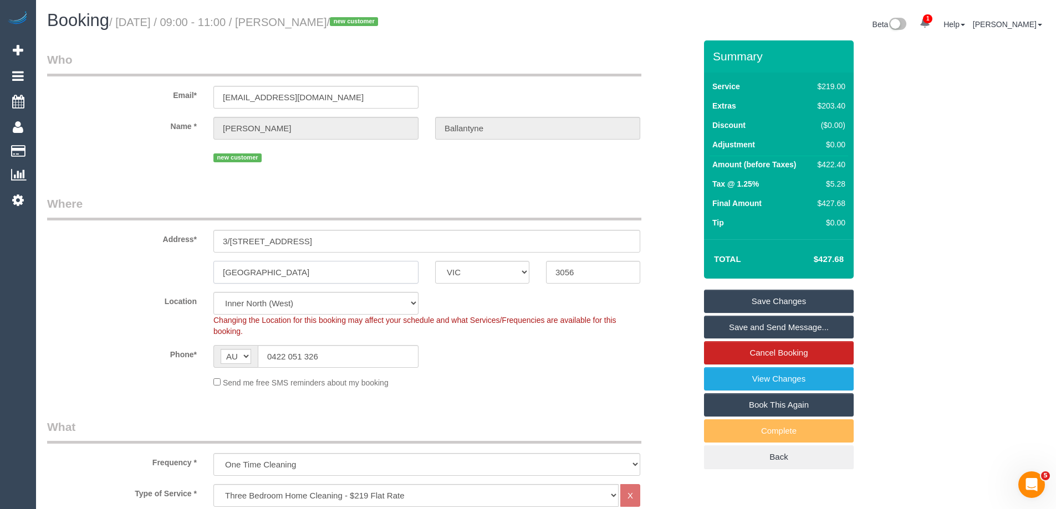
click at [333, 267] on input "Brunswick" at bounding box center [315, 272] width 205 height 23
click at [829, 164] on div "$422.40" at bounding box center [829, 164] width 32 height 11
copy div "422.40"
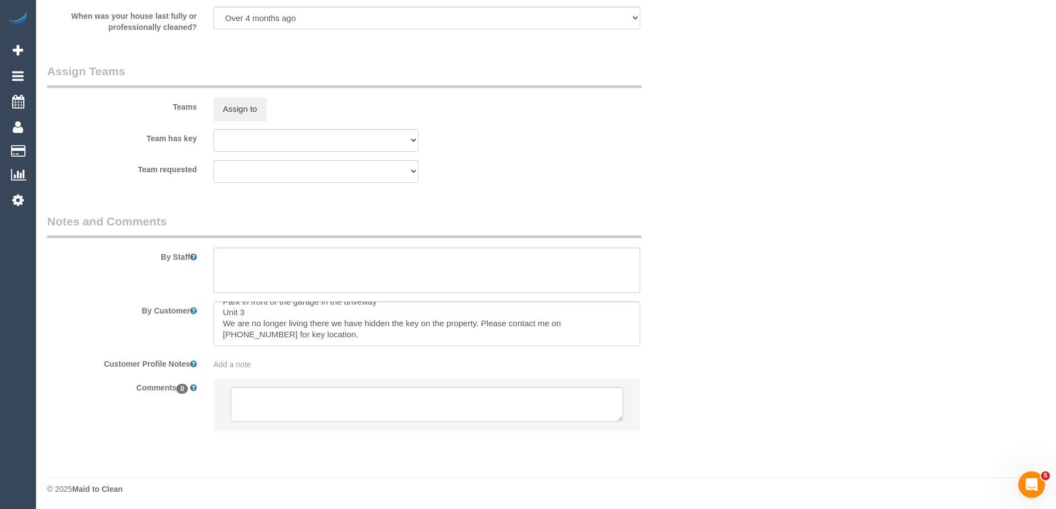
scroll to position [1634, 0]
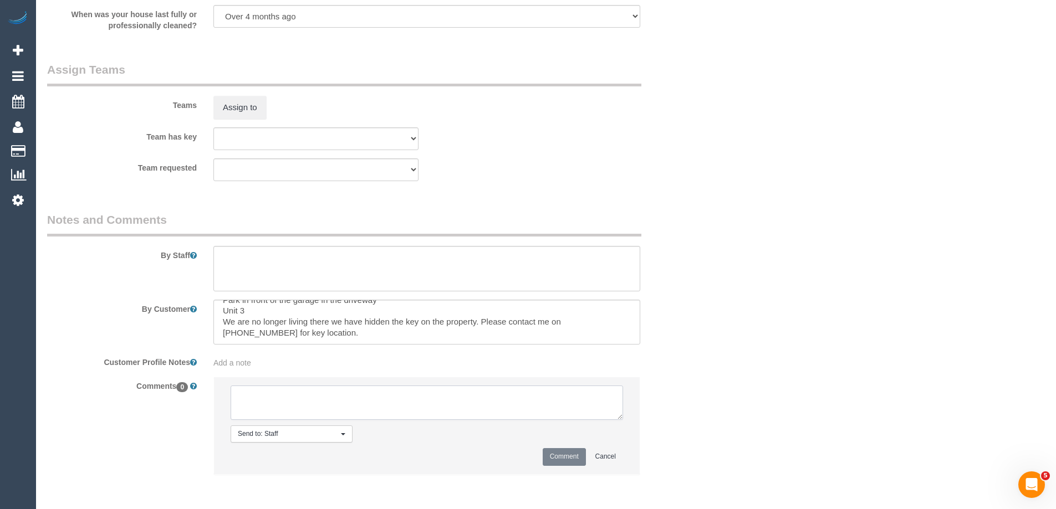
click at [314, 406] on textarea at bounding box center [427, 403] width 392 height 34
paste textarea "cnv_qgixnin"
click at [237, 397] on textarea at bounding box center [427, 403] width 392 height 34
drag, startPoint x: 387, startPoint y: 400, endPoint x: 371, endPoint y: 401, distance: 15.6
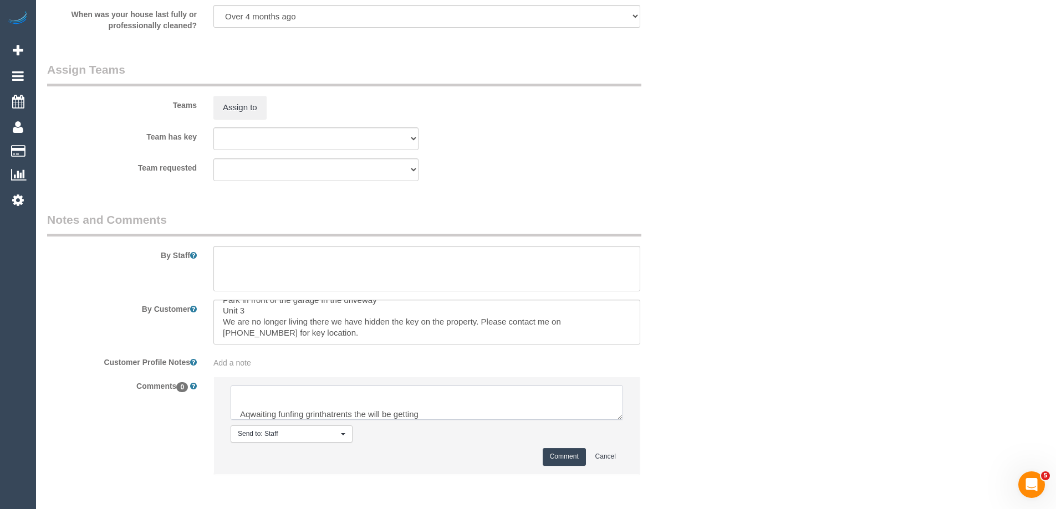
click at [389, 401] on textarea at bounding box center [427, 403] width 392 height 34
drag, startPoint x: 246, startPoint y: 411, endPoint x: 423, endPoint y: 409, distance: 176.9
click at [423, 409] on textarea at bounding box center [427, 403] width 392 height 34
drag, startPoint x: 455, startPoint y: 409, endPoint x: 327, endPoint y: 416, distance: 128.8
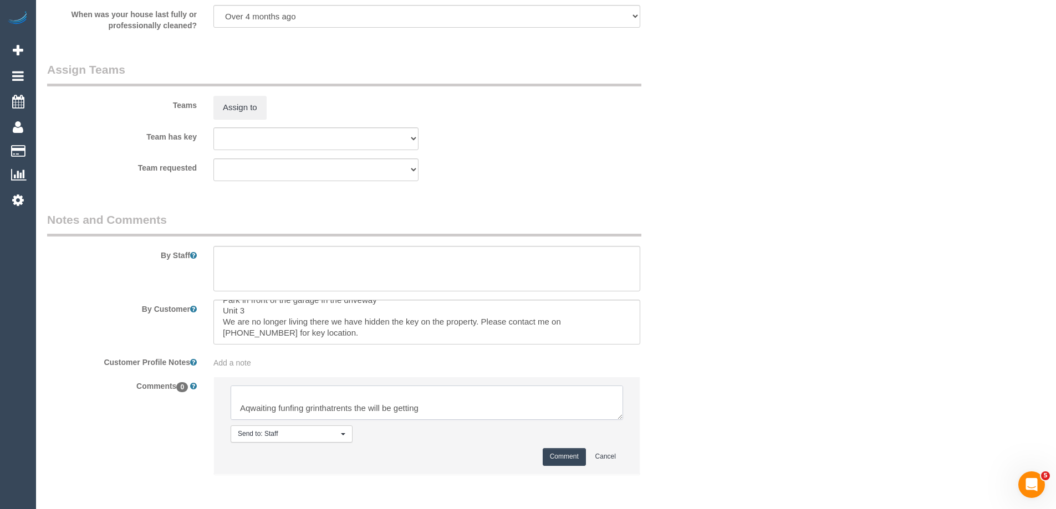
click at [456, 409] on textarea at bounding box center [427, 403] width 392 height 34
click at [248, 413] on textarea at bounding box center [427, 403] width 392 height 34
drag, startPoint x: 324, startPoint y: 412, endPoint x: 318, endPoint y: 405, distance: 9.4
click at [318, 405] on textarea at bounding box center [427, 403] width 392 height 34
drag, startPoint x: 641, startPoint y: 436, endPoint x: 677, endPoint y: 466, distance: 46.1
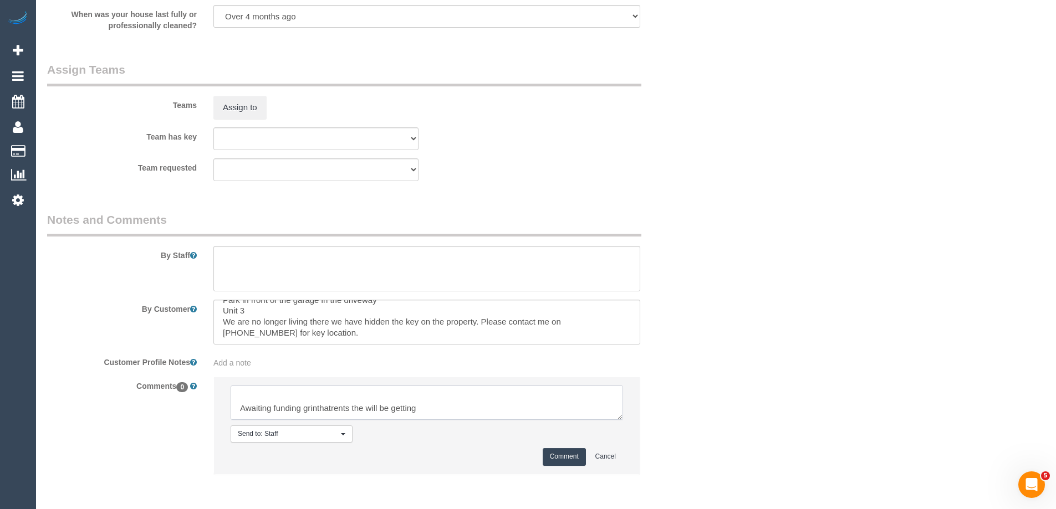
click at [677, 466] on div "Comments 0 Send to: Staff Nothing selected Send to: Staff Send to: Customer Sen…" at bounding box center [371, 431] width 665 height 109
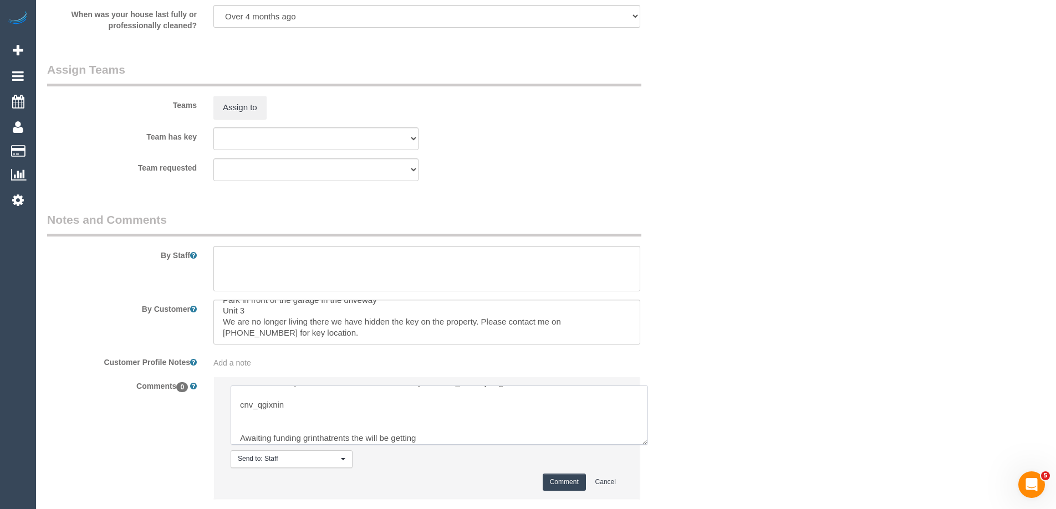
scroll to position [0, 0]
drag, startPoint x: 641, startPoint y: 441, endPoint x: 672, endPoint y: 478, distance: 48.4
click at [648, 445] on textarea at bounding box center [439, 415] width 417 height 59
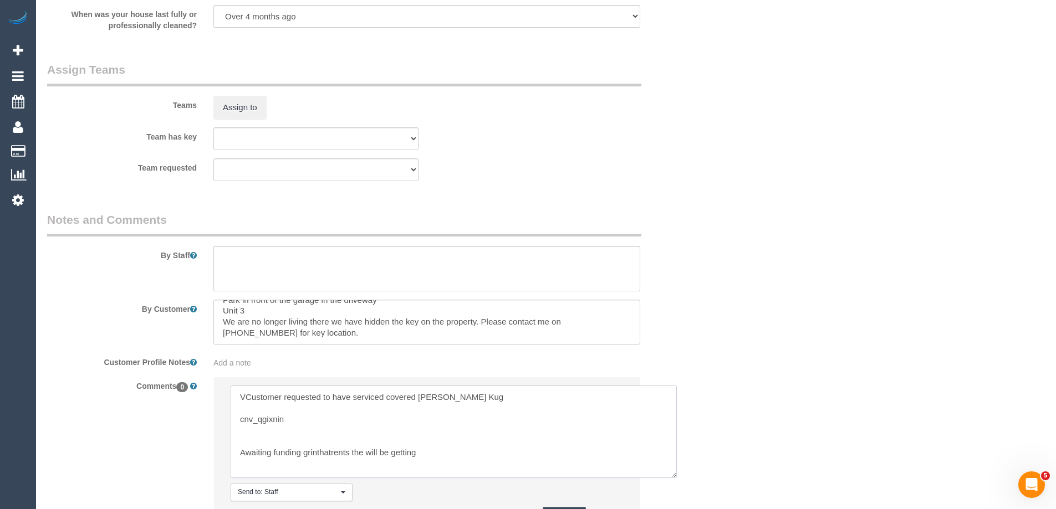
click at [573, 455] on textarea at bounding box center [454, 432] width 446 height 93
drag, startPoint x: 271, startPoint y: 406, endPoint x: 278, endPoint y: 421, distance: 16.6
click at [278, 421] on textarea at bounding box center [454, 432] width 446 height 93
drag, startPoint x: 442, startPoint y: 457, endPoint x: 381, endPoint y: 446, distance: 61.3
click at [430, 453] on textarea at bounding box center [454, 432] width 446 height 93
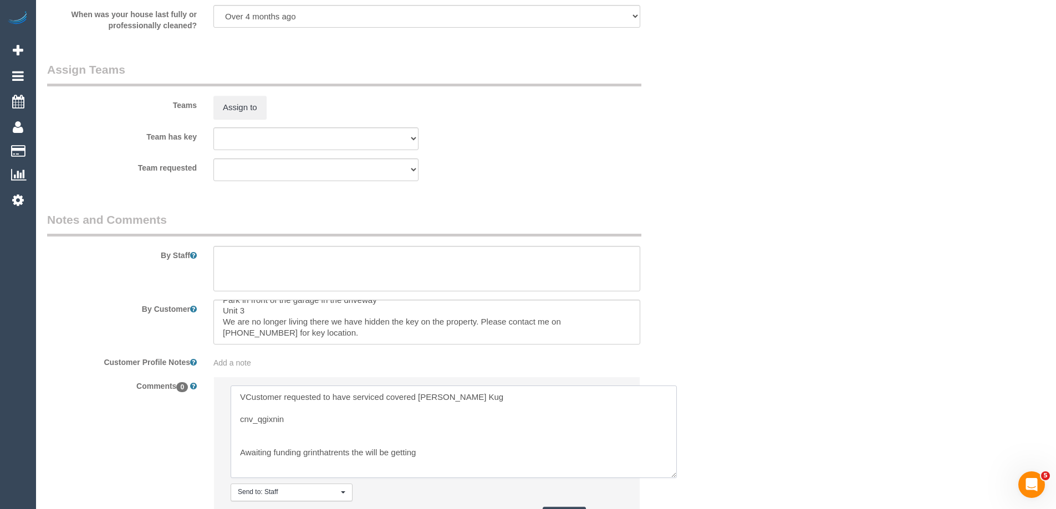
paste textarea "cnv_qgixnin"
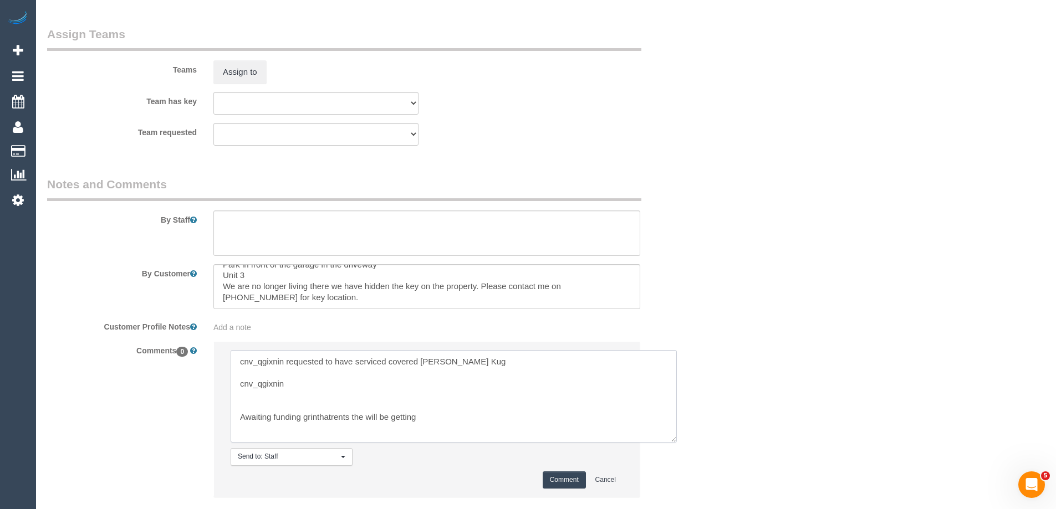
scroll to position [1690, 0]
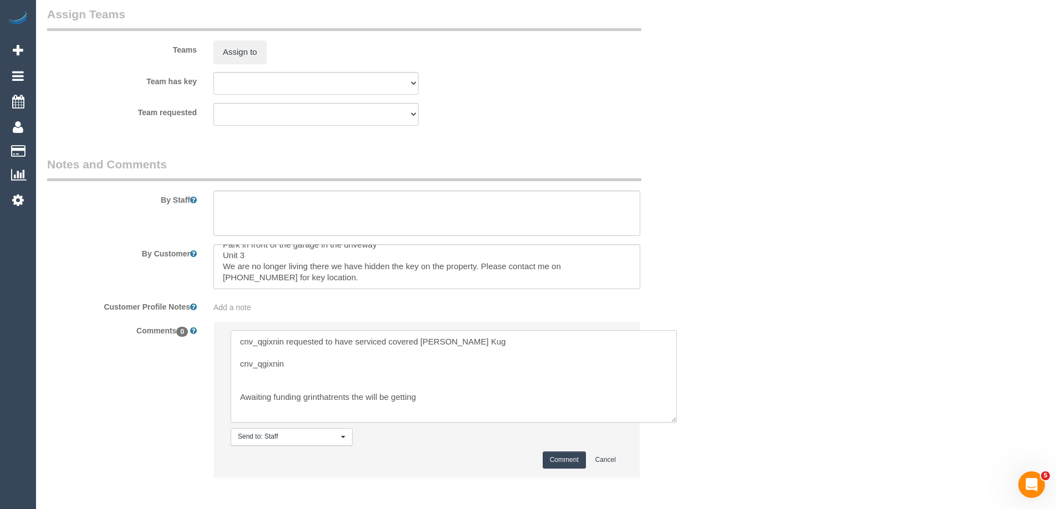
drag, startPoint x: 452, startPoint y: 405, endPoint x: 108, endPoint y: 297, distance: 360.5
click at [108, 297] on sui-booking-comments "By Staff By Customer Customer Profile Notes Add a note Comments 0 Send to: Staf…" at bounding box center [371, 322] width 649 height 333
click at [443, 345] on textarea at bounding box center [454, 376] width 446 height 93
click at [443, 344] on textarea at bounding box center [454, 376] width 446 height 93
click at [466, 339] on textarea at bounding box center [454, 376] width 446 height 93
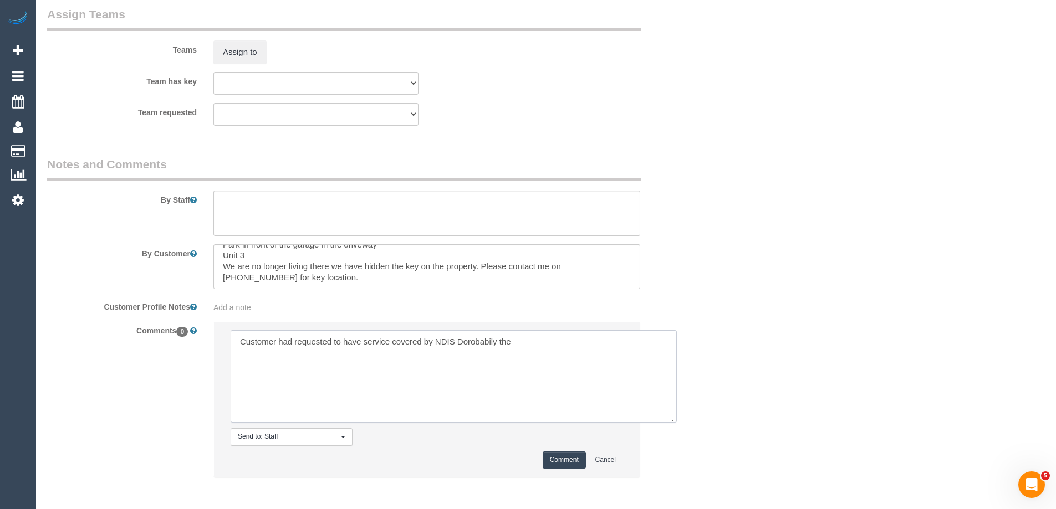
click at [466, 339] on textarea at bounding box center [454, 376] width 446 height 93
click at [296, 373] on textarea at bounding box center [454, 376] width 446 height 93
drag, startPoint x: 323, startPoint y: 343, endPoint x: 371, endPoint y: 346, distance: 48.4
click at [371, 346] on textarea at bounding box center [454, 376] width 446 height 93
click at [553, 352] on textarea at bounding box center [454, 376] width 446 height 93
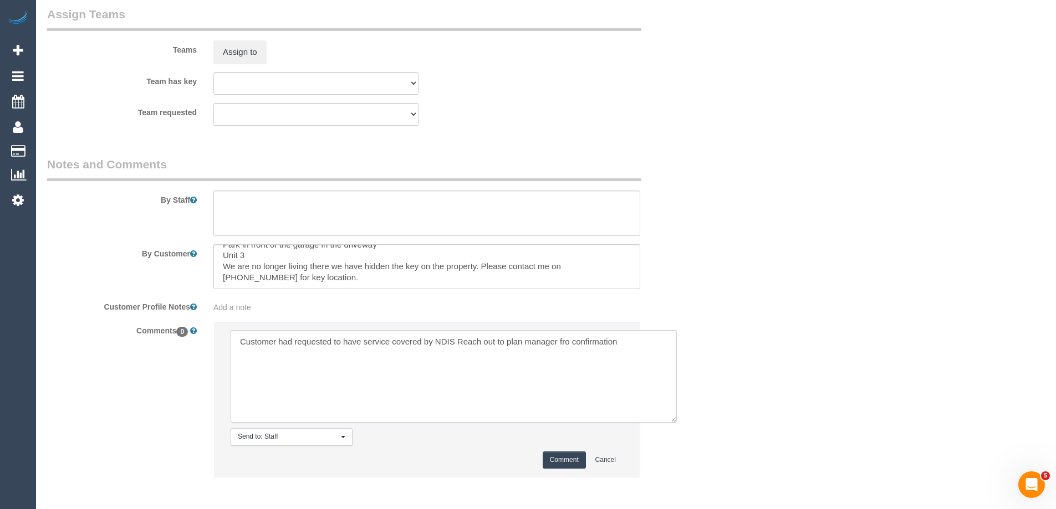
click at [454, 338] on textarea at bounding box center [454, 376] width 446 height 93
click at [647, 349] on textarea at bounding box center [454, 376] width 446 height 93
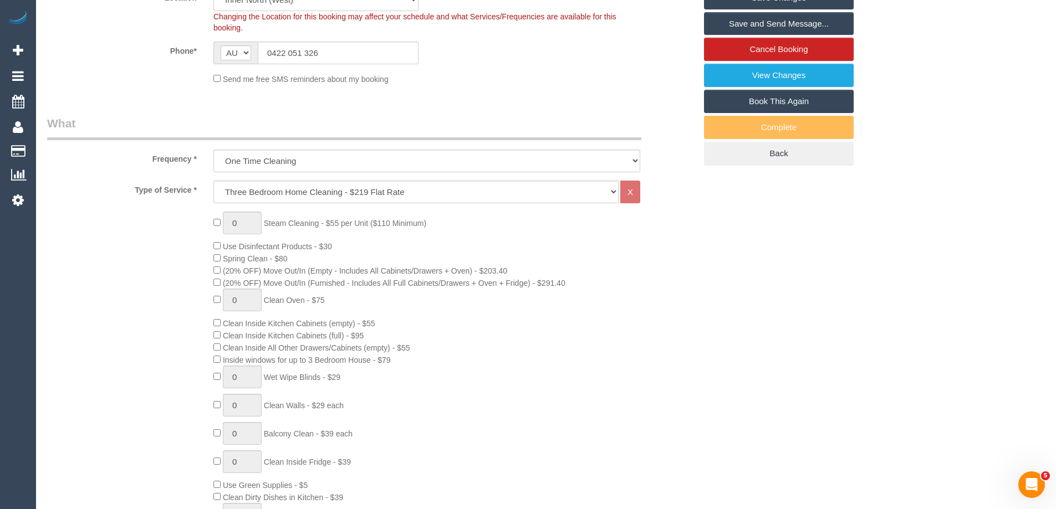
scroll to position [0, 0]
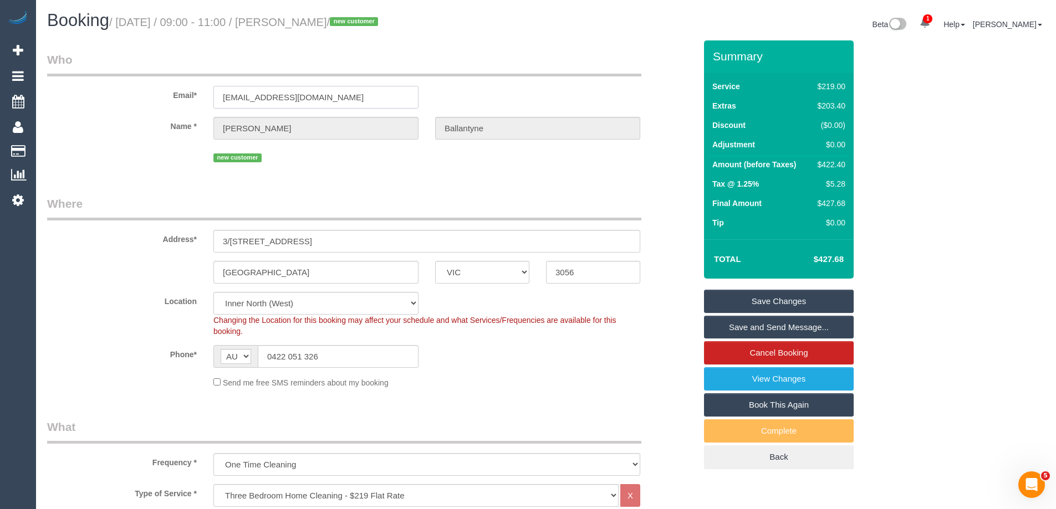
click at [355, 91] on input "chloeballantyne202@gmail.com" at bounding box center [315, 97] width 205 height 23
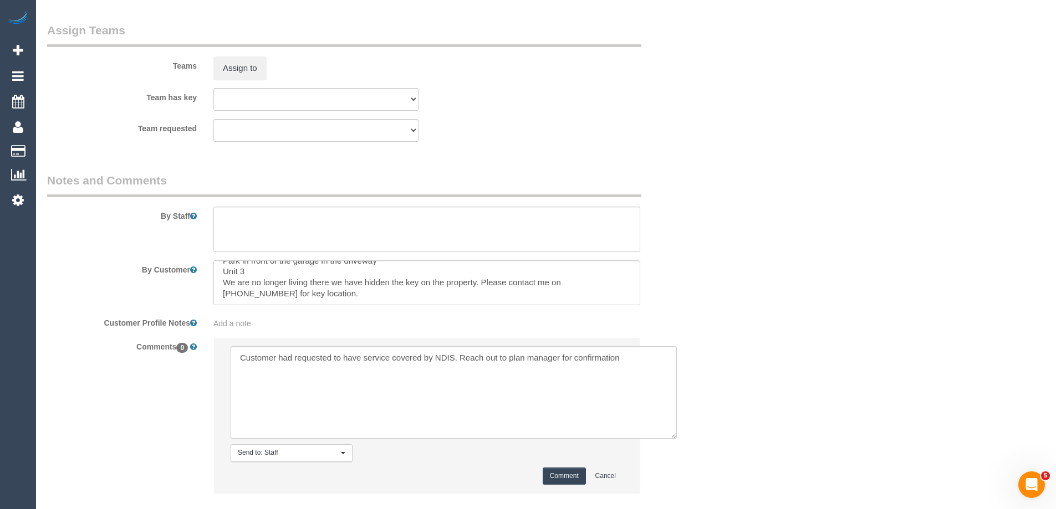
scroll to position [1739, 0]
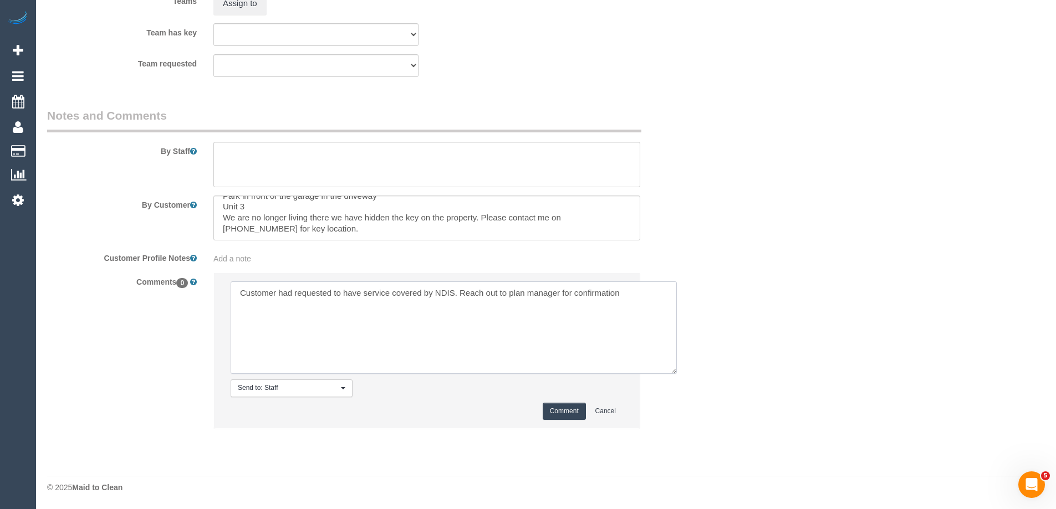
click at [673, 294] on textarea at bounding box center [454, 328] width 446 height 93
paste textarea "cnv_qgixnin"
type textarea "Customer had requested to have service covered by NDIS. Reach out to plan manag…"
click at [570, 409] on button "Comment" at bounding box center [564, 411] width 43 height 17
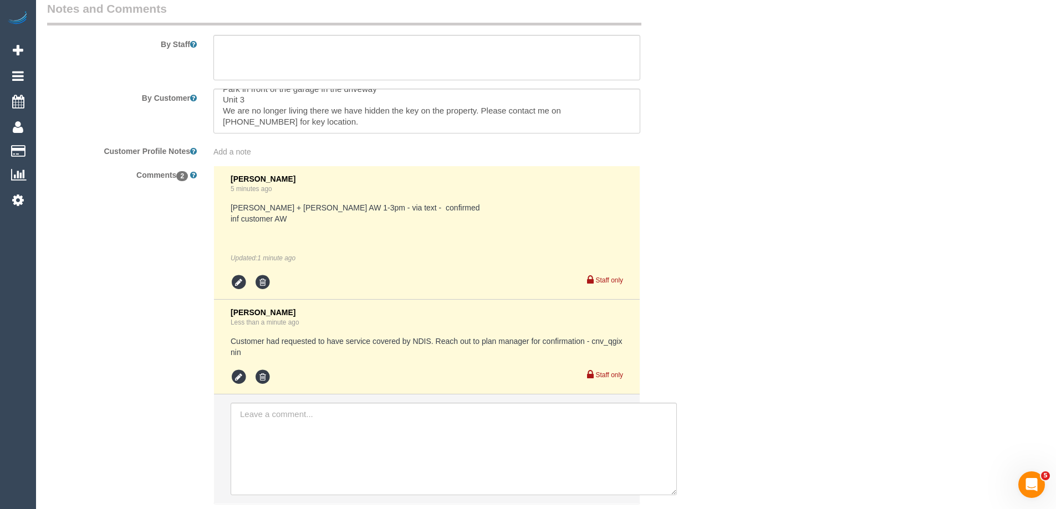
scroll to position [1849, 0]
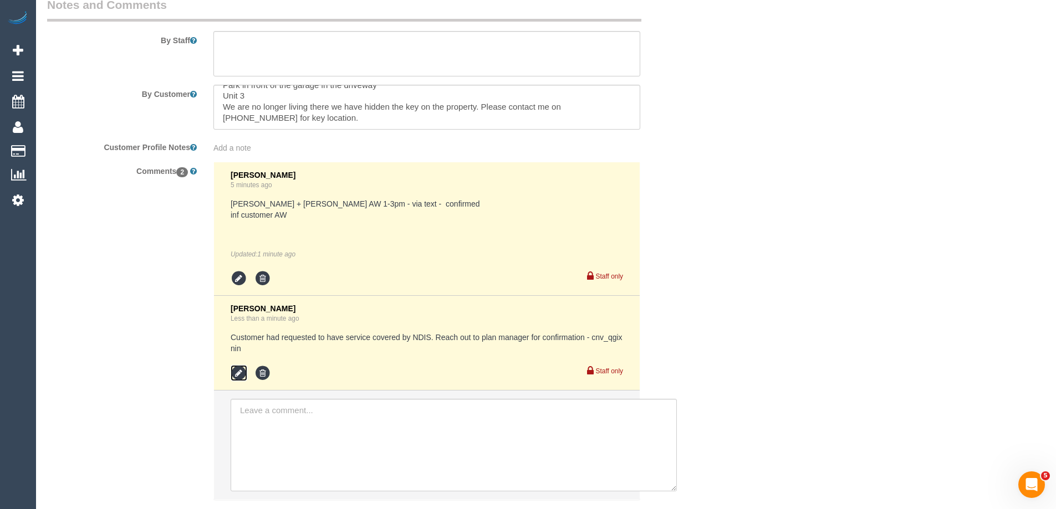
click at [238, 372] on icon at bounding box center [239, 373] width 17 height 17
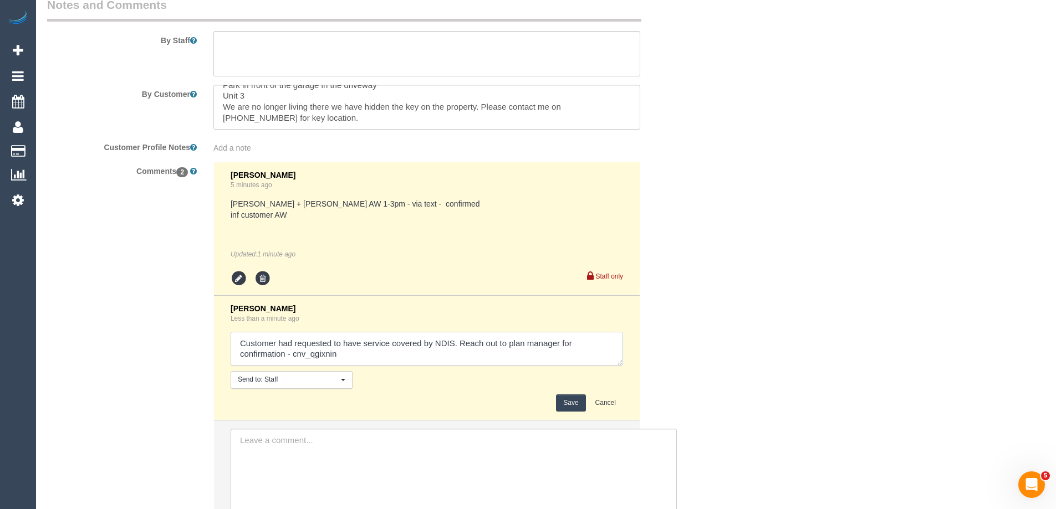
click at [394, 360] on textarea at bounding box center [427, 349] width 392 height 34
click at [291, 358] on textarea at bounding box center [427, 349] width 392 height 34
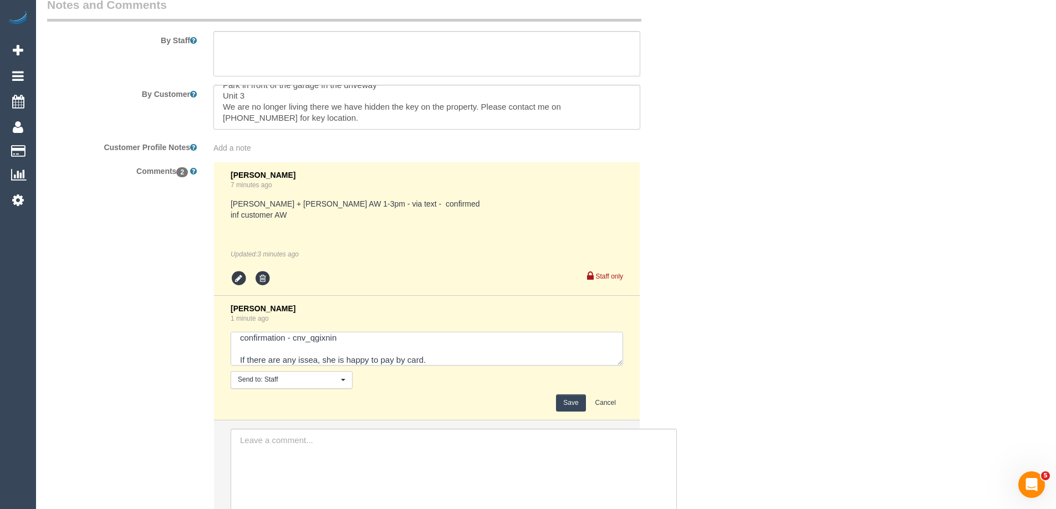
click at [313, 360] on textarea at bounding box center [427, 349] width 392 height 34
click at [315, 360] on textarea at bounding box center [427, 349] width 392 height 34
type textarea "Customer had requested to have service covered by NDIS. Reach out to plan manag…"
click at [568, 399] on button "Save" at bounding box center [570, 403] width 29 height 17
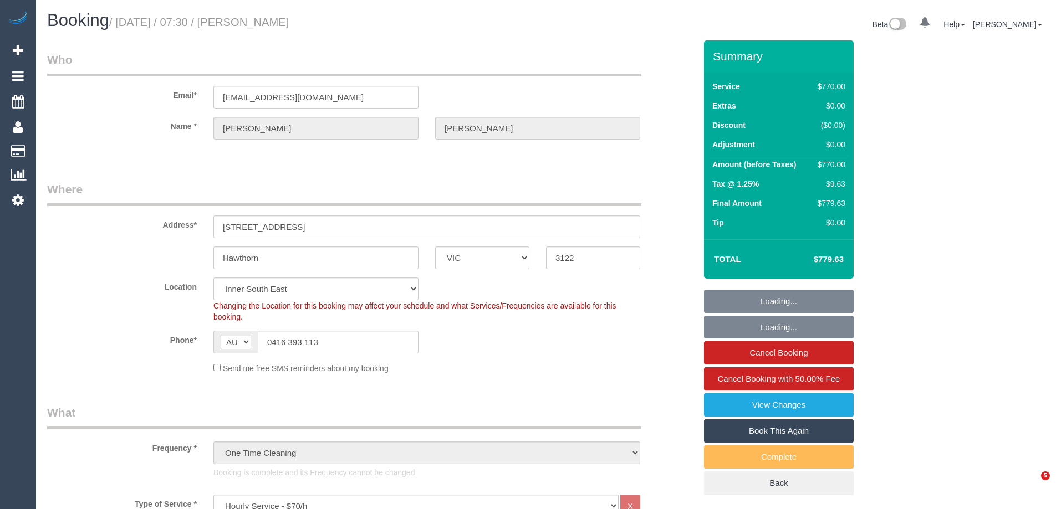
select select "VIC"
select select "660"
select select "string:stripe-pm_1OA9bE2GScqysDRV9SMz1VR2"
select select "number:28"
select select "number:14"
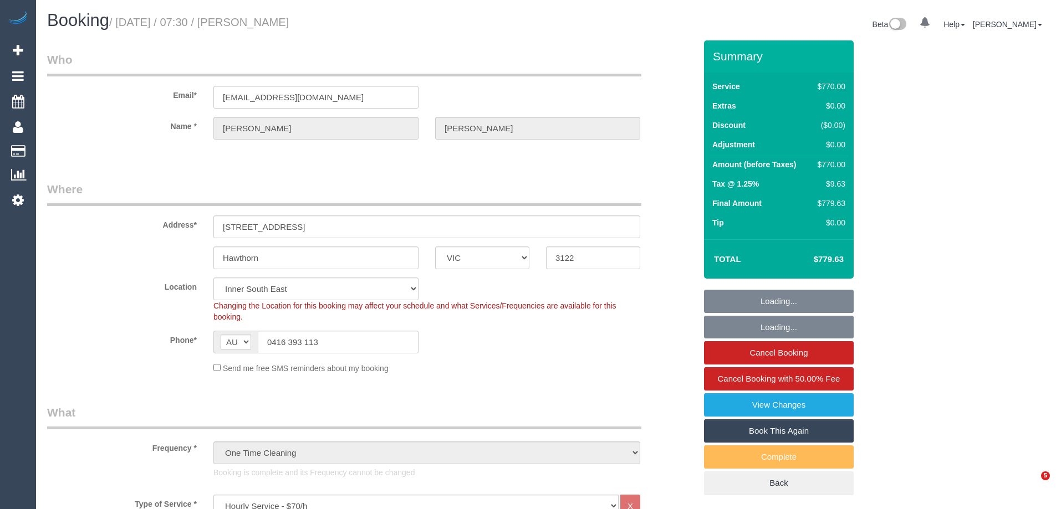
select select "number:20"
select select "number:36"
select select "number:11"
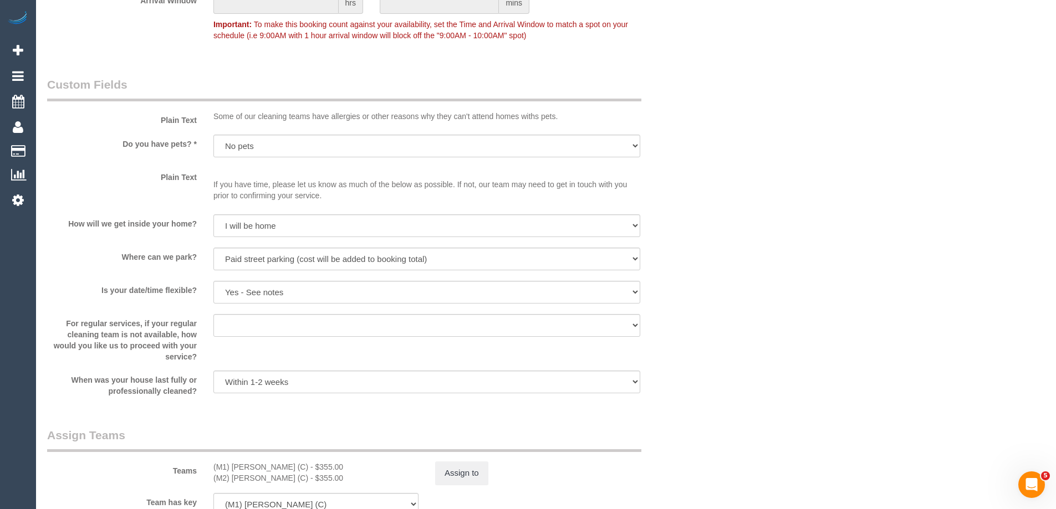
scroll to position [1497, 0]
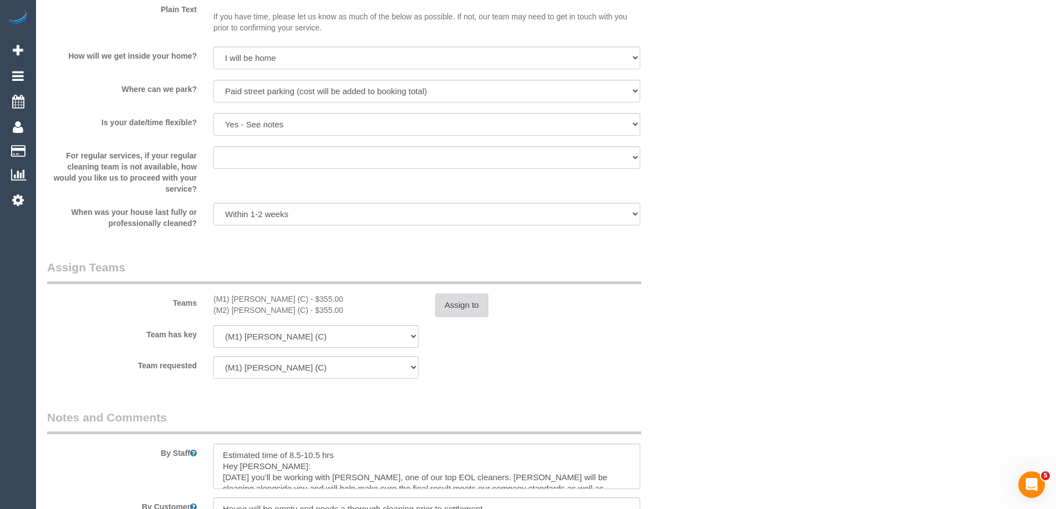
click at [470, 313] on button "Assign to" at bounding box center [461, 305] width 53 height 23
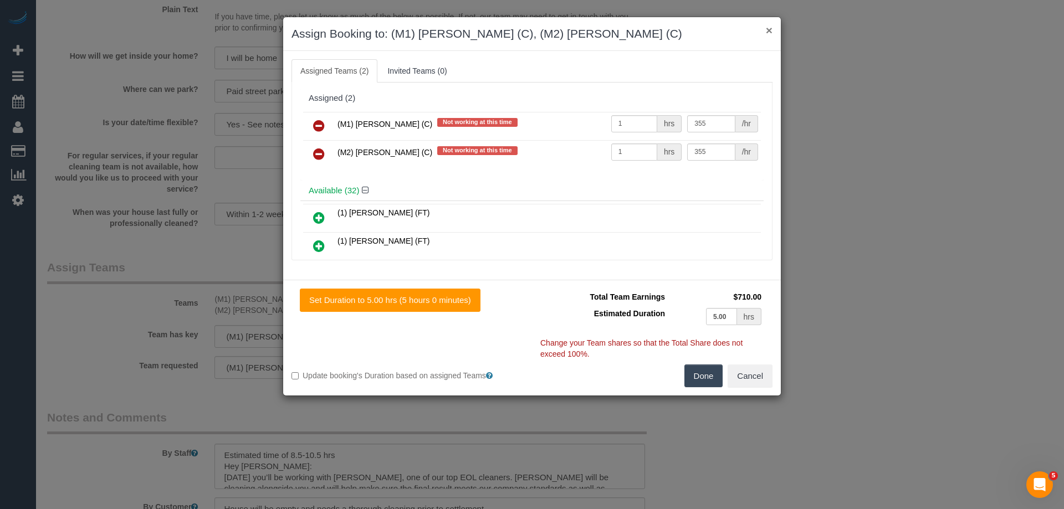
click at [767, 28] on button "×" at bounding box center [769, 30] width 7 height 12
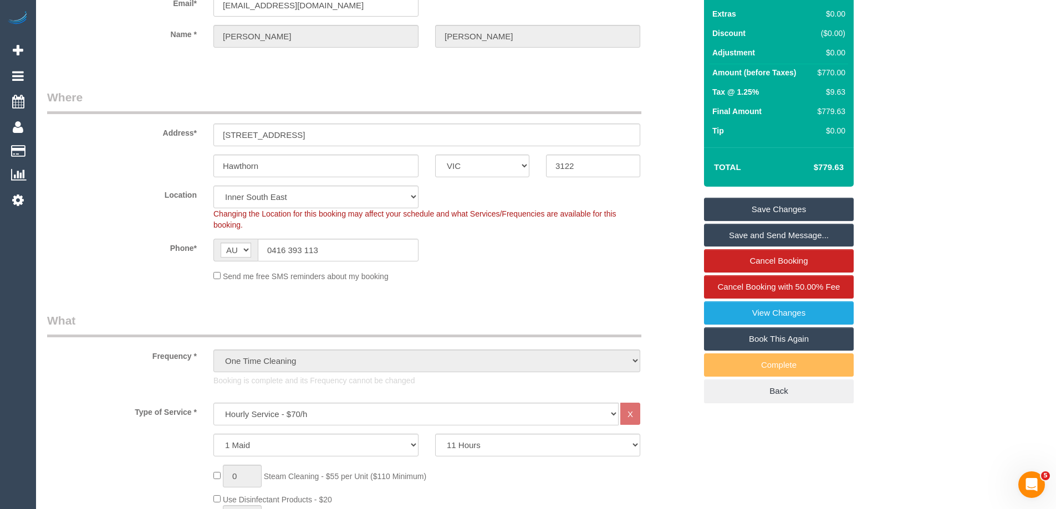
scroll to position [0, 0]
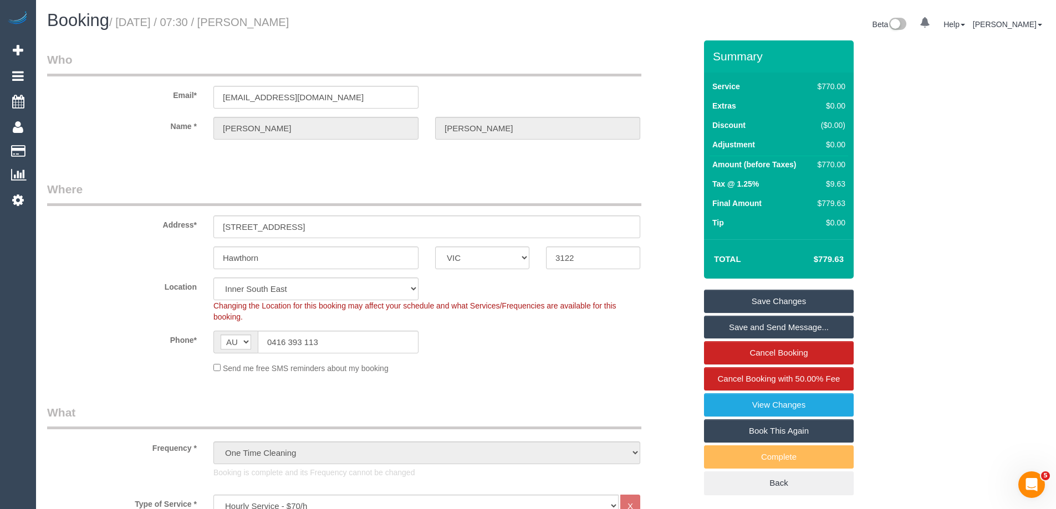
drag, startPoint x: 353, startPoint y: 29, endPoint x: 268, endPoint y: 22, distance: 84.5
click at [268, 22] on div "Booking / [DATE] / 07:30 / [PERSON_NAME]" at bounding box center [292, 23] width 507 height 24
copy small "[PERSON_NAME]"
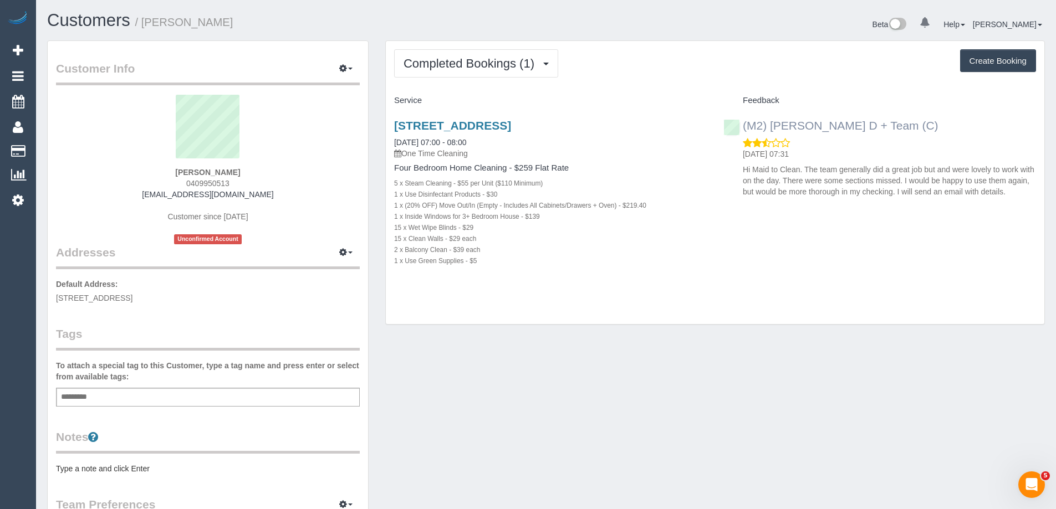
drag, startPoint x: 899, startPoint y: 123, endPoint x: 742, endPoint y: 124, distance: 157.4
click at [742, 124] on div "(M2) [PERSON_NAME] D + Team (C) [DATE] 07:31 Hi Maid to Clean. The team general…" at bounding box center [879, 156] width 329 height 93
copy link "(M2) [PERSON_NAME] D + Team (C)"
drag, startPoint x: 268, startPoint y: 172, endPoint x: 150, endPoint y: 164, distance: 118.4
click at [150, 164] on div "[PERSON_NAME] 0409950513 [EMAIL_ADDRESS][DOMAIN_NAME] Customer since [DATE] Unc…" at bounding box center [208, 170] width 304 height 150
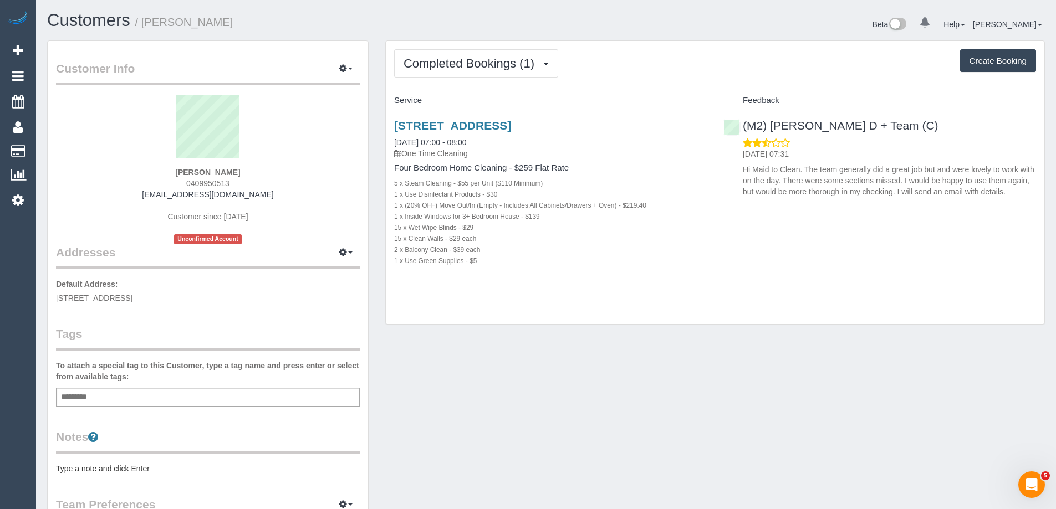
copy div "[PERSON_NAME]"
drag, startPoint x: 447, startPoint y: 143, endPoint x: 392, endPoint y: 141, distance: 55.5
click at [392, 141] on div "[STREET_ADDRESS] [DATE] 07:00 - 08:00 One Time Cleaning Four Bedroom Home Clean…" at bounding box center [550, 199] width 329 height 179
copy link "[DATE] 07:00 - 08:00"
drag, startPoint x: 217, startPoint y: 174, endPoint x: 146, endPoint y: 172, distance: 71.0
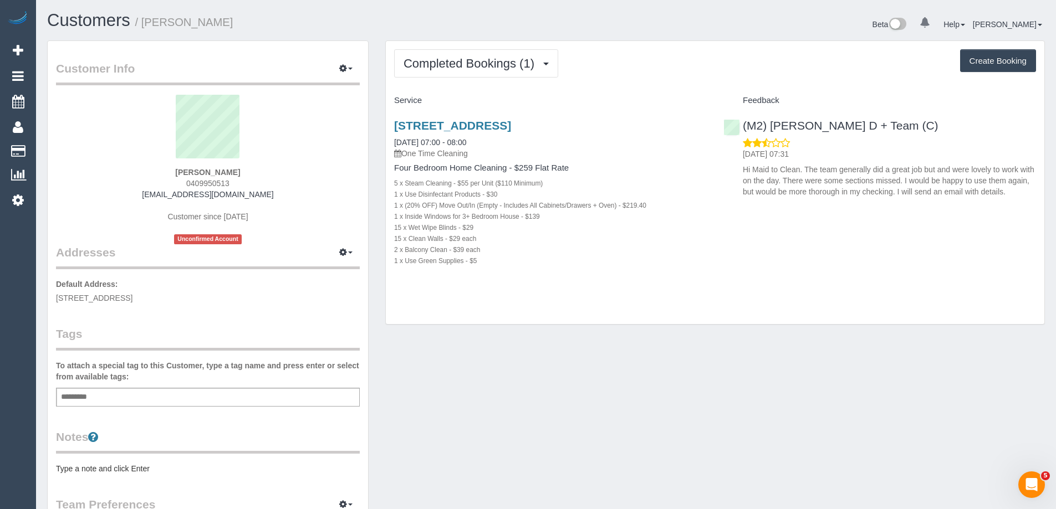
click at [146, 172] on div "[PERSON_NAME] 0409950513 [EMAIL_ADDRESS][DOMAIN_NAME] Customer since [DATE] Unc…" at bounding box center [208, 170] width 304 height 150
click at [265, 170] on div "[PERSON_NAME] 0409950513 [EMAIL_ADDRESS][DOMAIN_NAME] Customer since [DATE] Unc…" at bounding box center [208, 170] width 304 height 150
drag, startPoint x: 171, startPoint y: 170, endPoint x: 125, endPoint y: 169, distance: 46.6
click at [127, 169] on div "[PERSON_NAME] 0409950513 [EMAIL_ADDRESS][DOMAIN_NAME] Customer since [DATE] Unc…" at bounding box center [208, 170] width 304 height 150
copy strong "[PERSON_NAME]"
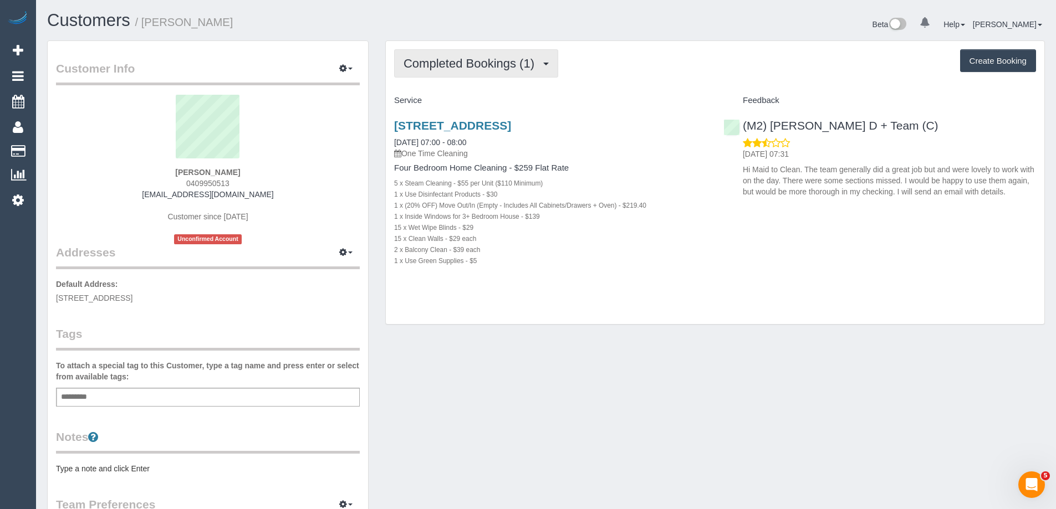
click at [501, 63] on span "Completed Bookings (1)" at bounding box center [472, 64] width 136 height 14
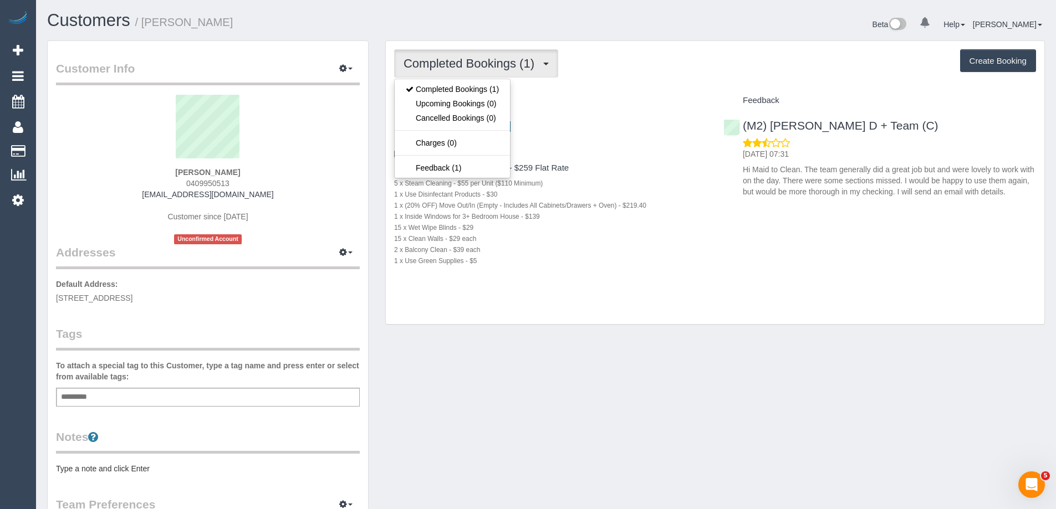
click at [590, 99] on h4 "Service" at bounding box center [550, 100] width 313 height 9
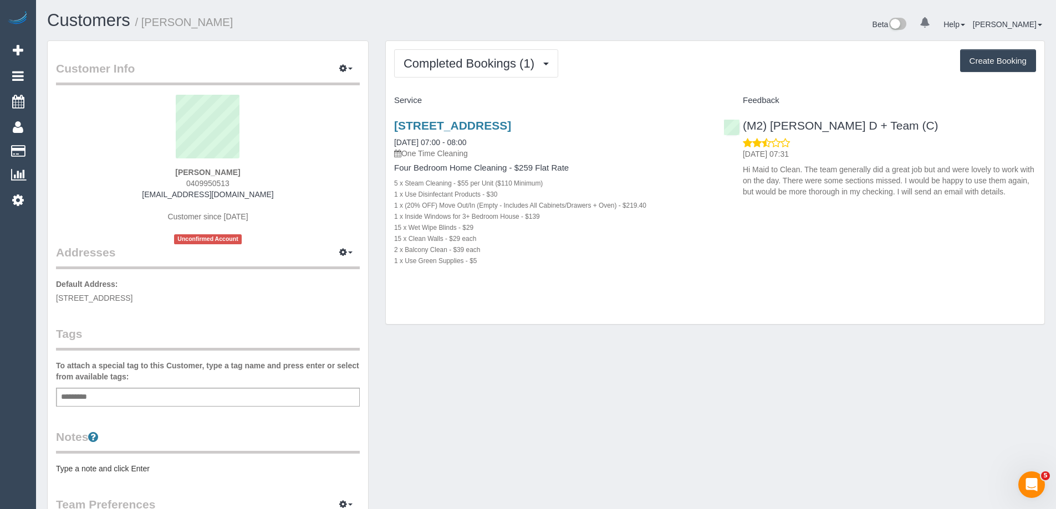
click at [257, 395] on div "Add a tag" at bounding box center [208, 397] width 304 height 19
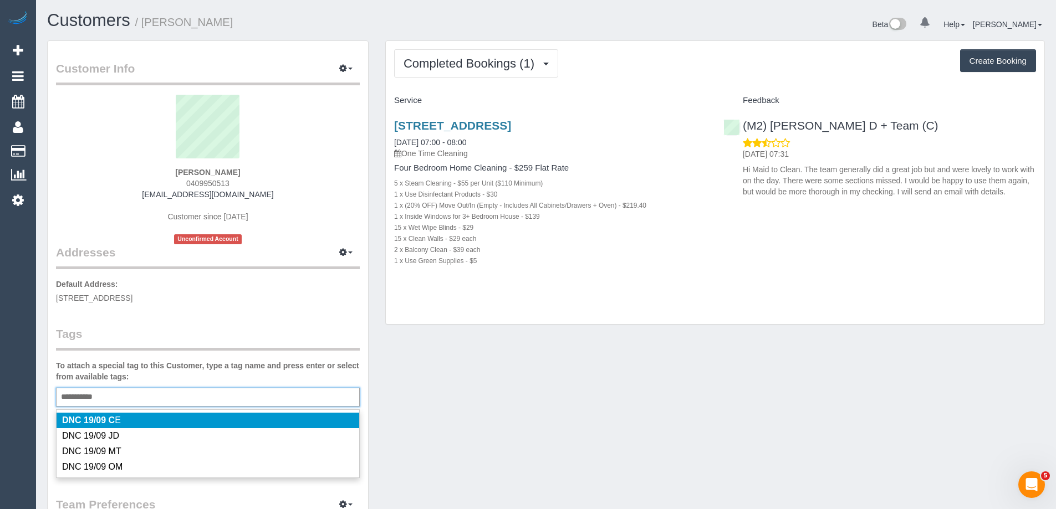
type input "**********"
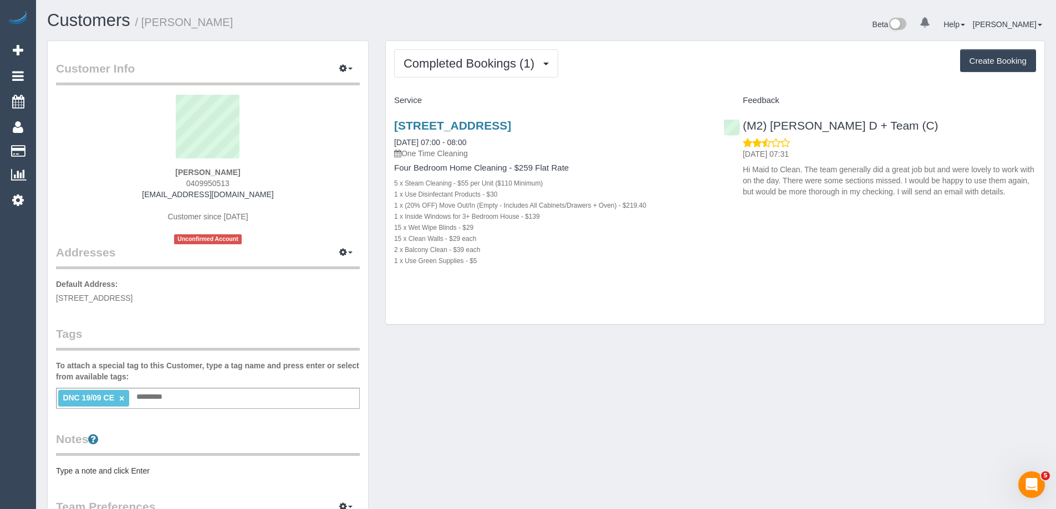
drag, startPoint x: 389, startPoint y: 141, endPoint x: 512, endPoint y: 274, distance: 180.9
click at [512, 274] on div "[STREET_ADDRESS] [DATE] 07:00 - 08:00 One Time Cleaning Four Bedroom Home Clean…" at bounding box center [550, 199] width 329 height 179
drag, startPoint x: 494, startPoint y: 281, endPoint x: 390, endPoint y: 186, distance: 141.3
click at [390, 186] on div "[STREET_ADDRESS] [DATE] 07:00 - 08:00 One Time Cleaning Four Bedroom Home Clean…" at bounding box center [550, 199] width 329 height 179
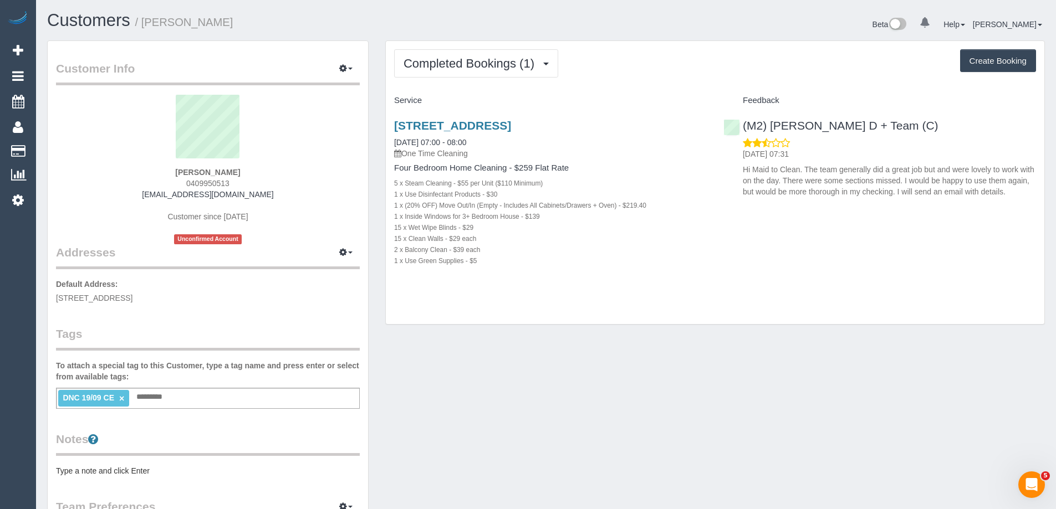
click at [388, 184] on div "[STREET_ADDRESS] [DATE] 07:00 - 08:00 One Time Cleaning Four Bedroom Home Clean…" at bounding box center [550, 199] width 329 height 179
drag, startPoint x: 389, startPoint y: 179, endPoint x: 513, endPoint y: 254, distance: 144.8
click at [513, 254] on div "[STREET_ADDRESS] [DATE] 07:00 - 08:00 One Time Cleaning Four Bedroom Home Clean…" at bounding box center [550, 199] width 329 height 179
click at [517, 266] on div "1 x Use Green Supplies - $5" at bounding box center [550, 260] width 313 height 11
drag, startPoint x: 391, startPoint y: 180, endPoint x: 529, endPoint y: 267, distance: 163.4
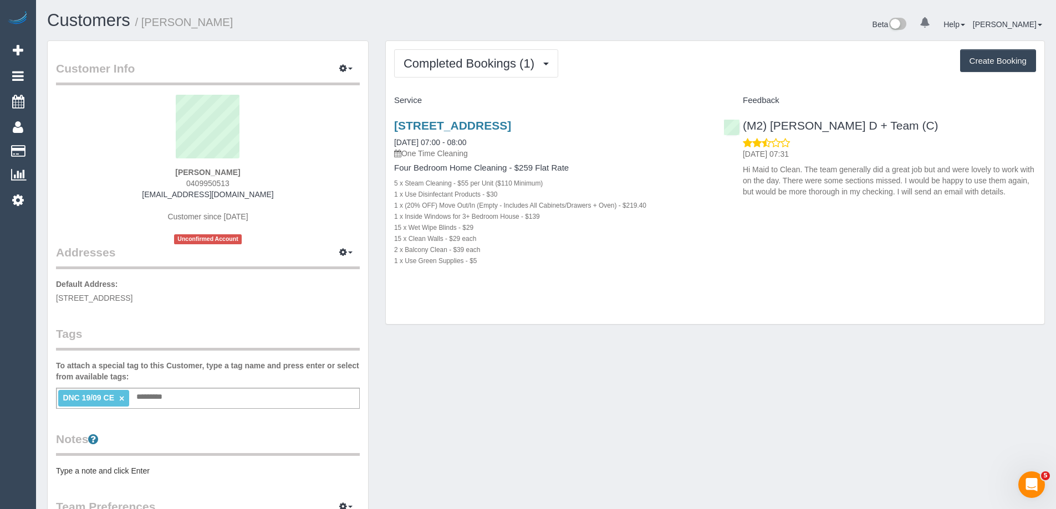
click at [529, 267] on div "[STREET_ADDRESS] [DATE] 07:00 - 08:00 One Time Cleaning Four Bedroom Home Clean…" at bounding box center [550, 199] width 329 height 179
drag, startPoint x: 521, startPoint y: 294, endPoint x: 381, endPoint y: 176, distance: 183.3
click at [381, 176] on div "Completed Bookings (1) Completed Bookings (1) Upcoming Bookings (0) Cancelled B…" at bounding box center [715, 188] width 676 height 296
click at [388, 183] on div "[STREET_ADDRESS] [DATE] 07:00 - 08:00 One Time Cleaning Four Bedroom Home Clean…" at bounding box center [550, 199] width 329 height 179
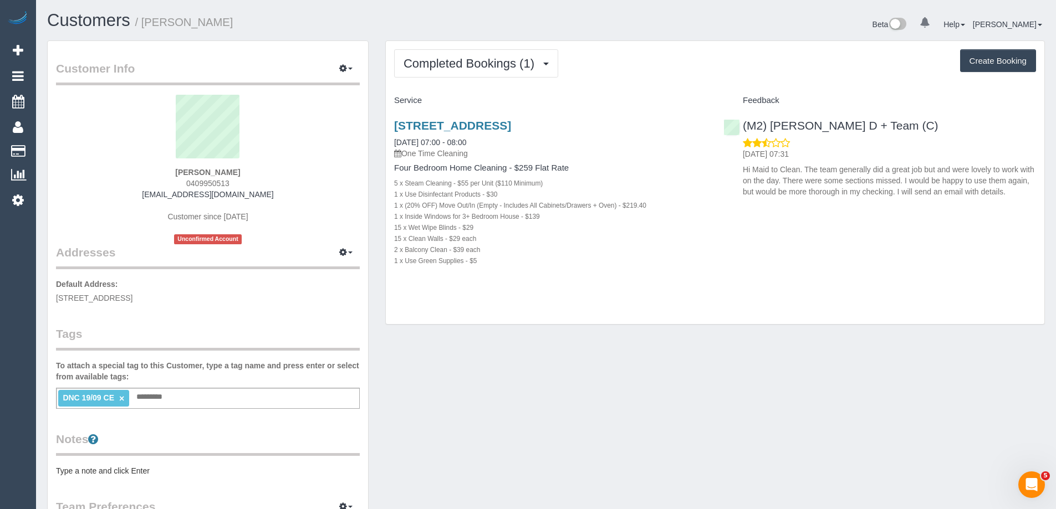
drag, startPoint x: 388, startPoint y: 183, endPoint x: 496, endPoint y: 267, distance: 137.1
click at [496, 267] on div "2/5 Aripla Court, 2, Ashwood, VIC 3147 19/09/2025 07:00 - 08:00 One Time Cleani…" at bounding box center [550, 199] width 329 height 179
click at [389, 226] on div "2/5 Aripla Court, 2, Ashwood, VIC 3147 19/09/2025 07:00 - 08:00 One Time Cleani…" at bounding box center [550, 199] width 329 height 179
click at [391, 228] on div "2/5 Aripla Court, 2, Ashwood, VIC 3147 19/09/2025 07:00 - 08:00 One Time Cleani…" at bounding box center [550, 199] width 329 height 179
click at [395, 230] on small "15 x Wet Wipe Blinds - $29" at bounding box center [433, 228] width 79 height 8
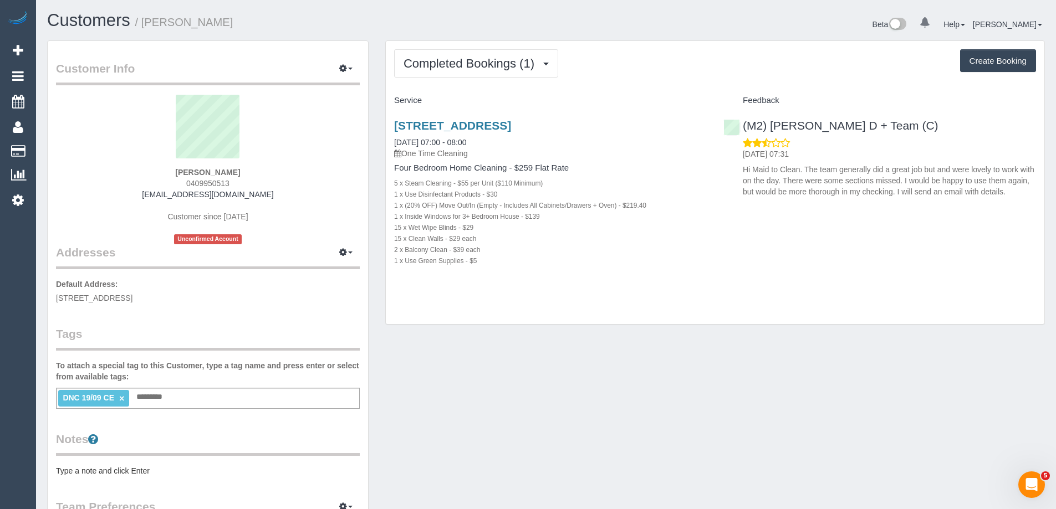
click at [394, 230] on small "15 x Wet Wipe Blinds - $29" at bounding box center [433, 228] width 79 height 8
click at [390, 227] on div "2/5 Aripla Court, 2, Ashwood, VIC 3147 19/09/2025 07:00 - 08:00 One Time Cleani…" at bounding box center [550, 199] width 329 height 179
drag, startPoint x: 393, startPoint y: 227, endPoint x: 499, endPoint y: 235, distance: 106.8
click at [499, 235] on div "2/5 Aripla Court, 2, Ashwood, VIC 3147 19/09/2025 07:00 - 08:00 One Time Cleani…" at bounding box center [550, 199] width 329 height 179
click at [499, 235] on div "15 x Clean Walls - $29 each" at bounding box center [550, 238] width 313 height 11
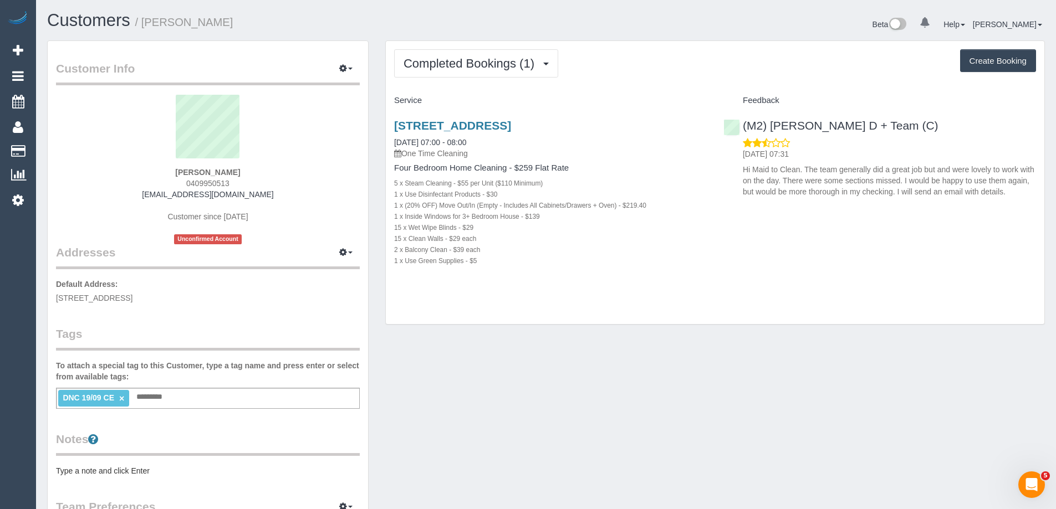
drag, startPoint x: 390, startPoint y: 143, endPoint x: 511, endPoint y: 277, distance: 180.2
click at [511, 277] on div "2/5 Aripla Court, 2, Ashwood, VIC 3147 19/09/2025 07:00 - 08:00 One Time Cleani…" at bounding box center [550, 199] width 329 height 179
drag, startPoint x: 388, startPoint y: 144, endPoint x: 471, endPoint y: 275, distance: 155.0
click at [471, 275] on div "2/5 Aripla Court, 2, Ashwood, VIC 3147 19/09/2025 07:00 - 08:00 One Time Cleani…" at bounding box center [550, 199] width 329 height 179
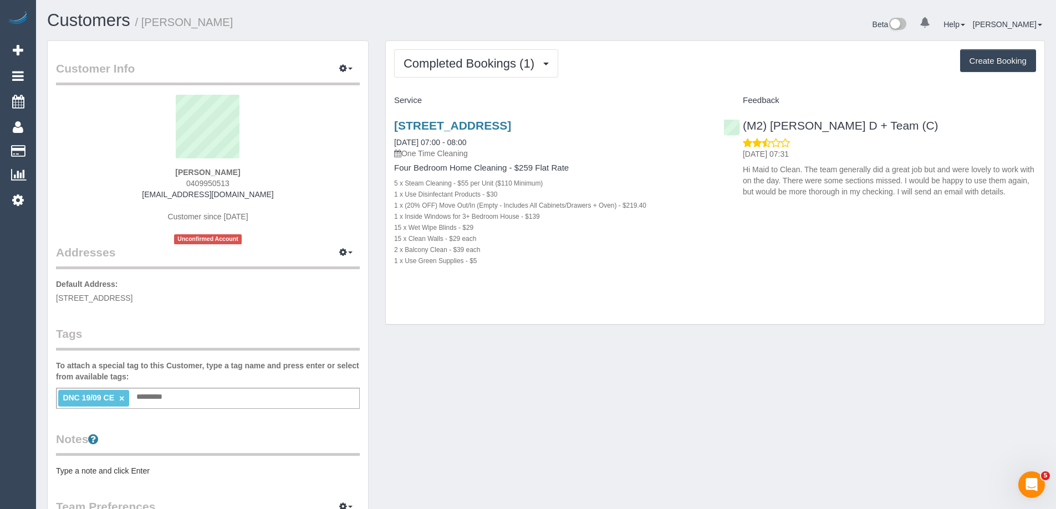
click at [509, 264] on div "1 x Use Green Supplies - $5" at bounding box center [550, 260] width 313 height 11
drag, startPoint x: 517, startPoint y: 280, endPoint x: 384, endPoint y: 137, distance: 195.7
click at [384, 137] on div "Completed Bookings (1) Completed Bookings (1) Upcoming Bookings (0) Cancelled B…" at bounding box center [715, 188] width 676 height 296
click at [387, 141] on div "2/5 Aripla Court, 2, Ashwood, VIC 3147 19/09/2025 07:00 - 08:00 One Time Cleani…" at bounding box center [550, 199] width 329 height 179
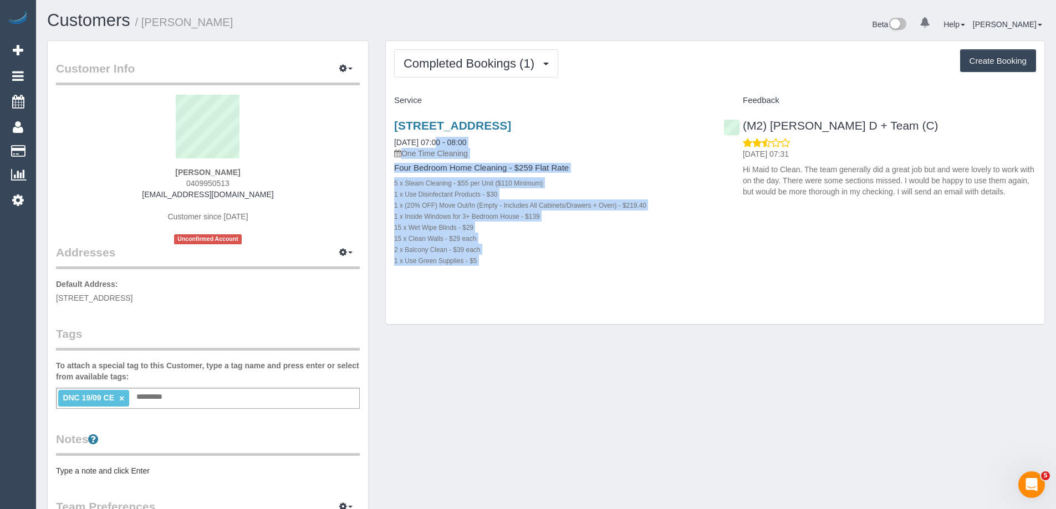
drag, startPoint x: 386, startPoint y: 140, endPoint x: 509, endPoint y: 276, distance: 182.9
click at [509, 276] on div "2/5 Aripla Court, 2, Ashwood, VIC 3147 19/09/2025 07:00 - 08:00 One Time Cleani…" at bounding box center [550, 199] width 329 height 179
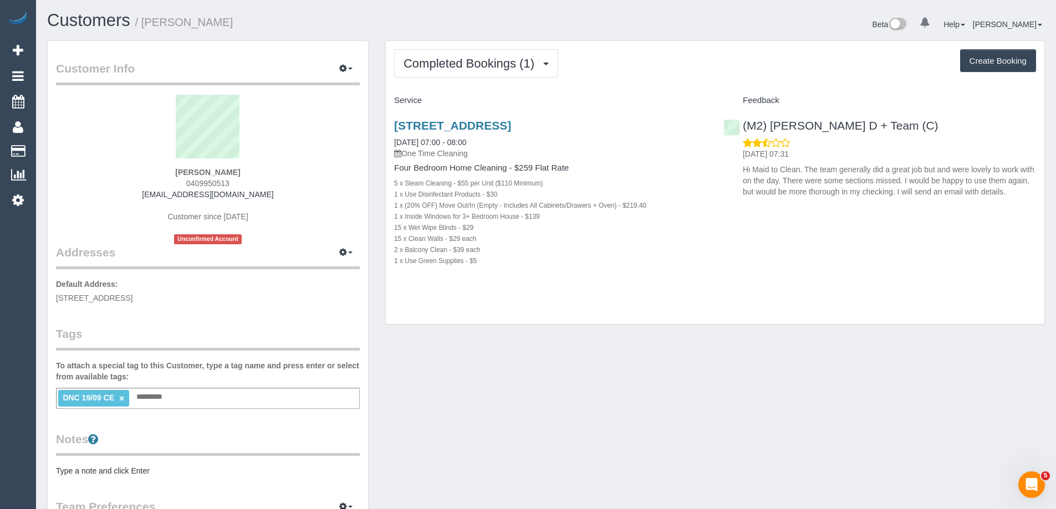
drag, startPoint x: 493, startPoint y: 268, endPoint x: 384, endPoint y: 137, distance: 170.1
click at [384, 137] on div "Completed Bookings (1) Completed Bookings (1) Upcoming Bookings (0) Cancelled B…" at bounding box center [715, 188] width 676 height 296
click at [387, 140] on div "2/5 Aripla Court, 2, Ashwood, VIC 3147 19/09/2025 07:00 - 08:00 One Time Cleani…" at bounding box center [550, 199] width 329 height 179
drag, startPoint x: 386, startPoint y: 139, endPoint x: 502, endPoint y: 273, distance: 177.2
click at [502, 272] on div "2/5 Aripla Court, 2, Ashwood, VIC 3147 19/09/2025 07:00 - 08:00 One Time Cleani…" at bounding box center [550, 199] width 329 height 179
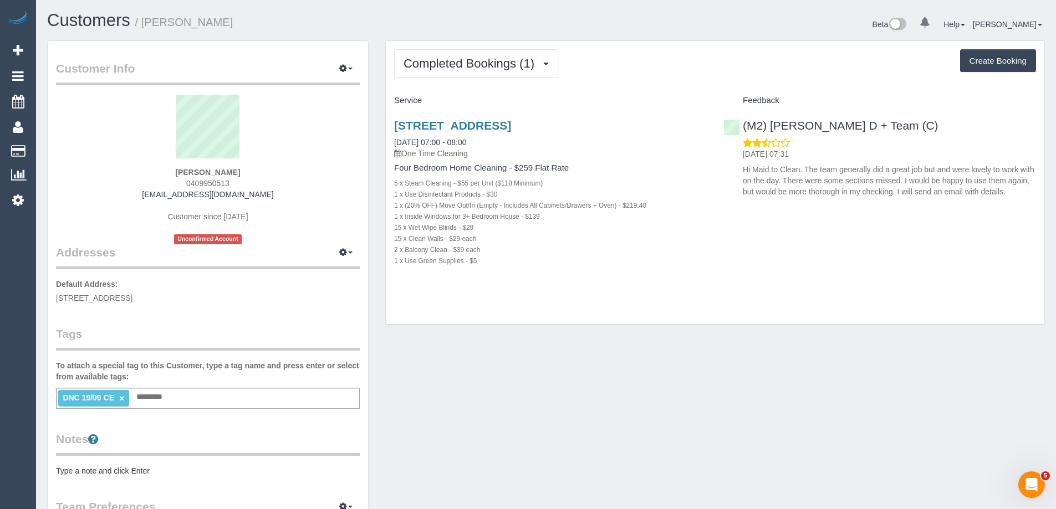
click at [503, 273] on div "2/5 Aripla Court, 2, Ashwood, VIC 3147 19/09/2025 07:00 - 08:00 One Time Cleani…" at bounding box center [550, 199] width 329 height 179
drag, startPoint x: 249, startPoint y: 169, endPoint x: 132, endPoint y: 164, distance: 117.1
click at [132, 164] on div "Rebecca Jackson 0409950513 rebeccajljackson@gmail.com Customer since 2025 Uncon…" at bounding box center [208, 170] width 304 height 150
copy div "Rebecca Jackson"
click at [250, 170] on div "Rebecca Jackson 0409950513 rebeccajljackson@gmail.com Customer since 2025 Uncon…" at bounding box center [208, 170] width 304 height 150
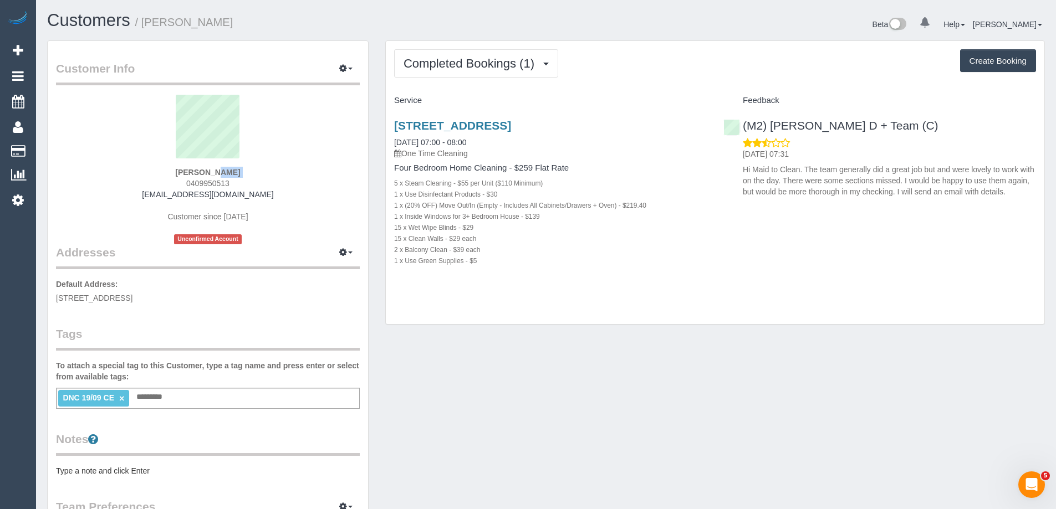
drag, startPoint x: 251, startPoint y: 170, endPoint x: 183, endPoint y: 164, distance: 68.0
click at [183, 164] on div "Rebecca Jackson 0409950513 rebeccajljackson@gmail.com Customer since 2025 Uncon…" at bounding box center [208, 170] width 304 height 150
drag, startPoint x: 396, startPoint y: 142, endPoint x: 519, endPoint y: 269, distance: 177.6
click at [519, 269] on div "[STREET_ADDRESS] [DATE] 07:00 - 08:00 One Time Cleaning Four Bedroom Home Clean…" at bounding box center [550, 199] width 329 height 179
copy div "[DATE] 07:00 - 08:00 One Time Cleaning Four Bedroom Home Cleaning - $259 Flat R…"
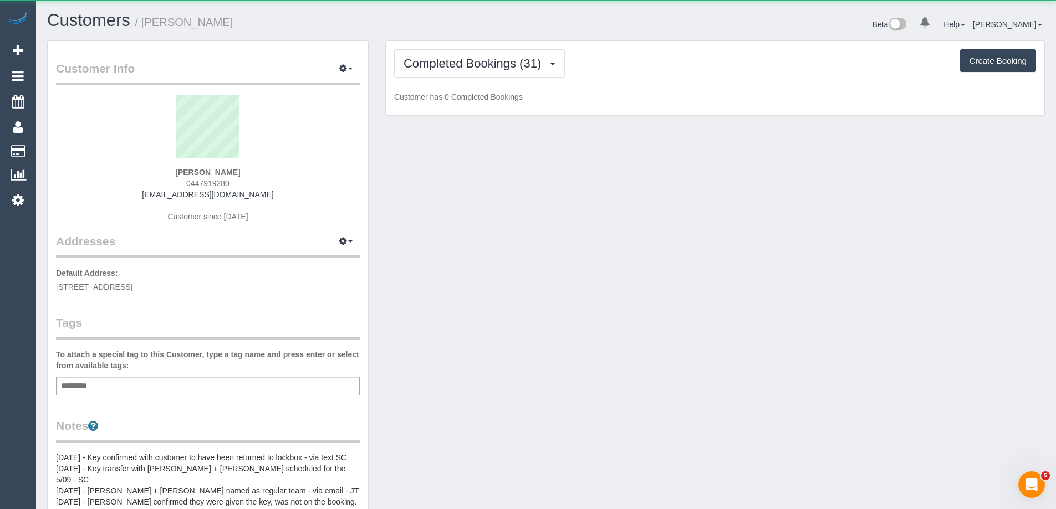
click at [509, 47] on div "Completed Bookings (31) Completed Bookings (31) Upcoming Bookings (1) Cancelled…" at bounding box center [715, 78] width 659 height 75
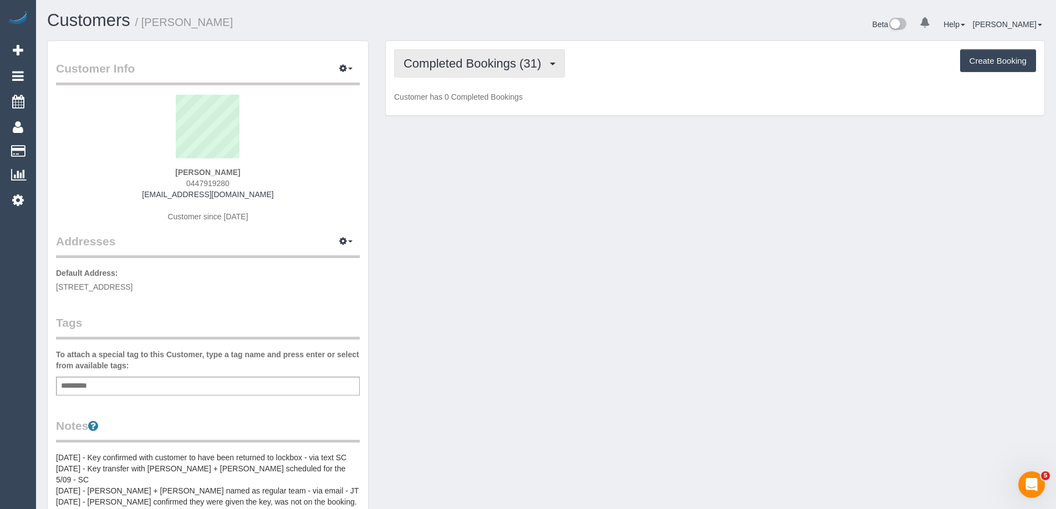
click at [509, 59] on span "Completed Bookings (31)" at bounding box center [475, 64] width 143 height 14
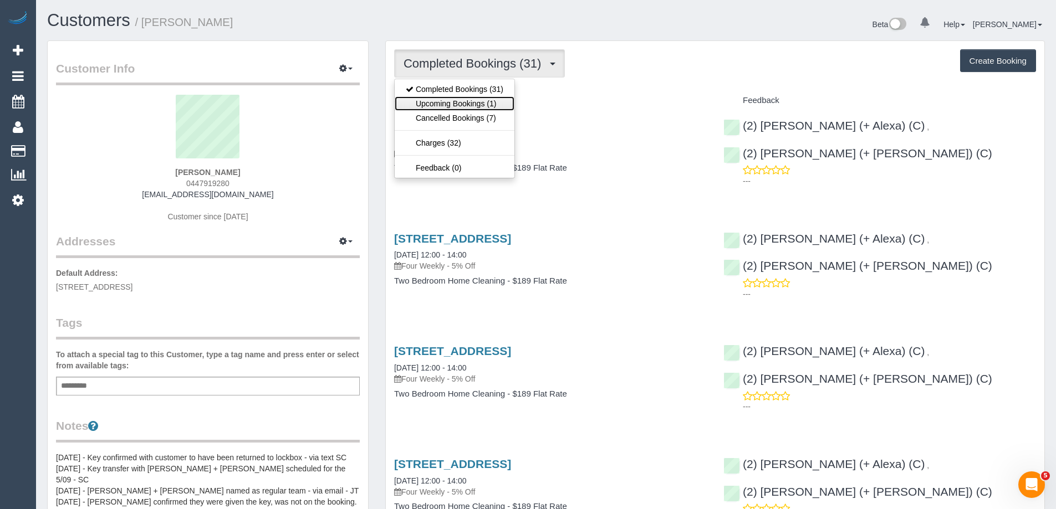
click at [489, 105] on link "Upcoming Bookings (1)" at bounding box center [455, 103] width 120 height 14
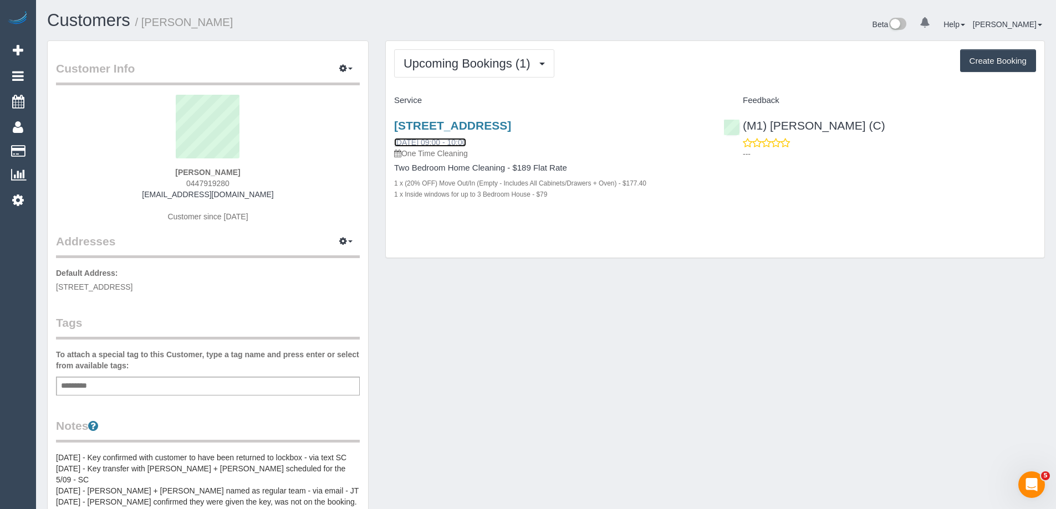
click at [456, 145] on link "[DATE] 09:00 - 10:00" at bounding box center [430, 142] width 72 height 9
click at [500, 60] on span "Upcoming Bookings (1)" at bounding box center [470, 64] width 132 height 14
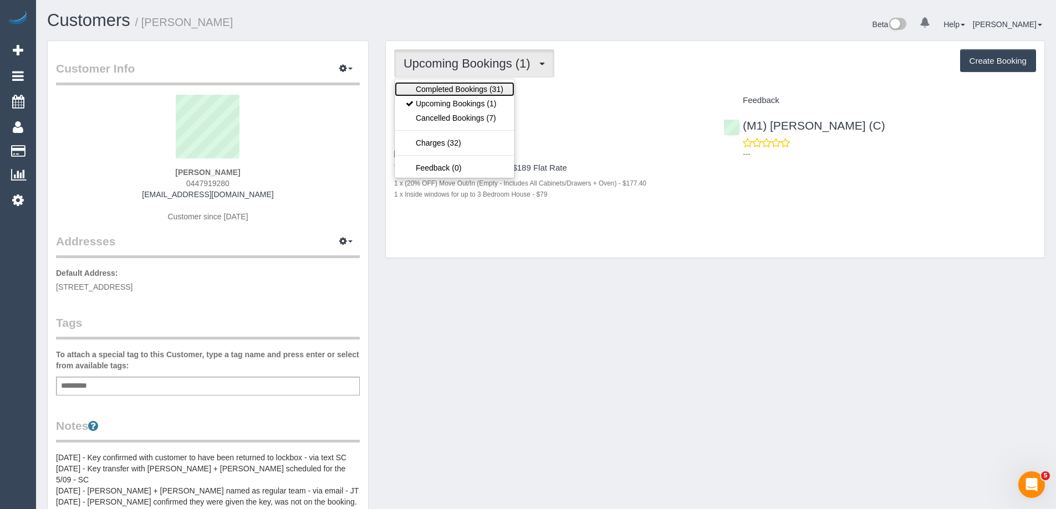
click at [478, 88] on link "Completed Bookings (31)" at bounding box center [455, 89] width 120 height 14
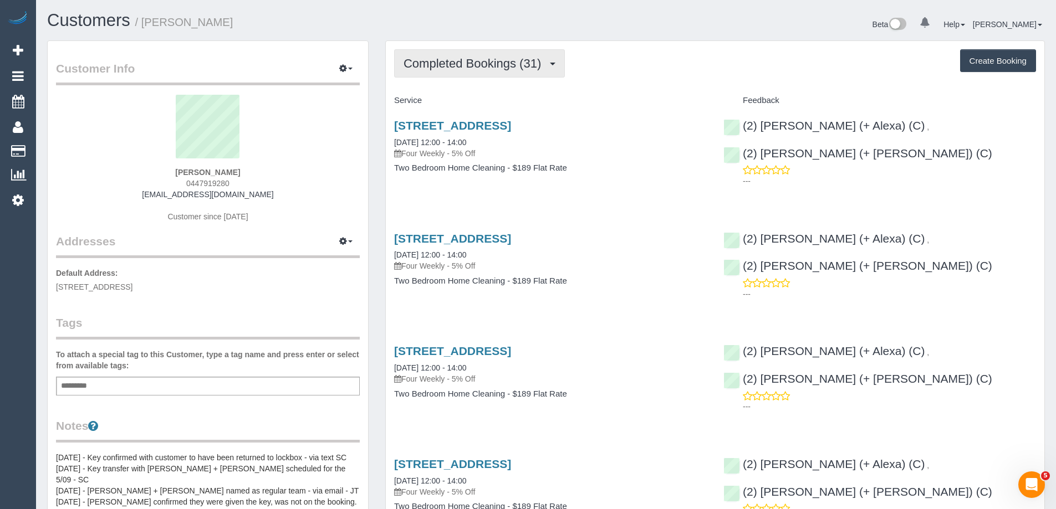
click at [498, 60] on span "Completed Bookings (31)" at bounding box center [475, 64] width 143 height 14
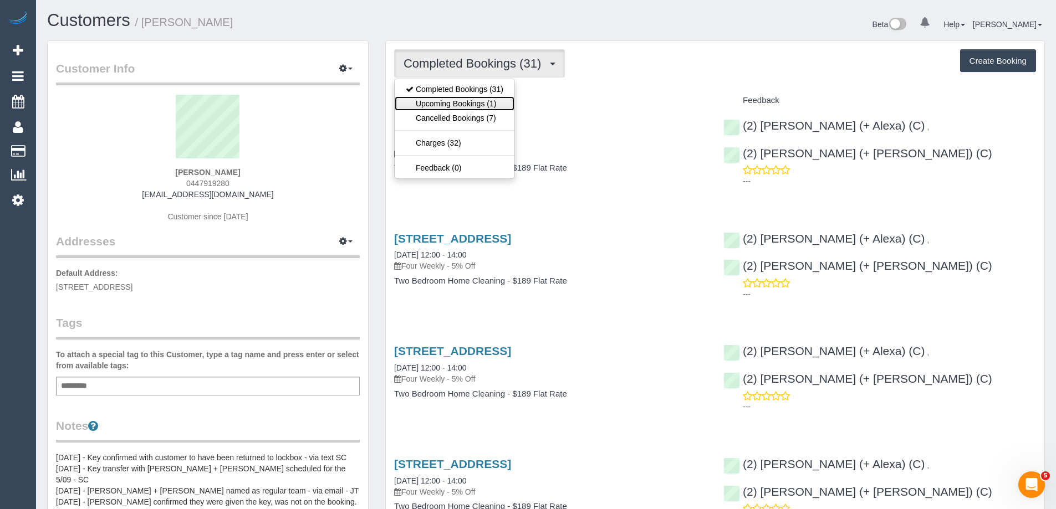
click at [477, 98] on link "Upcoming Bookings (1)" at bounding box center [455, 103] width 120 height 14
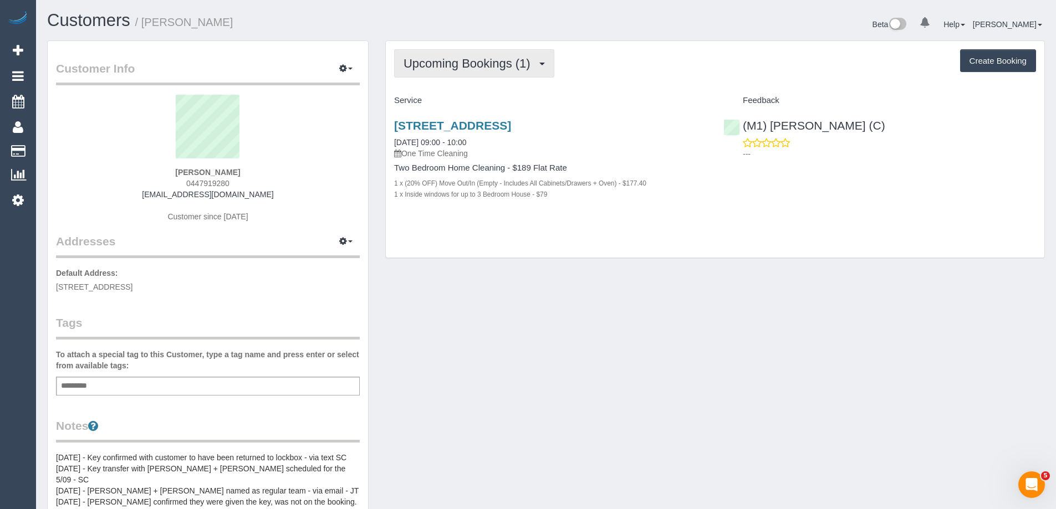
click at [466, 68] on span "Upcoming Bookings (1)" at bounding box center [470, 64] width 132 height 14
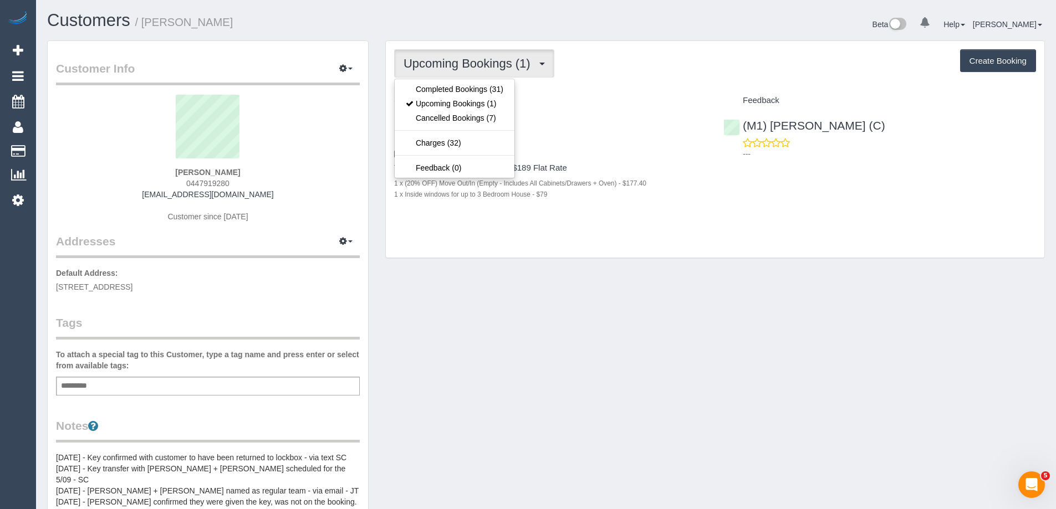
drag, startPoint x: 551, startPoint y: 149, endPoint x: 541, endPoint y: 151, distance: 10.2
click at [550, 149] on p "One Time Cleaning" at bounding box center [550, 153] width 313 height 11
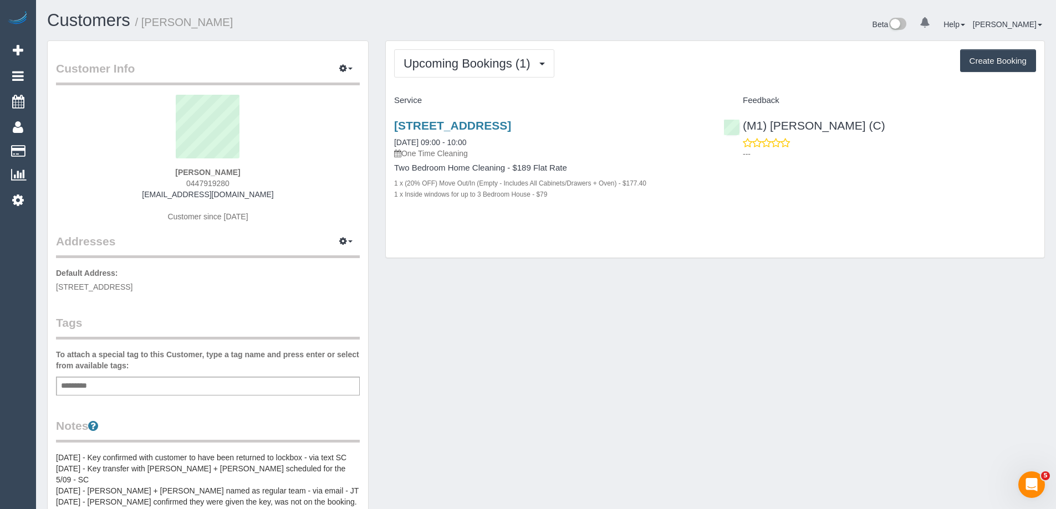
drag, startPoint x: 388, startPoint y: 140, endPoint x: 644, endPoint y: 227, distance: 270.5
click at [644, 227] on div "Upcoming Bookings (1) Completed Bookings (31) Upcoming Bookings (1) Cancelled B…" at bounding box center [715, 149] width 659 height 217
copy div "[DATE] 09:00 - 10:00 One Time Cleaning Two Bedroom Home Cleaning - $189 Flat Ra…"
drag, startPoint x: 180, startPoint y: 171, endPoint x: 304, endPoint y: 206, distance: 128.8
click at [304, 208] on div "[PERSON_NAME] 0447919280 [EMAIL_ADDRESS][DOMAIN_NAME] Customer since [DATE]" at bounding box center [208, 164] width 304 height 139
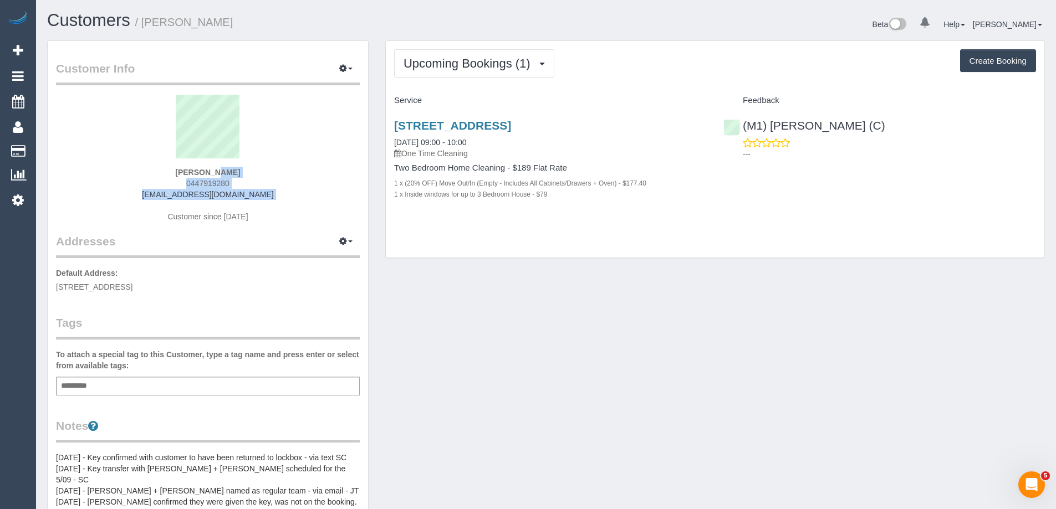
copy div "[PERSON_NAME] 0447919280 [EMAIL_ADDRESS][DOMAIN_NAME]"
click at [233, 181] on div "[PERSON_NAME] 0447919280 [EMAIL_ADDRESS][DOMAIN_NAME] Customer since [DATE]" at bounding box center [208, 164] width 304 height 139
drag, startPoint x: 228, startPoint y: 183, endPoint x: 167, endPoint y: 181, distance: 61.0
click at [167, 181] on div "[PERSON_NAME] 0447919280 [EMAIL_ADDRESS][DOMAIN_NAME] Customer since [DATE]" at bounding box center [208, 164] width 304 height 139
copy span "0447919280"
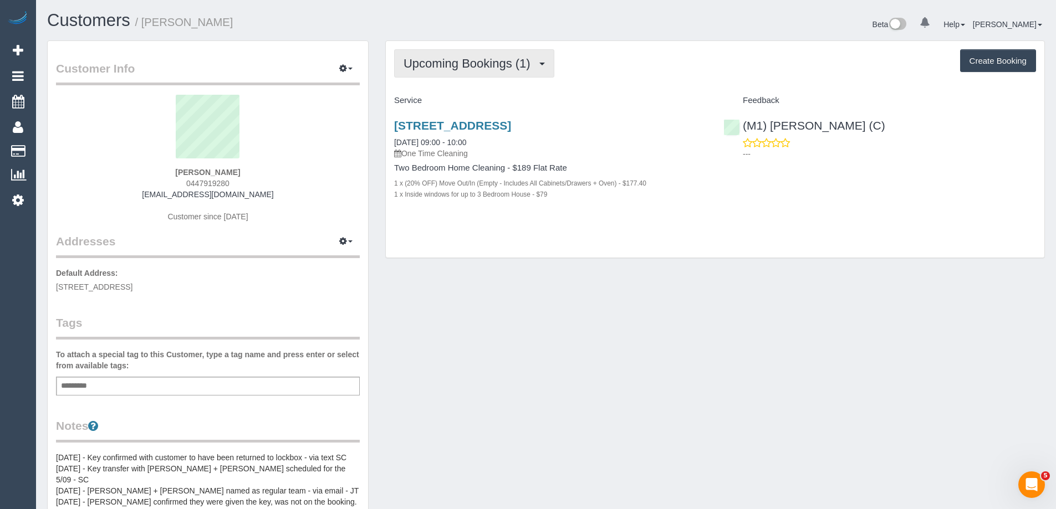
click at [457, 56] on button "Upcoming Bookings (1)" at bounding box center [474, 63] width 160 height 28
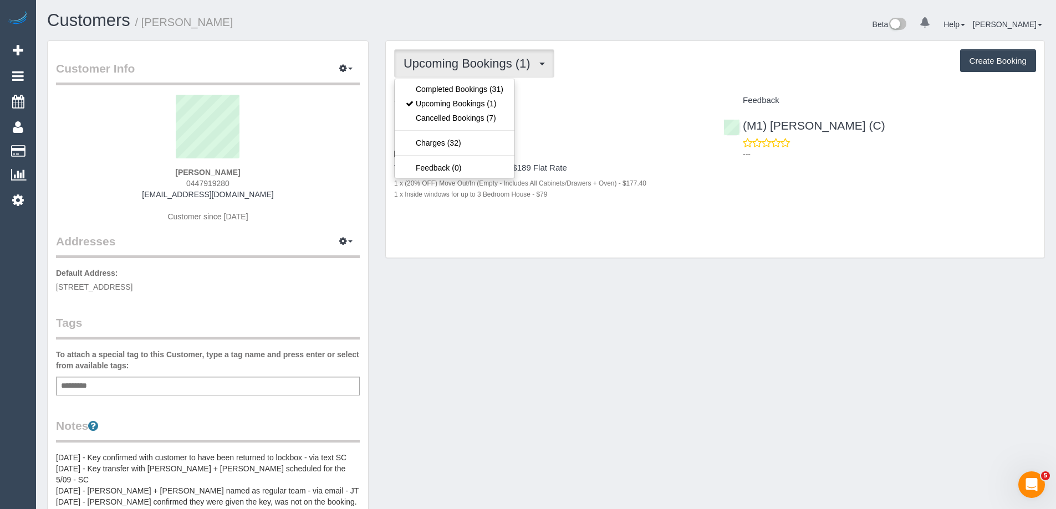
click at [623, 78] on div "Upcoming Bookings (1) Completed Bookings (31) Upcoming Bookings (1) Cancelled B…" at bounding box center [715, 149] width 659 height 217
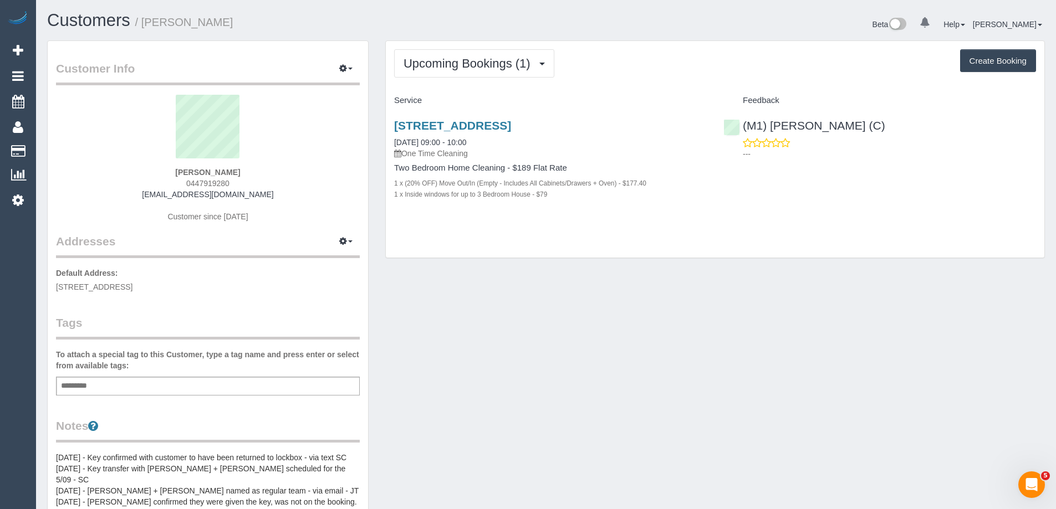
drag, startPoint x: 173, startPoint y: 170, endPoint x: 287, endPoint y: 180, distance: 114.7
click at [287, 180] on div "[PERSON_NAME] 0447919280 [EMAIL_ADDRESS][DOMAIN_NAME] Customer since [DATE]" at bounding box center [208, 164] width 304 height 139
click at [650, 163] on div "[STREET_ADDRESS] [DATE] 09:00 - 10:00 One Time Cleaning Two Bedroom Home Cleani…" at bounding box center [550, 166] width 329 height 112
click at [732, 226] on div "Upcoming Bookings (1) Completed Bookings (31) Upcoming Bookings (1) Cancelled B…" at bounding box center [715, 149] width 659 height 217
click at [635, 213] on div "[STREET_ADDRESS] [DATE] 09:00 - 10:00 One Time Cleaning Two Bedroom Home Cleani…" at bounding box center [550, 166] width 329 height 112
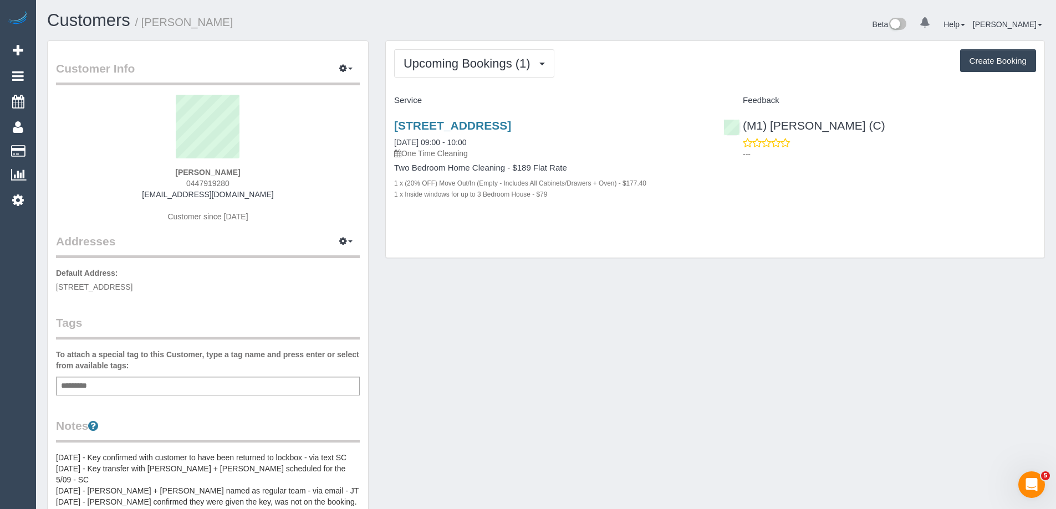
click at [402, 181] on small "1 x (20% OFF) Move Out/In (Empty - Includes All Cabinets/Drawers + Oven) - $177…" at bounding box center [520, 184] width 252 height 8
drag, startPoint x: 395, startPoint y: 183, endPoint x: 597, endPoint y: 201, distance: 203.2
click at [597, 201] on div "[STREET_ADDRESS] [DATE] 09:00 - 10:00 One Time Cleaning Two Bedroom Home Cleani…" at bounding box center [550, 166] width 329 height 112
click at [453, 232] on div "Upcoming Bookings (1) Completed Bookings (31) Upcoming Bookings (1) Cancelled B…" at bounding box center [715, 149] width 659 height 217
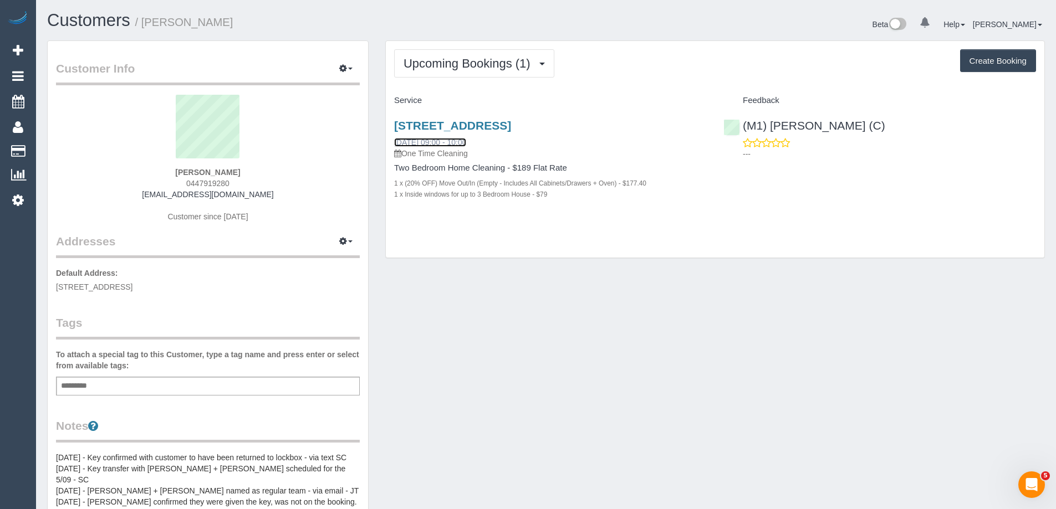
click at [446, 139] on link "[DATE] 09:00 - 10:00" at bounding box center [430, 142] width 72 height 9
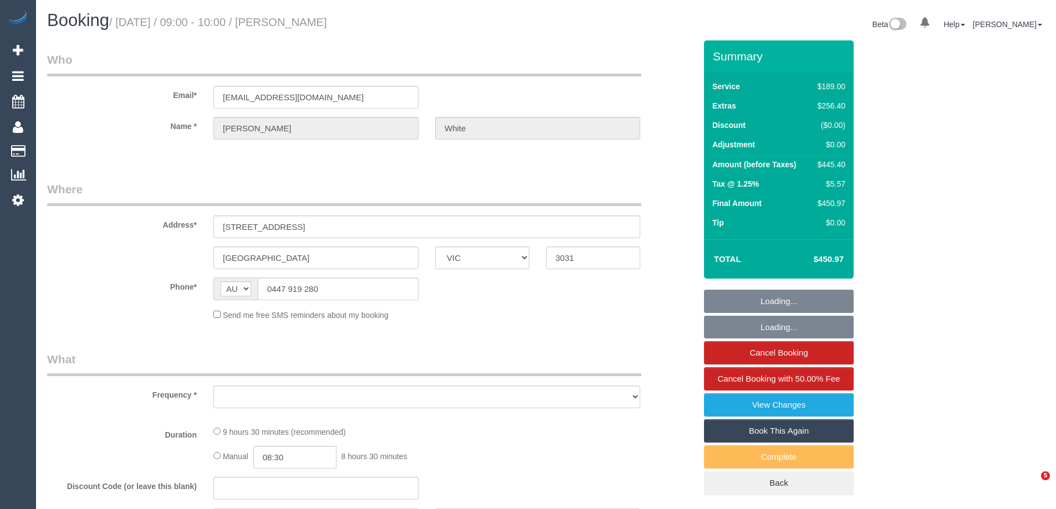
select select "VIC"
select select "string:stripe-pm_1NY0g42GScqysDRVFQgUVHiw"
select select "number:28"
select select "number:17"
select select "number:19"
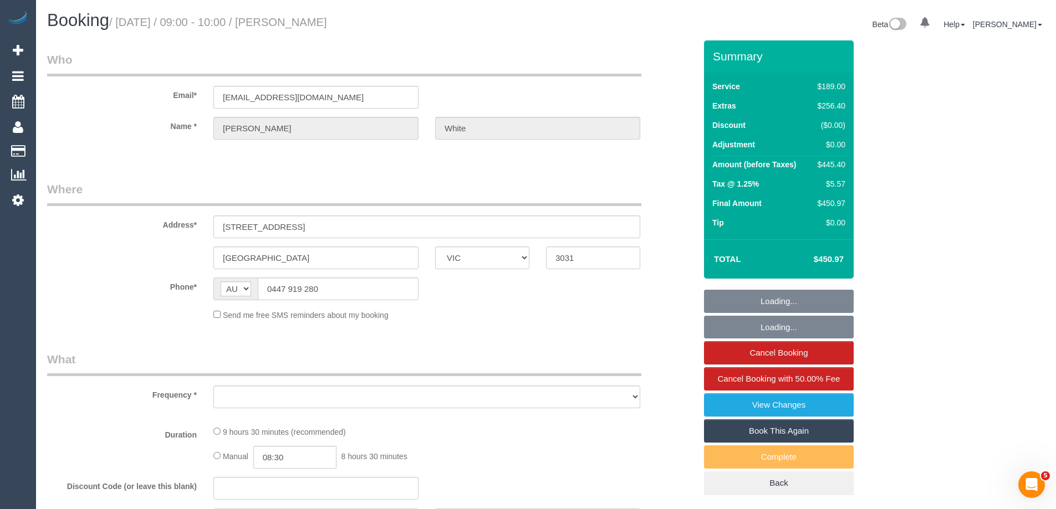
select select "number:25"
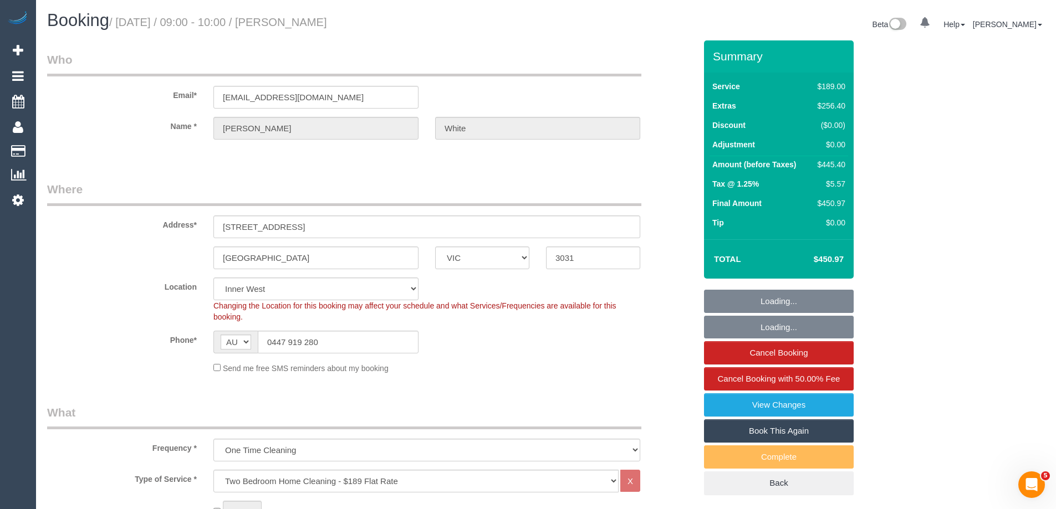
select select "object:1540"
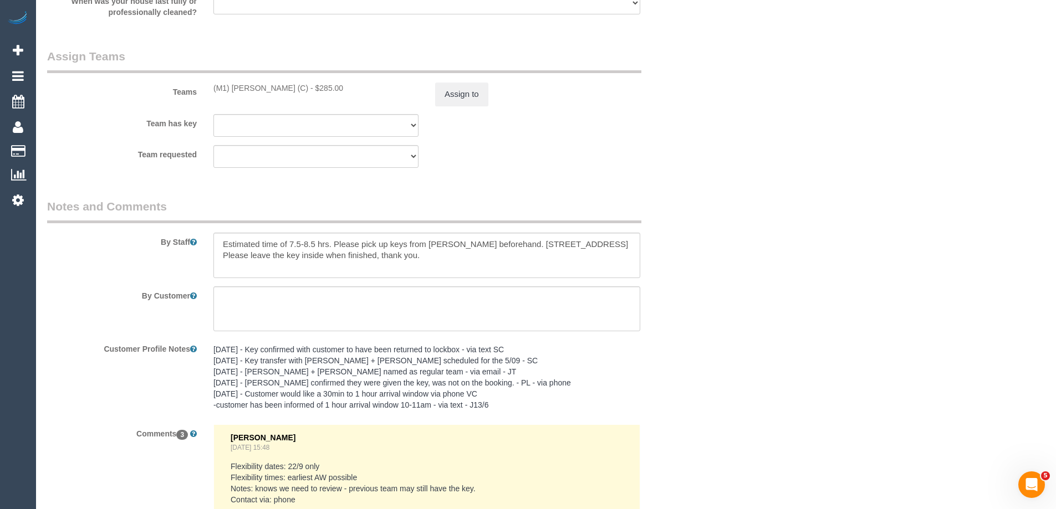
scroll to position [1774, 0]
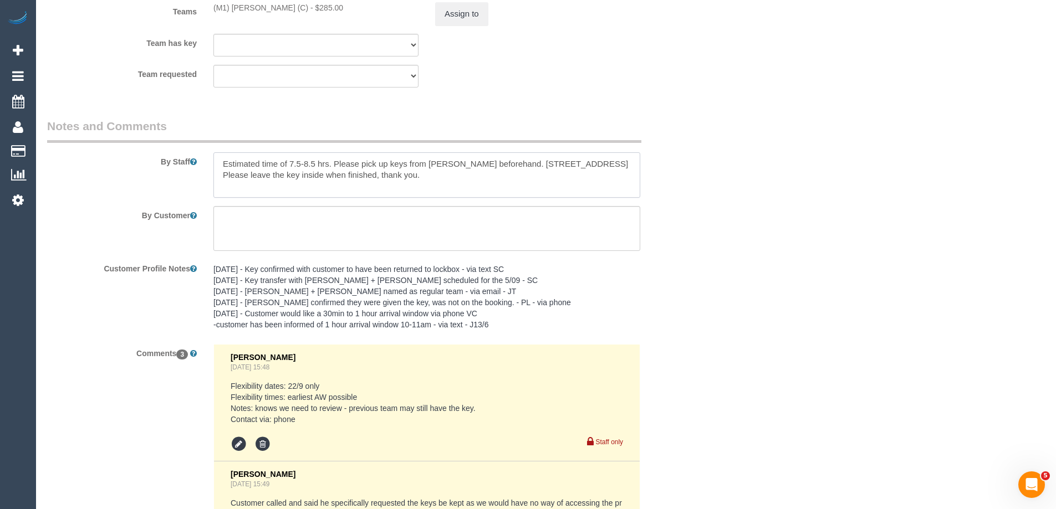
drag, startPoint x: 336, startPoint y: 164, endPoint x: 595, endPoint y: 166, distance: 258.9
click at [595, 166] on textarea at bounding box center [426, 174] width 427 height 45
drag, startPoint x: 222, startPoint y: 163, endPoint x: 578, endPoint y: 177, distance: 356.2
click at [578, 177] on textarea at bounding box center [426, 174] width 427 height 45
click at [310, 180] on textarea at bounding box center [426, 174] width 427 height 45
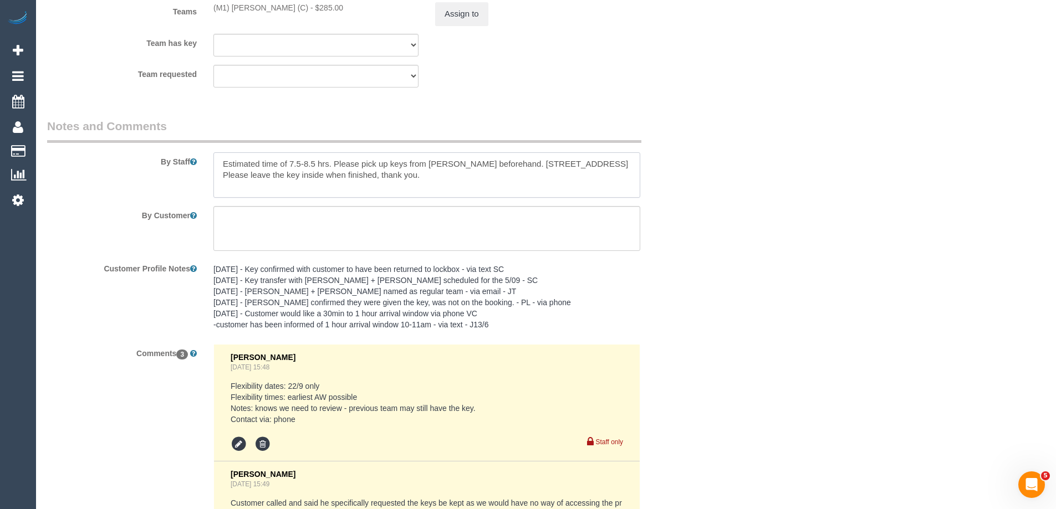
drag, startPoint x: 286, startPoint y: 176, endPoint x: 493, endPoint y: 183, distance: 207.5
click at [493, 183] on textarea at bounding box center [426, 174] width 427 height 45
click at [498, 187] on textarea at bounding box center [426, 174] width 427 height 45
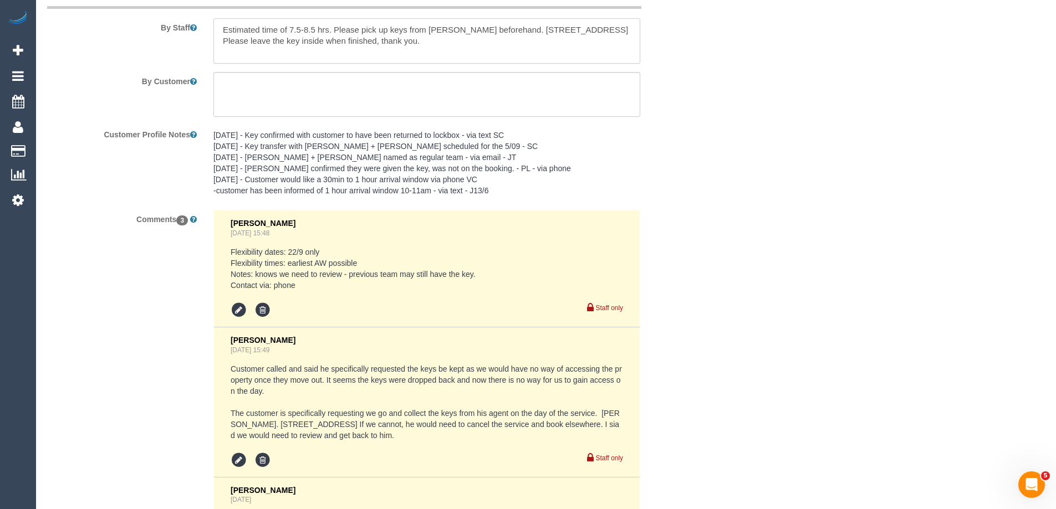
scroll to position [1940, 0]
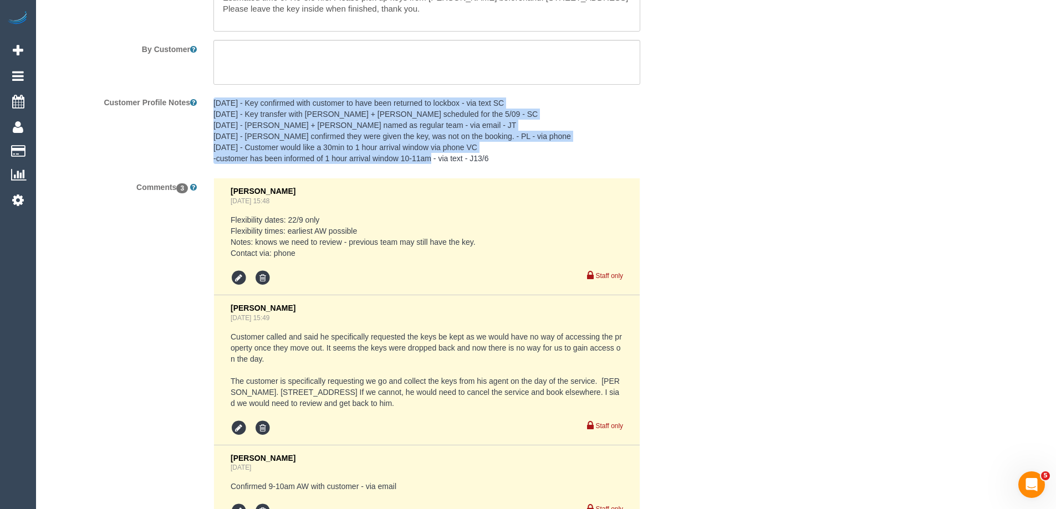
drag, startPoint x: 214, startPoint y: 101, endPoint x: 522, endPoint y: 163, distance: 314.4
click at [522, 163] on pre "8/09/25 - Key confirmed with customer to have been returned to lockbox - via te…" at bounding box center [426, 131] width 427 height 67
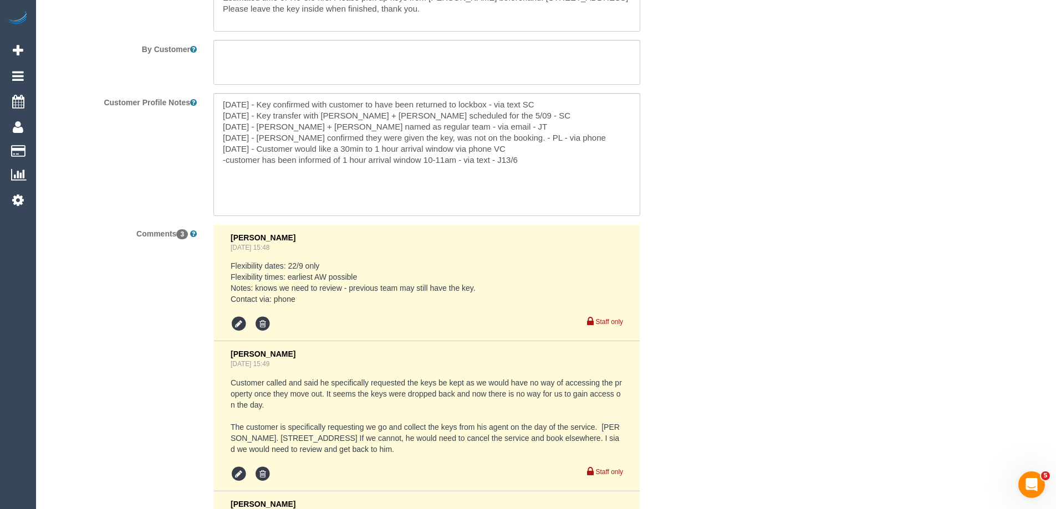
click at [174, 197] on div "Customer Profile Notes 8/09/25 - Key confirmed with customer to have been retur…" at bounding box center [371, 154] width 665 height 123
click at [517, 159] on textarea "8/09/25 - Key confirmed with customer to have been returned to lockbox - via te…" at bounding box center [426, 154] width 427 height 123
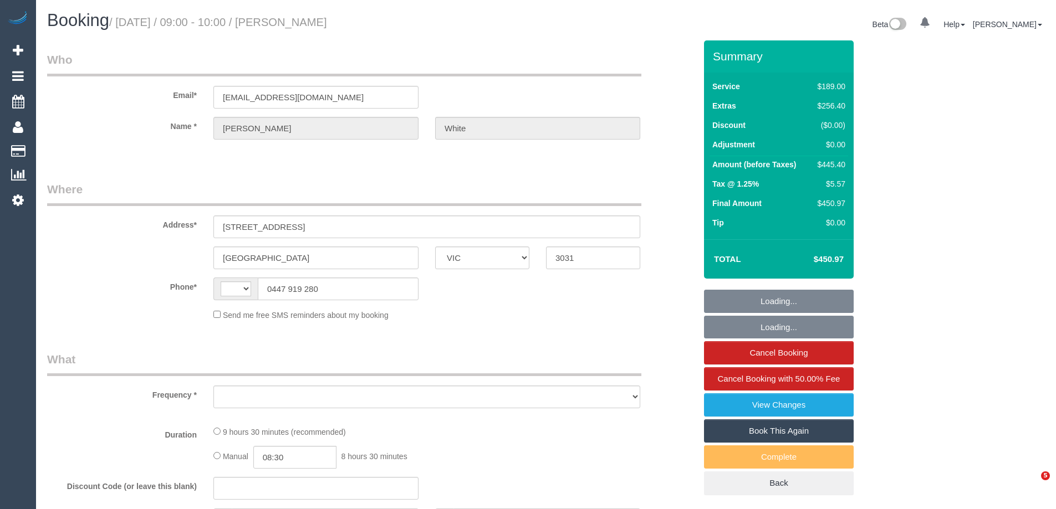
select select "VIC"
select select "string:stripe-pm_1NY0g42GScqysDRVFQgUVHiw"
select select "string:AU"
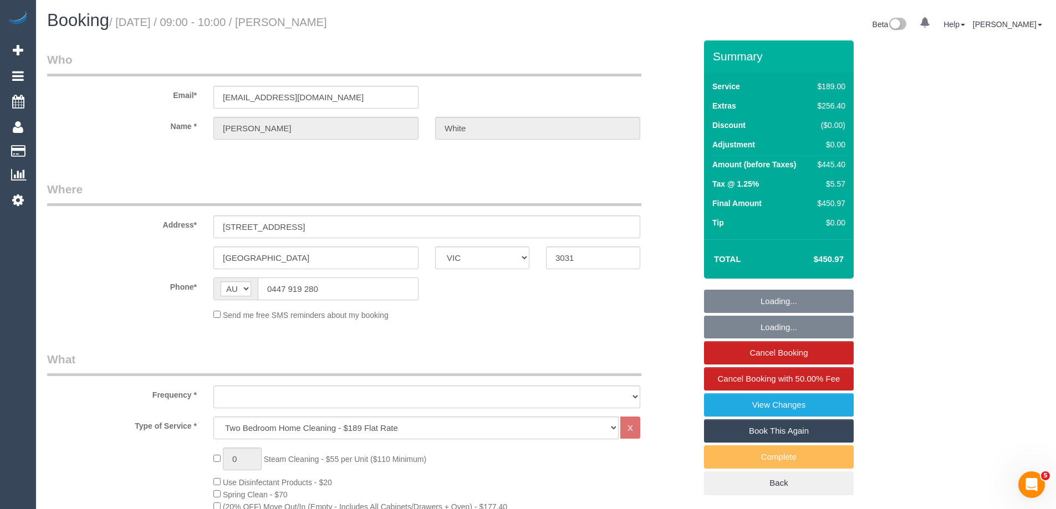
click at [340, 284] on input "0447 919 280" at bounding box center [338, 289] width 161 height 23
click at [340, 284] on sui-booking-location "Phone* AF AL DZ AD AO AI AQ AG AR AM AW AU AT AZ BS BH BD BB BY BE BZ BJ BM BT …" at bounding box center [371, 299] width 649 height 43
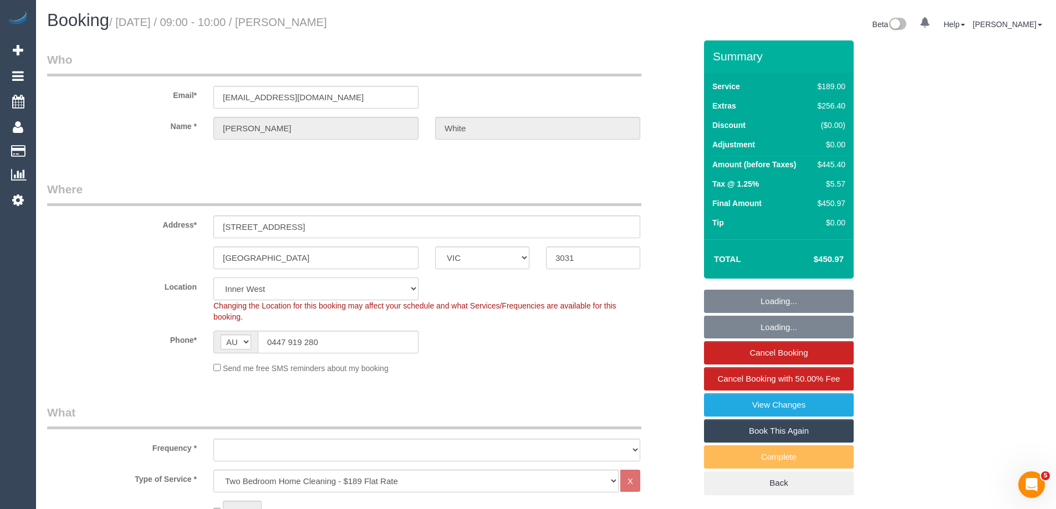
click at [341, 284] on select "Office [GEOGRAPHIC_DATA] (North) East (South) [GEOGRAPHIC_DATA] (East) [GEOGRAP…" at bounding box center [315, 289] width 205 height 23
select select "object:1375"
select select "number:28"
select select "number:17"
select select "number:19"
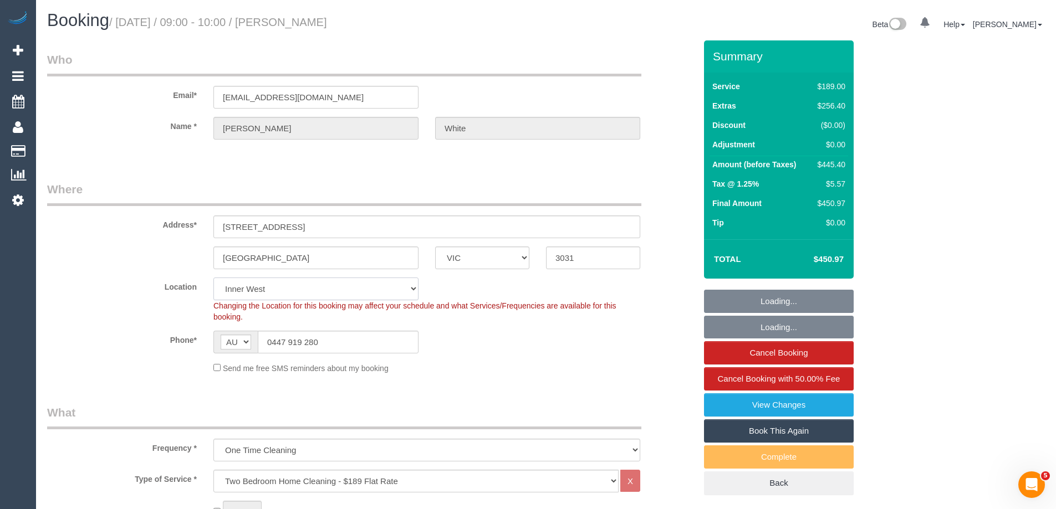
select select "number:25"
click at [337, 346] on input "0447 919 280" at bounding box center [338, 342] width 161 height 23
select select "object:1528"
click at [337, 346] on input "0447 919 280" at bounding box center [338, 342] width 161 height 23
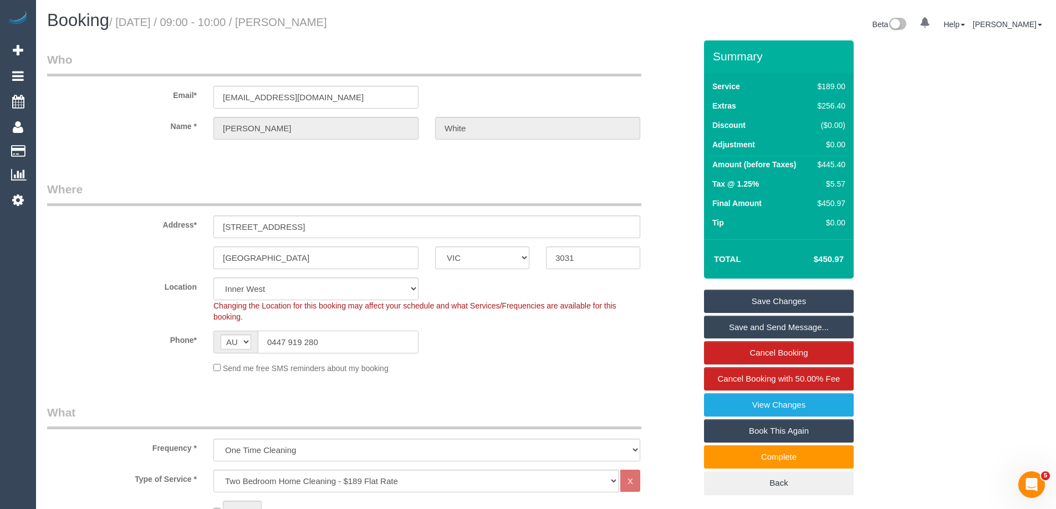
click at [337, 346] on input "0447 919 280" at bounding box center [338, 342] width 161 height 23
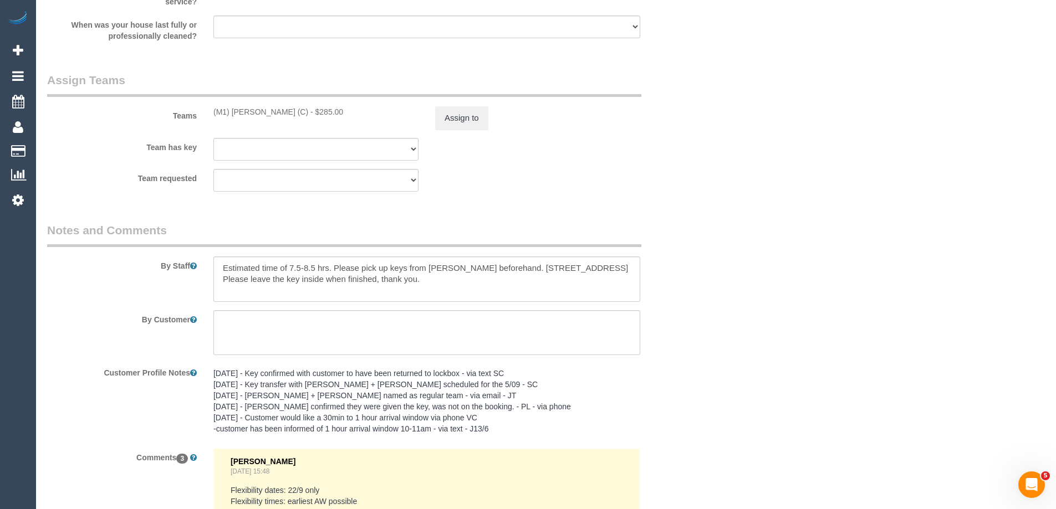
scroll to position [1663, 0]
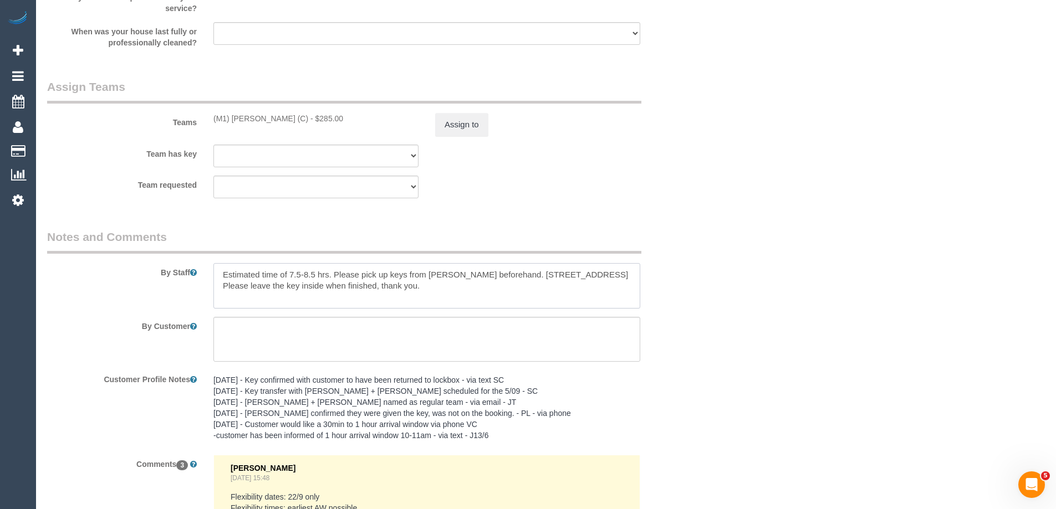
drag, startPoint x: 429, startPoint y: 273, endPoint x: 542, endPoint y: 274, distance: 113.6
click at [542, 274] on textarea at bounding box center [426, 285] width 427 height 45
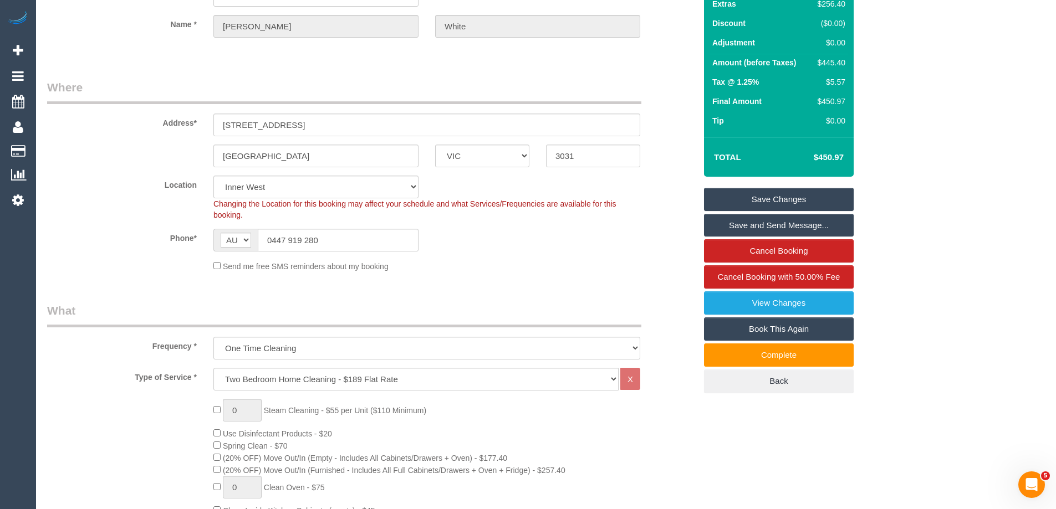
scroll to position [0, 0]
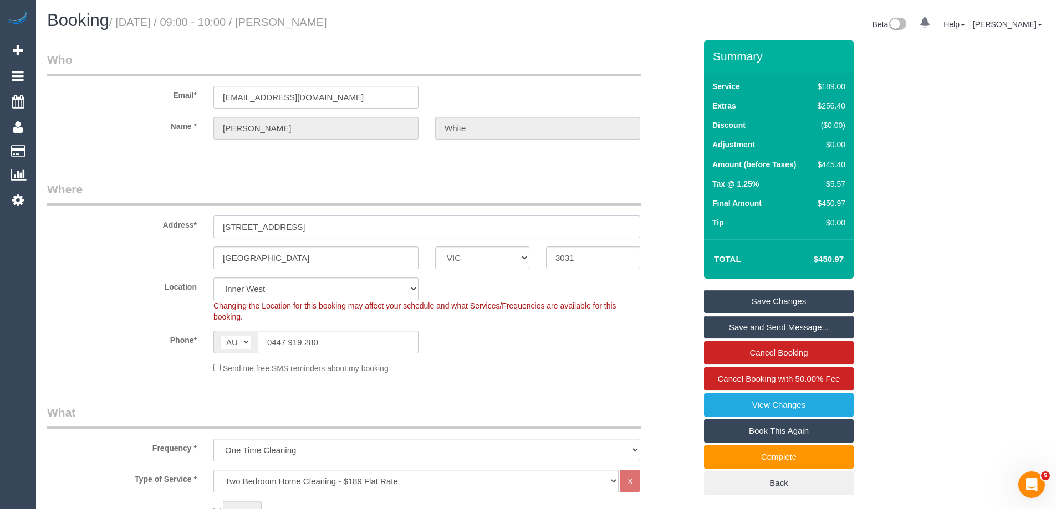
drag, startPoint x: 305, startPoint y: 230, endPoint x: 47, endPoint y: 223, distance: 257.9
click at [47, 223] on div "Address* 62 Altona St, 105" at bounding box center [371, 209] width 665 height 57
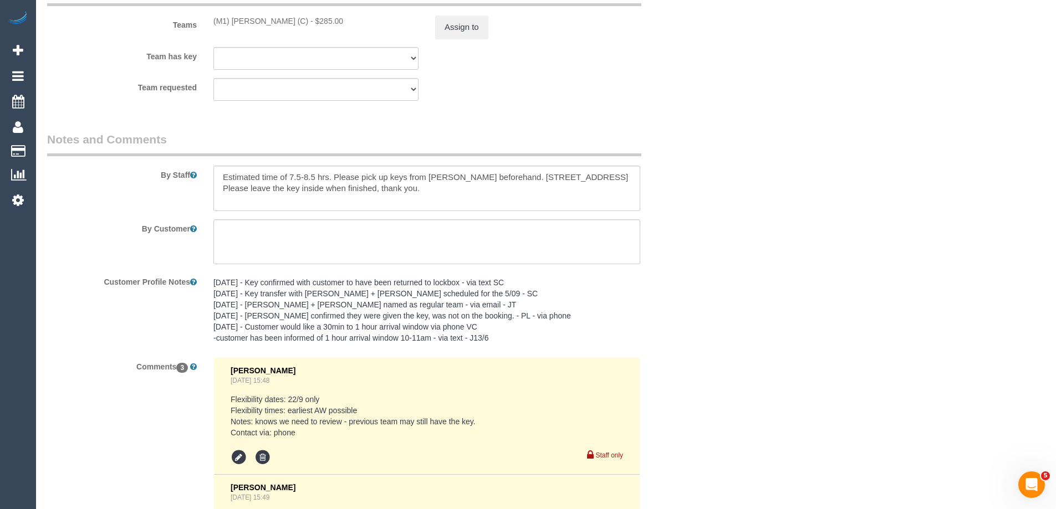
scroll to position [1774, 0]
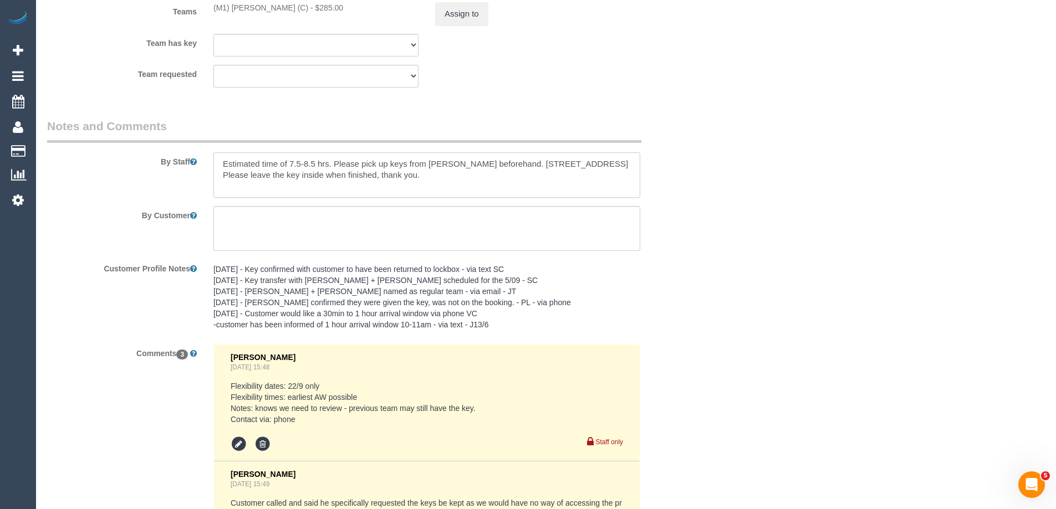
drag, startPoint x: 221, startPoint y: 164, endPoint x: 563, endPoint y: 189, distance: 343.0
click at [563, 189] on textarea at bounding box center [426, 174] width 427 height 45
click at [554, 182] on textarea at bounding box center [426, 174] width 427 height 45
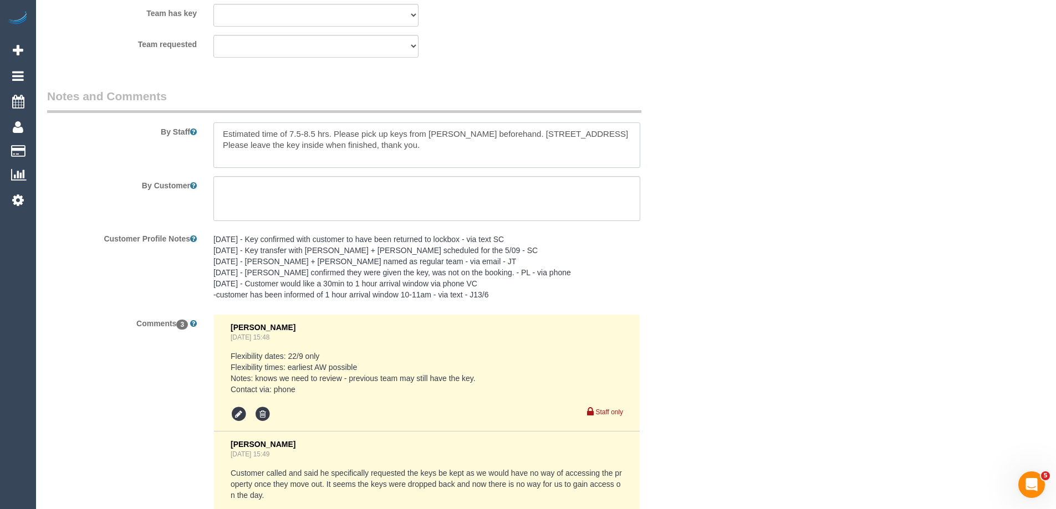
scroll to position [1829, 0]
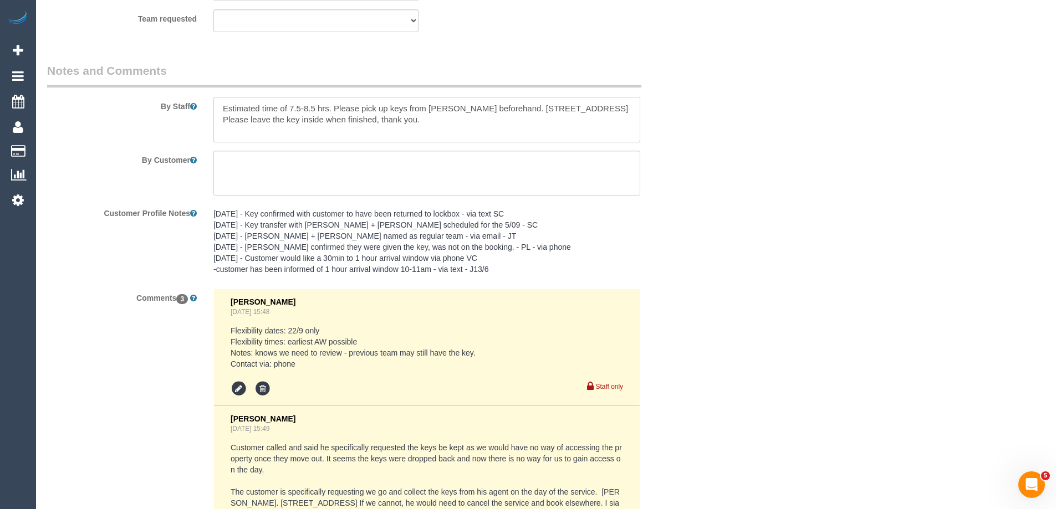
drag, startPoint x: 223, startPoint y: 110, endPoint x: 575, endPoint y: 134, distance: 352.8
click at [575, 134] on textarea at bounding box center [426, 119] width 427 height 45
click at [281, 124] on textarea at bounding box center [426, 119] width 427 height 45
drag, startPoint x: 222, startPoint y: 108, endPoint x: 636, endPoint y: 119, distance: 414.3
click at [636, 119] on textarea at bounding box center [426, 119] width 427 height 45
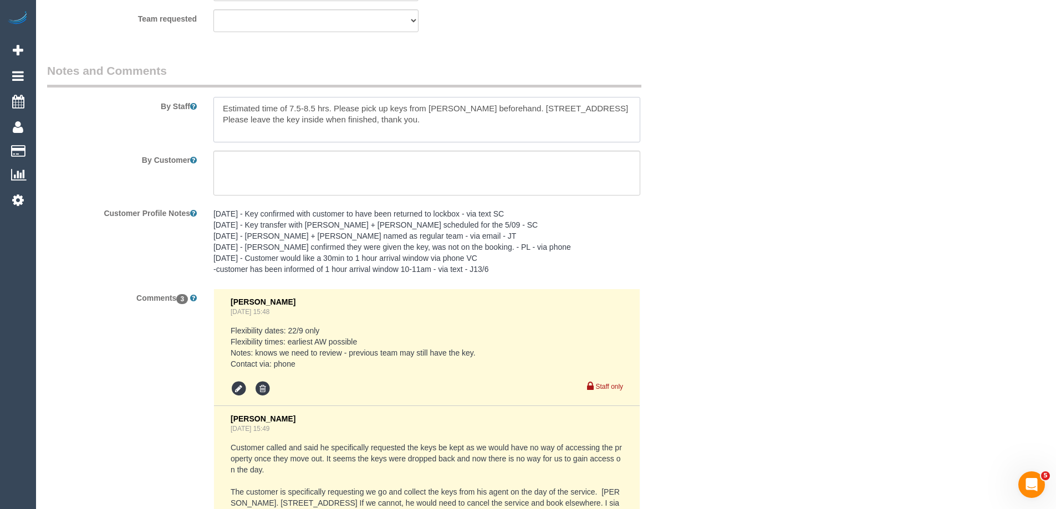
click at [268, 124] on textarea at bounding box center [426, 119] width 427 height 45
drag, startPoint x: 220, startPoint y: 123, endPoint x: 514, endPoint y: 129, distance: 294.4
click at [514, 129] on textarea at bounding box center [426, 119] width 427 height 45
click at [268, 124] on textarea at bounding box center [426, 119] width 427 height 45
drag, startPoint x: 281, startPoint y: 121, endPoint x: 495, endPoint y: 128, distance: 214.1
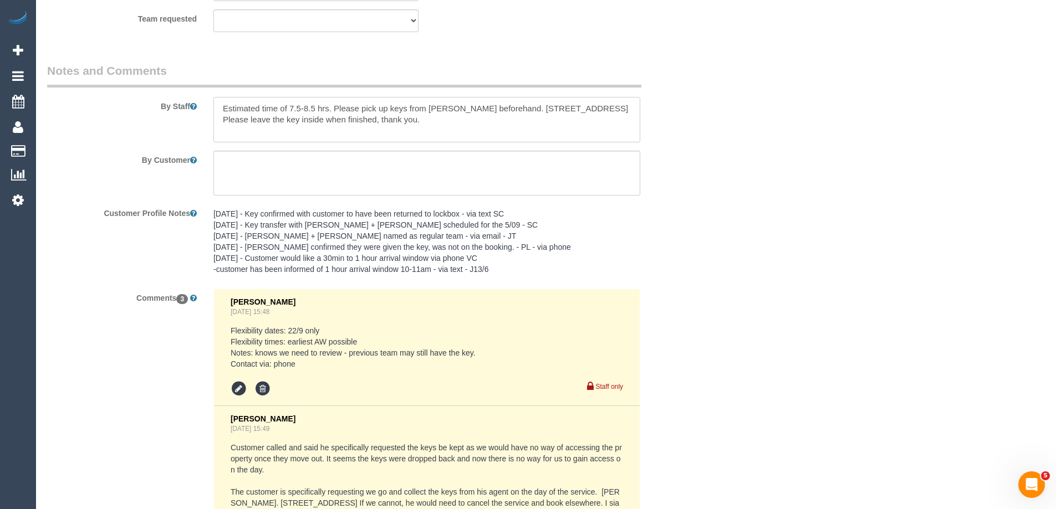
click at [495, 128] on textarea at bounding box center [426, 119] width 427 height 45
click at [493, 128] on textarea at bounding box center [426, 119] width 427 height 45
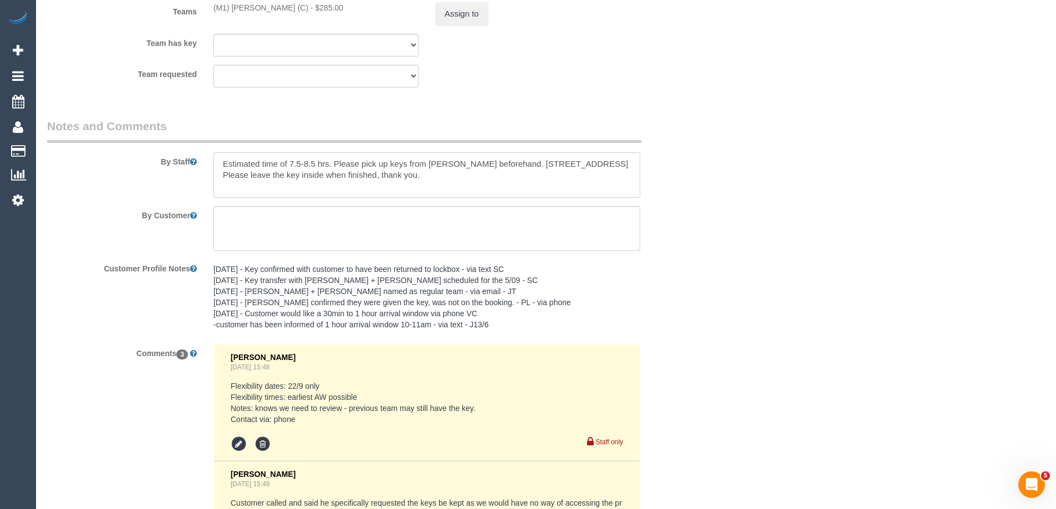
scroll to position [1719, 0]
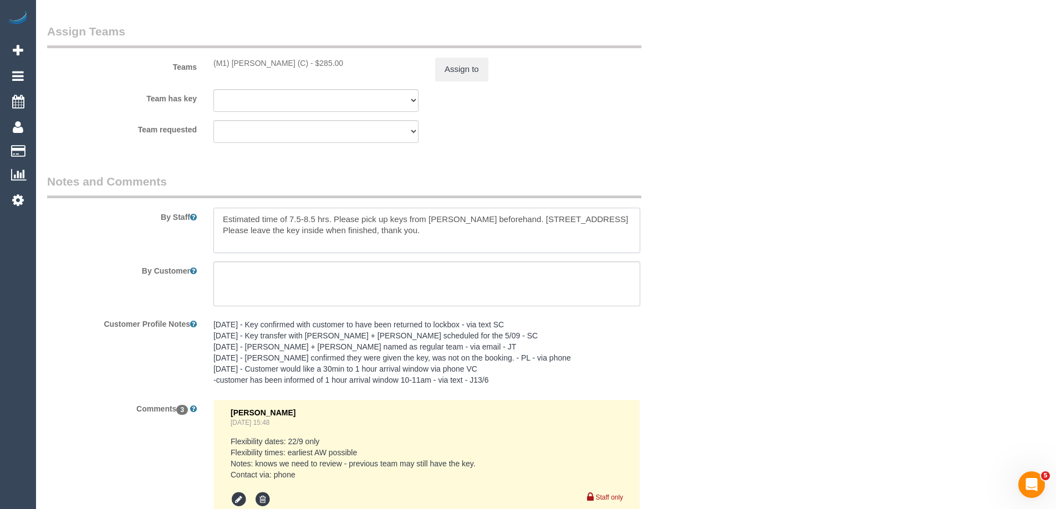
click at [329, 233] on textarea at bounding box center [426, 230] width 427 height 45
drag, startPoint x: 283, startPoint y: 230, endPoint x: 582, endPoint y: 228, distance: 298.8
click at [575, 228] on textarea at bounding box center [426, 230] width 427 height 45
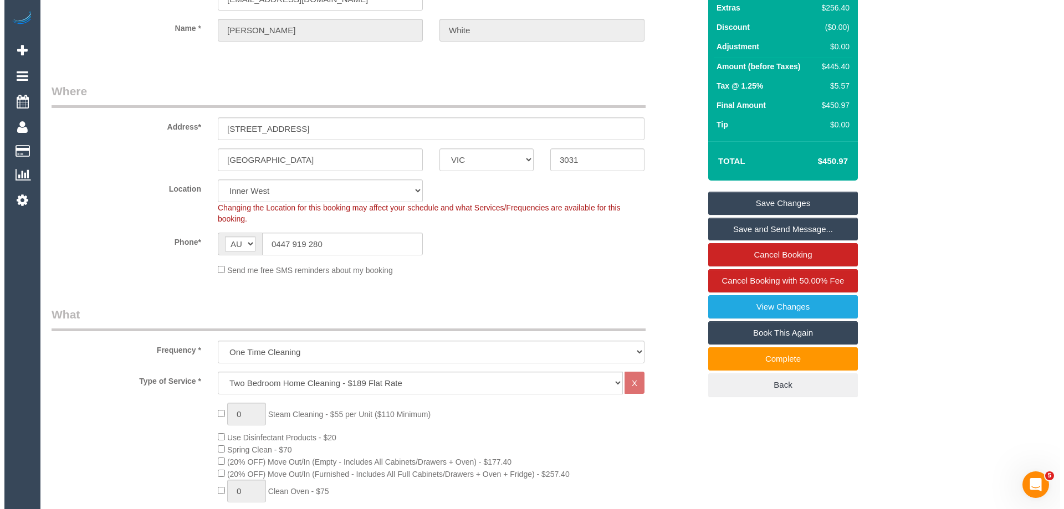
scroll to position [111, 0]
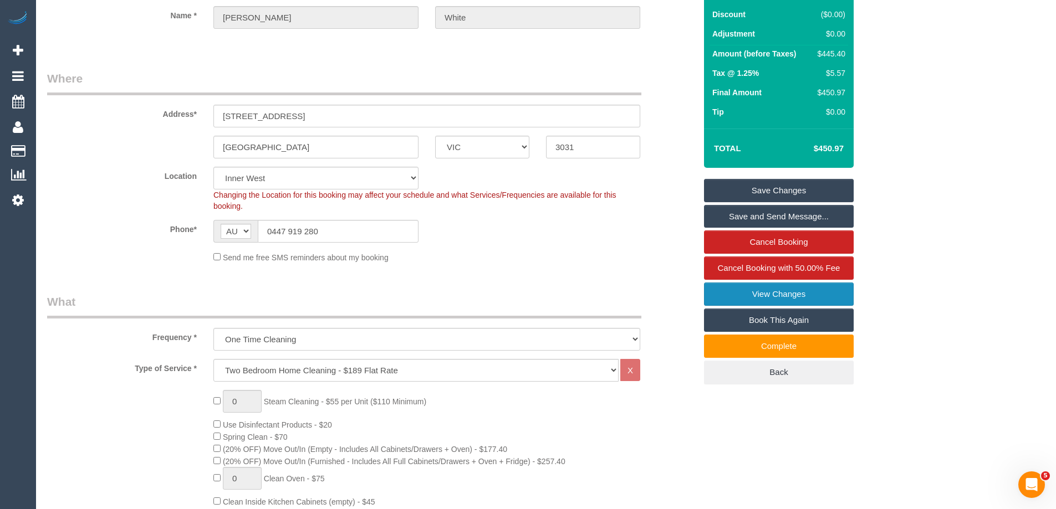
click at [742, 289] on link "View Changes" at bounding box center [779, 294] width 150 height 23
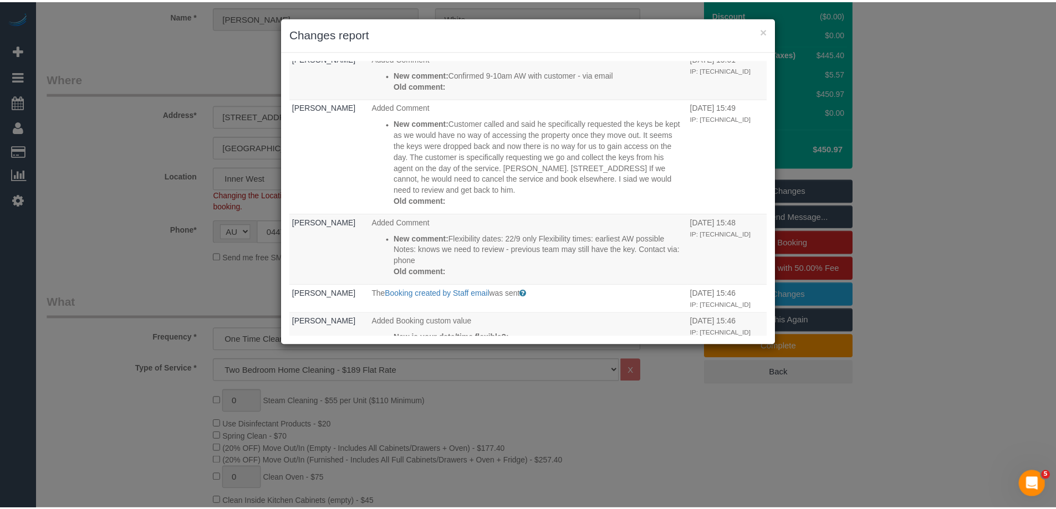
scroll to position [333, 0]
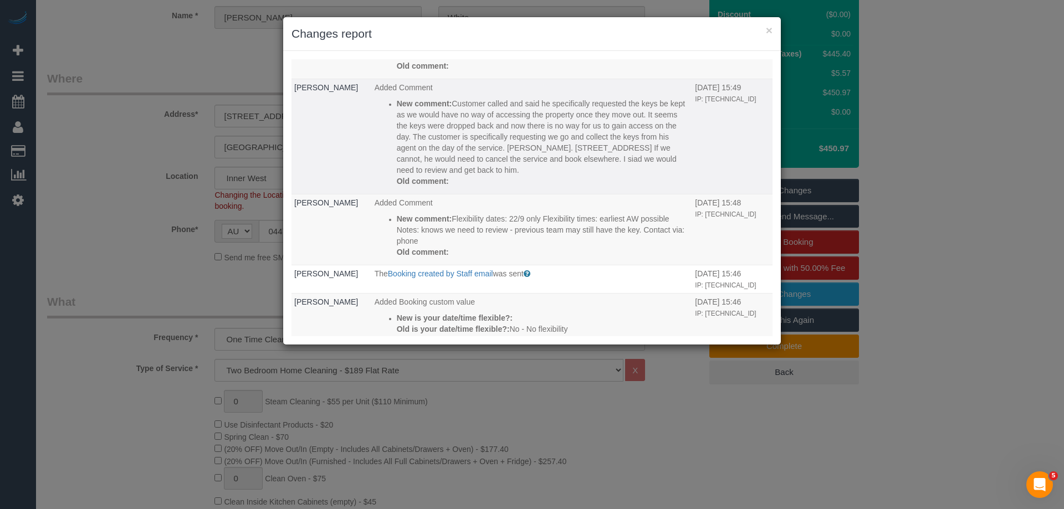
drag, startPoint x: 364, startPoint y: 137, endPoint x: 528, endPoint y: 242, distance: 194.2
click at [527, 195] on td "Added Comment New comment: Customer called and said he specifically requested t…" at bounding box center [532, 136] width 321 height 115
click at [528, 195] on td "Added Comment New comment: Customer called and said he specifically requested t…" at bounding box center [532, 136] width 321 height 115
drag, startPoint x: 528, startPoint y: 242, endPoint x: 345, endPoint y: 132, distance: 213.2
click at [346, 133] on tr "Vanessa Christou Added Comment New comment: Old comment: 08/09/2025 15:49 IP: 2…" at bounding box center [532, 136] width 481 height 115
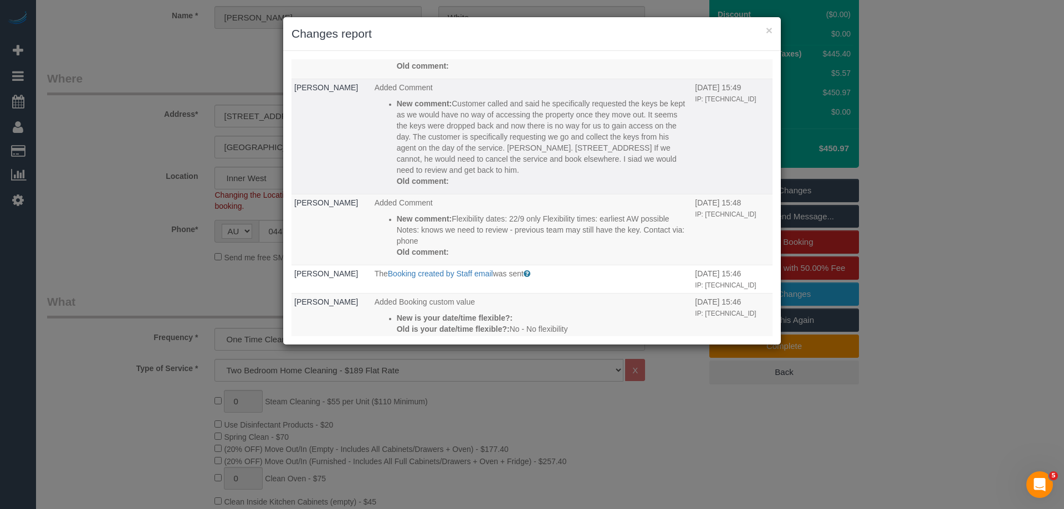
click at [356, 168] on td "Vanessa Christou" at bounding box center [332, 136] width 80 height 115
drag, startPoint x: 351, startPoint y: 143, endPoint x: 473, endPoint y: 216, distance: 141.9
click at [473, 195] on tr "Vanessa Christou Added Comment New comment: Old comment: 08/09/2025 15:49 IP: 2…" at bounding box center [532, 136] width 481 height 115
click at [491, 195] on td "Added Comment New comment: Customer called and said he specifically requested t…" at bounding box center [532, 136] width 321 height 115
drag, startPoint x: 396, startPoint y: 187, endPoint x: 315, endPoint y: 149, distance: 89.0
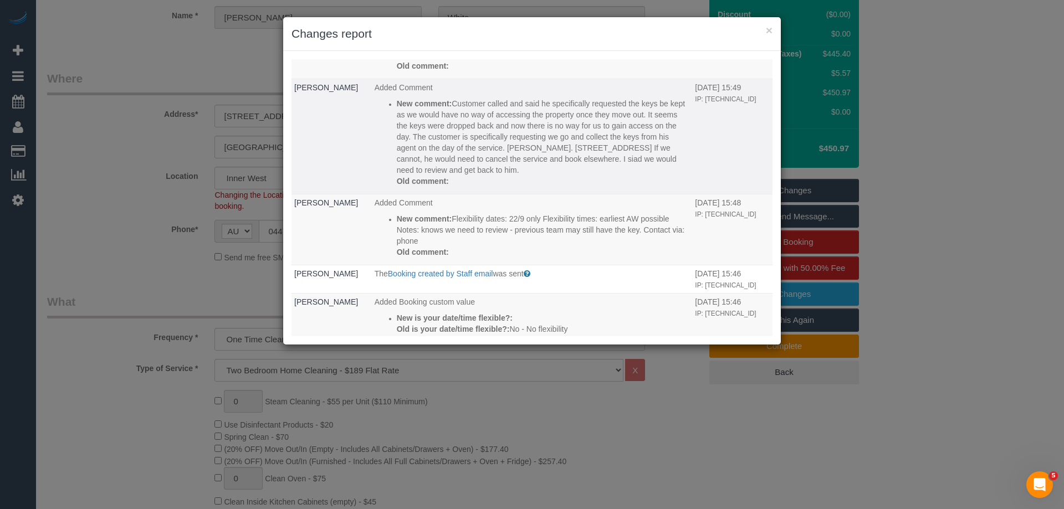
click at [315, 149] on tr "Vanessa Christou Added Comment New comment: Old comment: 08/09/2025 15:49 IP: 2…" at bounding box center [532, 136] width 481 height 115
click at [334, 174] on td "Vanessa Christou" at bounding box center [332, 136] width 80 height 115
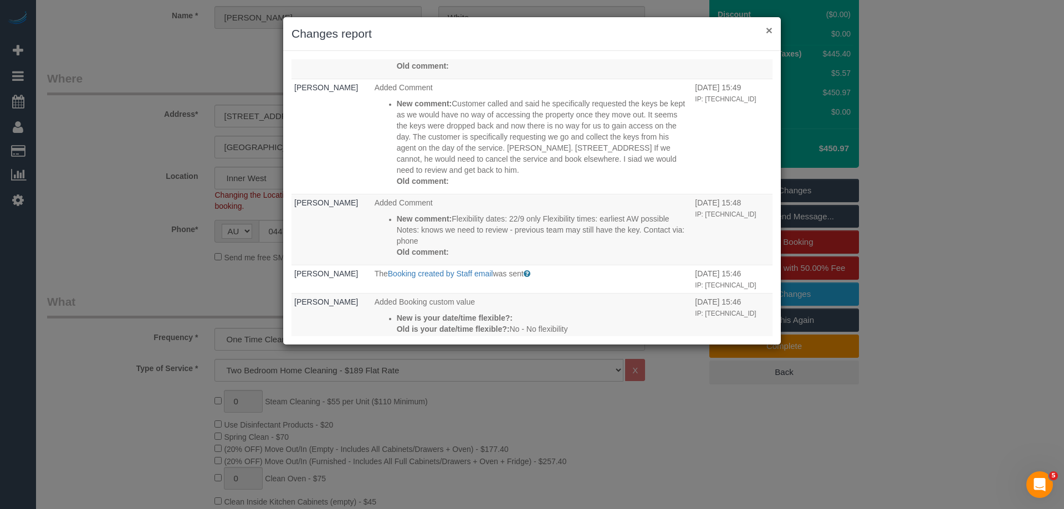
click at [768, 32] on button "×" at bounding box center [769, 30] width 7 height 12
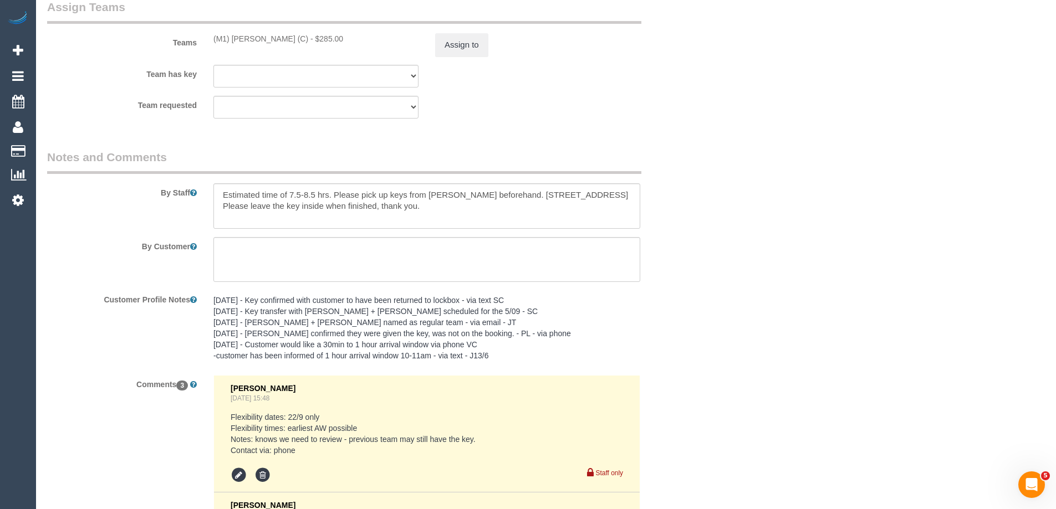
scroll to position [1774, 0]
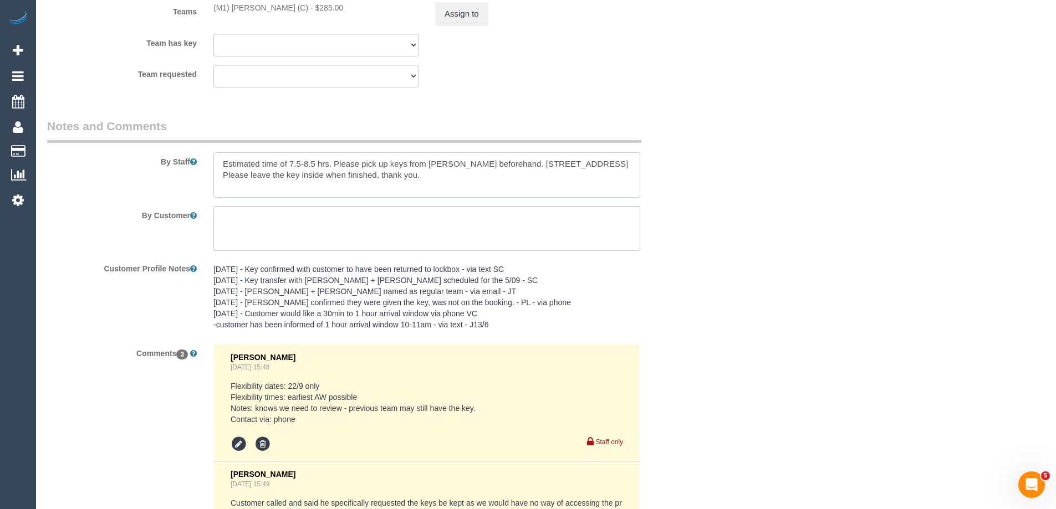
drag, startPoint x: 284, startPoint y: 171, endPoint x: 494, endPoint y: 185, distance: 210.6
click at [450, 184] on textarea at bounding box center [426, 174] width 427 height 45
click at [496, 185] on textarea at bounding box center [426, 174] width 427 height 45
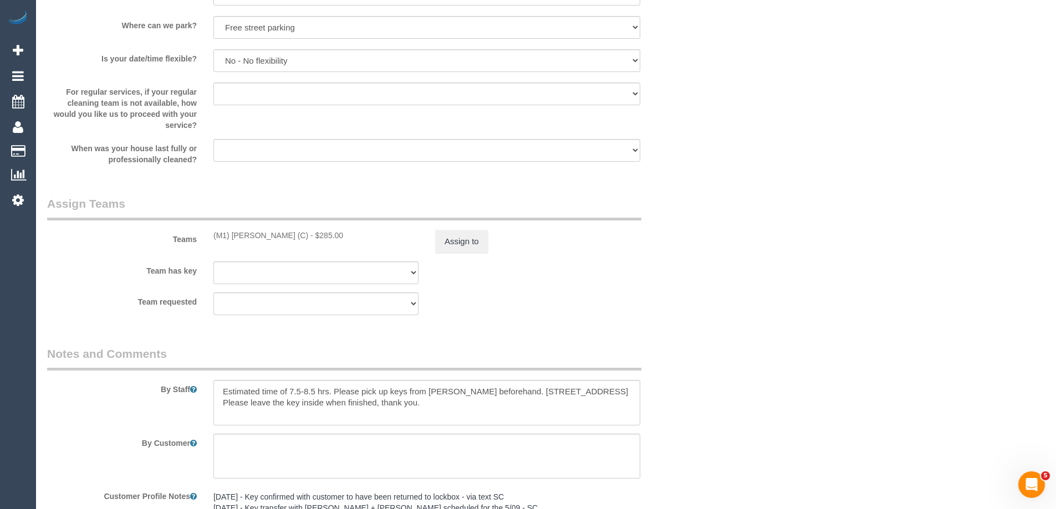
scroll to position [1608, 0]
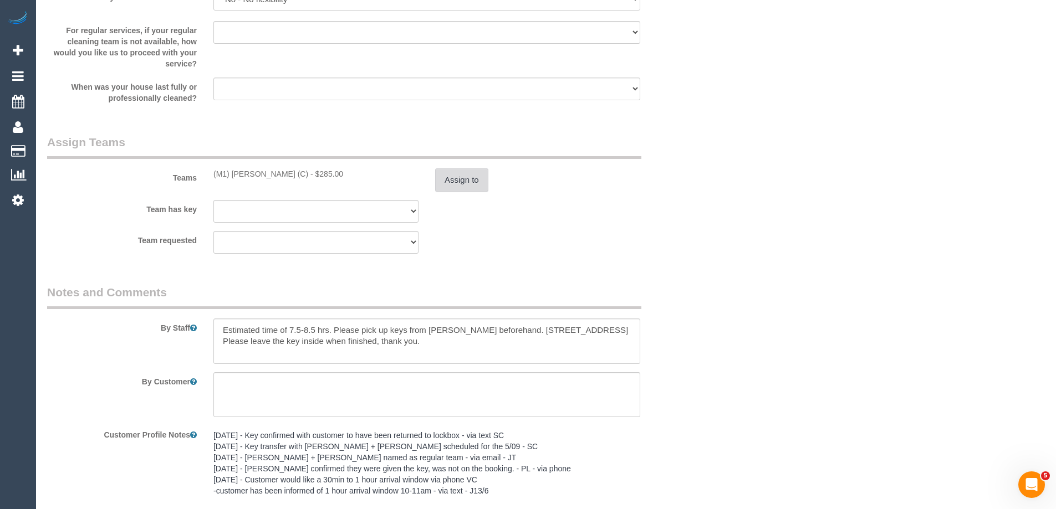
click at [455, 178] on button "Assign to" at bounding box center [461, 180] width 53 height 23
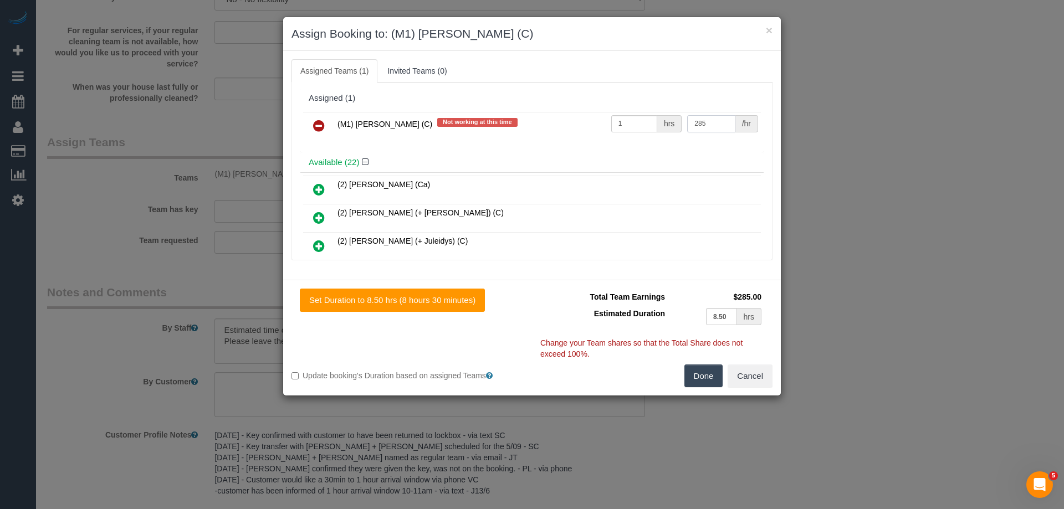
drag, startPoint x: 702, startPoint y: 122, endPoint x: 570, endPoint y: 125, distance: 132.0
click at [570, 125] on tr "(M1) Jeferson Ortiz (C) Not working at this time 1 hrs 285 /hr" at bounding box center [532, 126] width 458 height 28
click at [707, 123] on input "285" at bounding box center [711, 123] width 48 height 17
click at [708, 124] on input "285" at bounding box center [711, 123] width 48 height 17
type input "302.5"
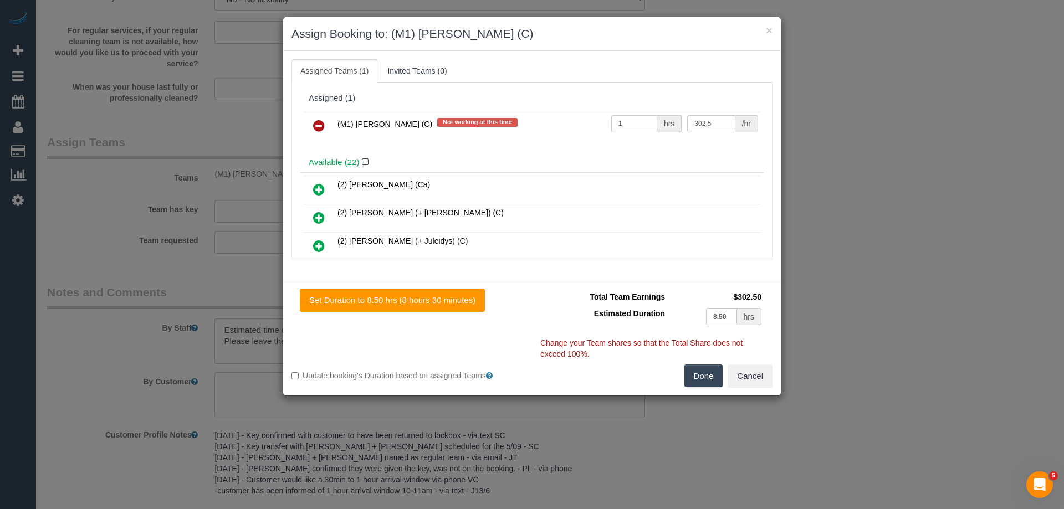
click at [697, 376] on button "Done" at bounding box center [704, 376] width 39 height 23
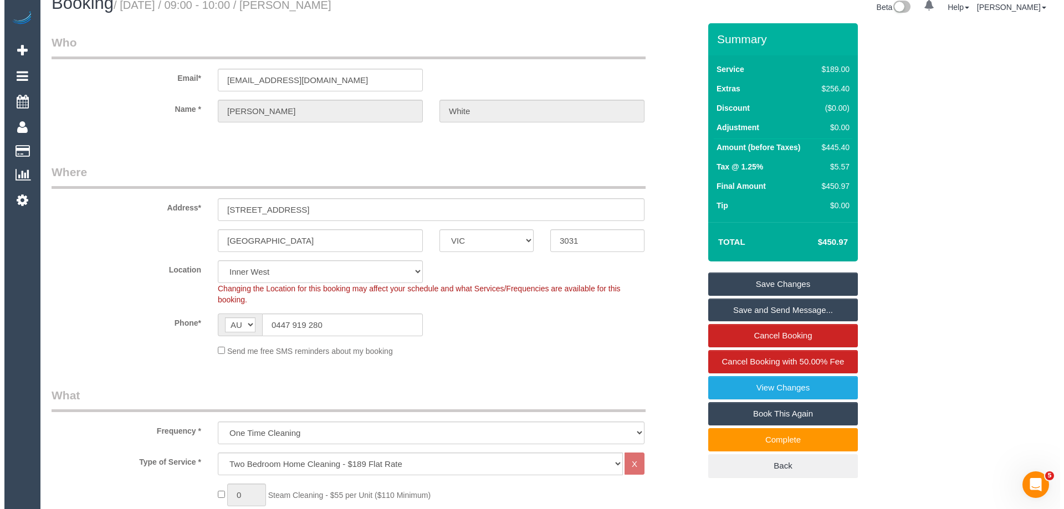
scroll to position [0, 0]
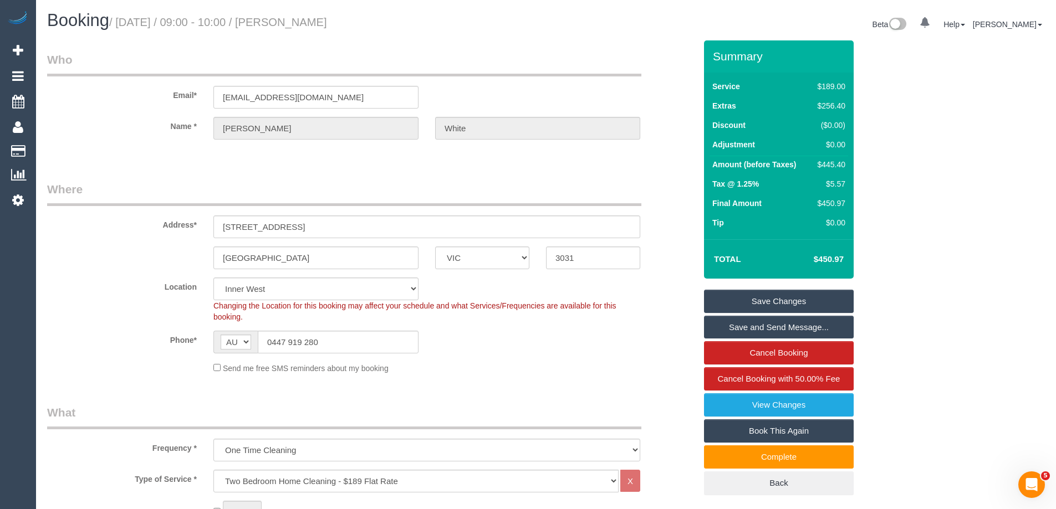
click at [747, 303] on link "Save Changes" at bounding box center [779, 301] width 150 height 23
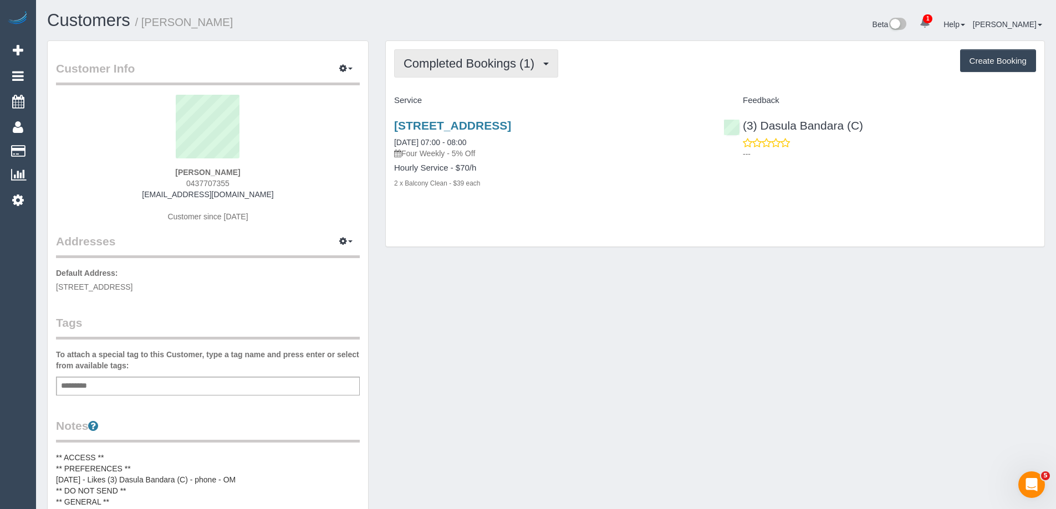
click at [459, 71] on button "Completed Bookings (1)" at bounding box center [476, 63] width 164 height 28
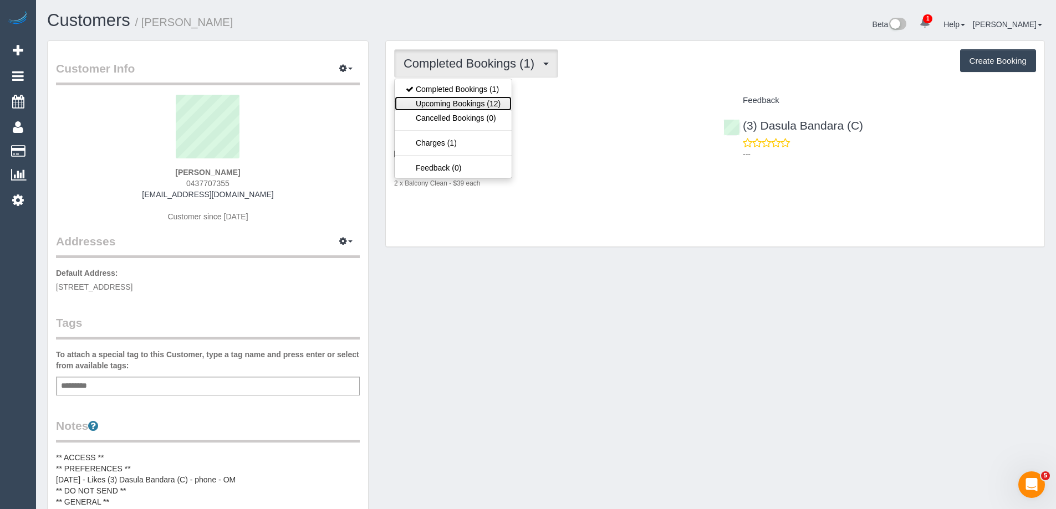
click at [465, 105] on link "Upcoming Bookings (12)" at bounding box center [453, 103] width 117 height 14
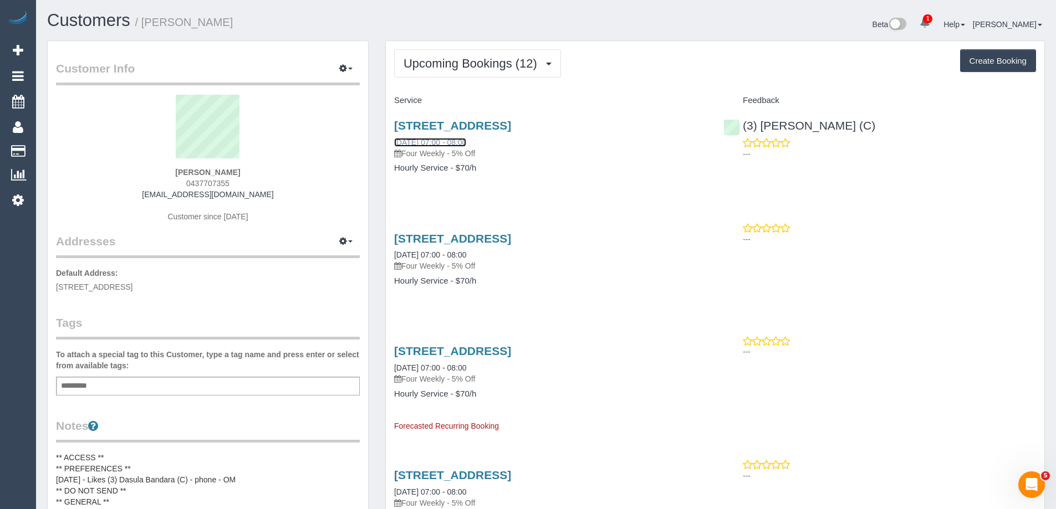
click at [451, 145] on link "[DATE] 07:00 - 08:00" at bounding box center [430, 142] width 72 height 9
click at [736, 128] on div "(3) [PERSON_NAME] (C) ---" at bounding box center [879, 137] width 329 height 54
click at [672, 142] on div "[STREET_ADDRESS] [DATE] 07:00 - 08:00 Four Weekly - 5% Off" at bounding box center [550, 139] width 313 height 40
click at [740, 127] on div "(3) [PERSON_NAME] (C) ---" at bounding box center [879, 137] width 329 height 54
click at [442, 61] on span "Upcoming Bookings (12)" at bounding box center [473, 64] width 139 height 14
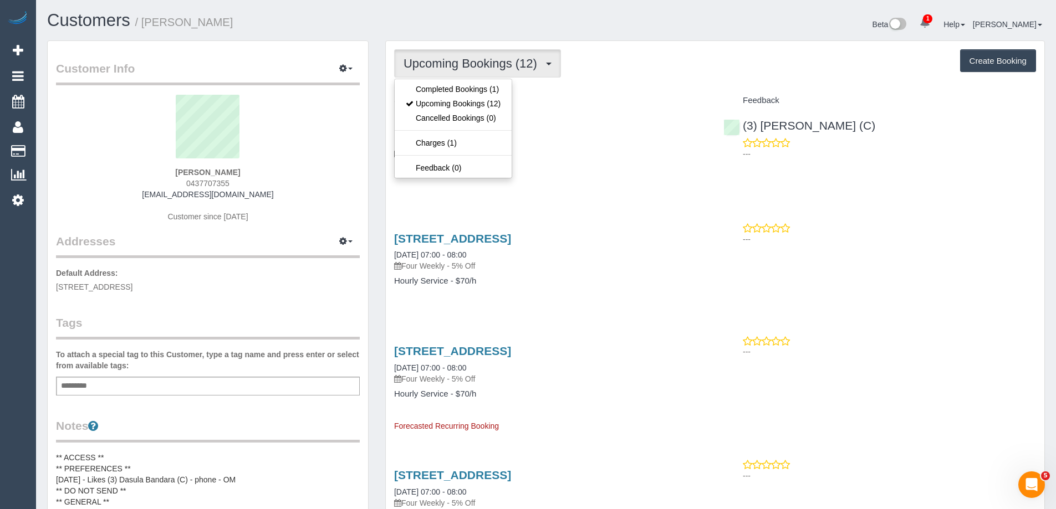
click at [602, 73] on div "Upcoming Bookings (12) Completed Bookings (1) Upcoming Bookings (12) Cancelled …" at bounding box center [715, 63] width 642 height 28
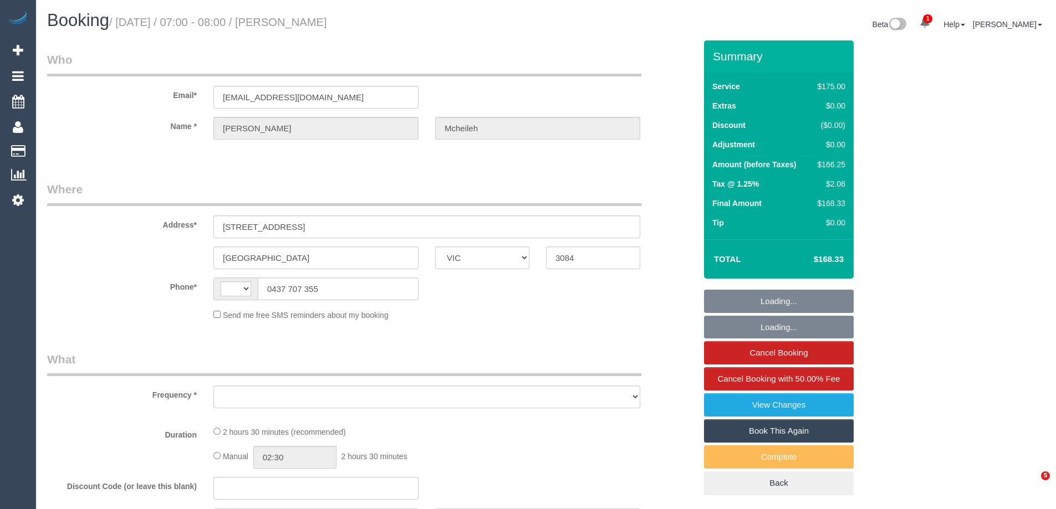
select select "VIC"
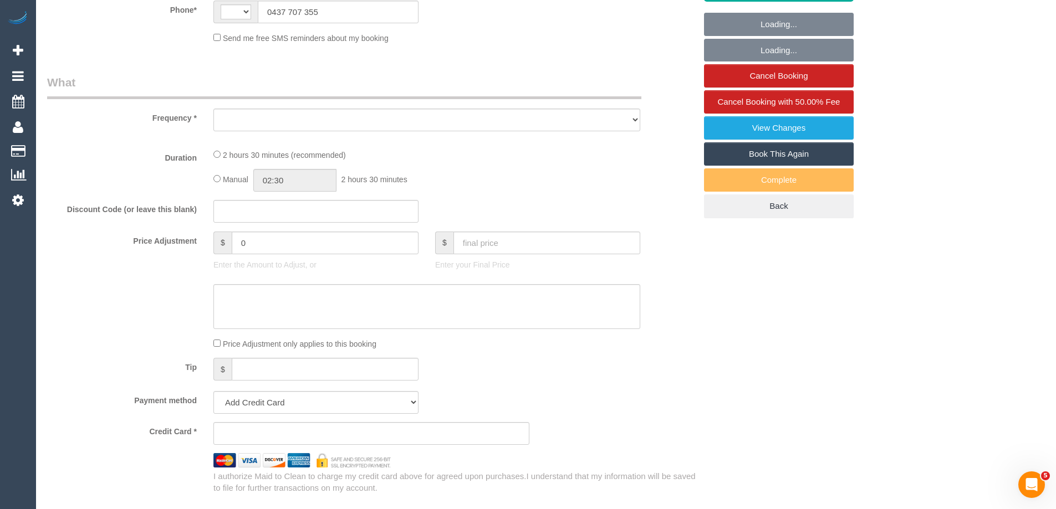
select select "string:AU"
select select "object:541"
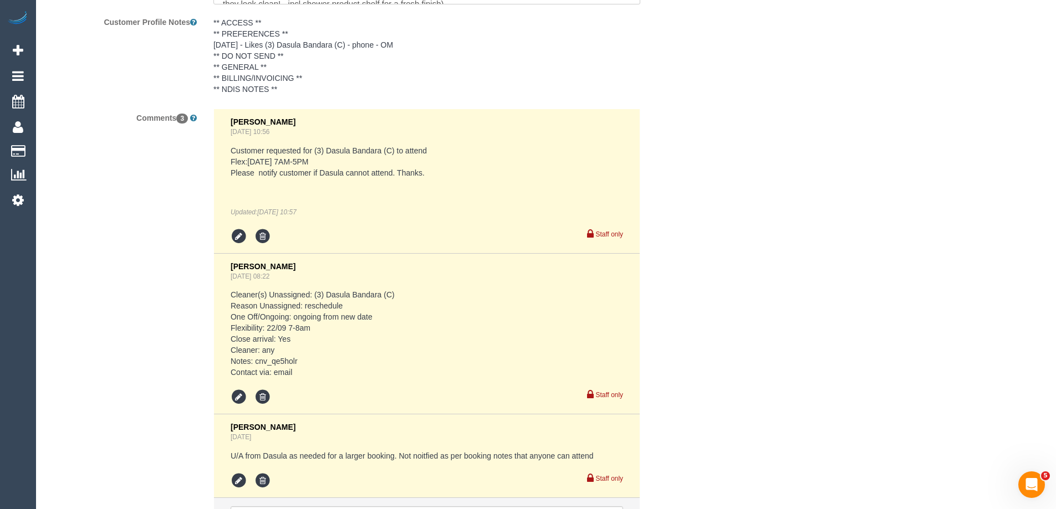
select select "string:stripe-pm_1RwOvx2GScqysDRVeUefEy69"
select select "150"
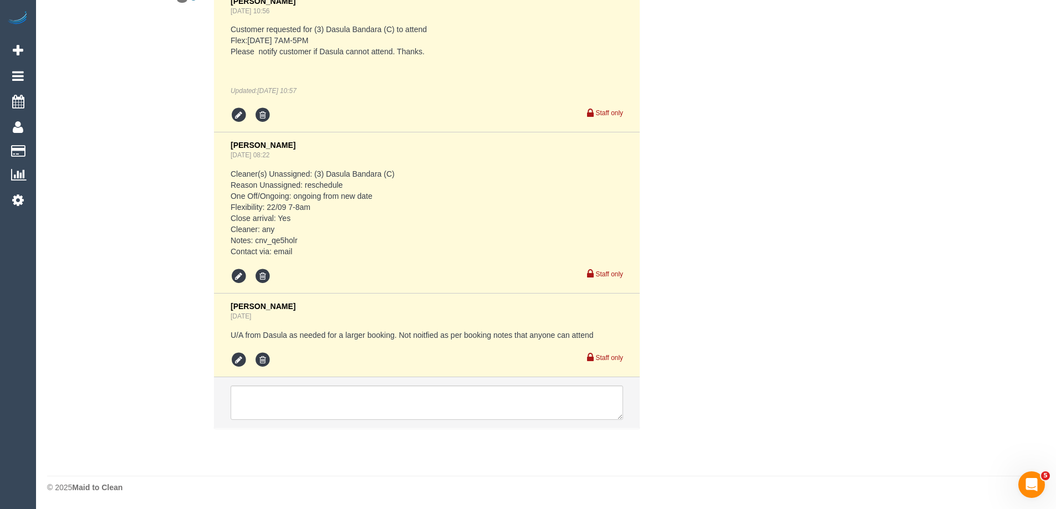
select select "number:29"
select select "number:14"
select select "number:19"
select select "number:25"
select select "number:35"
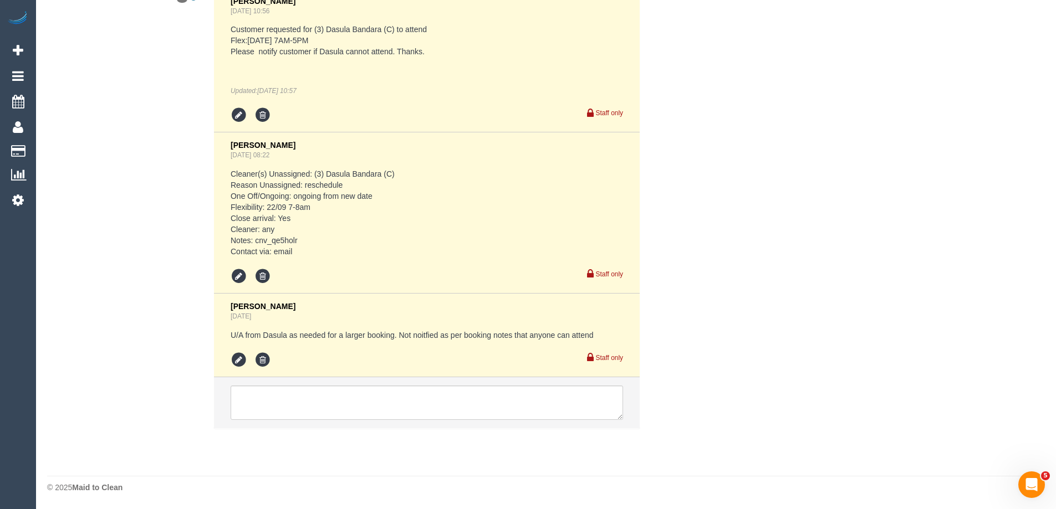
select select "number:12"
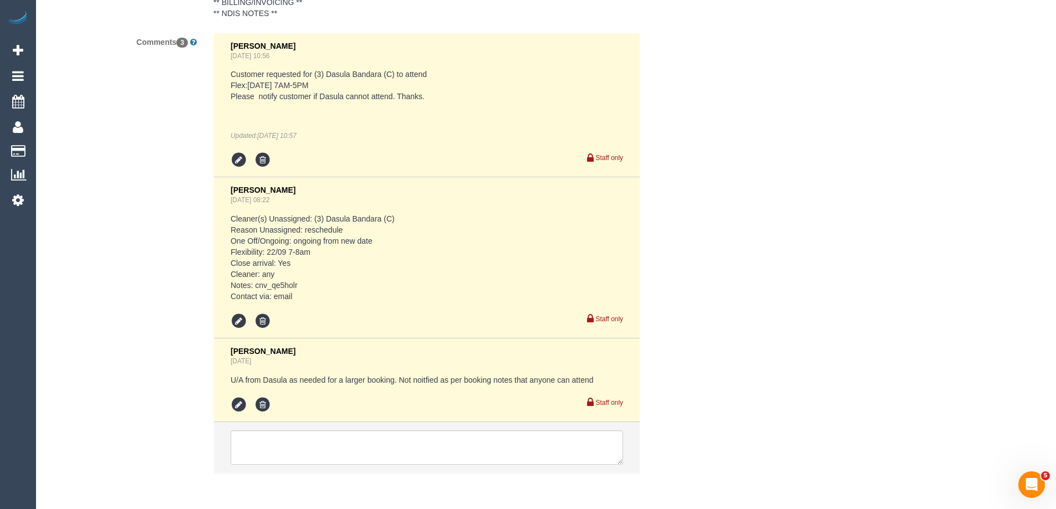
select select "object:922"
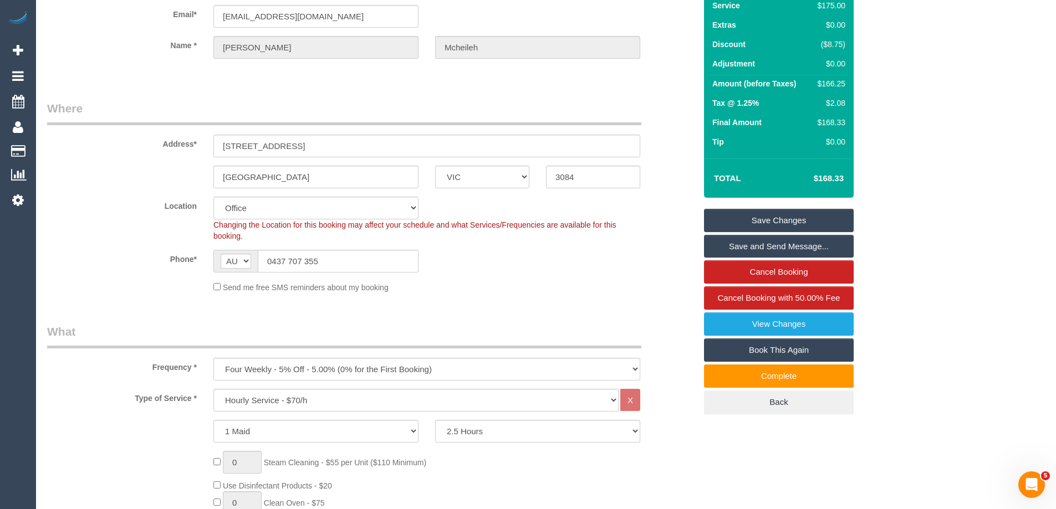
scroll to position [24, 0]
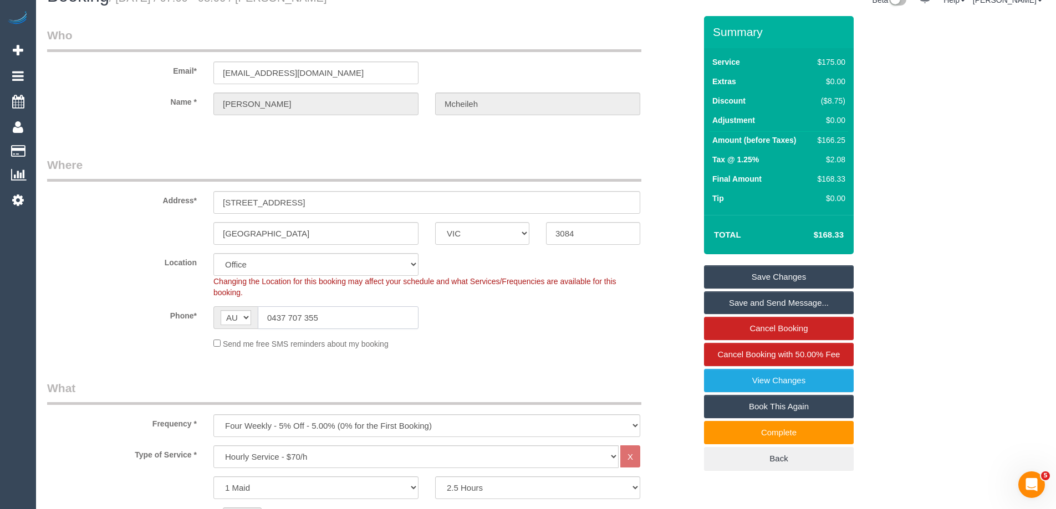
drag, startPoint x: 328, startPoint y: 317, endPoint x: 80, endPoint y: 312, distance: 247.3
click at [93, 313] on div "Phone* AF AL DZ AD AO AI AQ AG AR AM AW AU AT AZ BS BH BD BB BY BE BZ BJ BM BT …" at bounding box center [371, 318] width 665 height 23
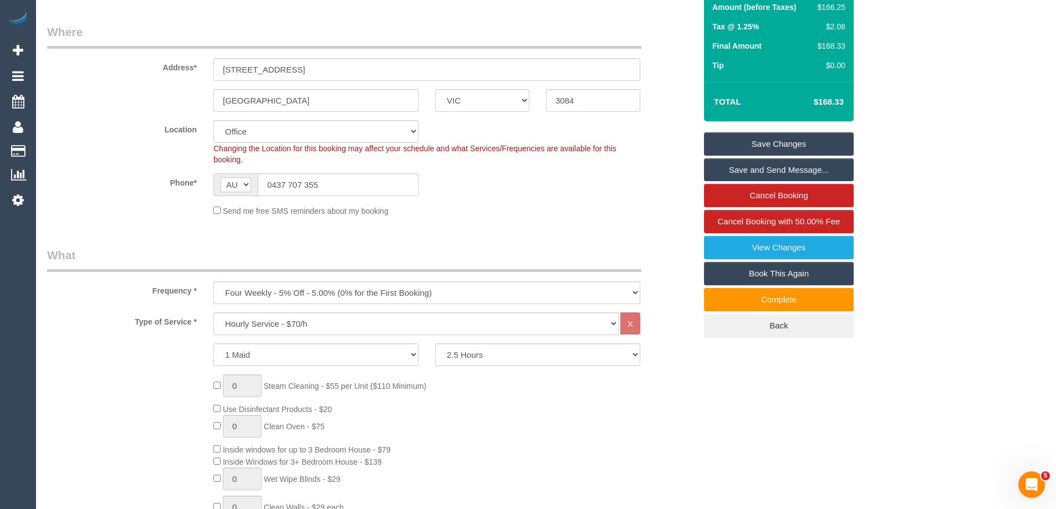
scroll to position [222, 0]
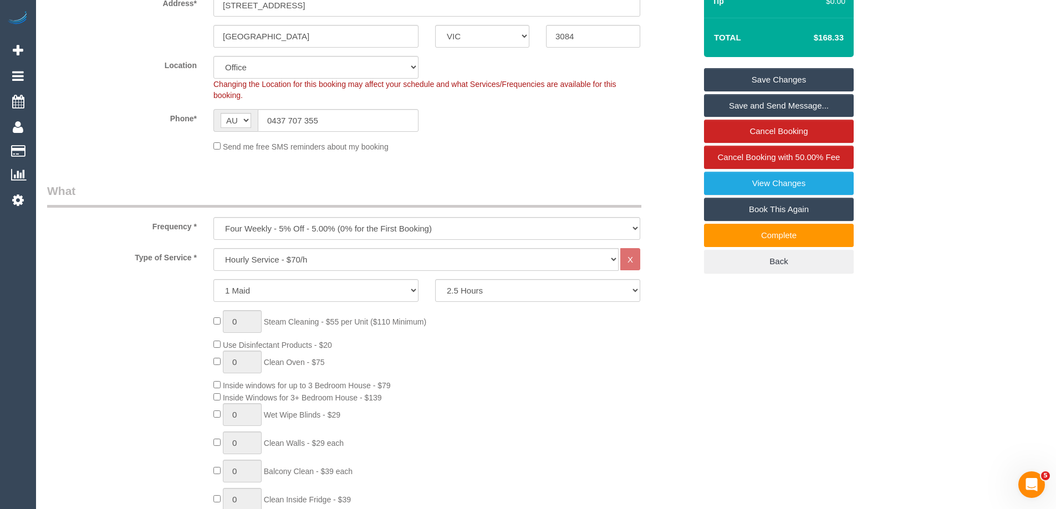
drag, startPoint x: 140, startPoint y: 222, endPoint x: 201, endPoint y: 260, distance: 71.7
click at [193, 264] on div "Type of Service * Hourly Service - $70/h Hourly Service - $65/h Hourly Service …" at bounding box center [371, 259] width 665 height 23
drag, startPoint x: 150, startPoint y: 228, endPoint x: 199, endPoint y: 263, distance: 59.7
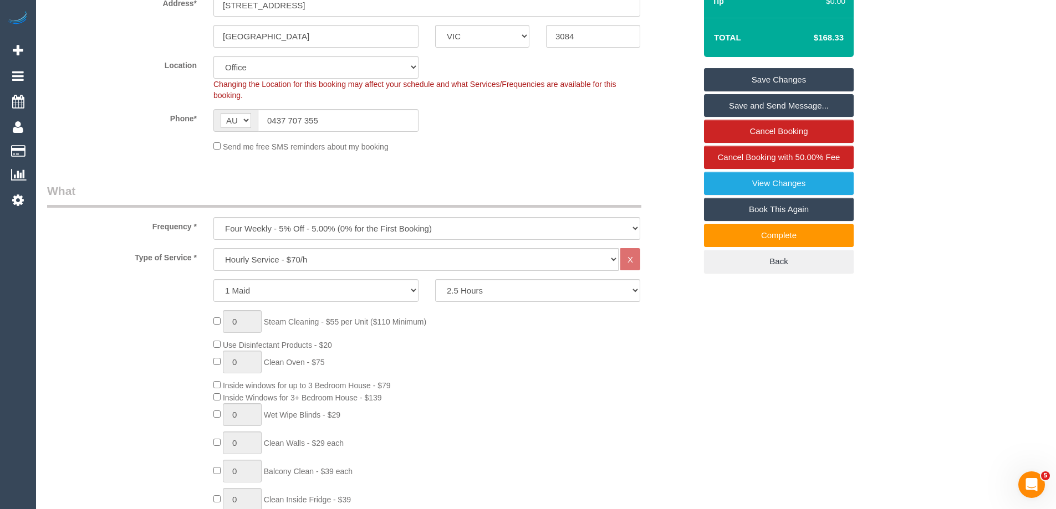
click at [200, 263] on label "Type of Service *" at bounding box center [122, 255] width 166 height 15
drag, startPoint x: 148, startPoint y: 227, endPoint x: 200, endPoint y: 264, distance: 63.2
click at [196, 261] on label "Type of Service *" at bounding box center [122, 255] width 166 height 15
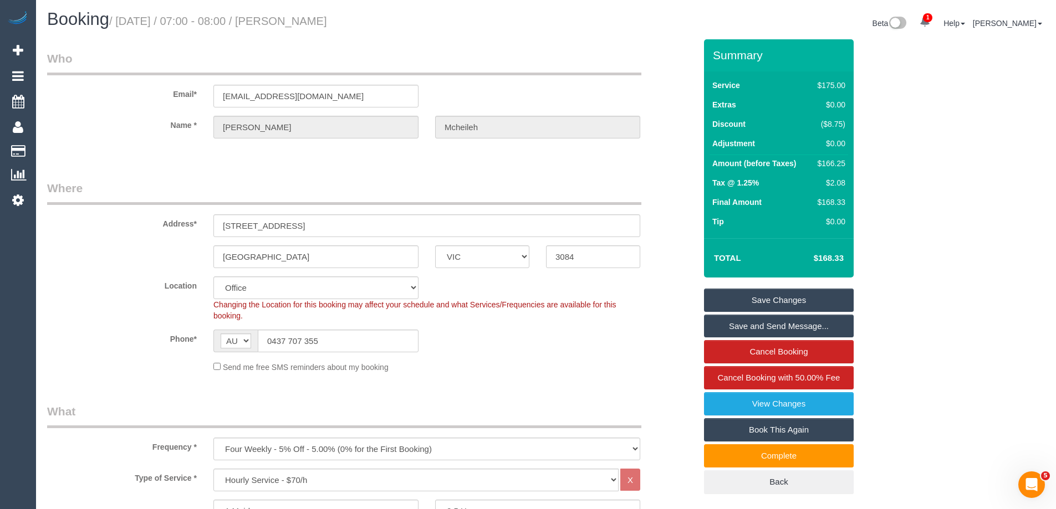
scroll to position [0, 0]
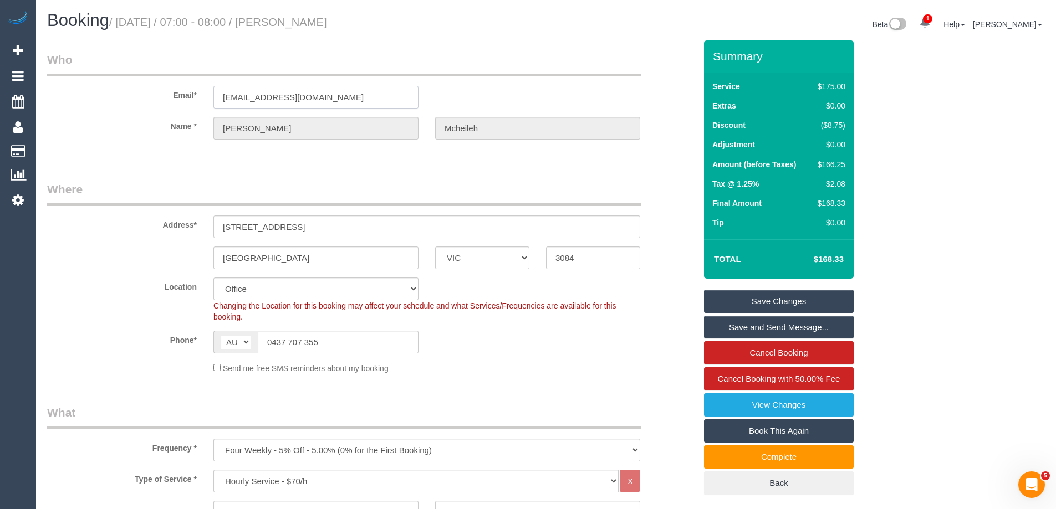
drag, startPoint x: 323, startPoint y: 91, endPoint x: 57, endPoint y: 91, distance: 266.1
click at [57, 91] on div "Email* cmcheileh@gmail.com" at bounding box center [371, 80] width 665 height 57
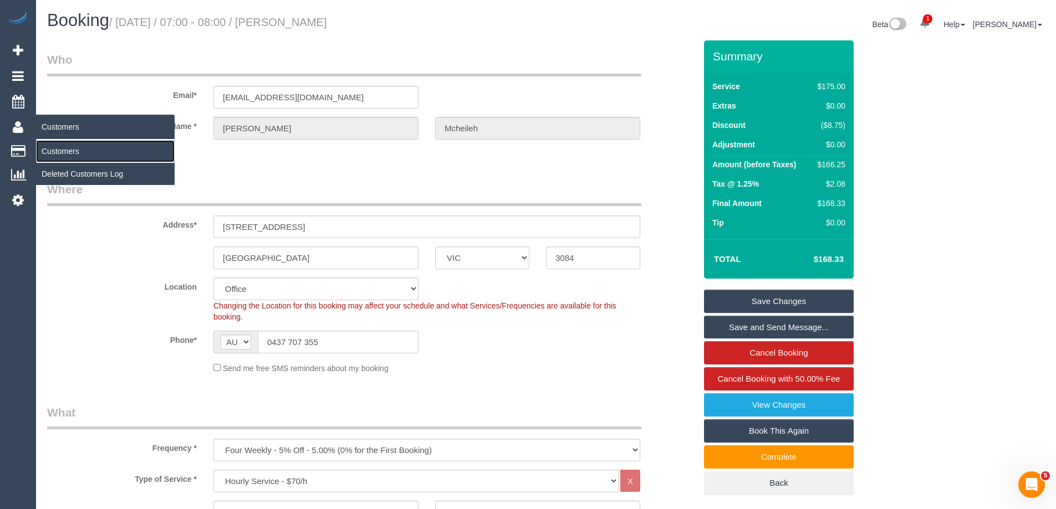
click at [57, 149] on link "Customers" at bounding box center [105, 151] width 139 height 22
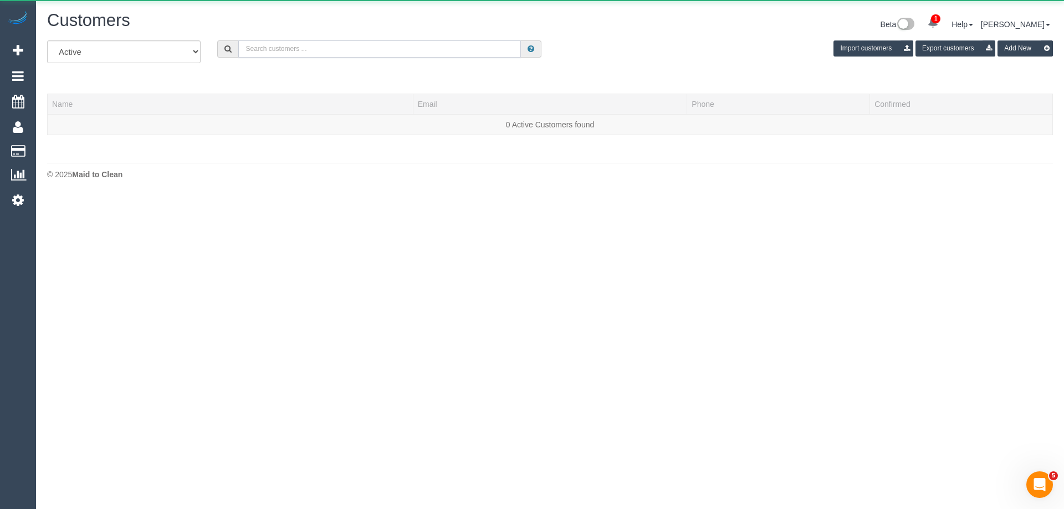
click at [279, 48] on input "text" at bounding box center [379, 48] width 283 height 17
paste input "cmcheileh@gmail.com"
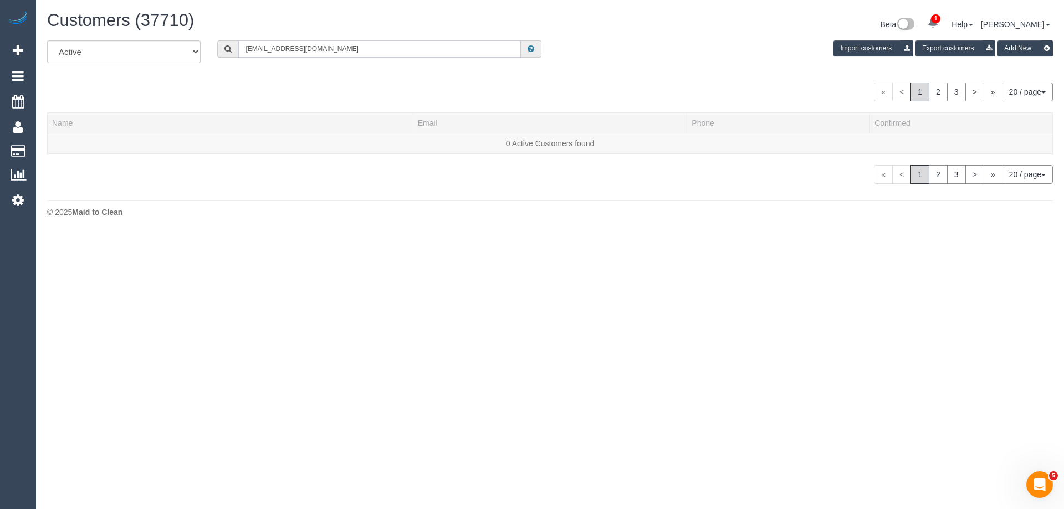
type input "cmcheileh@gmail.com"
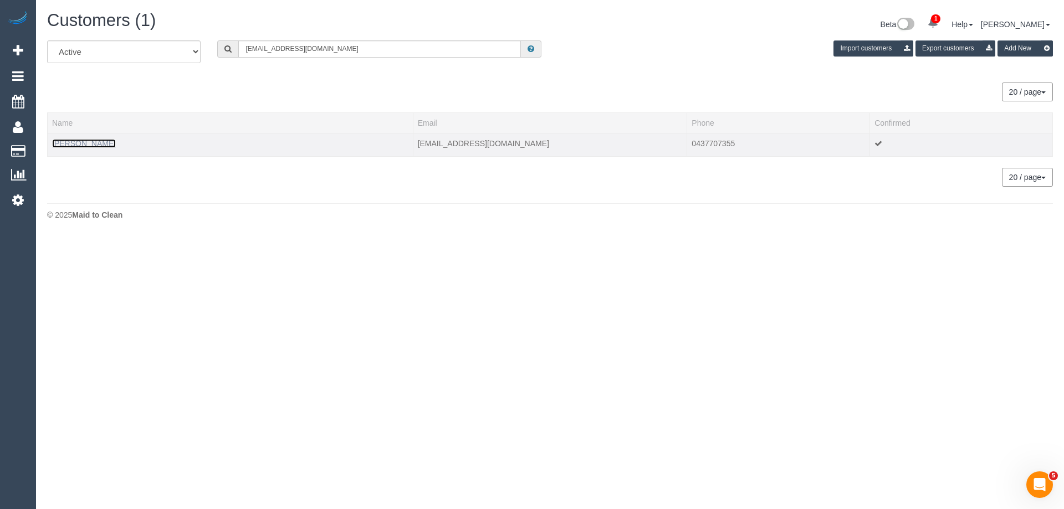
click at [91, 145] on link "Cristian Mcheileh" at bounding box center [84, 143] width 64 height 9
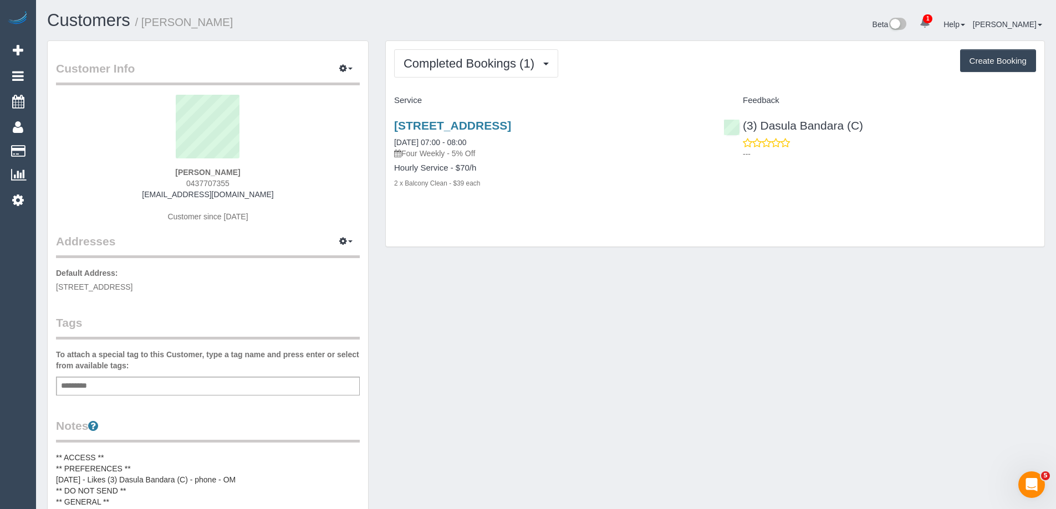
click at [201, 381] on div "Add a tag" at bounding box center [208, 386] width 304 height 19
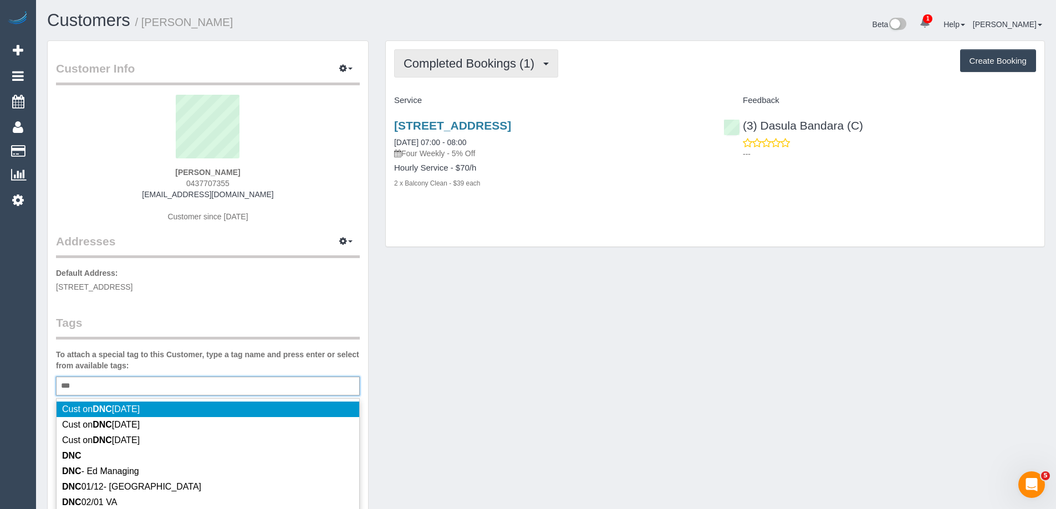
type input "***"
click at [484, 57] on span "Completed Bookings (1)" at bounding box center [472, 64] width 136 height 14
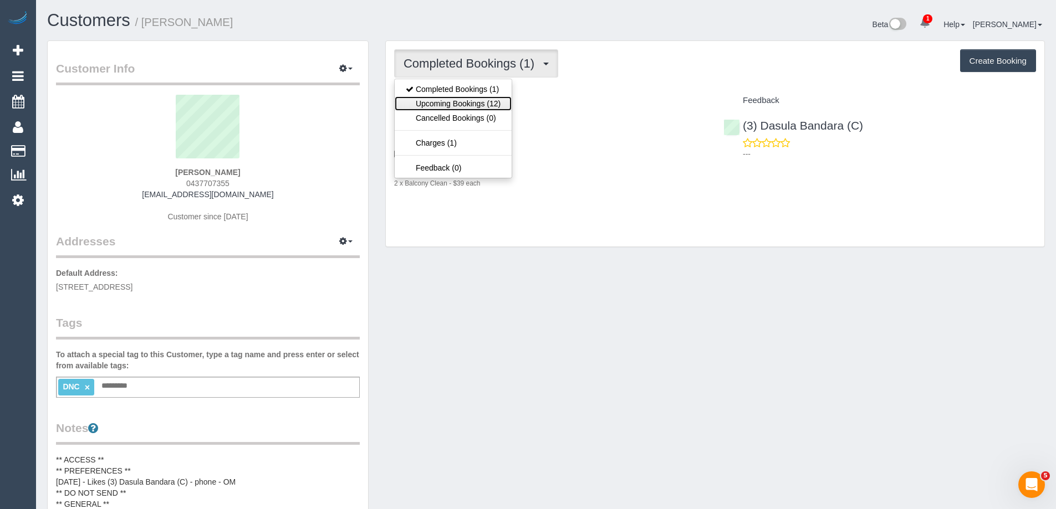
click at [477, 101] on link "Upcoming Bookings (12)" at bounding box center [453, 103] width 117 height 14
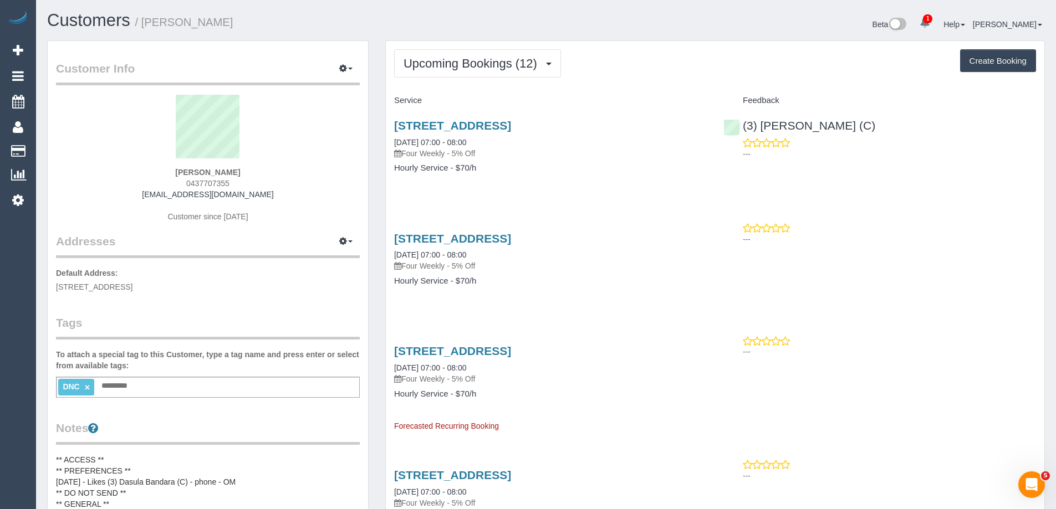
click at [86, 390] on link "×" at bounding box center [87, 387] width 5 height 9
click at [93, 390] on input "text" at bounding box center [77, 386] width 38 height 14
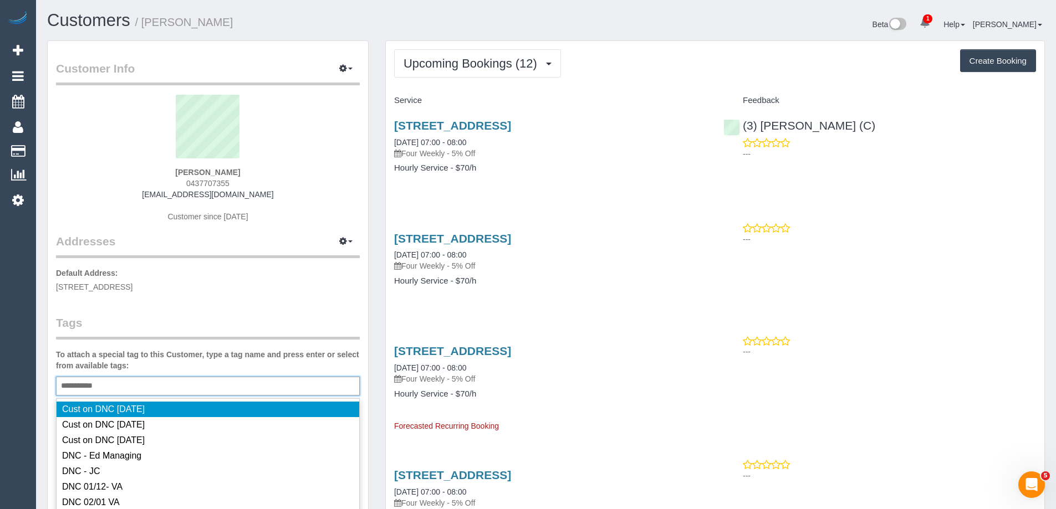
type input "**********"
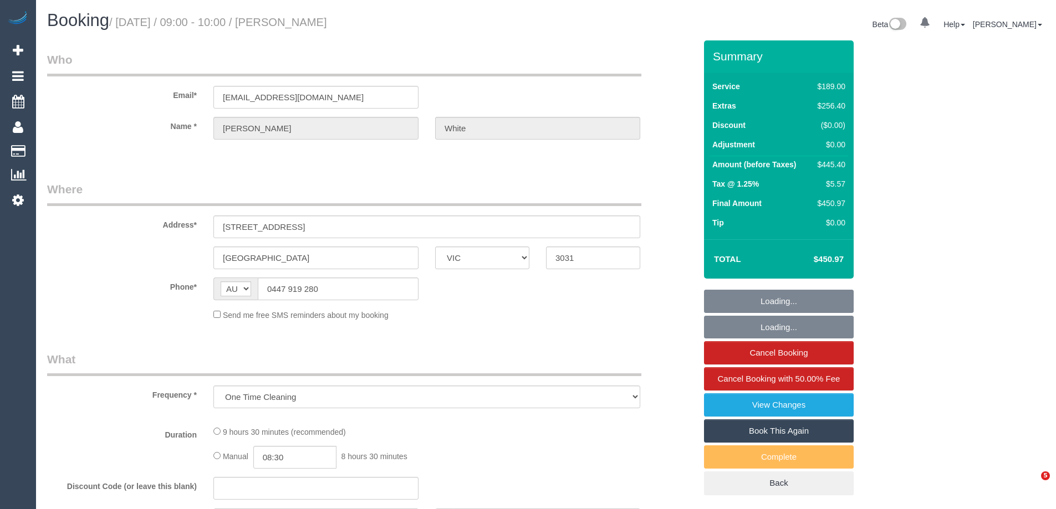
select select "VIC"
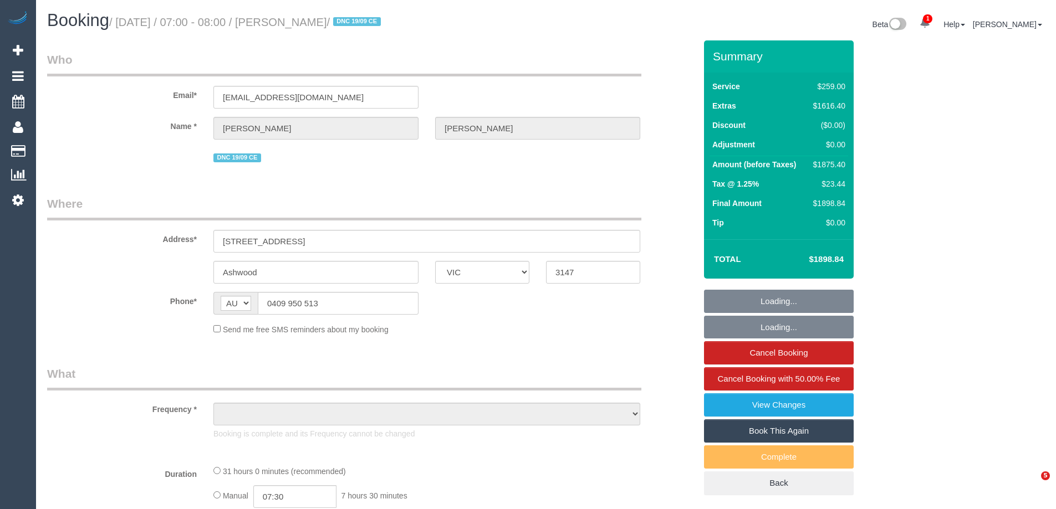
select select "VIC"
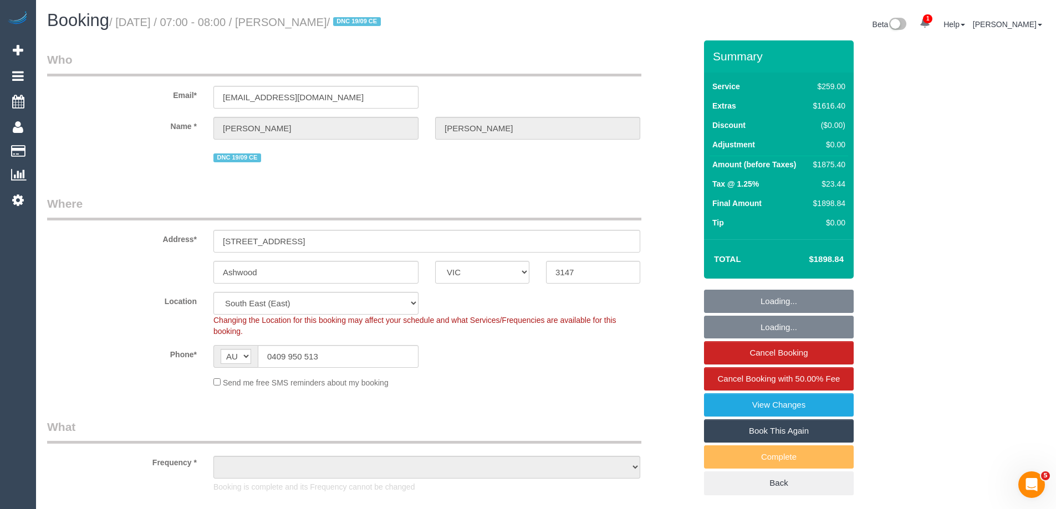
select select "object:770"
select select "spot1"
select select "number:28"
select select "number:14"
select select "number:19"
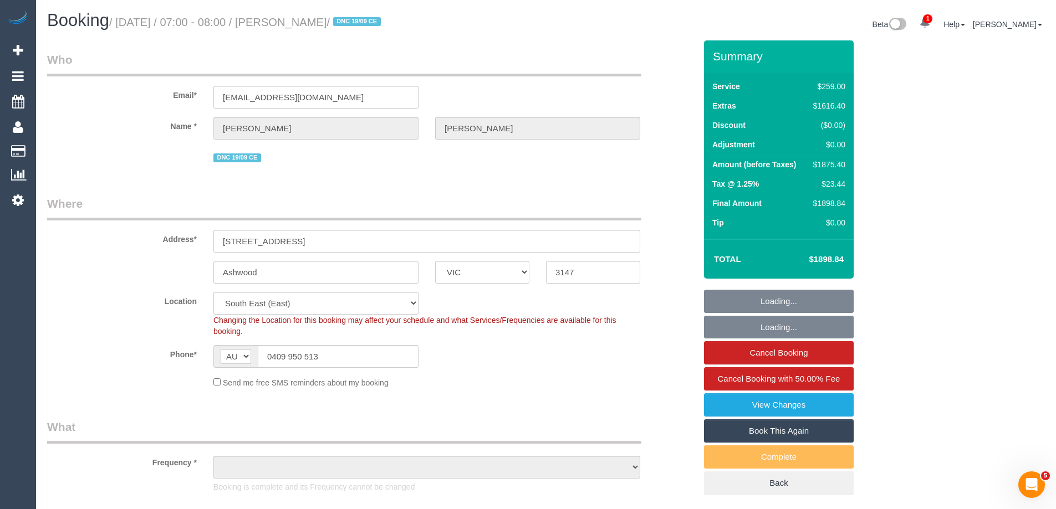
select select "number:24"
select select "number:11"
select select "string:stripe-pm_1S7U2F2GScqysDRV6xFb9xPu"
select select "object:871"
click at [835, 161] on div "$1875.40" at bounding box center [827, 164] width 35 height 11
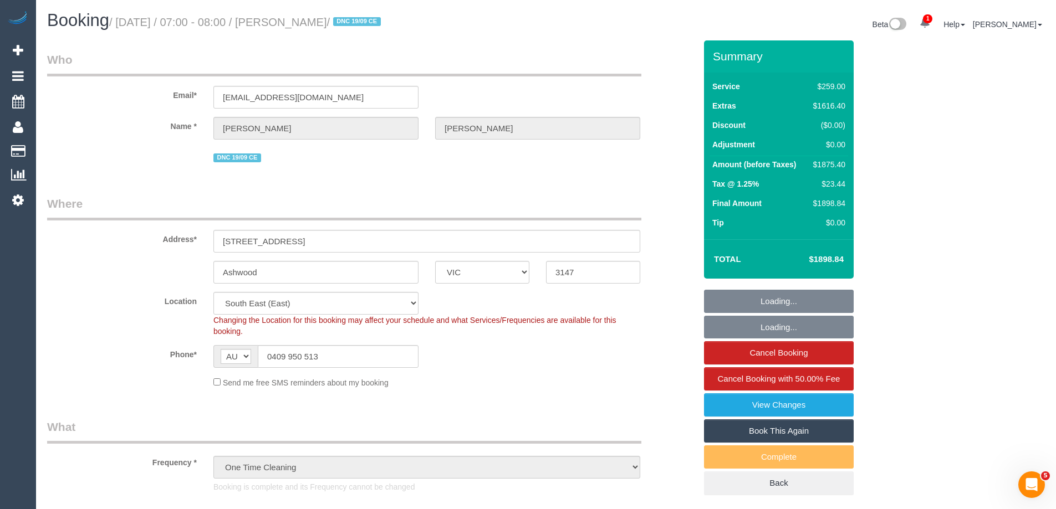
click at [835, 161] on div "$1875.40" at bounding box center [827, 164] width 35 height 11
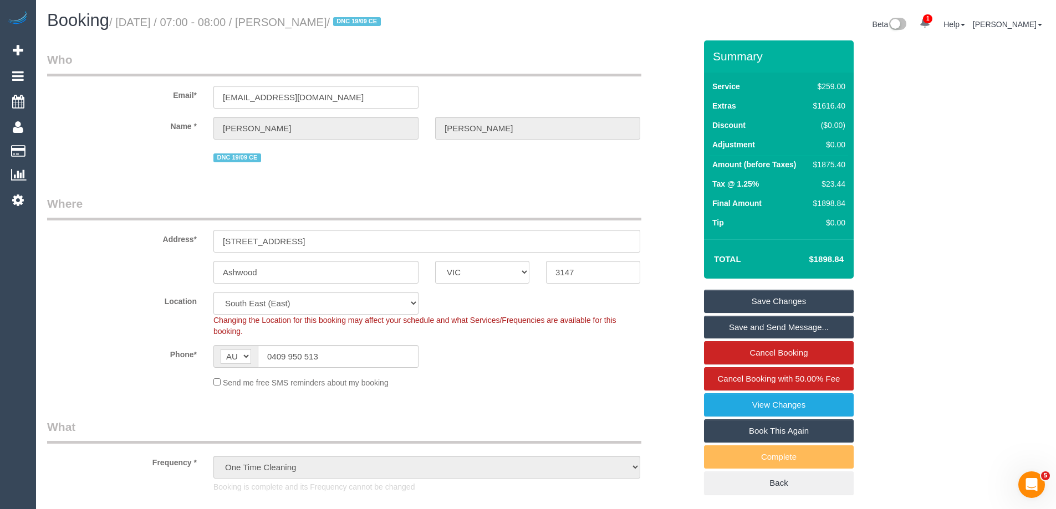
copy div "1875.40"
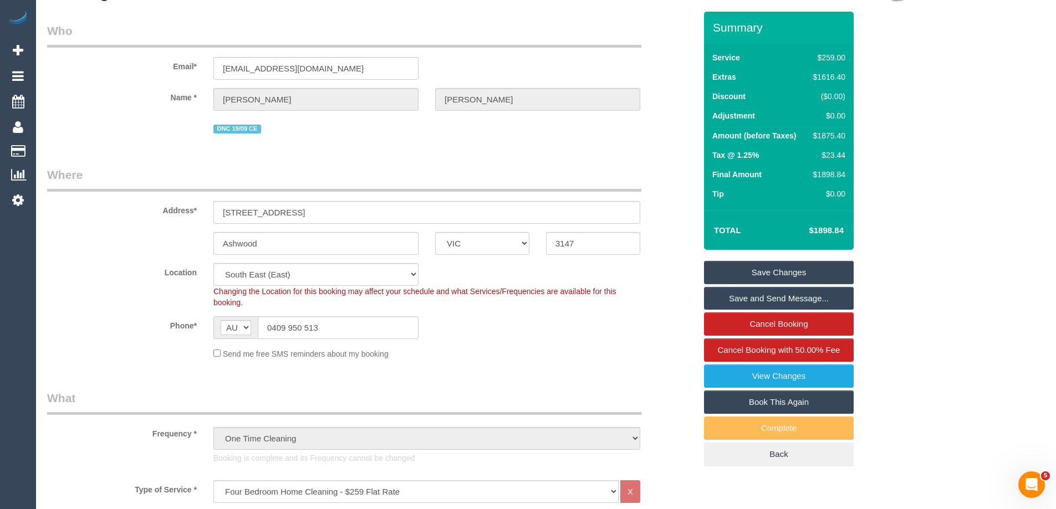
scroll to position [55, 0]
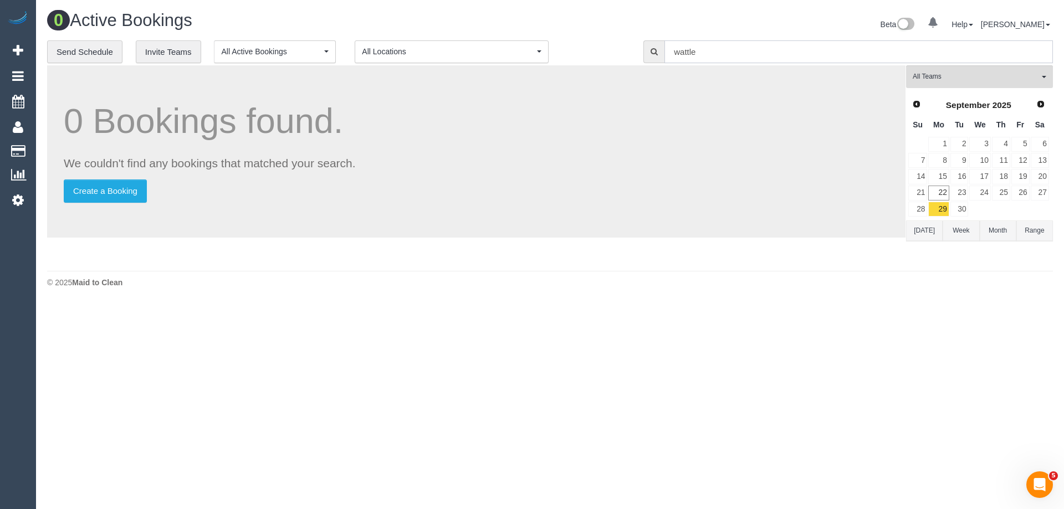
click at [725, 56] on input "wattle" at bounding box center [859, 51] width 389 height 23
click at [725, 55] on input "wattle" at bounding box center [859, 51] width 389 height 23
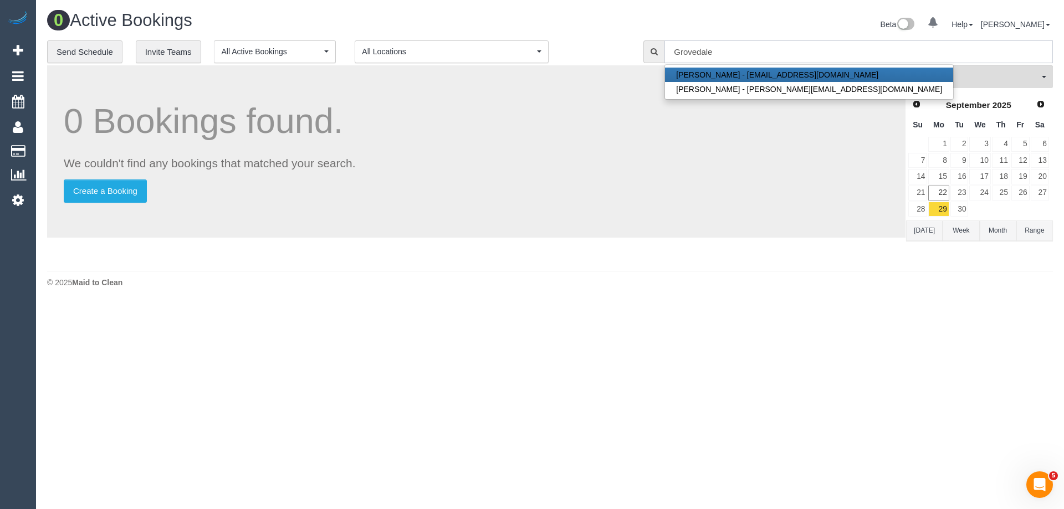
drag, startPoint x: 725, startPoint y: 55, endPoint x: 510, endPoint y: 64, distance: 215.3
click at [485, 63] on div "**********" at bounding box center [550, 51] width 1023 height 23
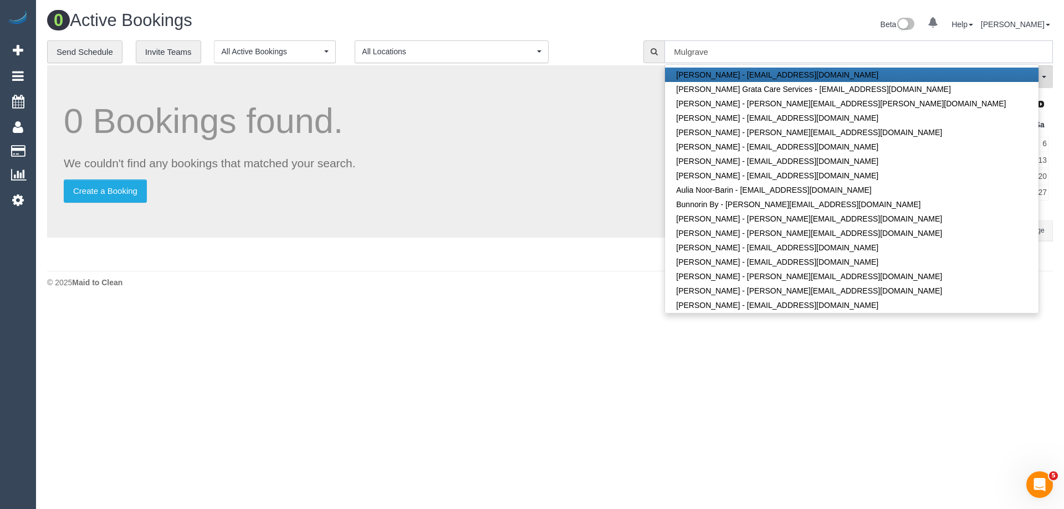
type input "Mulgrave"
click at [960, 211] on link "30" at bounding box center [960, 209] width 18 height 15
click at [832, 46] on input "text" at bounding box center [859, 51] width 389 height 23
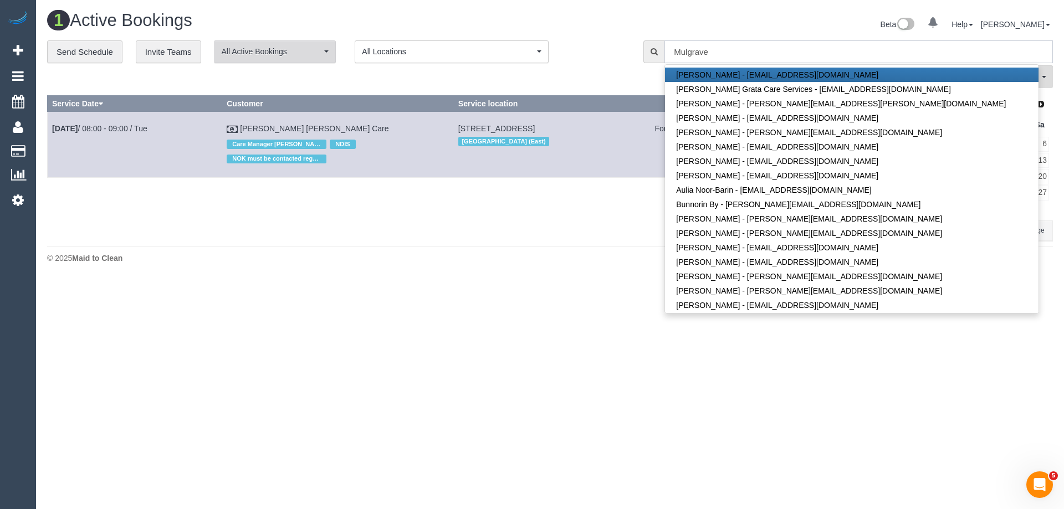
type input "Mulgrave"
click at [308, 49] on span "All Active Bookings" at bounding box center [271, 51] width 100 height 11
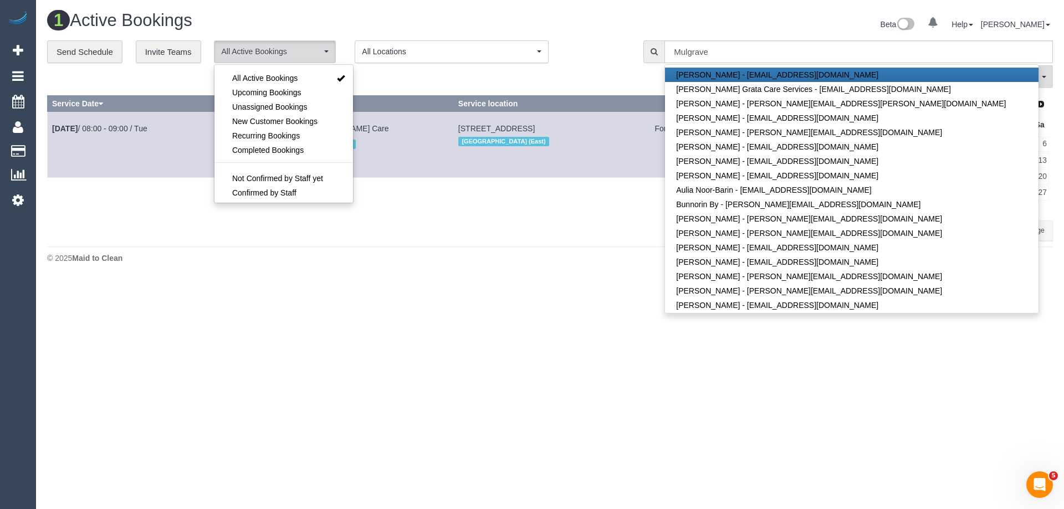
click at [365, 20] on h1 "1 Active Bookings" at bounding box center [294, 20] width 495 height 19
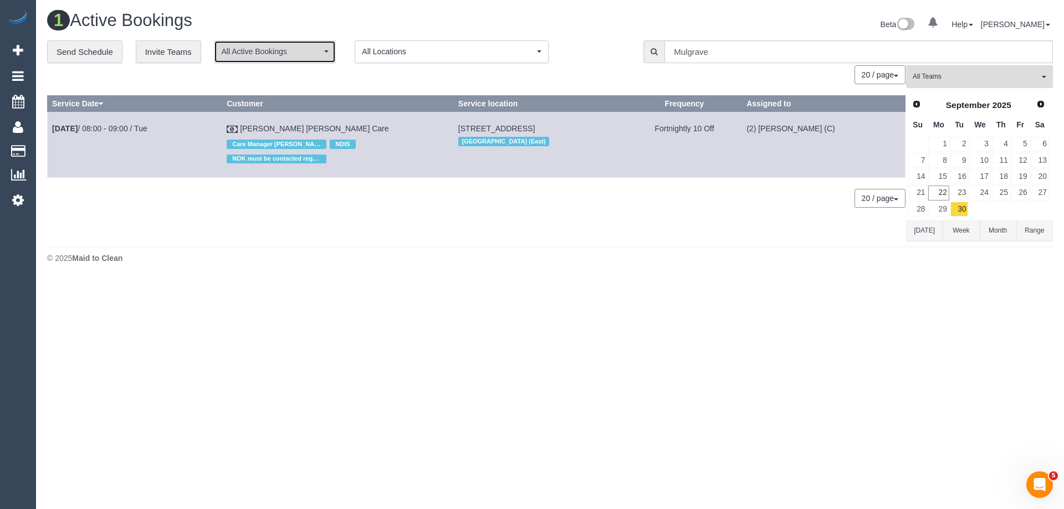
click at [300, 56] on span "All Active Bookings" at bounding box center [271, 51] width 100 height 11
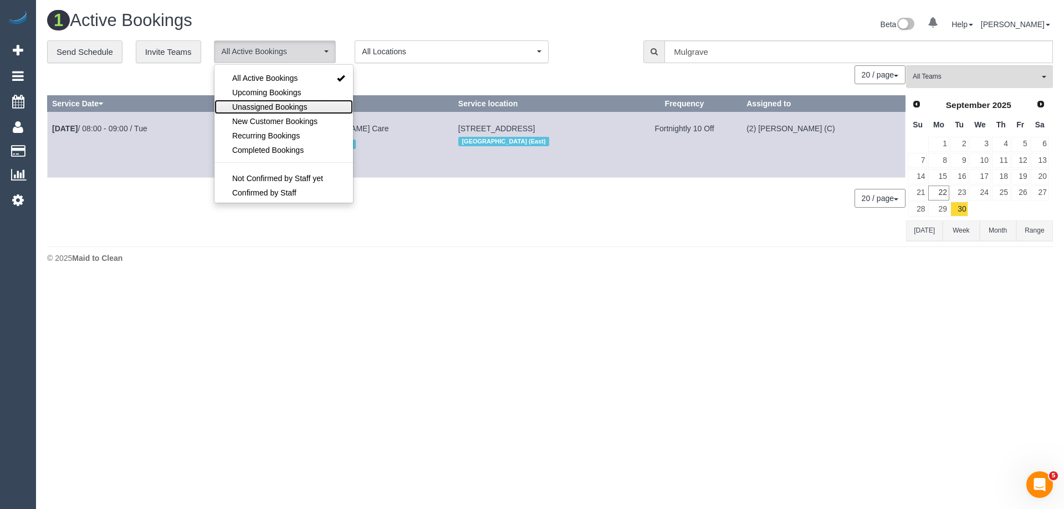
click at [294, 106] on span "Unassigned Bookings" at bounding box center [269, 106] width 75 height 11
select select "**********"
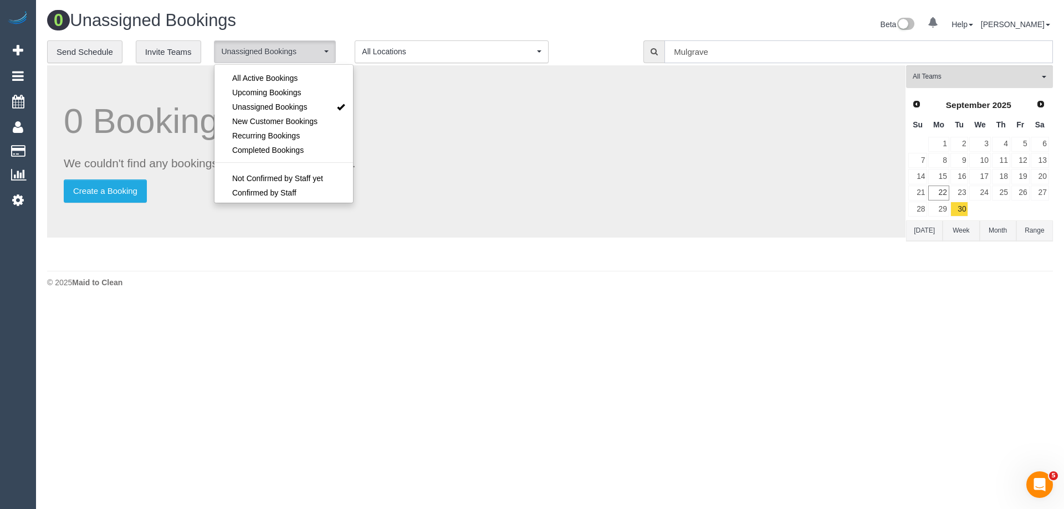
click at [738, 54] on input "Mulgrave" at bounding box center [859, 51] width 389 height 23
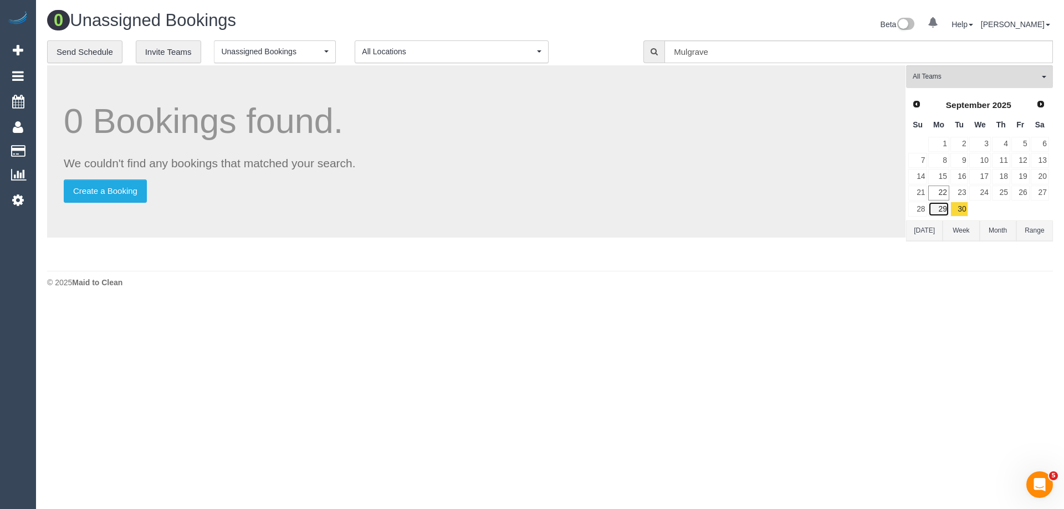
click at [941, 208] on link "29" at bounding box center [939, 209] width 21 height 15
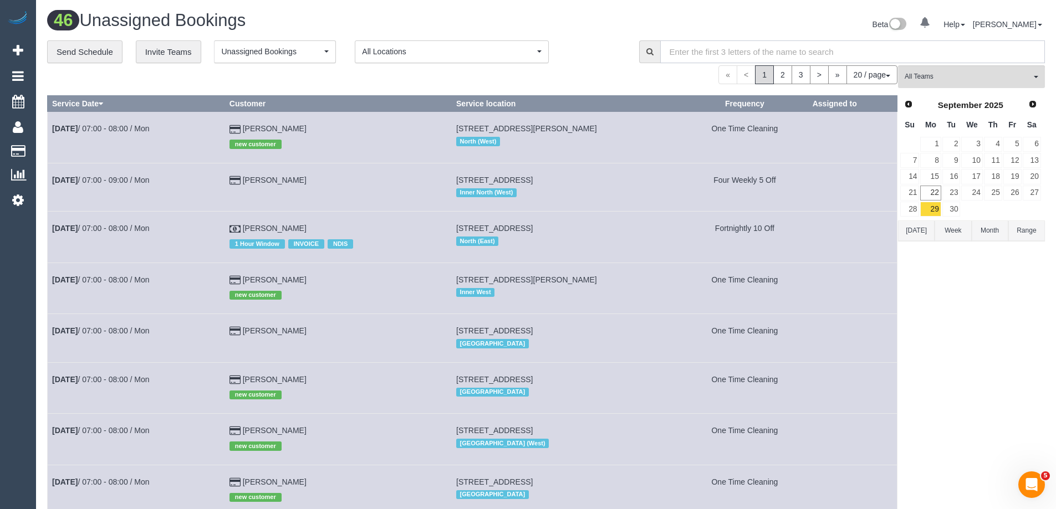
click at [719, 49] on input "text" at bounding box center [852, 51] width 385 height 23
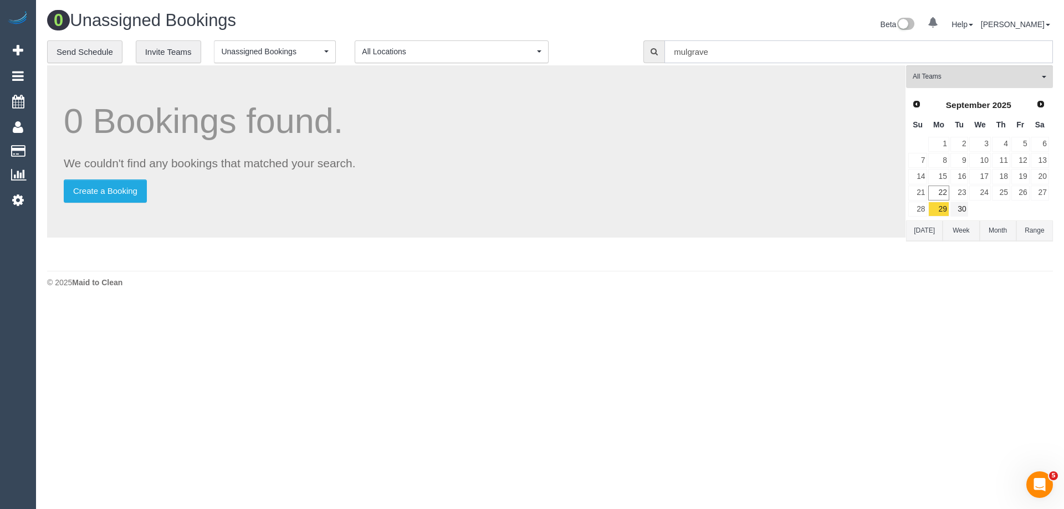
type input "mulgrave"
click at [959, 210] on link "30" at bounding box center [960, 209] width 18 height 15
click at [777, 43] on input "text" at bounding box center [859, 51] width 389 height 23
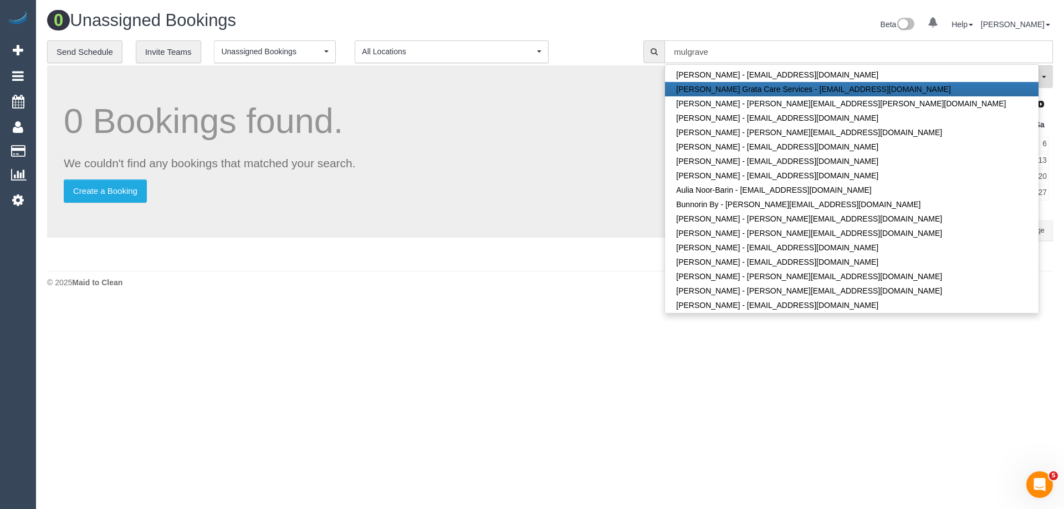
type input "mulgrave"
click at [709, 18] on div "Beta 0 Your Notifications You have 0 alerts Help Help Docs Take a Tour Contact …" at bounding box center [806, 25] width 512 height 29
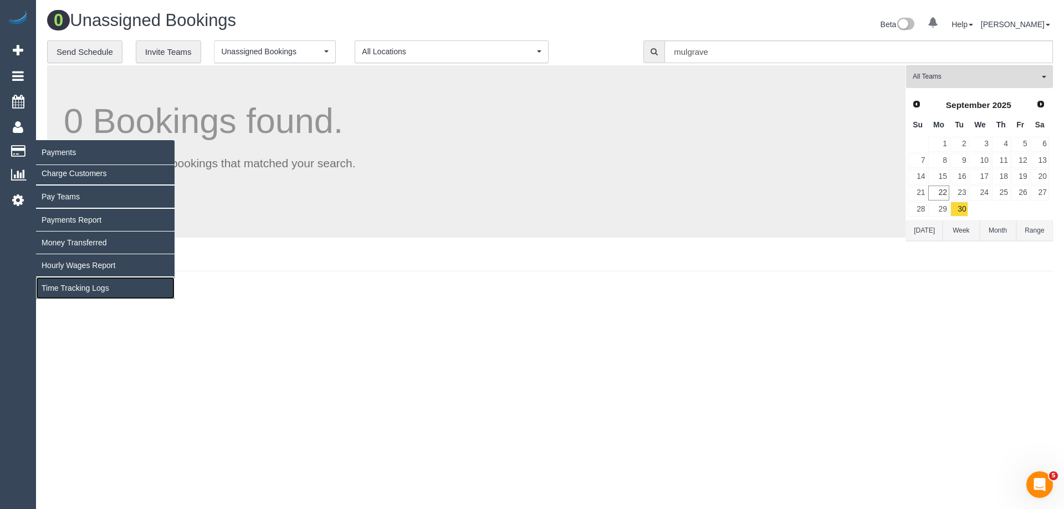
click at [73, 290] on link "Time Tracking Logs" at bounding box center [105, 288] width 139 height 22
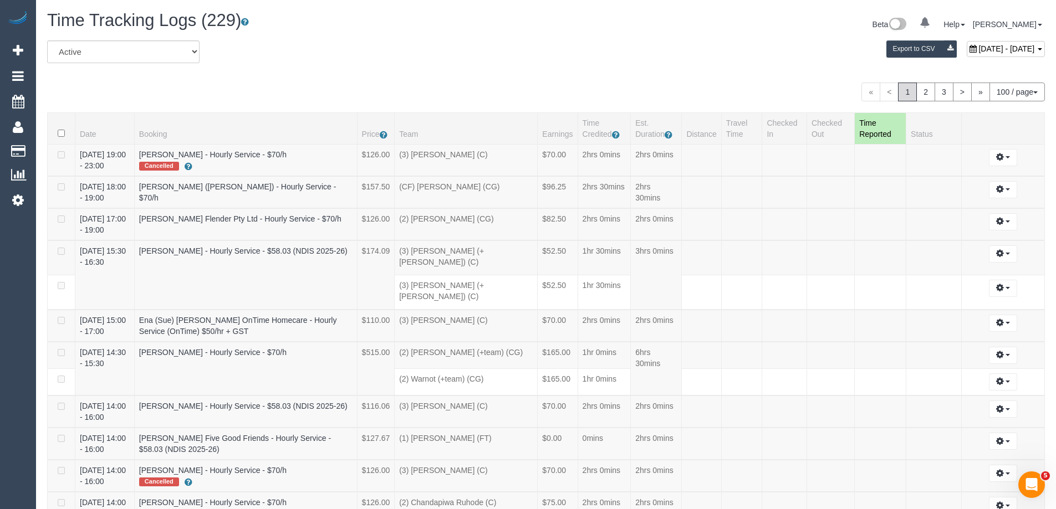
click at [978, 50] on span "[DATE] - [DATE]" at bounding box center [1006, 48] width 56 height 9
type input "**********"
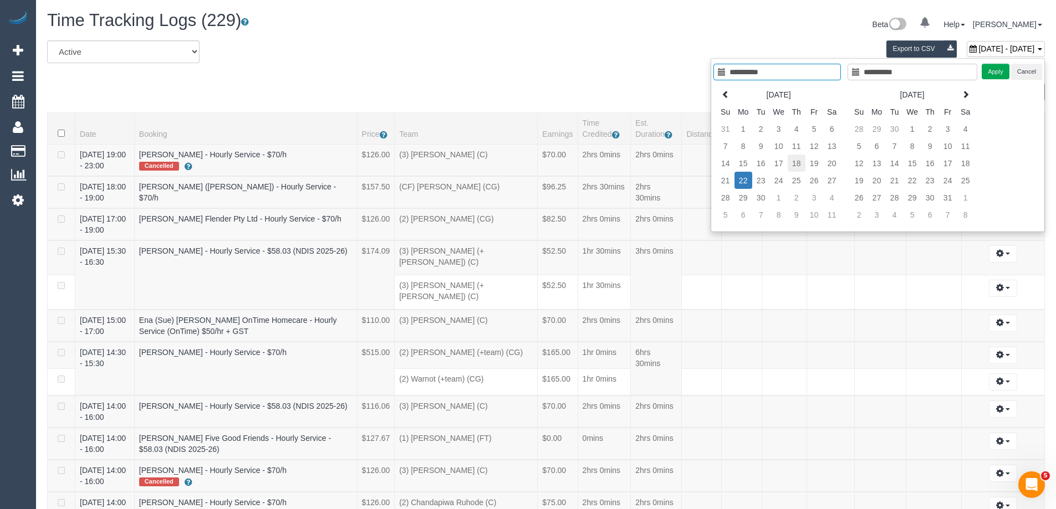
type input "**********"
click at [793, 166] on td "18" at bounding box center [797, 163] width 18 height 17
type input "**********"
click at [793, 166] on td "18" at bounding box center [797, 163] width 18 height 17
type input "**********"
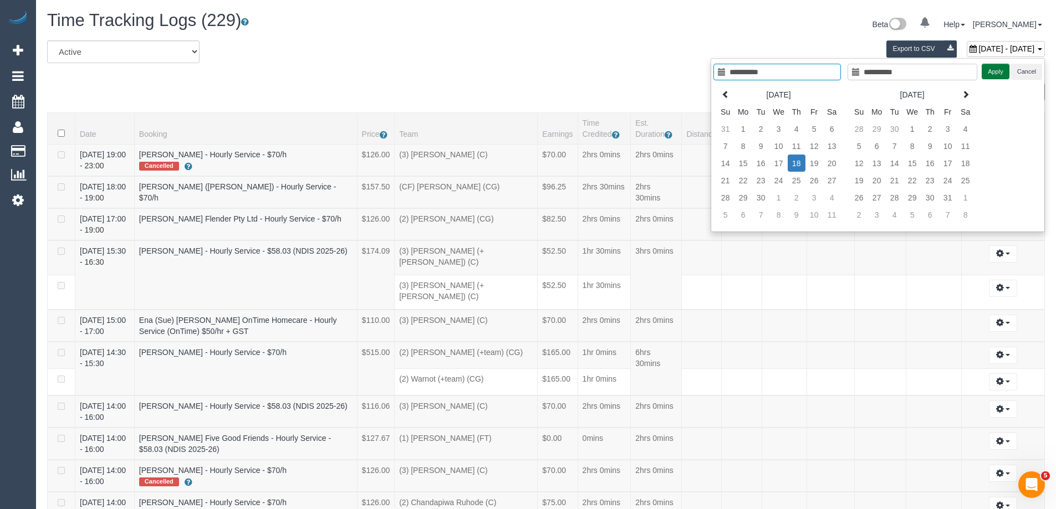
click at [996, 70] on button "Apply" at bounding box center [996, 72] width 28 height 16
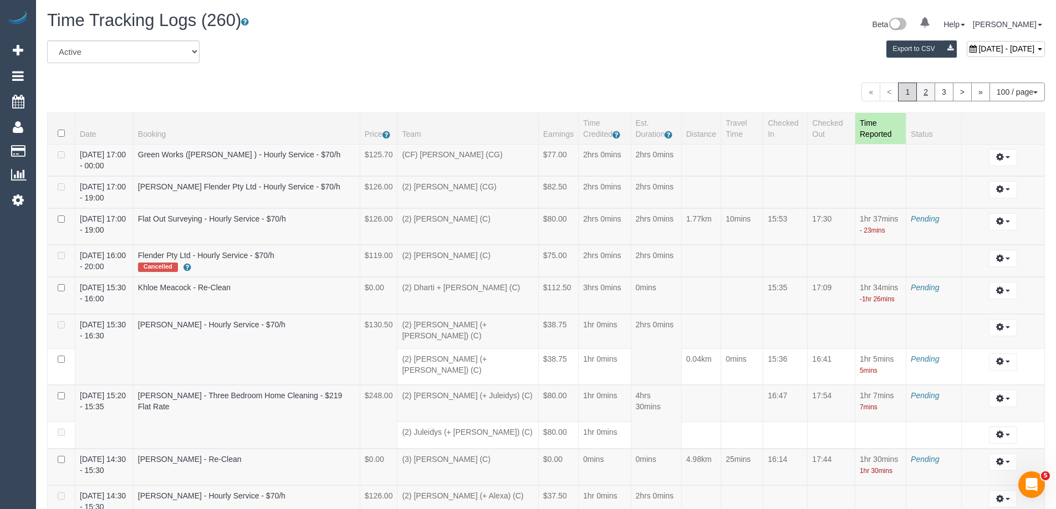
click at [924, 95] on link "2" at bounding box center [925, 92] width 19 height 19
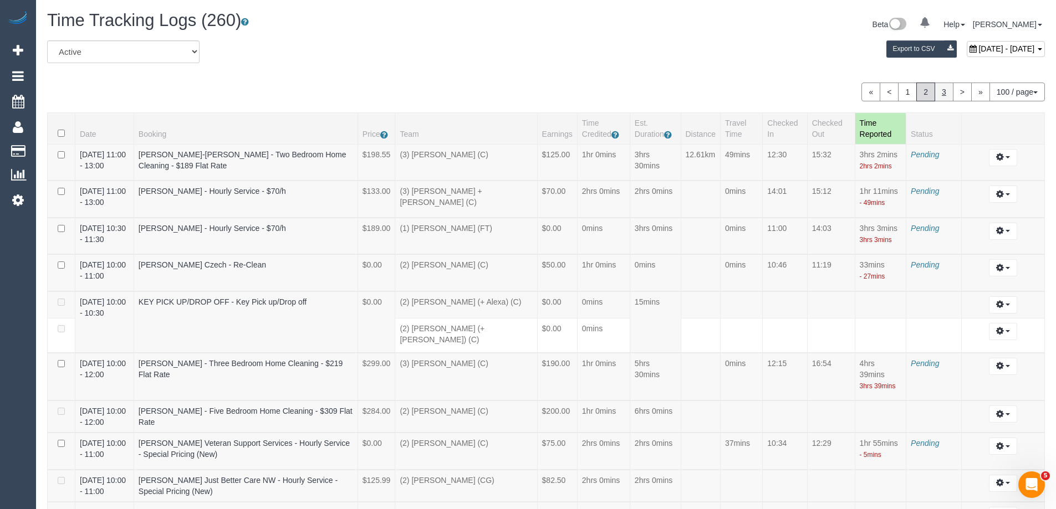
click at [935, 95] on link "3" at bounding box center [944, 92] width 19 height 19
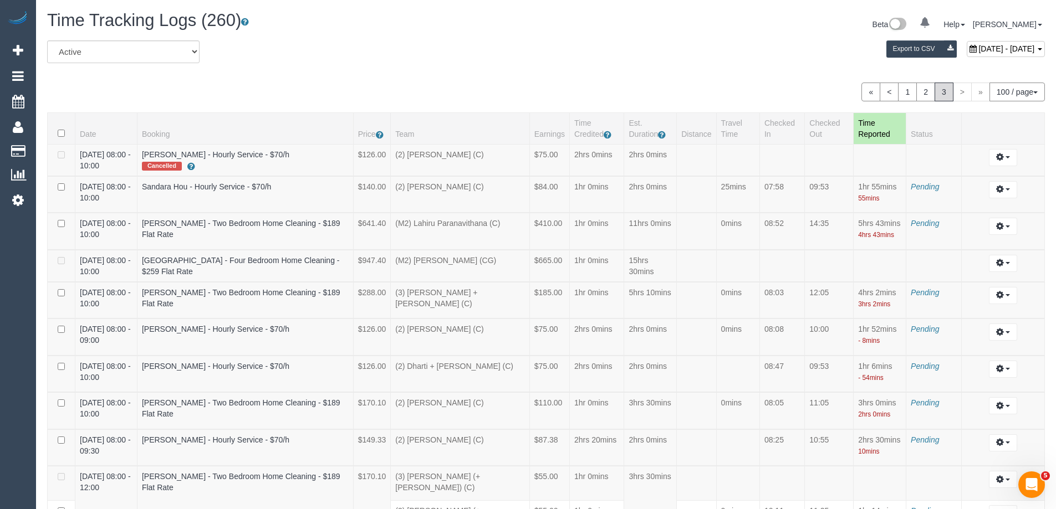
scroll to position [1345, 0]
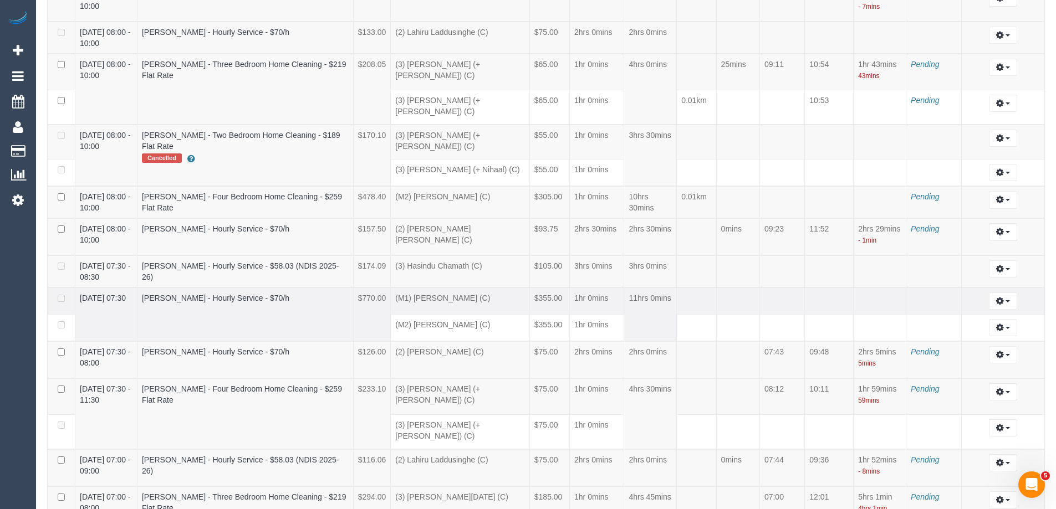
click at [594, 288] on td "1hr 0mins" at bounding box center [597, 301] width 54 height 27
drag, startPoint x: 421, startPoint y: 256, endPoint x: 777, endPoint y: 258, distance: 355.4
click at [776, 288] on tr "[DATE] 07:30 [PERSON_NAME] - Hourly Service - $70/h $770.00 (M1) [PERSON_NAME] …" at bounding box center [546, 301] width 997 height 27
click at [778, 288] on td at bounding box center [781, 301] width 45 height 27
click at [643, 288] on td "11hrs 0mins" at bounding box center [650, 315] width 53 height 54
